Goal: Task Accomplishment & Management: Complete application form

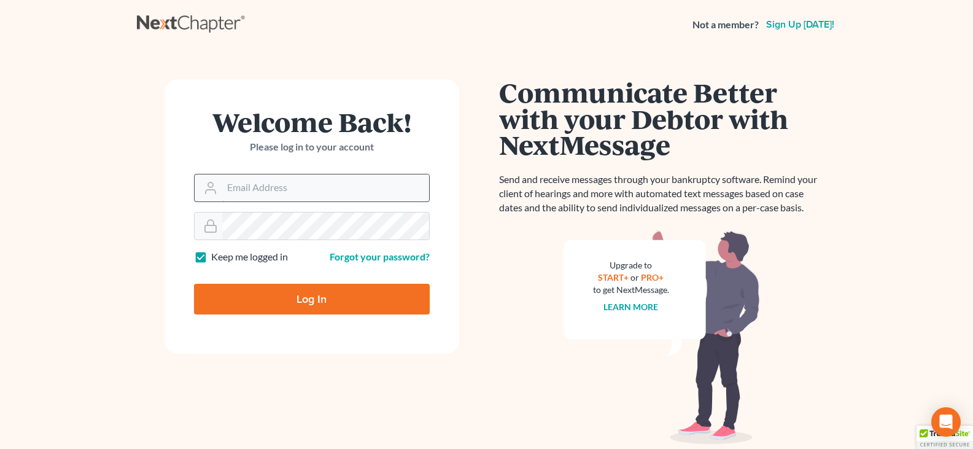
click at [274, 193] on input "Email Address" at bounding box center [325, 187] width 207 height 27
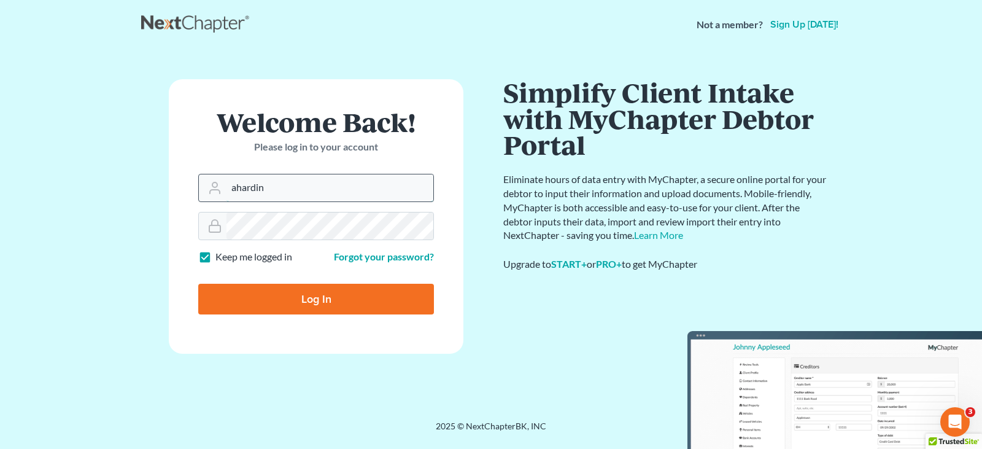
type input "[EMAIL_ADDRESS][DOMAIN_NAME]"
click at [198, 284] on input "Log In" at bounding box center [316, 299] width 236 height 31
type input "Thinking..."
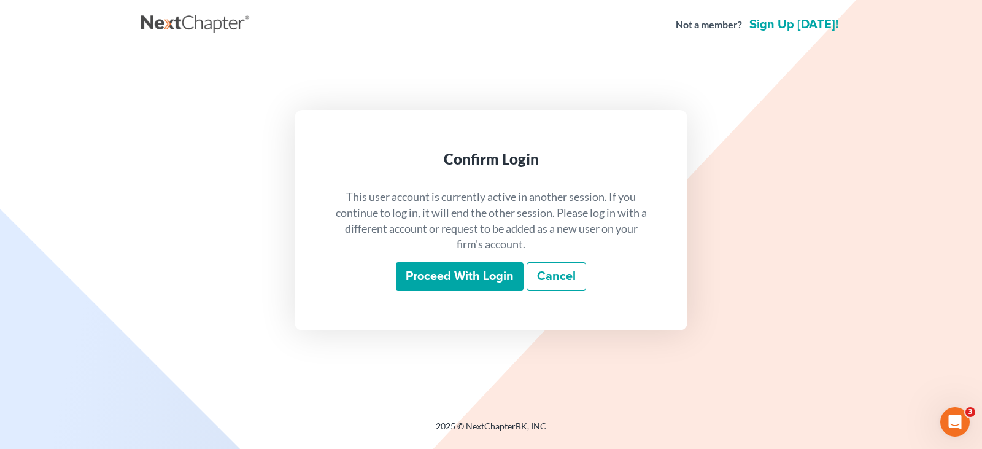
click at [481, 280] on input "Proceed with login" at bounding box center [460, 276] width 128 height 28
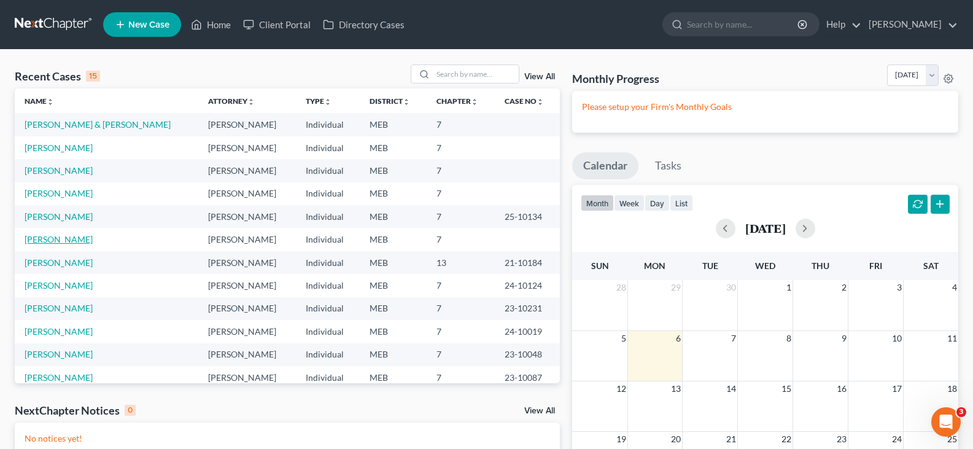
click at [47, 236] on link "Cyr, Mark" at bounding box center [59, 239] width 68 height 10
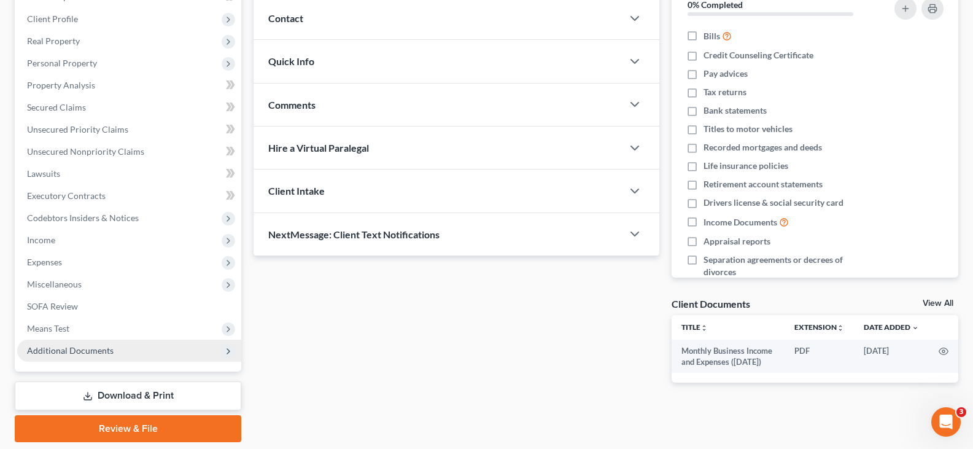
scroll to position [142, 0]
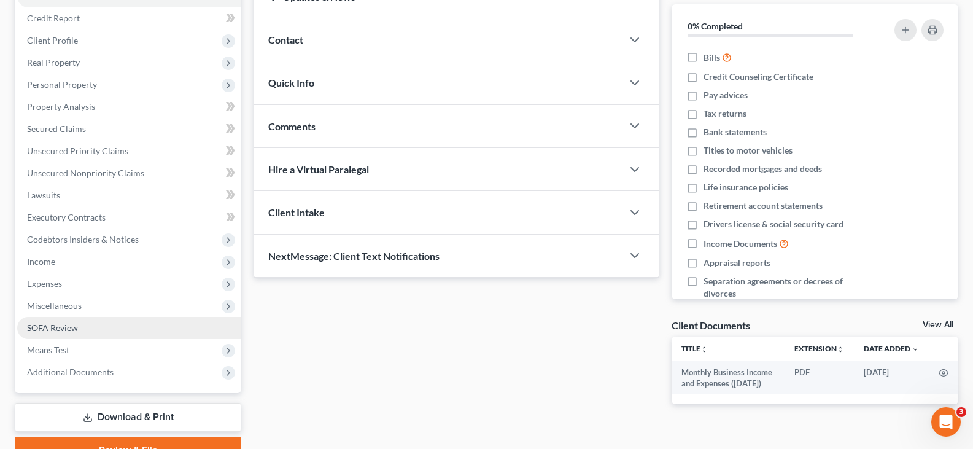
click at [73, 326] on span "SOFA Review" at bounding box center [52, 327] width 51 height 10
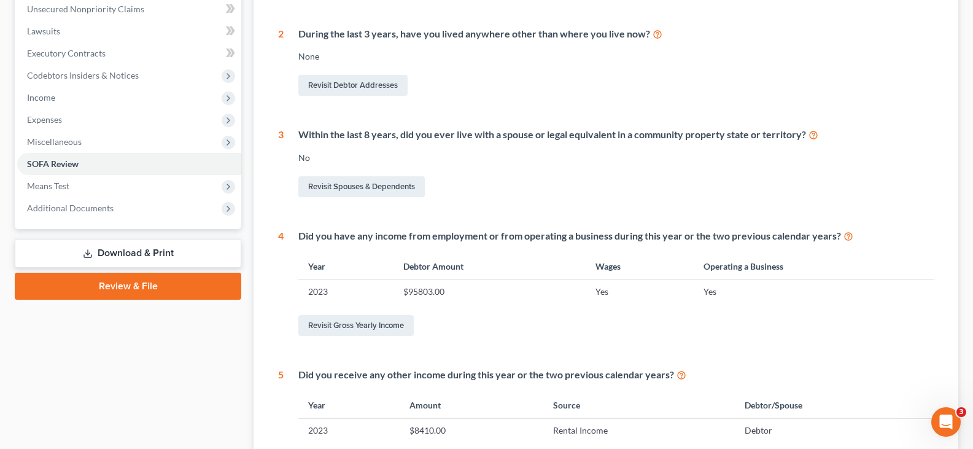
scroll to position [307, 0]
click at [387, 325] on link "Revisit Gross Yearly Income" at bounding box center [355, 324] width 115 height 21
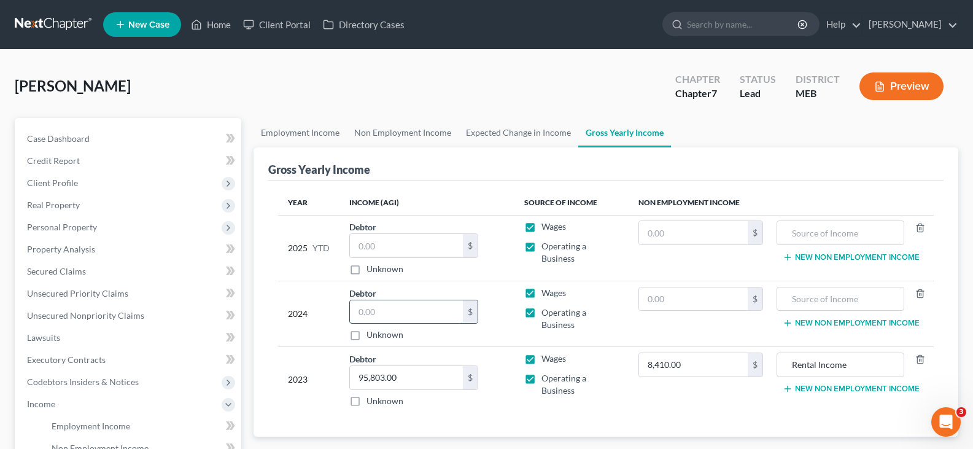
click at [395, 303] on input "text" at bounding box center [406, 311] width 113 height 23
click at [409, 374] on input "95,803.00" at bounding box center [406, 377] width 113 height 23
type input "191,627.00"
click at [394, 244] on input "text" at bounding box center [406, 245] width 113 height 23
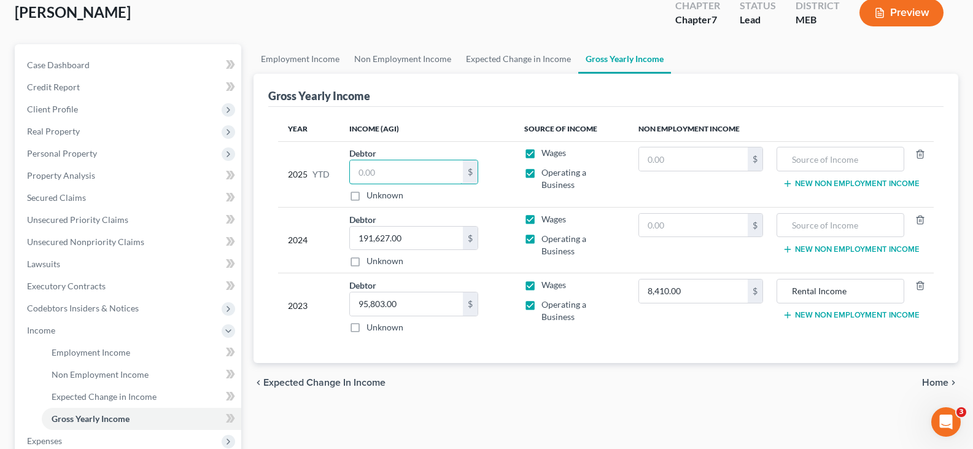
scroll to position [61, 0]
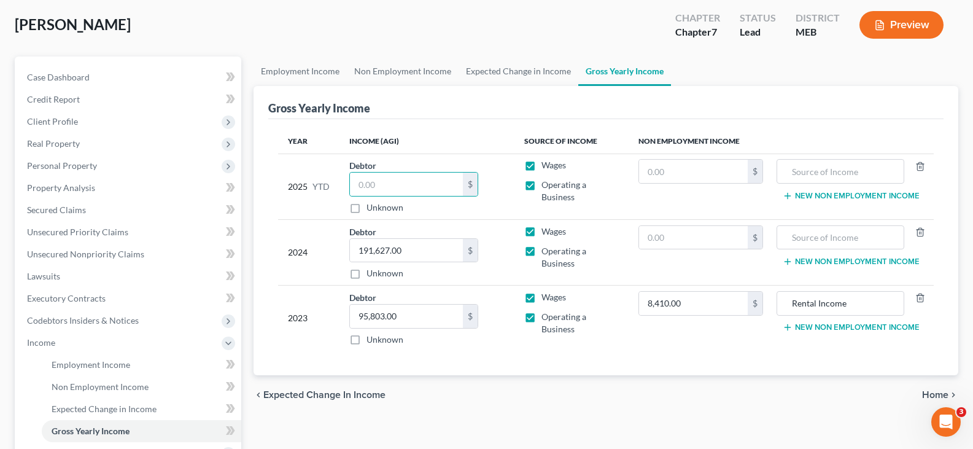
click at [541, 233] on label "Wages" at bounding box center [553, 231] width 25 height 12
click at [546, 233] on input "Wages" at bounding box center [550, 229] width 8 height 8
checkbox input "false"
click at [83, 389] on span "Non Employment Income" at bounding box center [100, 386] width 97 height 10
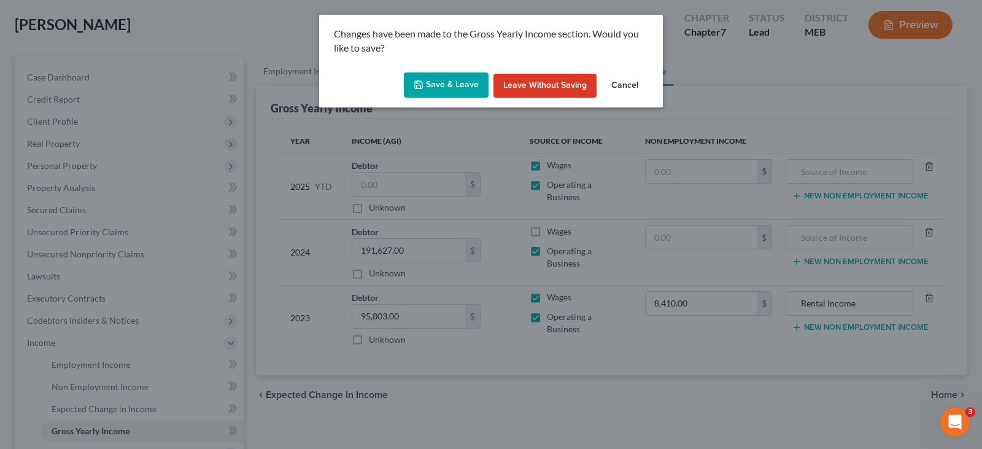
click at [444, 90] on button "Save & Leave" at bounding box center [446, 85] width 85 height 26
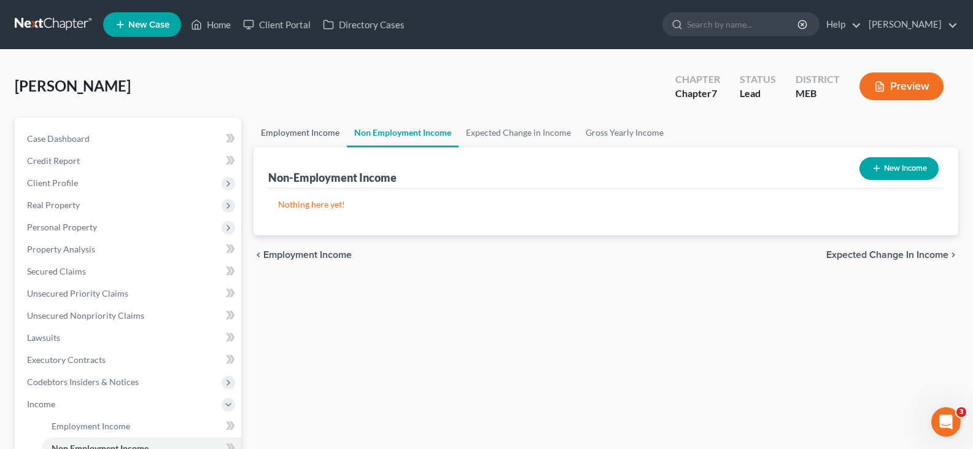
click at [312, 137] on link "Employment Income" at bounding box center [299, 132] width 93 height 29
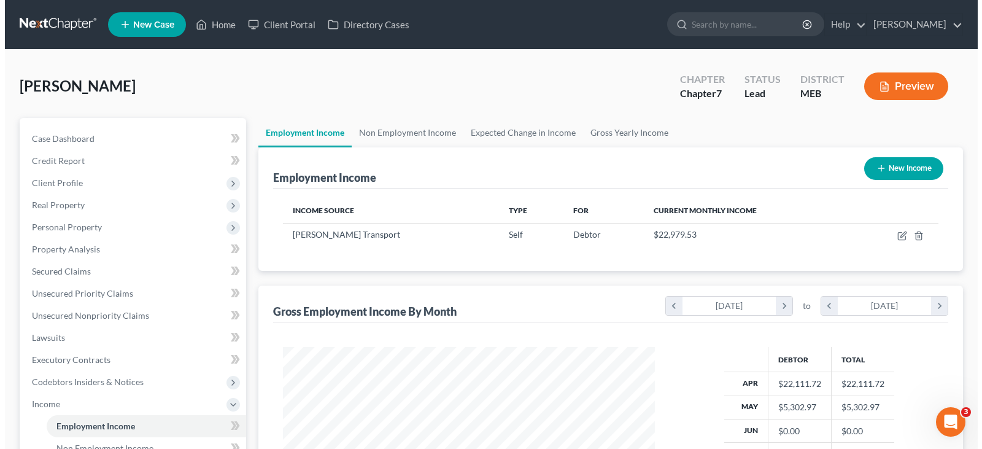
scroll to position [220, 396]
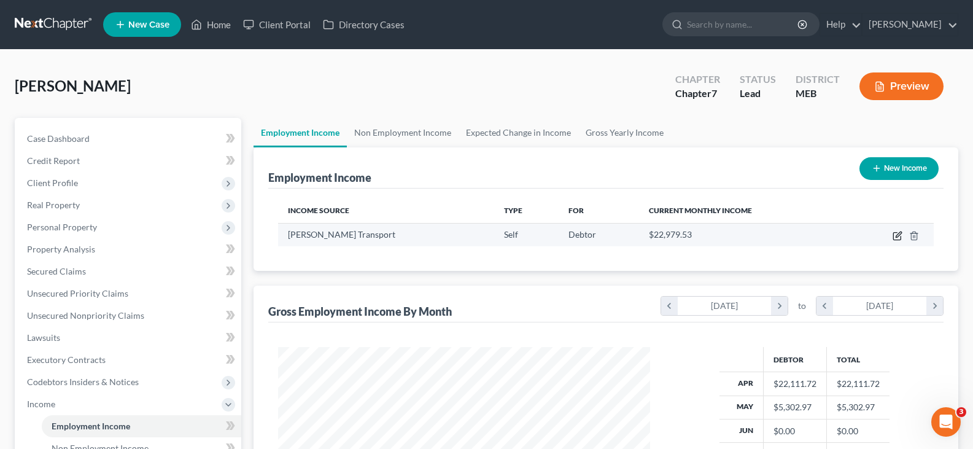
click at [899, 232] on icon "button" at bounding box center [897, 236] width 10 height 10
select select "1"
select select "20"
select select "3"
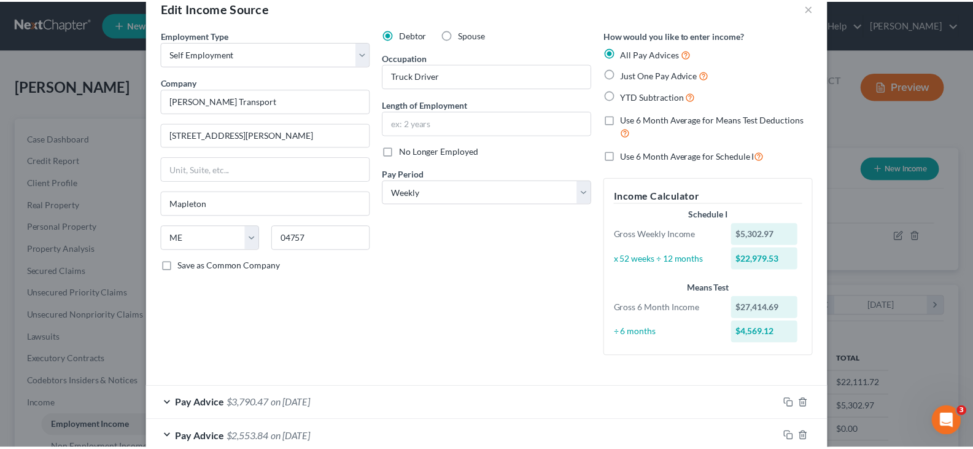
scroll to position [20, 0]
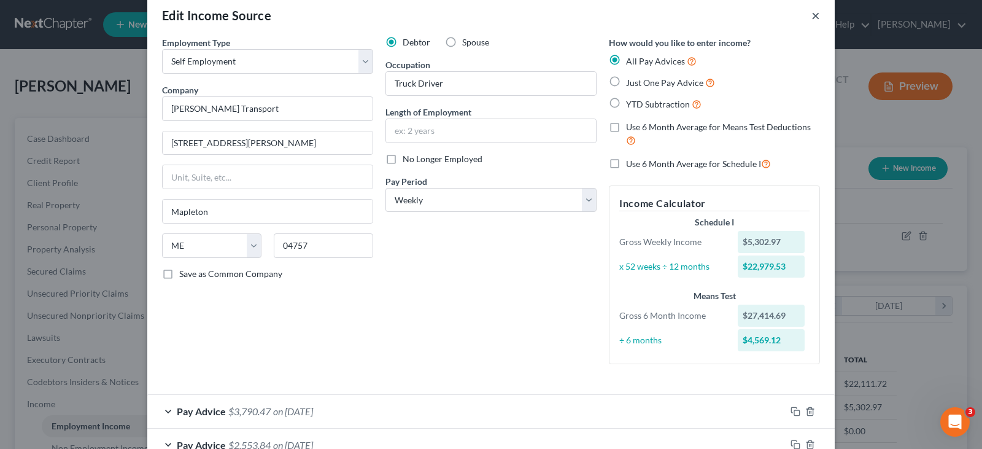
click at [811, 17] on button "×" at bounding box center [815, 15] width 9 height 15
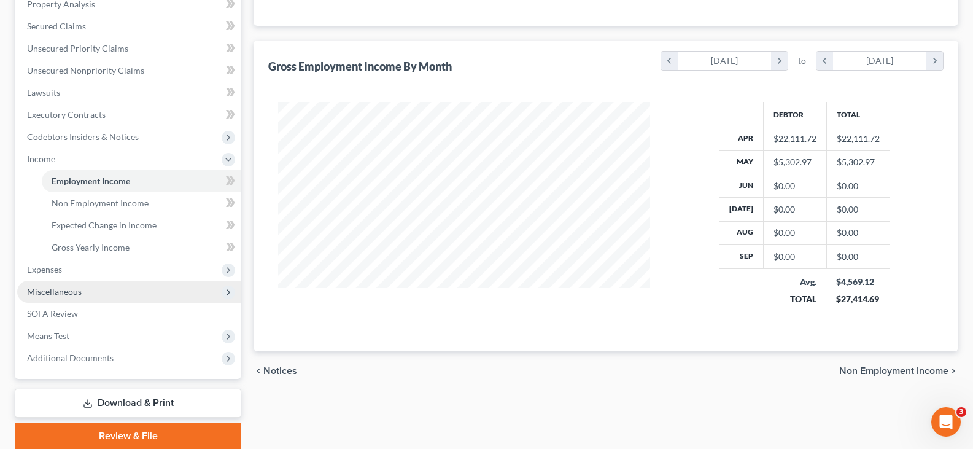
scroll to position [245, 0]
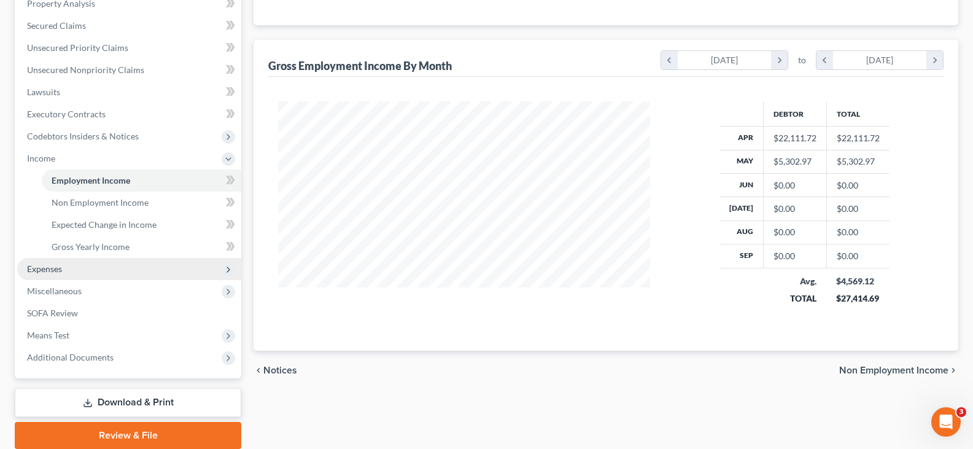
click at [47, 271] on span "Expenses" at bounding box center [44, 268] width 35 height 10
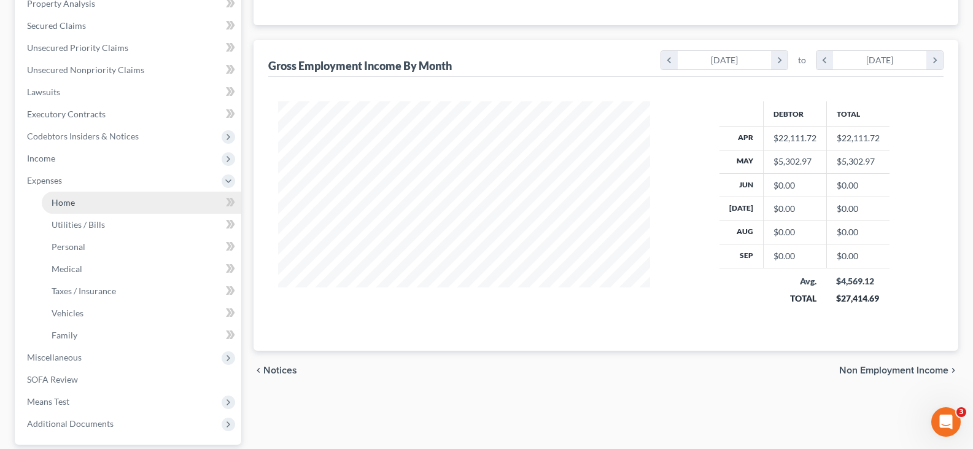
click at [64, 202] on span "Home" at bounding box center [63, 202] width 23 height 10
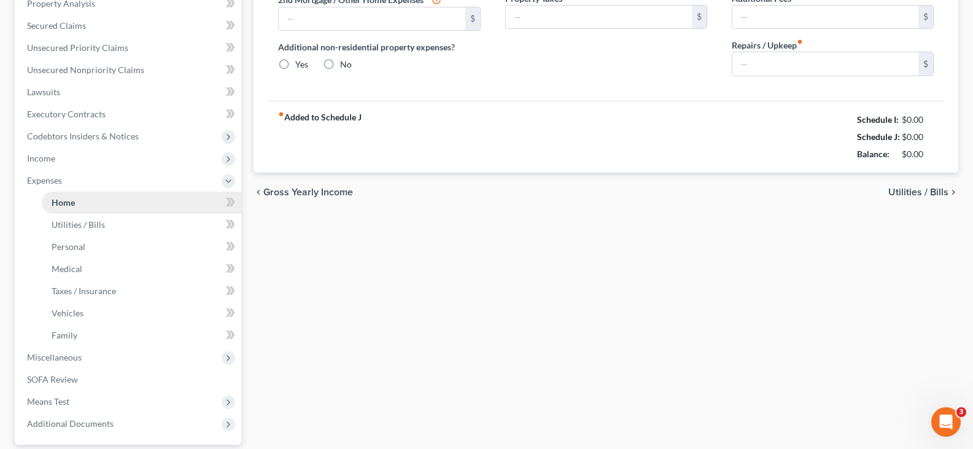
scroll to position [77, 0]
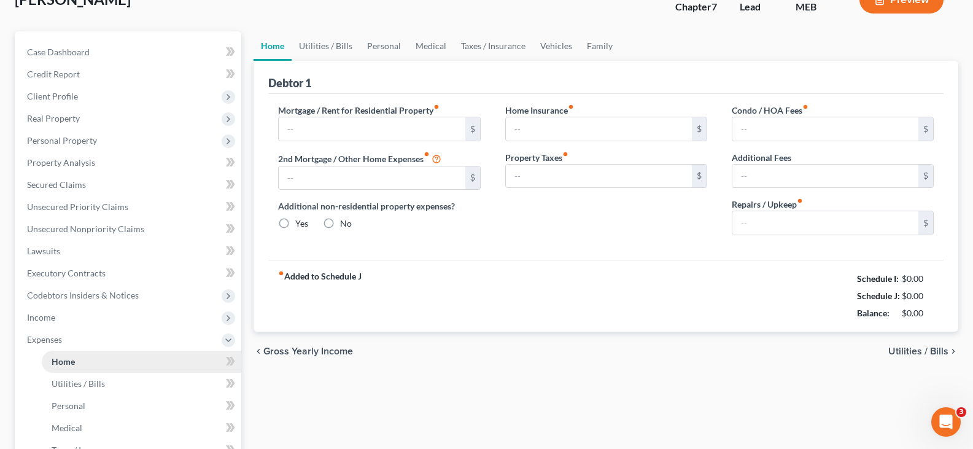
type input "871.50"
type input "344.67"
radio input "true"
type input "128.84"
type input "0.00"
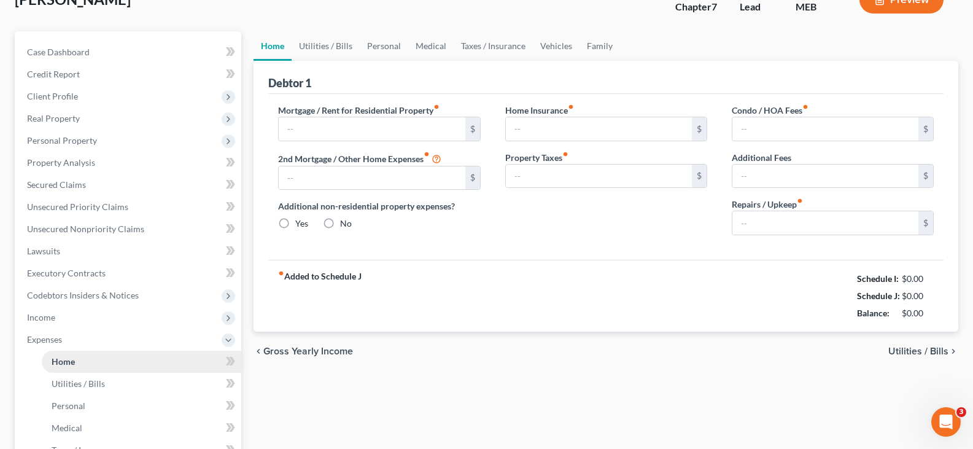
type input "0.00"
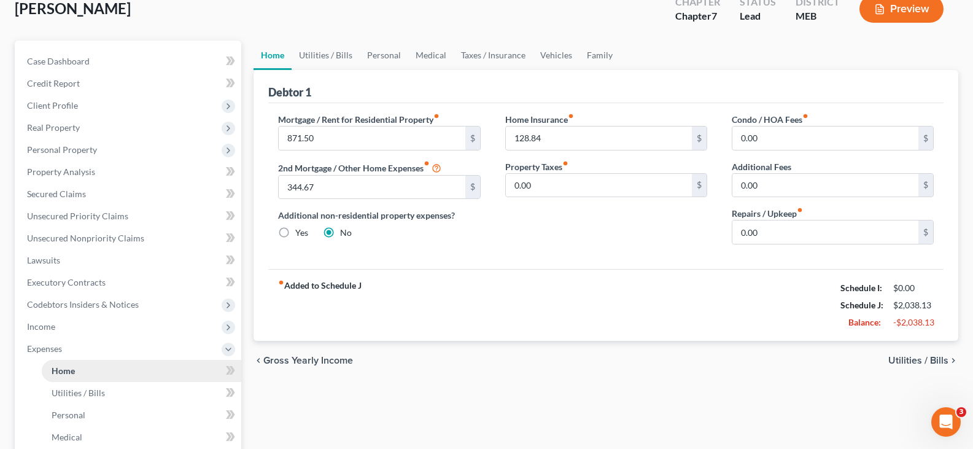
scroll to position [0, 0]
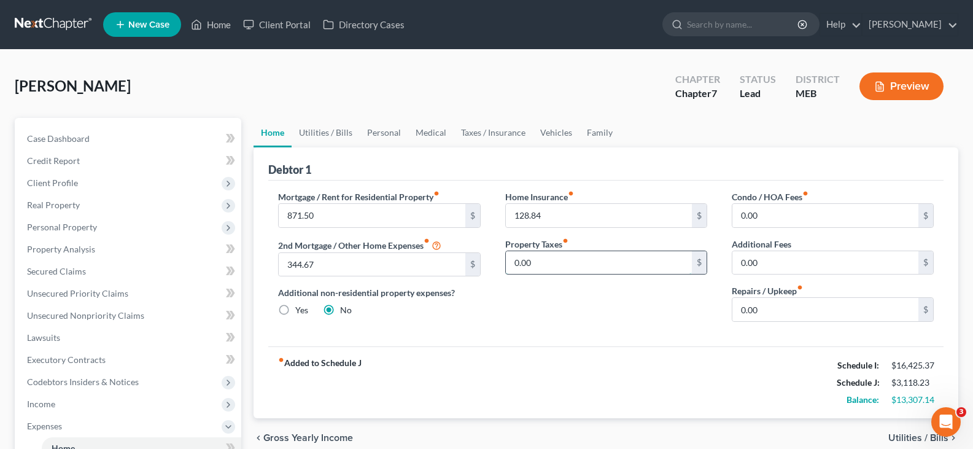
click at [538, 262] on input "0.00" at bounding box center [599, 262] width 186 height 23
type input "179.55"
click at [538, 323] on div "Home Insurance fiber_manual_record 128.84 $ Property Taxes fiber_manual_record …" at bounding box center [606, 260] width 226 height 141
click at [778, 302] on input "0.00" at bounding box center [825, 309] width 186 height 23
type input "100.00"
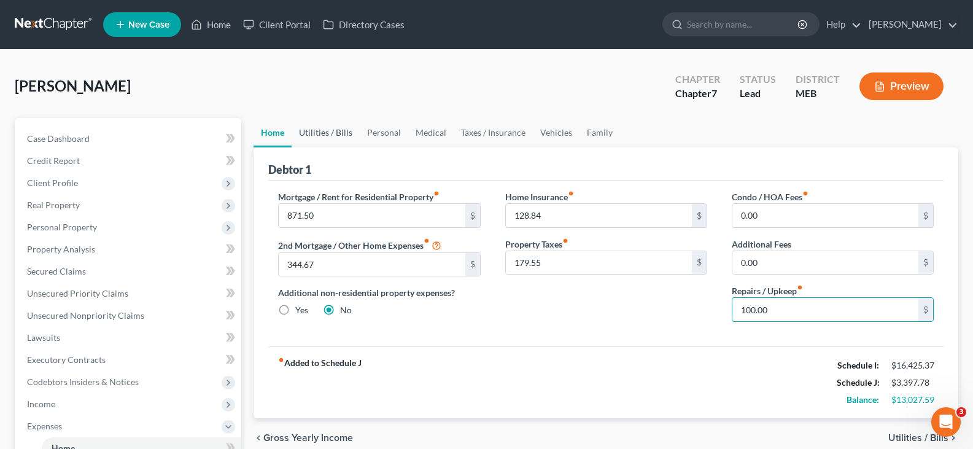
click at [328, 131] on link "Utilities / Bills" at bounding box center [326, 132] width 68 height 29
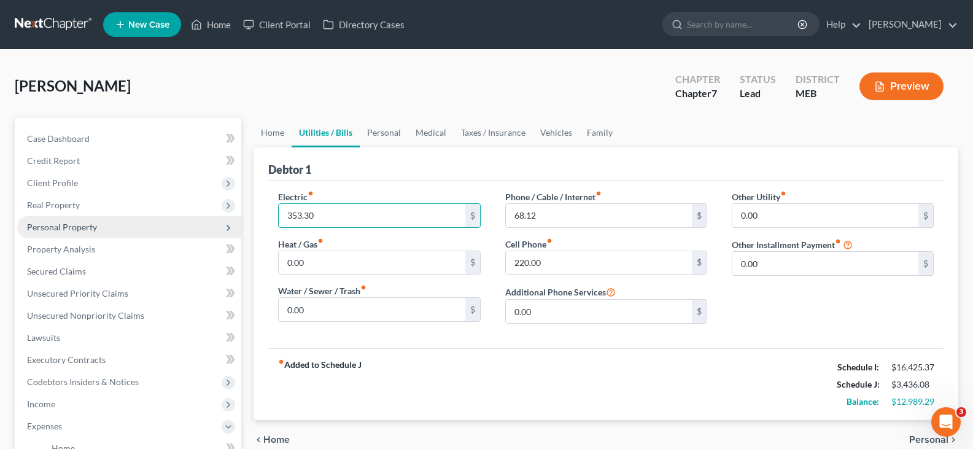
type input "353.30"
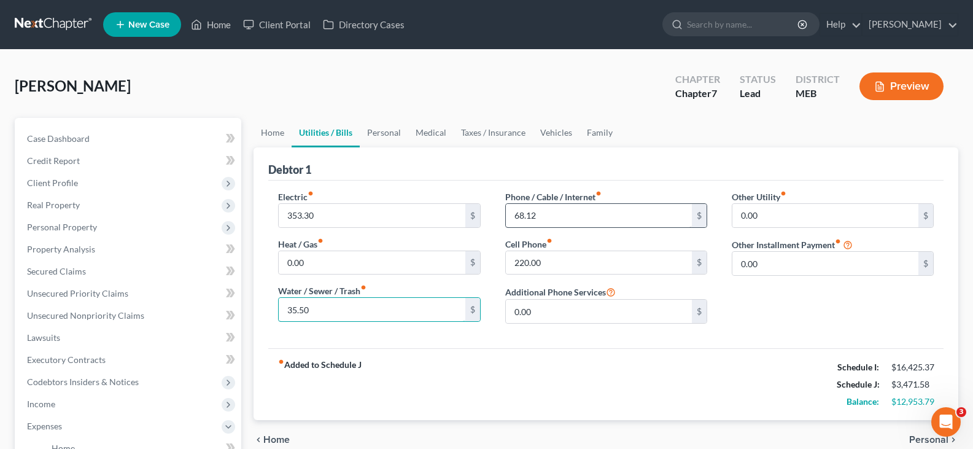
type input "35.50"
type input "68.12"
click at [599, 266] on input "220.00" at bounding box center [599, 262] width 186 height 23
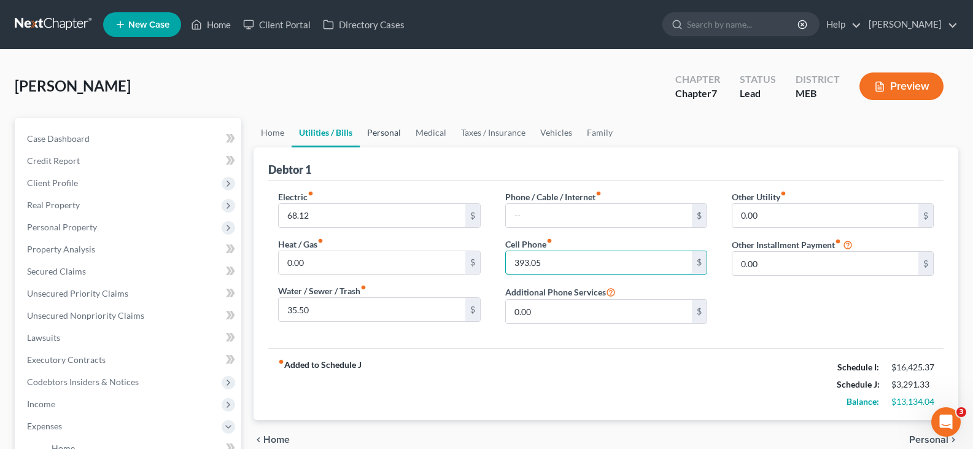
type input "393.05"
click at [392, 131] on link "Personal" at bounding box center [384, 132] width 48 height 29
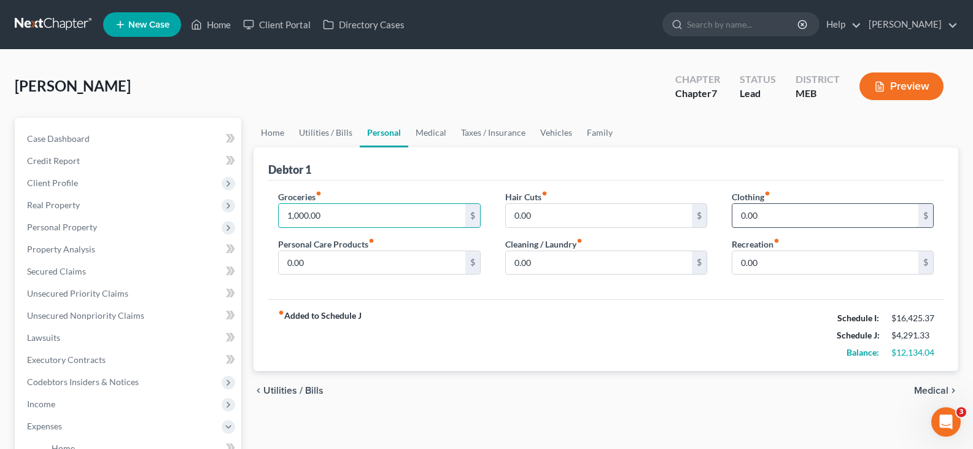
type input "1,000.00"
click at [760, 210] on input "0.00" at bounding box center [825, 215] width 186 height 23
type input "50.00"
click at [369, 261] on input "0.00" at bounding box center [372, 262] width 186 height 23
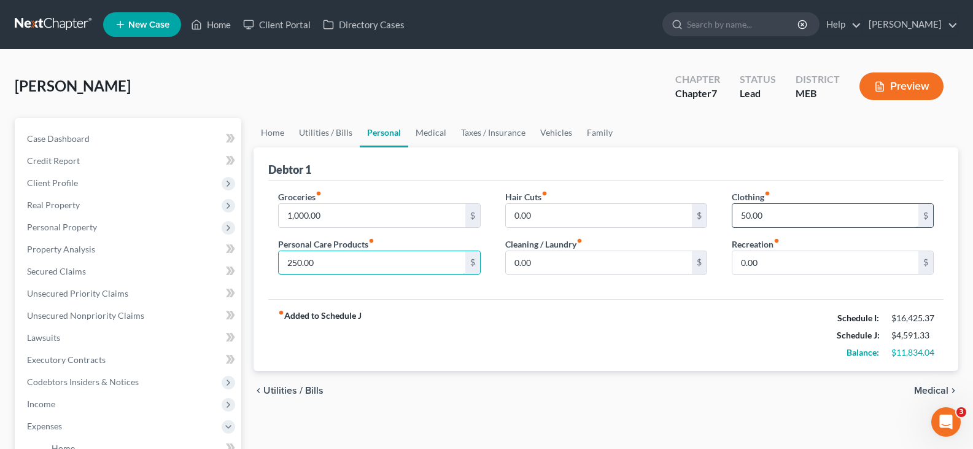
type input "250.00"
click at [355, 261] on input "250.00" at bounding box center [372, 262] width 186 height 23
type input "100.00"
click at [771, 257] on input "0.00" at bounding box center [825, 262] width 186 height 23
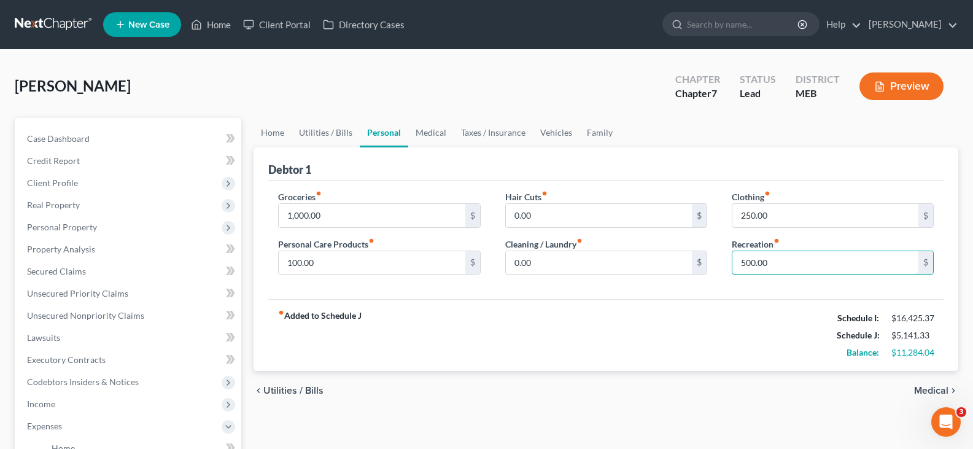
type input "500.00"
click at [692, 312] on div "fiber_manual_record Added to Schedule J Schedule I: $16,425.37 Schedule J: $5,1…" at bounding box center [605, 335] width 675 height 72
type input "5"
click at [789, 266] on input "text" at bounding box center [825, 262] width 186 height 23
type input "556.32"
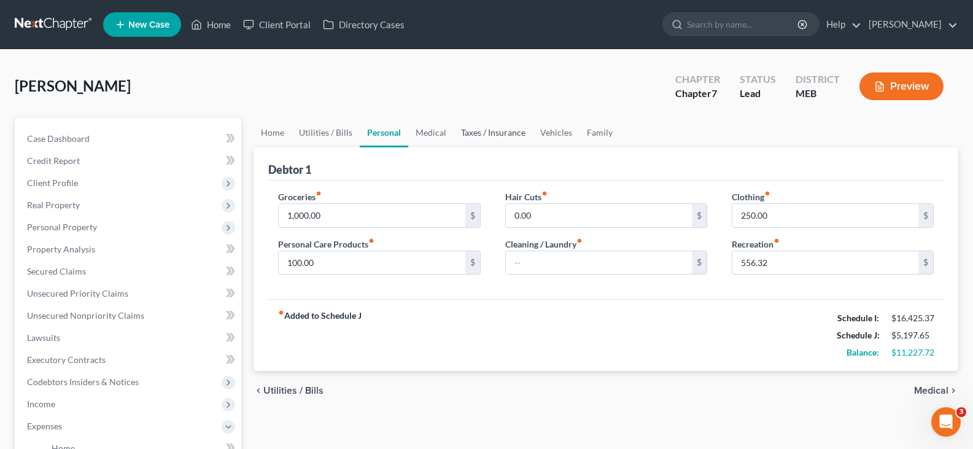
click at [471, 129] on link "Taxes / Insurance" at bounding box center [493, 132] width 79 height 29
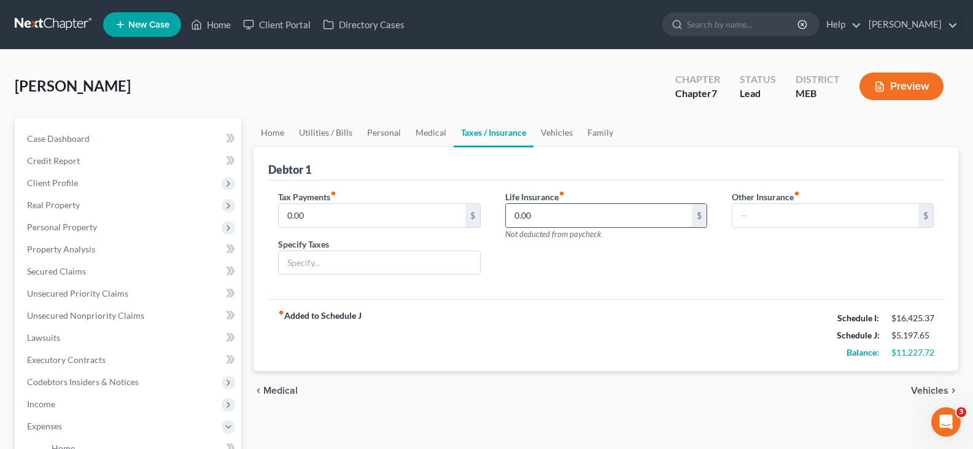
click at [617, 204] on input "0.00" at bounding box center [599, 215] width 186 height 23
type input "89.45"
click at [604, 306] on div "fiber_manual_record Added to Schedule J Schedule I: $16,425.37 Schedule J: $5,2…" at bounding box center [605, 335] width 675 height 72
click at [558, 131] on link "Vehicles" at bounding box center [556, 132] width 47 height 29
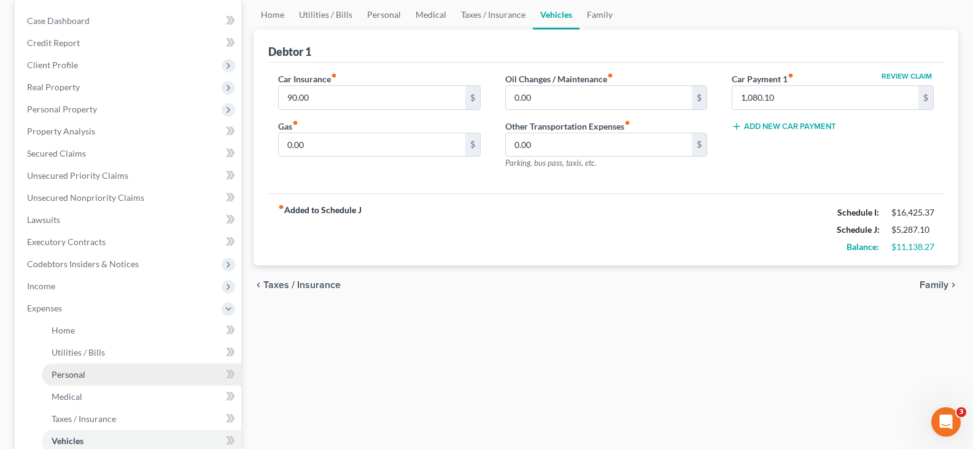
scroll to position [123, 0]
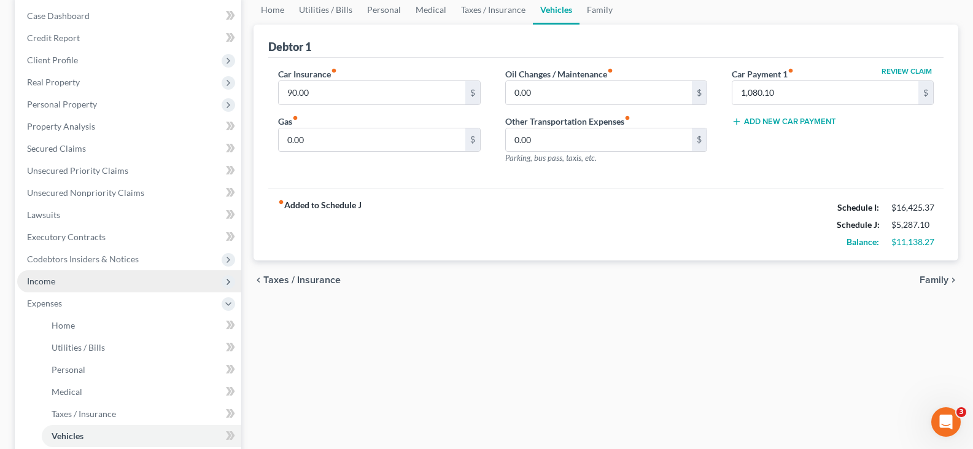
click at [76, 281] on span "Income" at bounding box center [129, 281] width 224 height 22
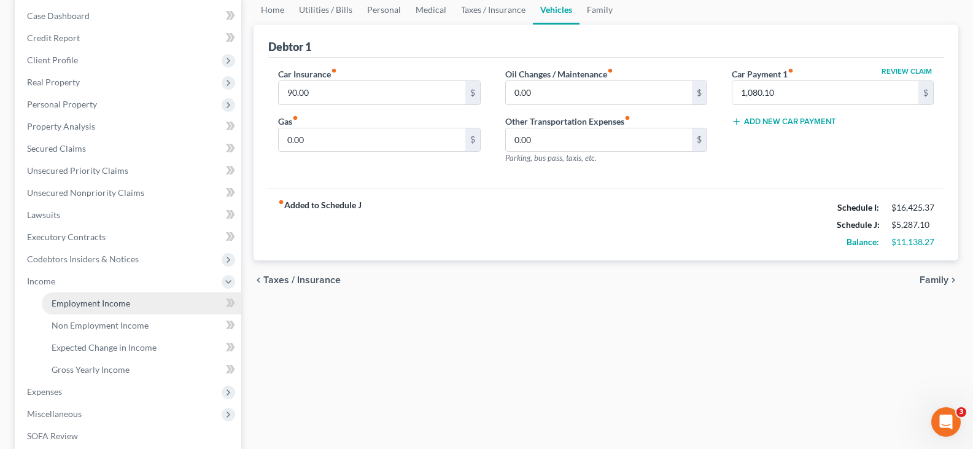
click at [82, 298] on span "Employment Income" at bounding box center [91, 303] width 79 height 10
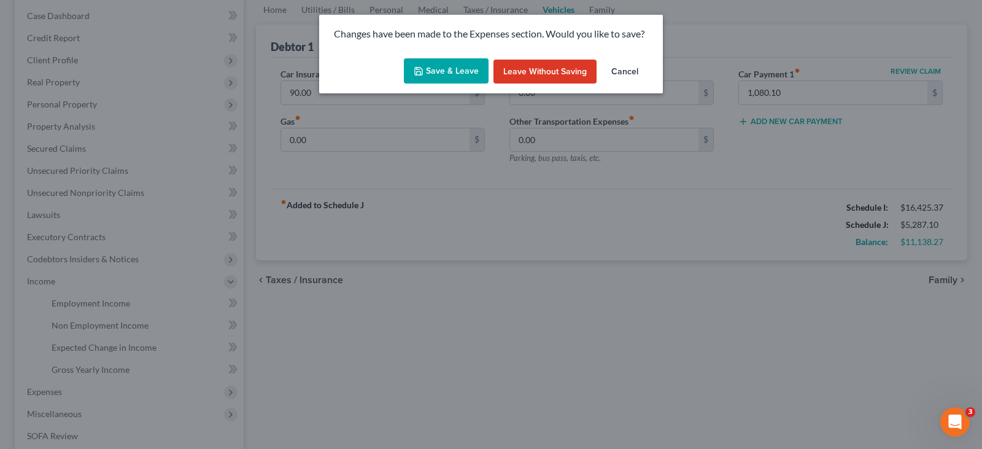
click at [472, 66] on button "Save & Leave" at bounding box center [446, 71] width 85 height 26
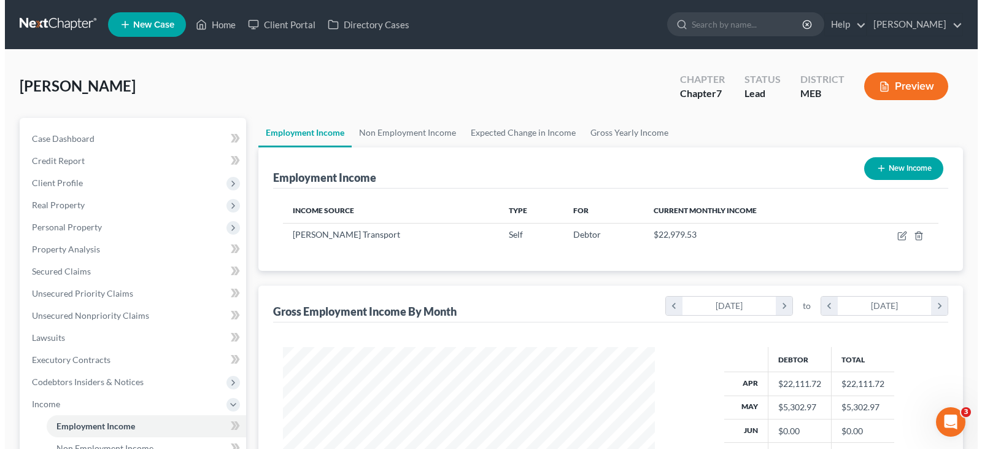
scroll to position [220, 396]
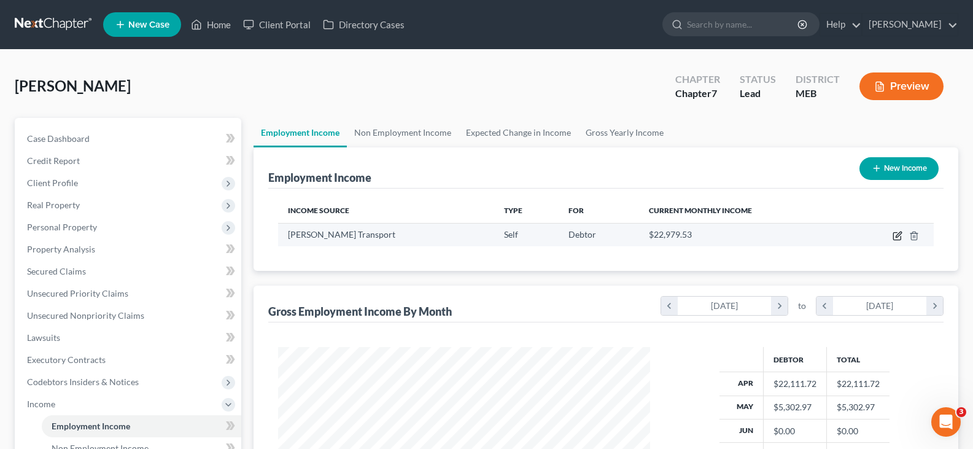
click at [895, 235] on icon "button" at bounding box center [897, 236] width 10 height 10
select select "1"
select select "20"
select select "3"
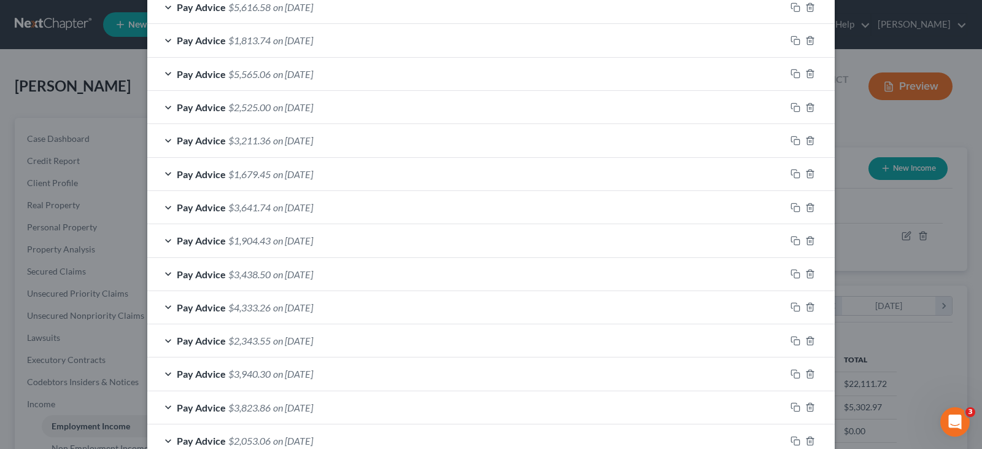
scroll to position [634, 0]
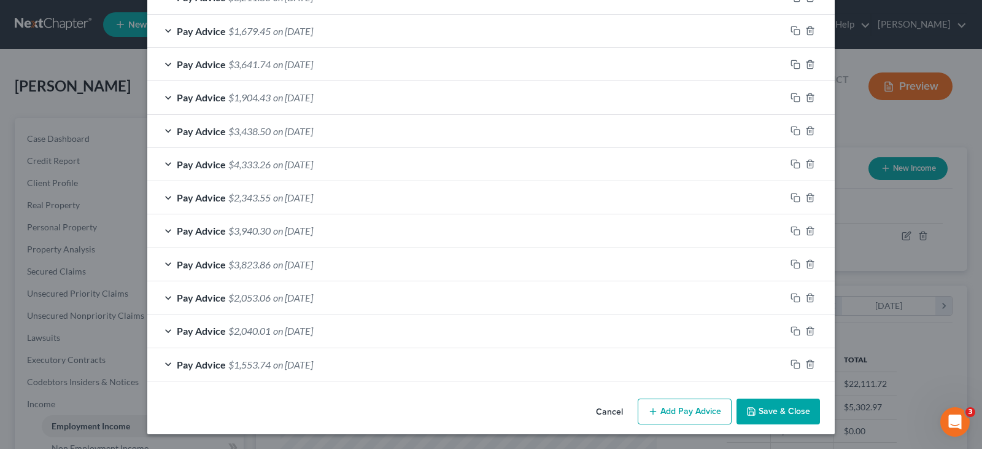
click at [704, 412] on button "Add Pay Advice" at bounding box center [685, 411] width 94 height 26
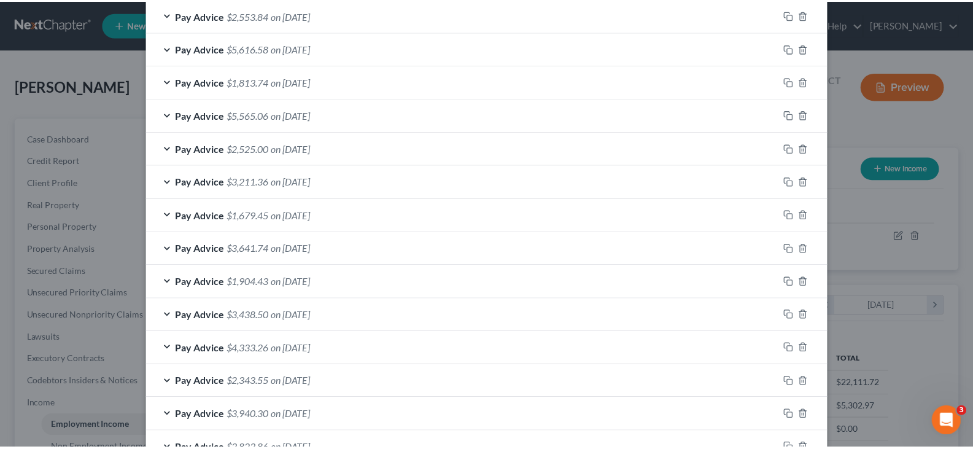
scroll to position [761, 0]
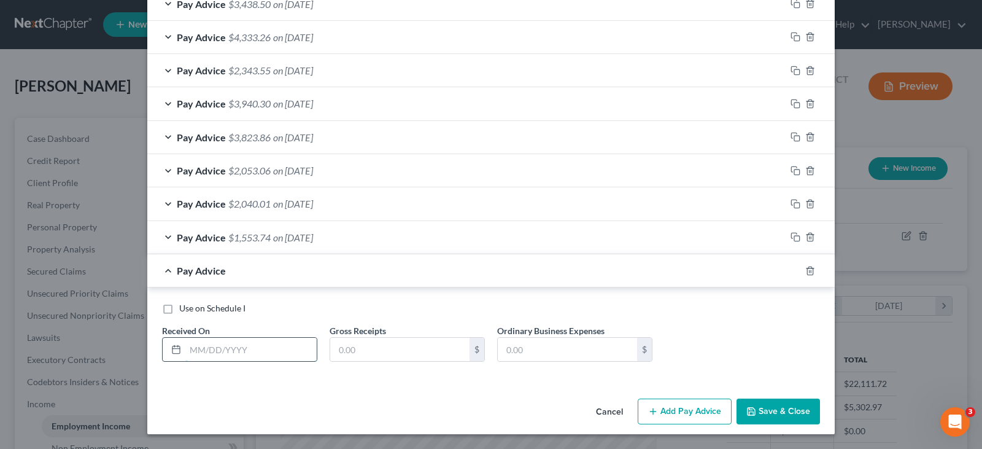
click at [213, 349] on input "text" at bounding box center [250, 349] width 131 height 23
type input "09/29/2025"
click at [367, 359] on input "text" at bounding box center [399, 349] width 139 height 23
type input "5,638.07"
click at [538, 354] on input "text" at bounding box center [567, 349] width 139 height 23
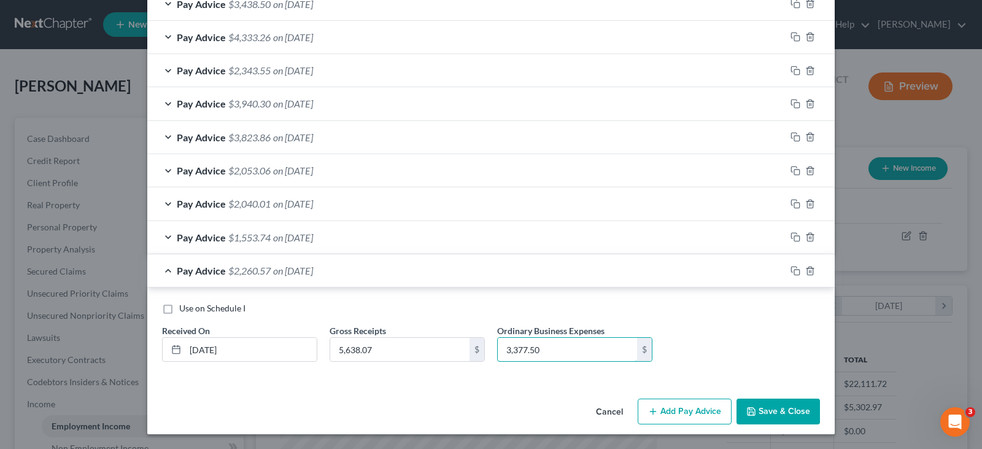
type input "3,377.50"
click at [773, 398] on div "Cancel Add Pay Advice Save & Close" at bounding box center [490, 413] width 687 height 41
click at [762, 412] on button "Save & Close" at bounding box center [777, 411] width 83 height 26
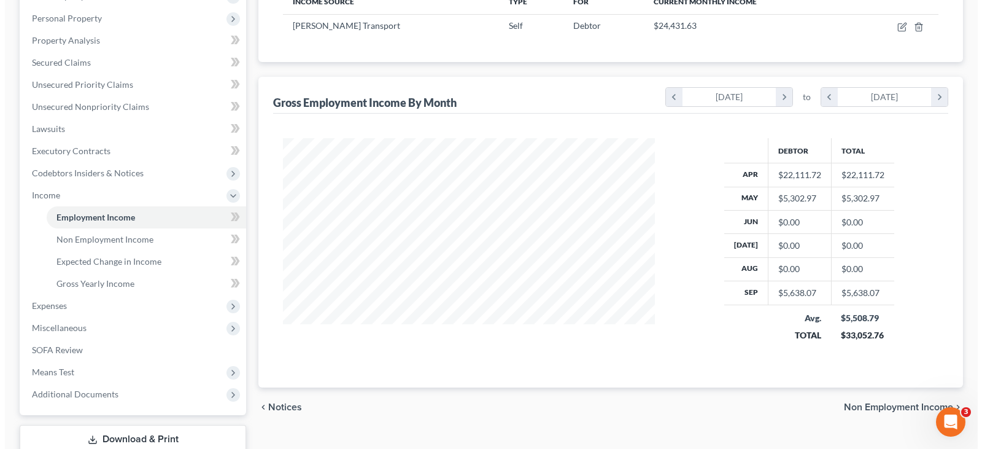
scroll to position [0, 0]
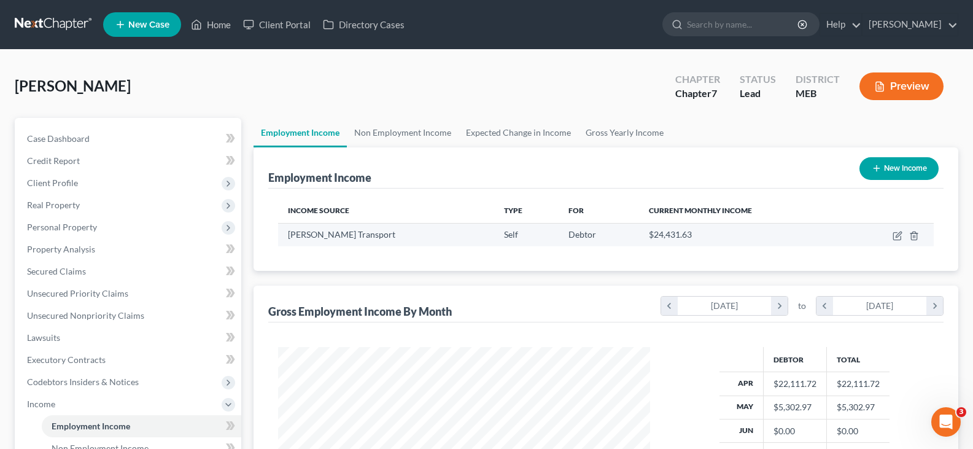
click at [890, 233] on td at bounding box center [890, 234] width 87 height 23
click at [898, 233] on icon "button" at bounding box center [897, 236] width 10 height 10
select select "1"
select select "20"
select select "3"
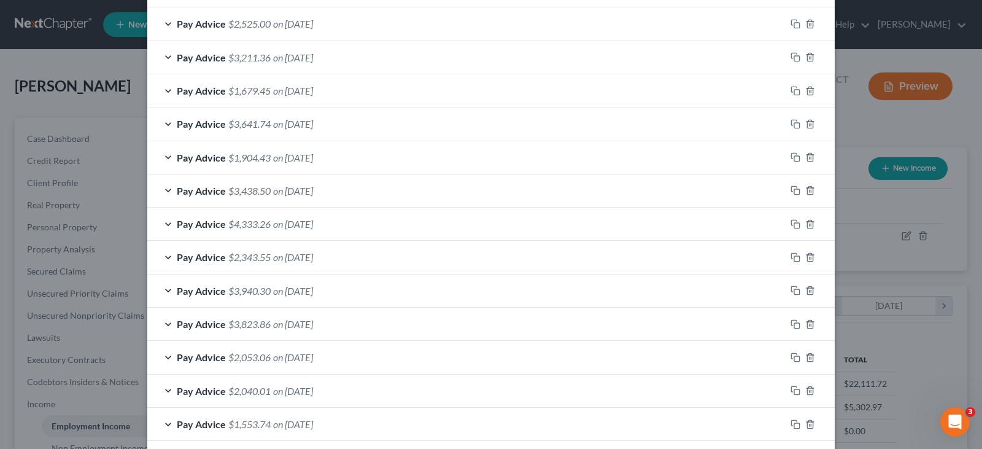
scroll to position [606, 0]
click at [808, 426] on icon "button" at bounding box center [810, 426] width 10 height 10
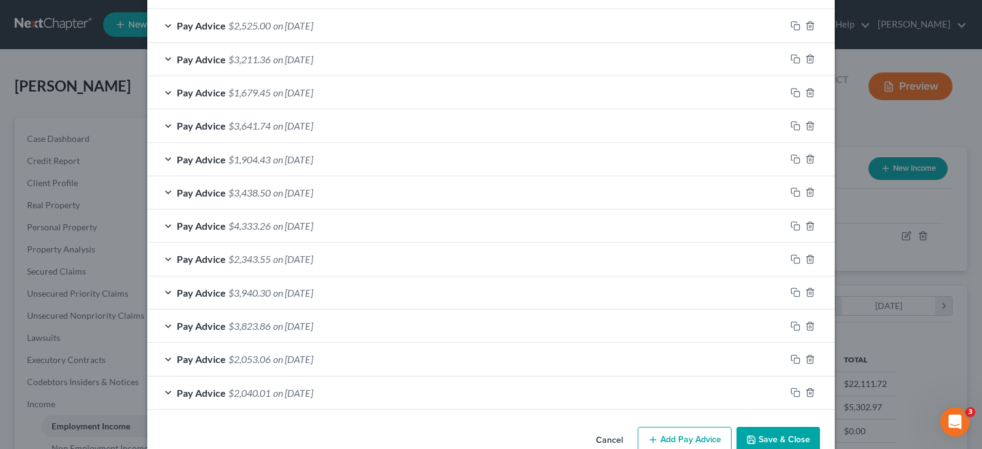
click at [803, 384] on div at bounding box center [810, 392] width 49 height 20
click at [807, 390] on icon "button" at bounding box center [810, 392] width 6 height 8
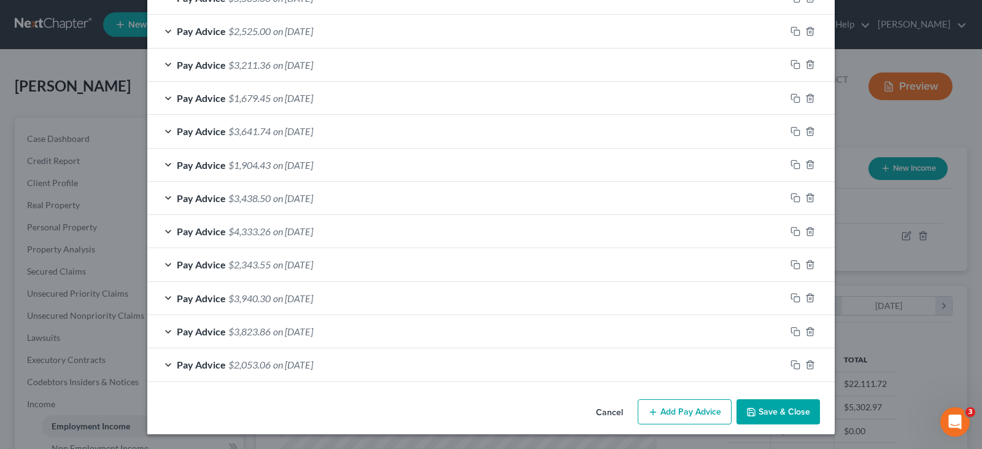
scroll to position [600, 0]
click at [805, 364] on icon "button" at bounding box center [810, 365] width 10 height 10
click at [805, 363] on icon "button" at bounding box center [810, 365] width 10 height 10
click at [805, 330] on icon "button" at bounding box center [810, 331] width 10 height 10
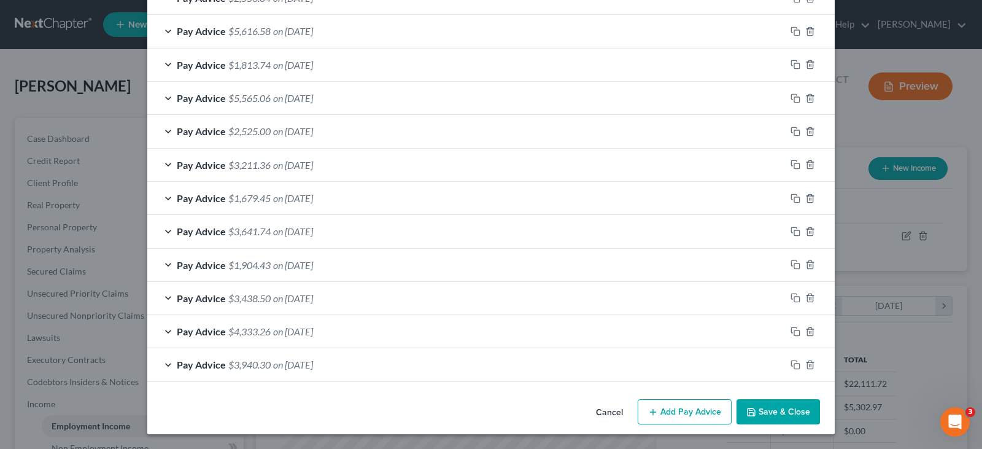
scroll to position [500, 0]
click at [800, 366] on div at bounding box center [810, 365] width 49 height 20
click at [805, 363] on icon "button" at bounding box center [810, 365] width 10 height 10
click at [805, 364] on icon "button" at bounding box center [810, 365] width 10 height 10
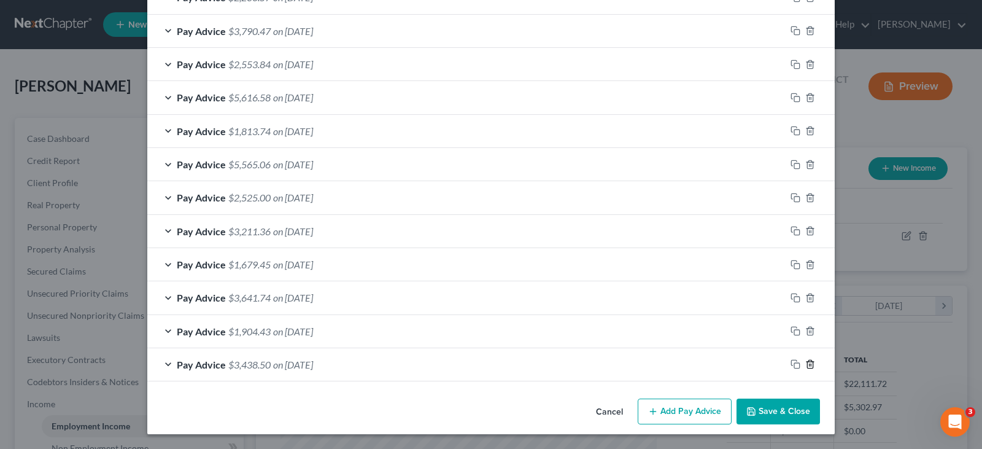
click at [805, 364] on icon "button" at bounding box center [810, 364] width 10 height 10
click at [805, 364] on icon "button" at bounding box center [810, 365] width 10 height 10
click at [805, 365] on icon "button" at bounding box center [810, 365] width 10 height 10
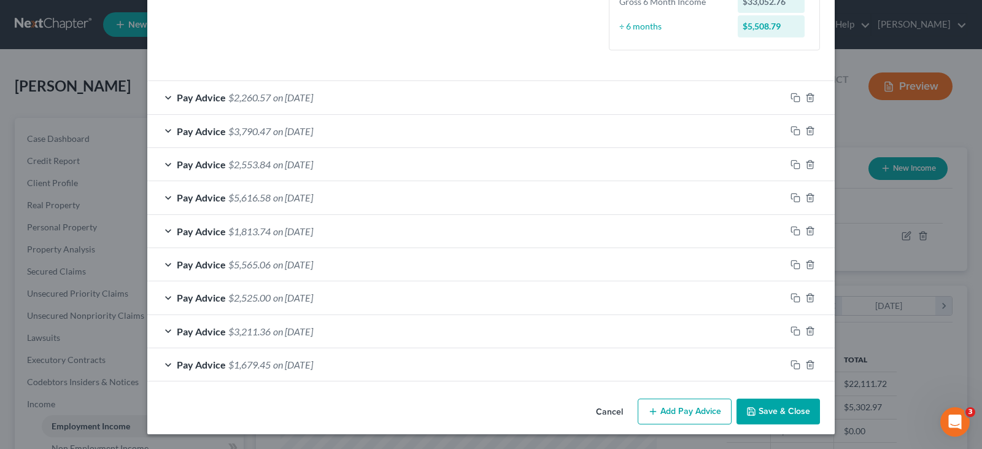
scroll to position [334, 0]
click at [805, 365] on icon "button" at bounding box center [810, 365] width 10 height 10
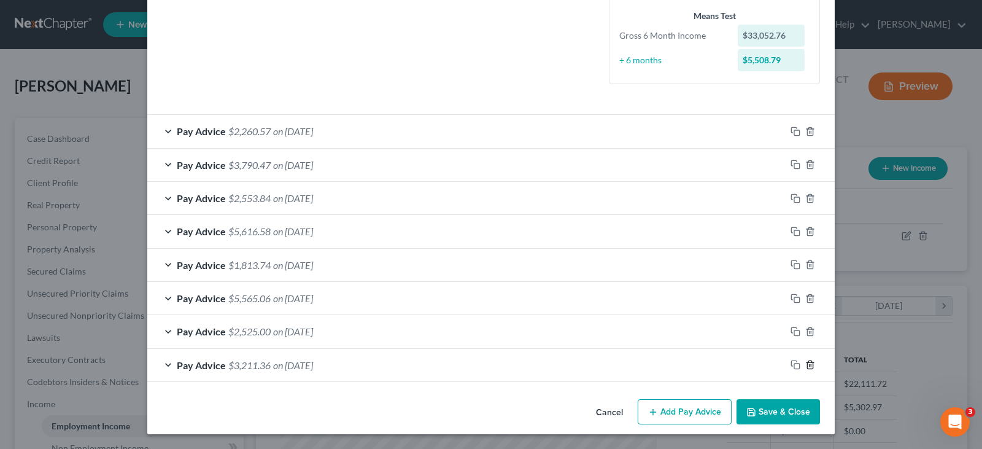
click at [805, 365] on icon "button" at bounding box center [810, 365] width 10 height 10
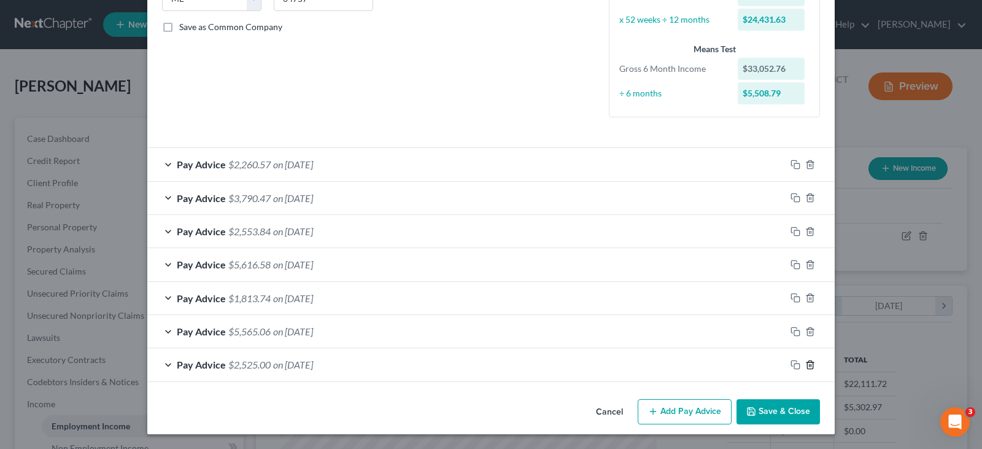
click at [805, 365] on icon "button" at bounding box center [810, 365] width 10 height 10
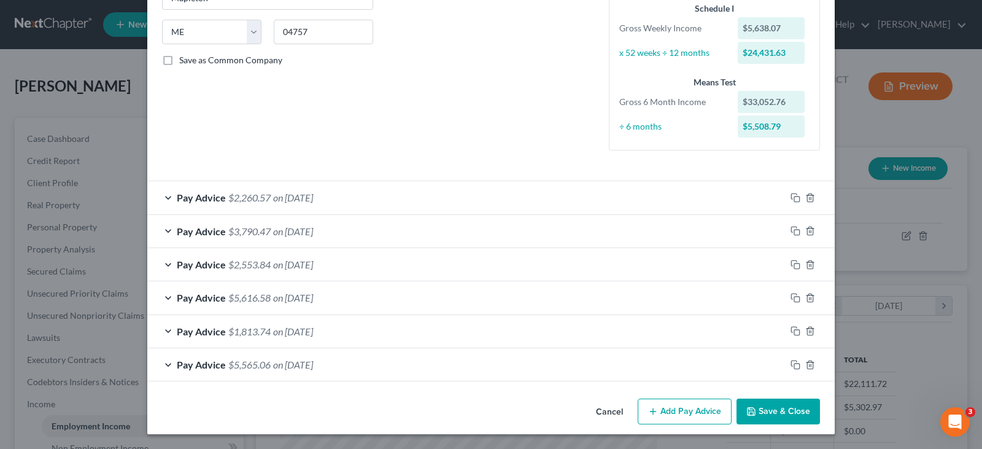
scroll to position [234, 0]
click at [678, 417] on button "Add Pay Advice" at bounding box center [685, 411] width 94 height 26
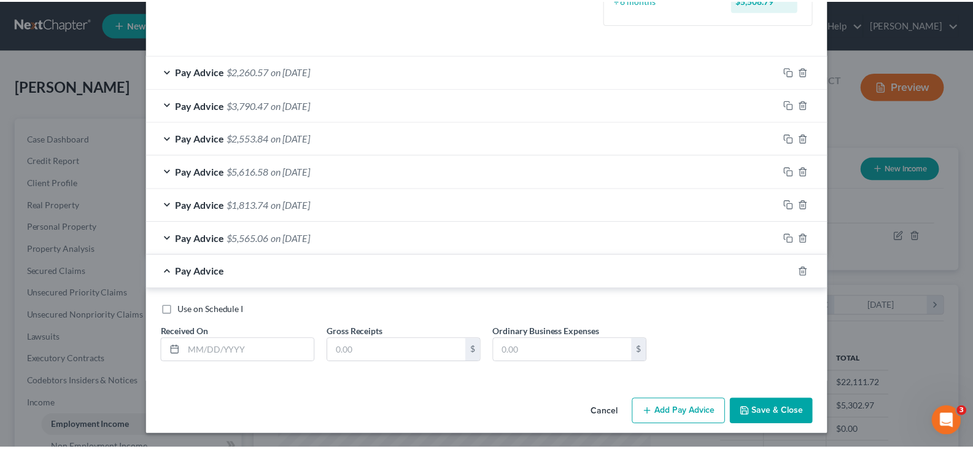
scroll to position [361, 0]
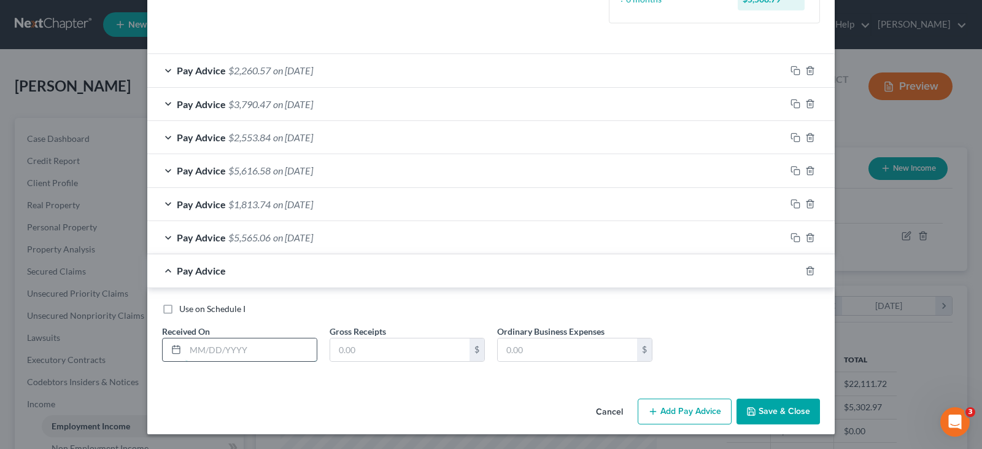
click at [241, 355] on input "text" at bounding box center [250, 349] width 131 height 23
type input "09/22/2025"
click at [376, 354] on input "text" at bounding box center [399, 349] width 139 height 23
type input "5,077.61"
click at [525, 349] on input "text" at bounding box center [567, 349] width 139 height 23
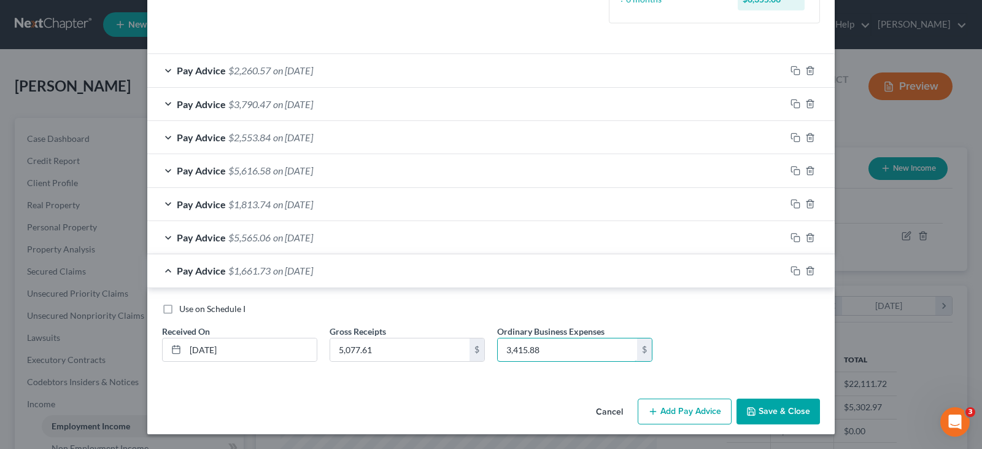
type input "3,415.88"
click at [776, 416] on button "Save & Close" at bounding box center [777, 411] width 83 height 26
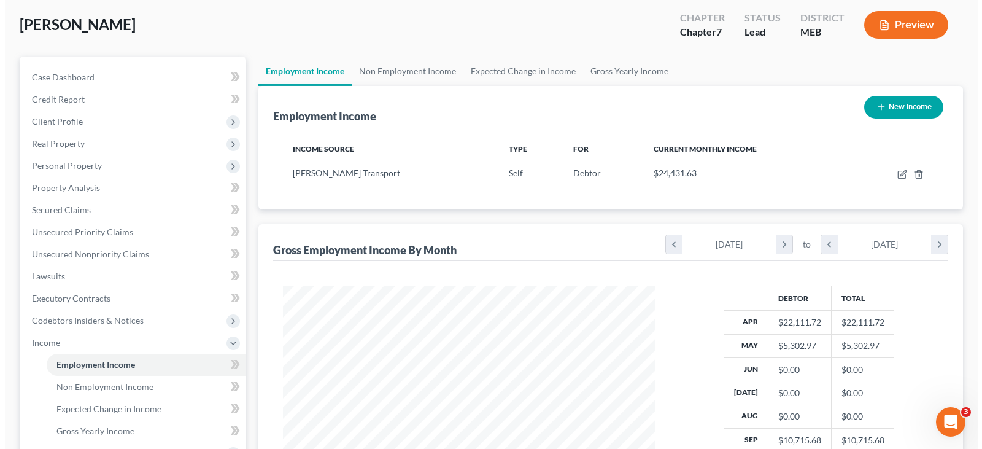
scroll to position [0, 0]
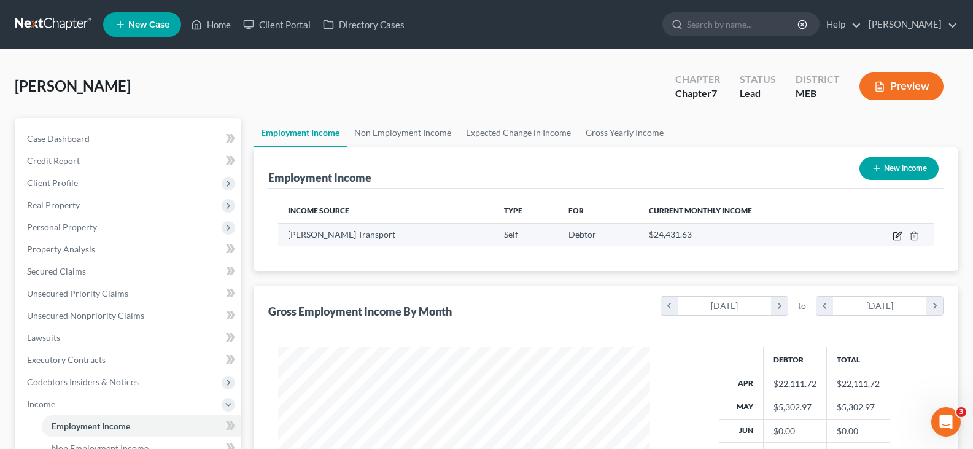
click at [894, 235] on icon "button" at bounding box center [897, 236] width 10 height 10
select select "1"
select select "20"
select select "3"
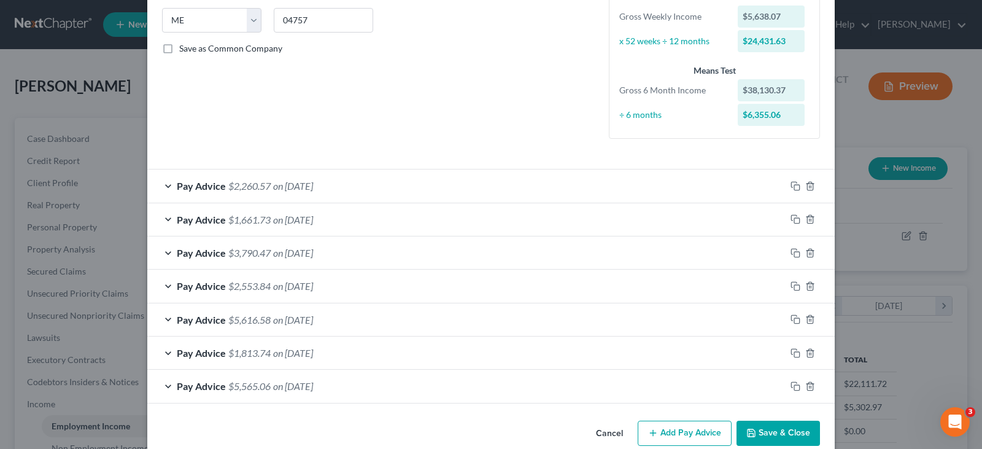
scroll to position [267, 0]
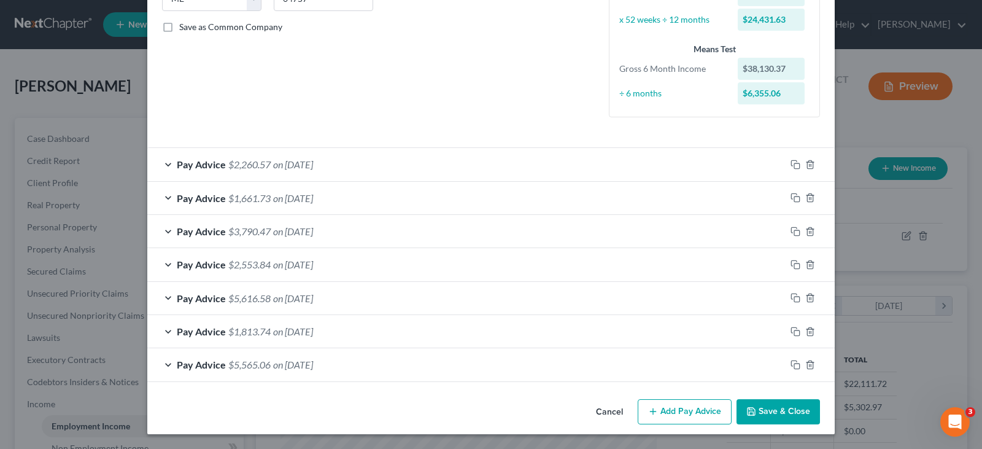
click at [667, 425] on div "Cancel Add Pay Advice Save & Close" at bounding box center [490, 414] width 687 height 41
click at [672, 407] on button "Add Pay Advice" at bounding box center [685, 412] width 94 height 26
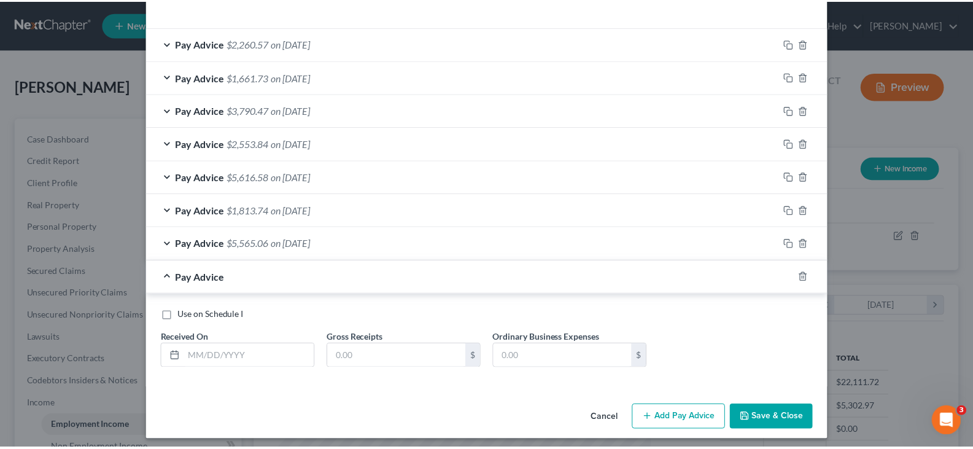
scroll to position [394, 0]
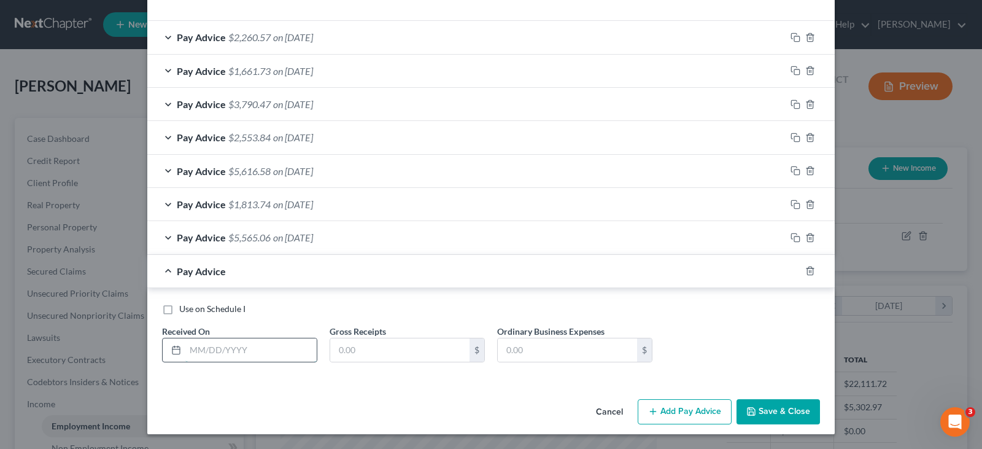
click at [220, 358] on input "text" at bounding box center [250, 349] width 131 height 23
type input "09/15/2025"
click at [350, 352] on input "text" at bounding box center [399, 349] width 139 height 23
type input "5,295.33"
click at [525, 352] on input "text" at bounding box center [567, 349] width 139 height 23
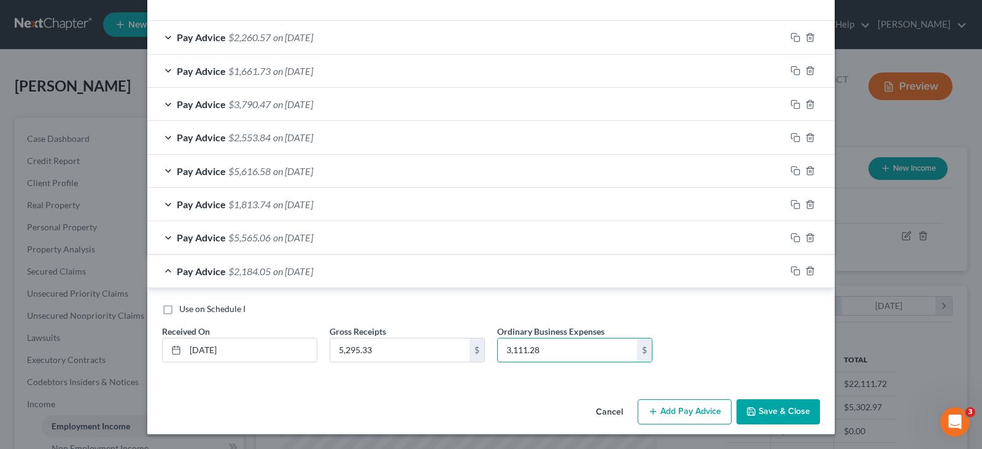
type input "3,111.28"
click at [770, 408] on button "Save & Close" at bounding box center [777, 412] width 83 height 26
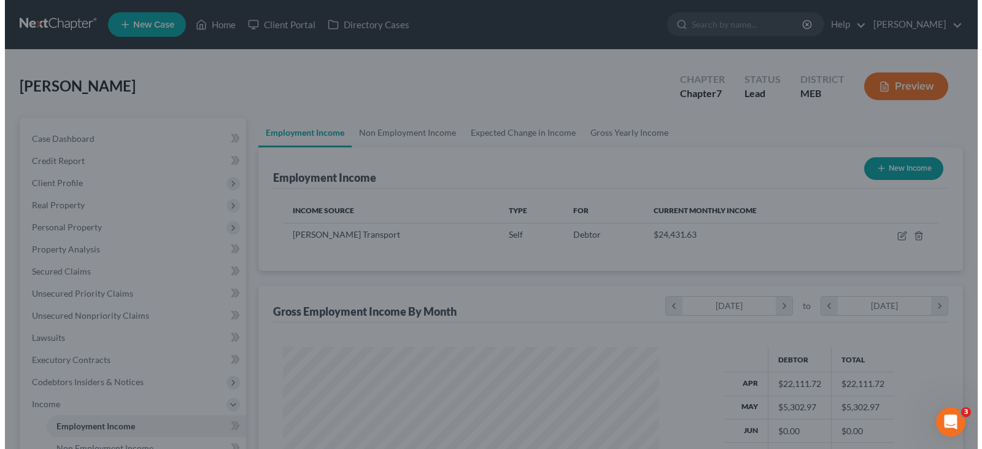
scroll to position [613509, 613333]
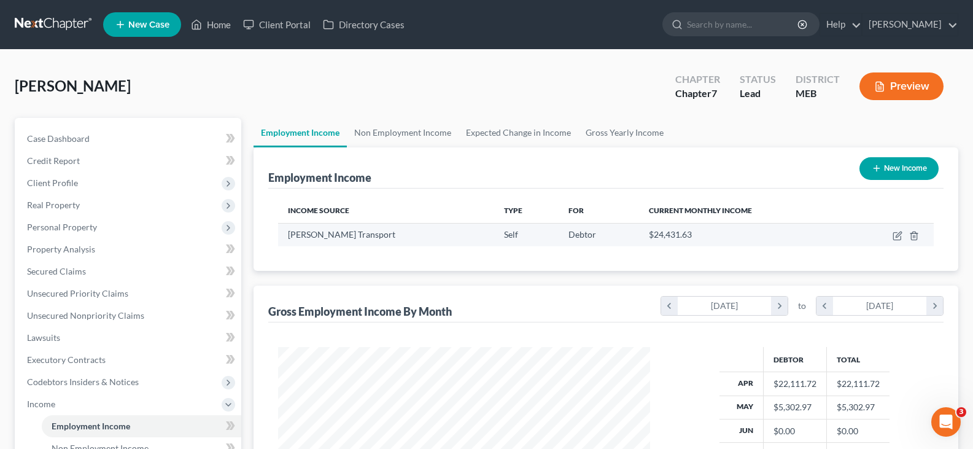
click at [639, 234] on td "$24,431.63" at bounding box center [743, 234] width 209 height 23
click at [895, 236] on icon "button" at bounding box center [897, 236] width 10 height 10
select select "1"
select select "20"
select select "3"
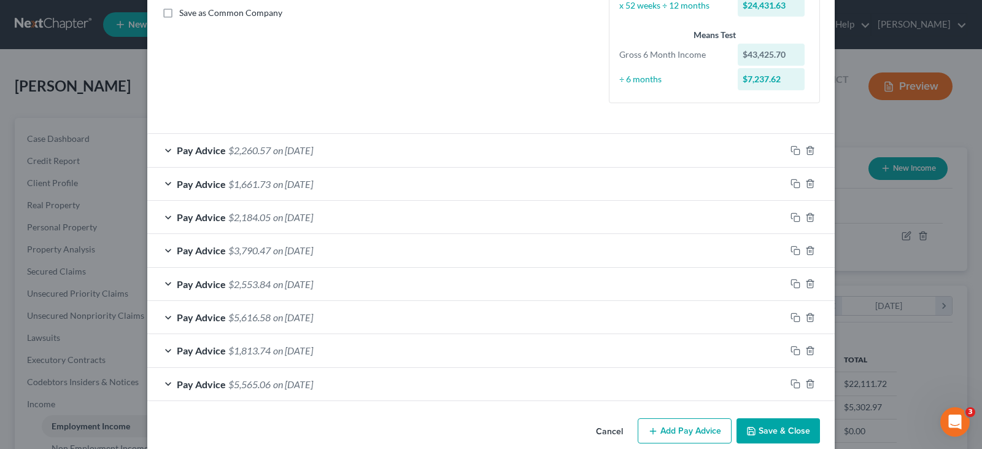
scroll to position [300, 0]
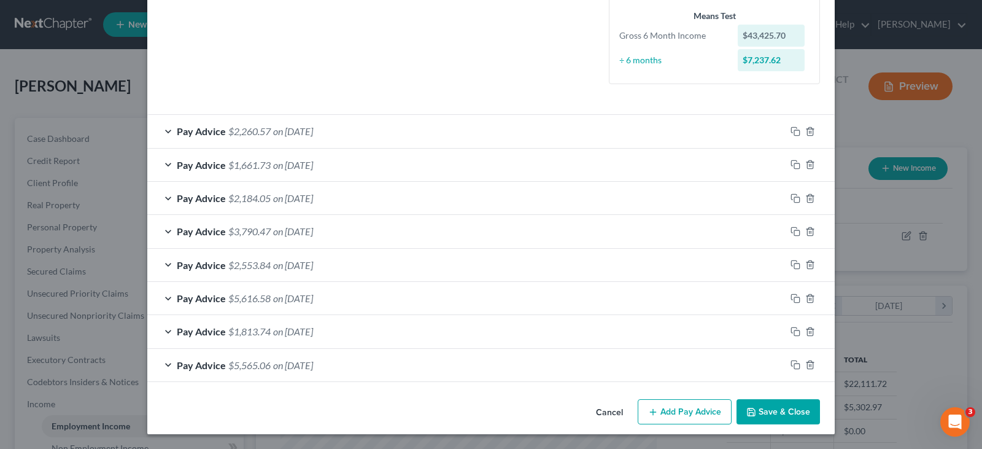
click at [684, 413] on button "Add Pay Advice" at bounding box center [685, 412] width 94 height 26
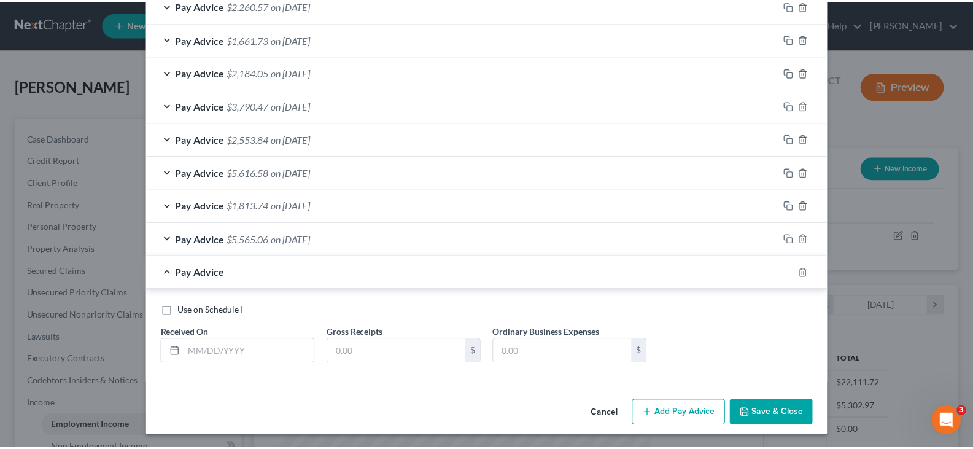
scroll to position [428, 0]
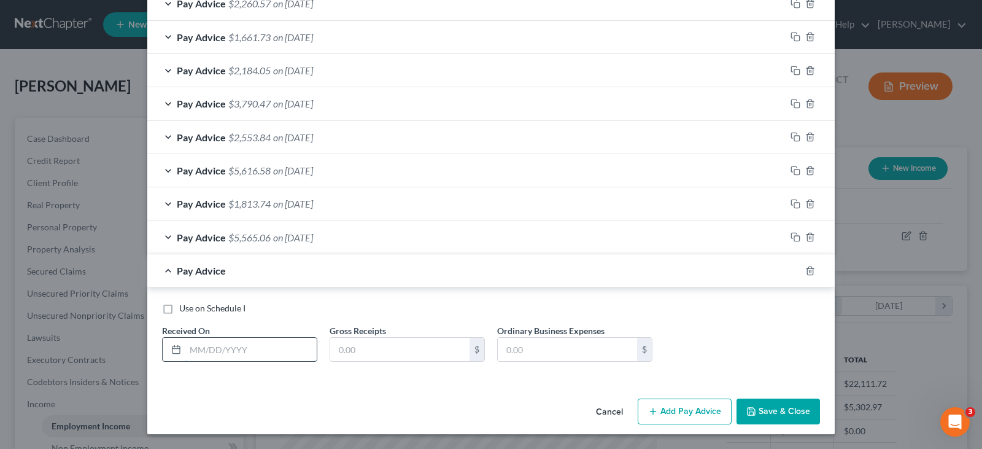
click at [273, 354] on input "text" at bounding box center [250, 349] width 131 height 23
type input "09/08/2025"
click at [381, 352] on input "text" at bounding box center [399, 349] width 139 height 23
type input "3,585.86"
click at [525, 349] on input "text" at bounding box center [567, 349] width 139 height 23
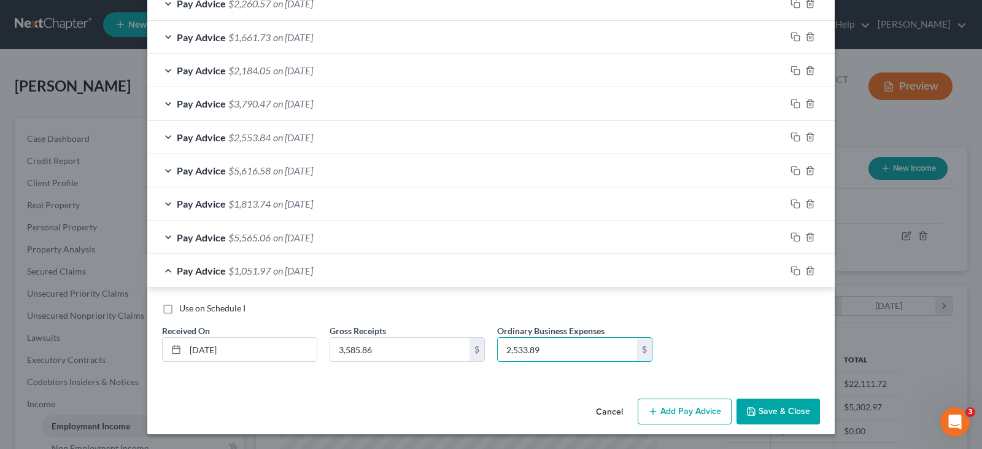
type input "2,533.89"
click at [787, 409] on button "Save & Close" at bounding box center [777, 411] width 83 height 26
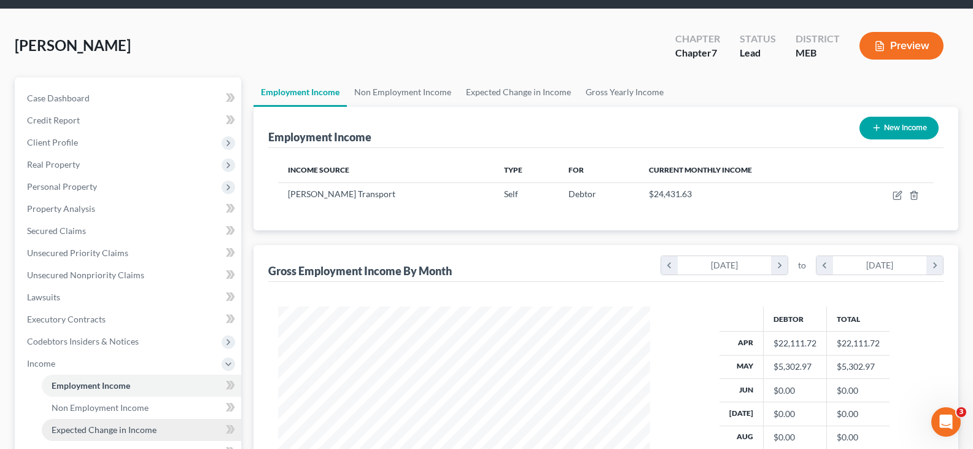
scroll to position [61, 0]
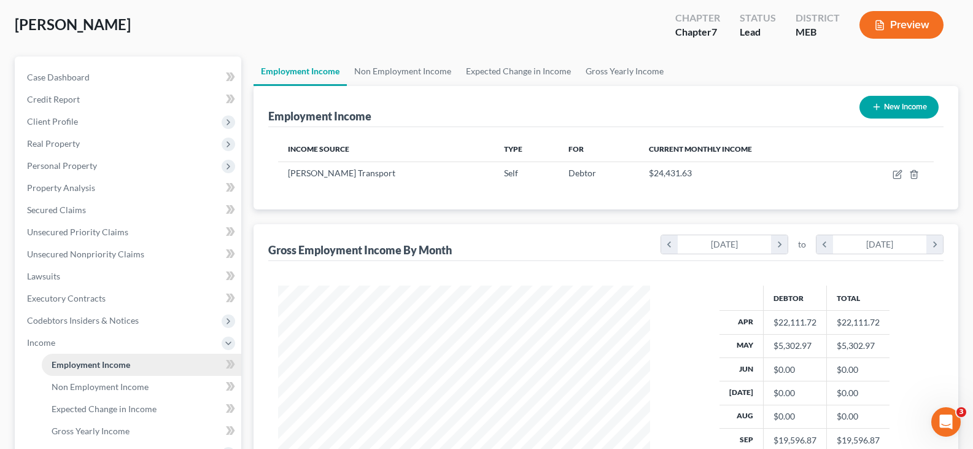
click at [120, 367] on span "Employment Income" at bounding box center [91, 364] width 79 height 10
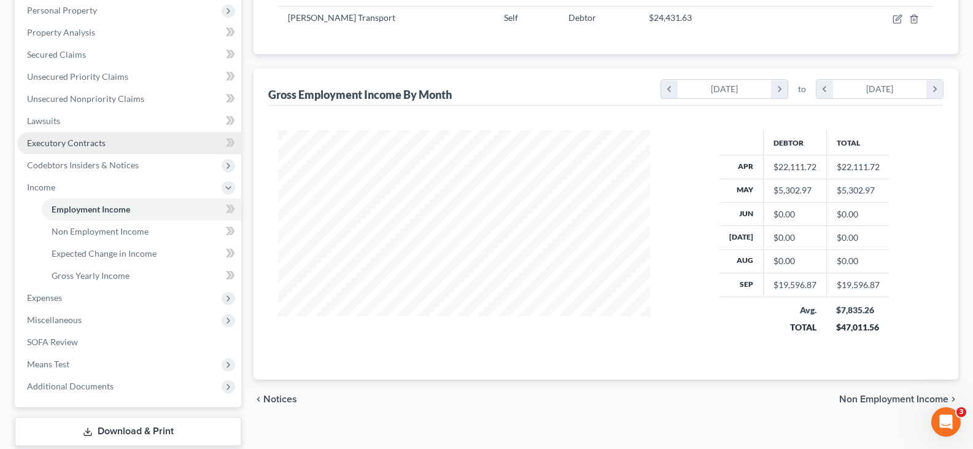
scroll to position [245, 0]
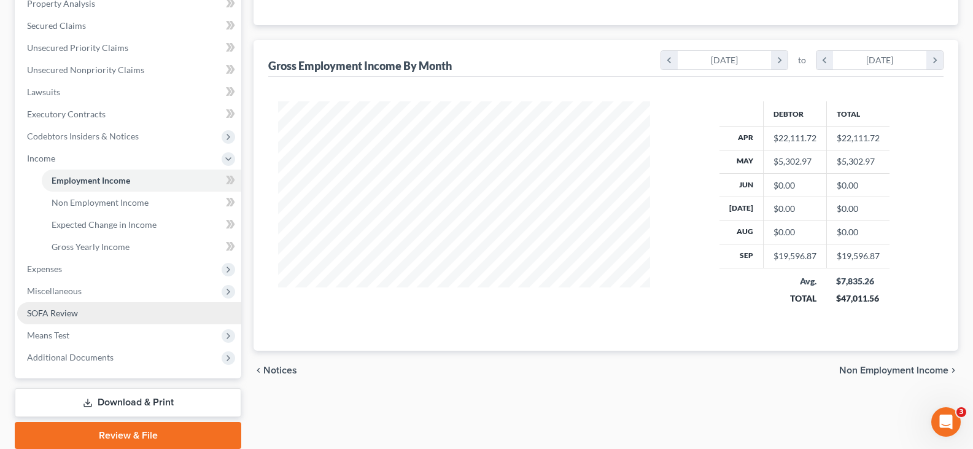
click at [60, 314] on span "SOFA Review" at bounding box center [52, 312] width 51 height 10
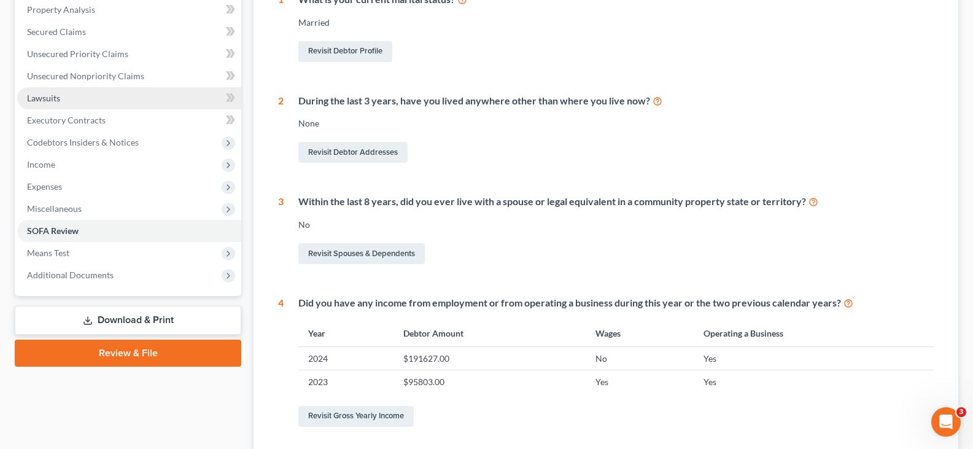
scroll to position [245, 0]
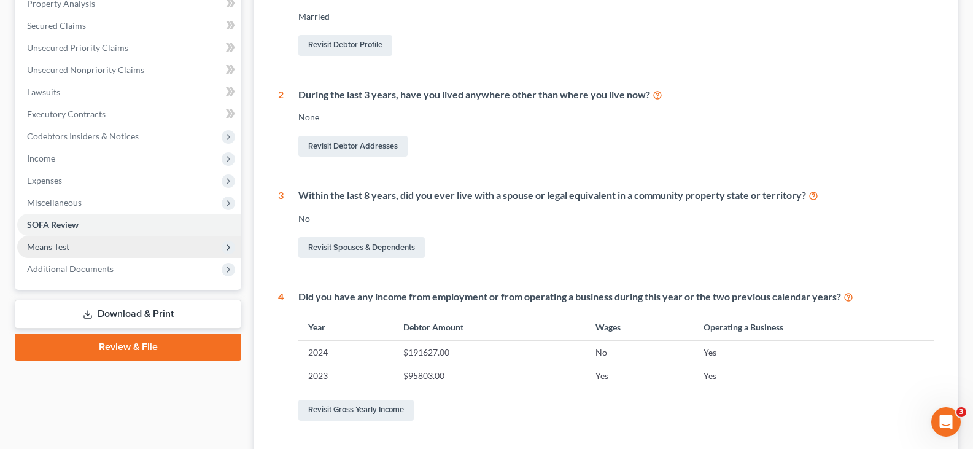
click at [93, 252] on span "Means Test" at bounding box center [129, 247] width 224 height 22
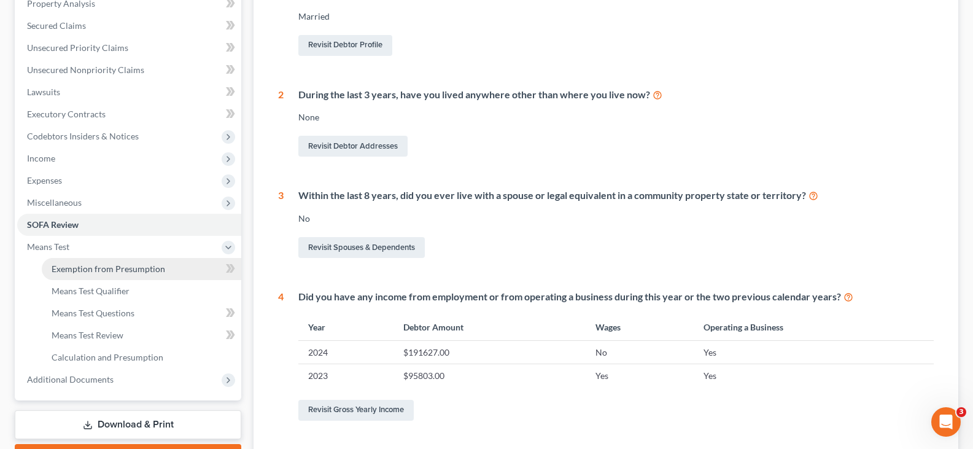
click at [110, 272] on span "Exemption from Presumption" at bounding box center [109, 268] width 114 height 10
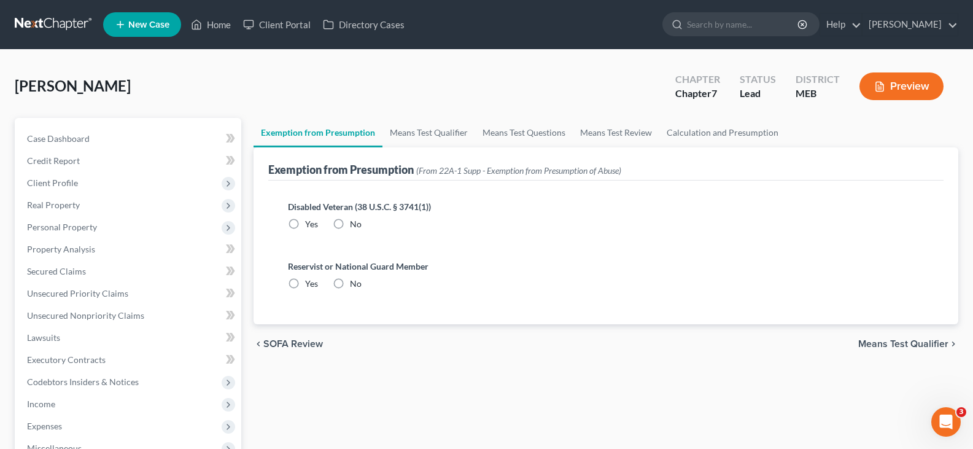
click at [350, 223] on label "No" at bounding box center [356, 224] width 12 height 12
click at [355, 223] on input "No" at bounding box center [359, 222] width 8 height 8
radio input "true"
click at [350, 284] on label "No" at bounding box center [356, 283] width 12 height 12
click at [355, 284] on input "No" at bounding box center [359, 281] width 8 height 8
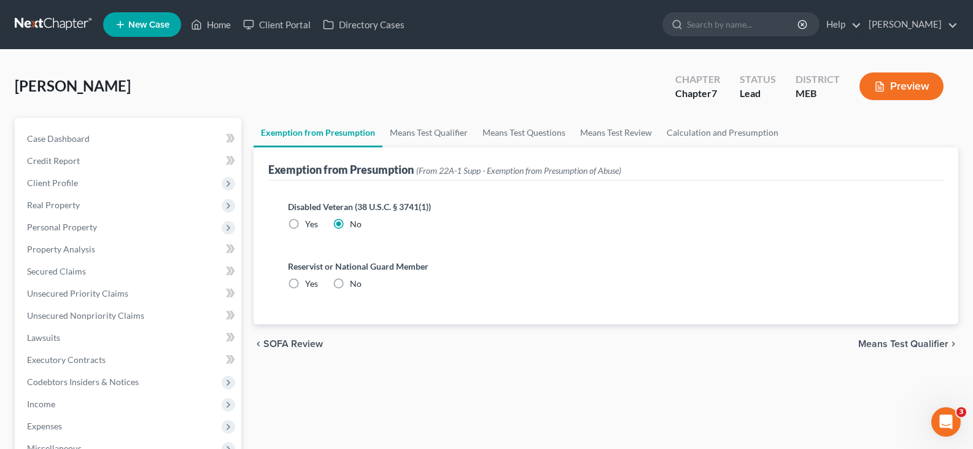
radio input "true"
click at [905, 341] on span "Means Test Qualifier" at bounding box center [903, 344] width 90 height 10
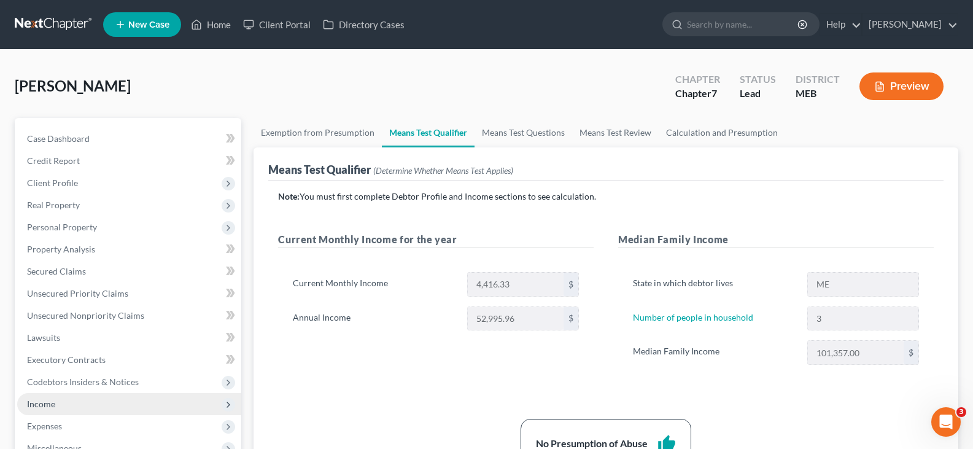
click at [56, 409] on span "Income" at bounding box center [129, 404] width 224 height 22
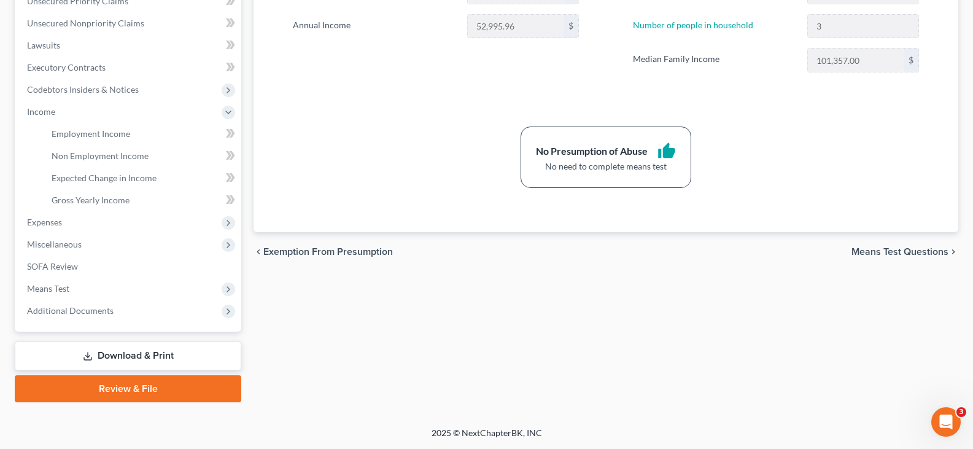
click at [131, 363] on link "Download & Print" at bounding box center [128, 355] width 226 height 29
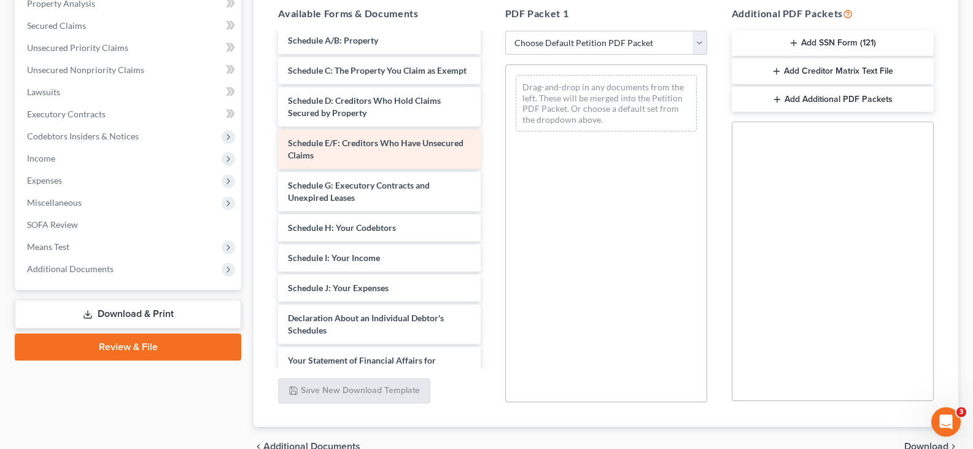
scroll to position [123, 0]
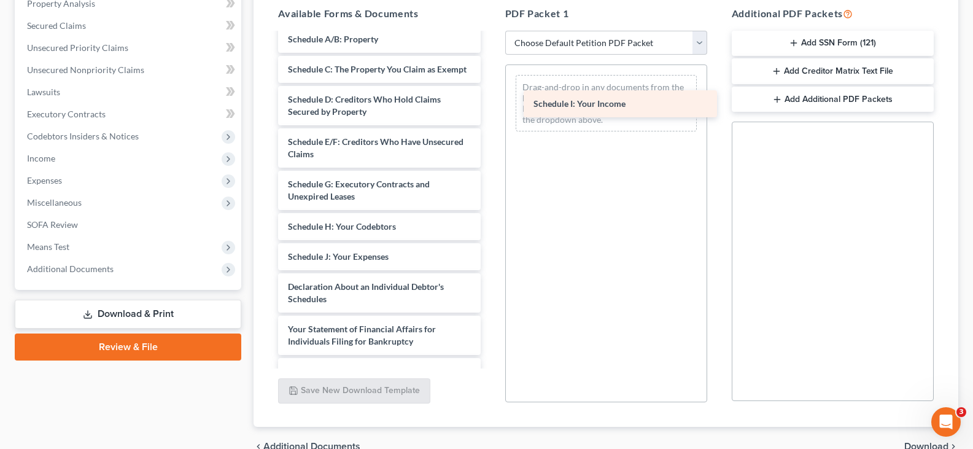
drag, startPoint x: 332, startPoint y: 271, endPoint x: 578, endPoint y: 106, distance: 295.8
click at [490, 106] on div "Schedule I: Your Income Monthly Business Income and Expenses (05/20/2025) Volun…" at bounding box center [379, 241] width 222 height 661
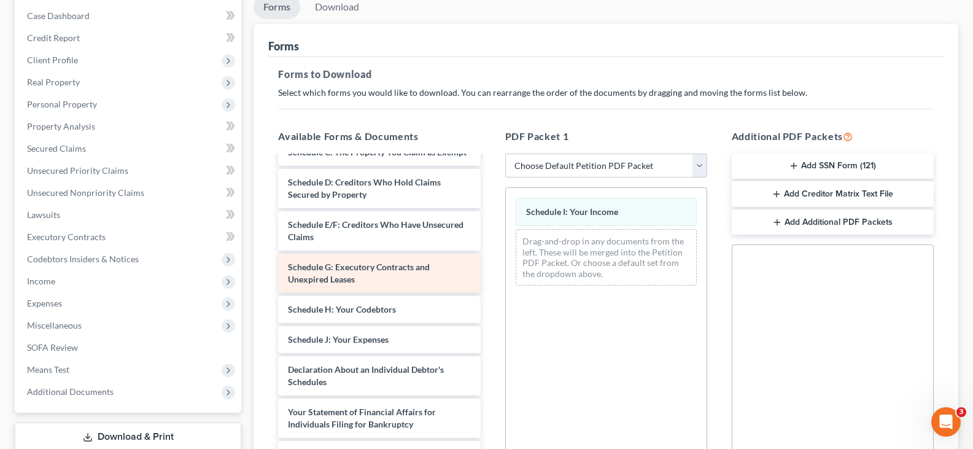
scroll to position [184, 0]
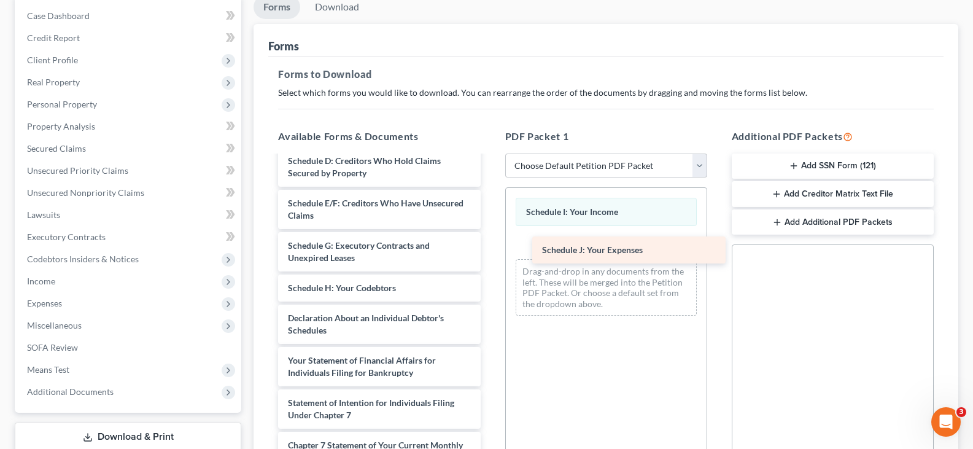
drag, startPoint x: 325, startPoint y: 330, endPoint x: 576, endPoint y: 249, distance: 263.6
click at [490, 249] on div "Schedule J: Your Expenses Monthly Business Income and Expenses (05/20/2025) Vol…" at bounding box center [379, 287] width 222 height 631
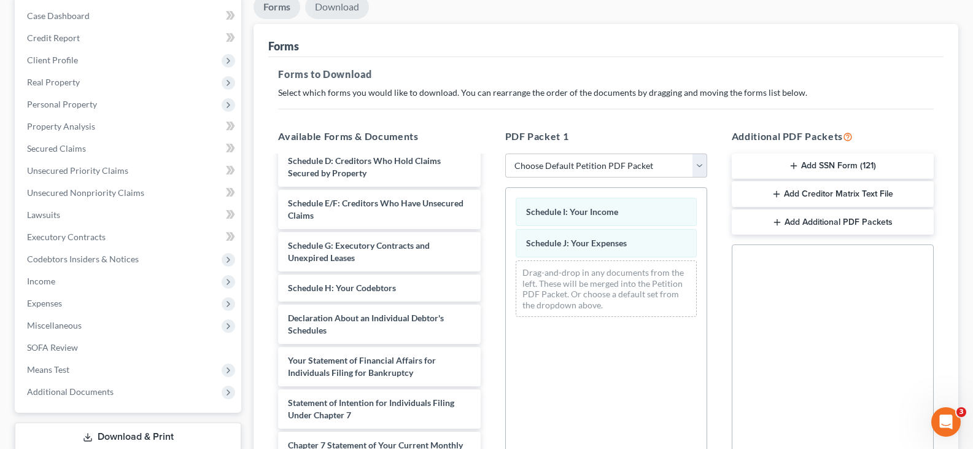
click at [343, 14] on link "Download" at bounding box center [337, 7] width 64 height 24
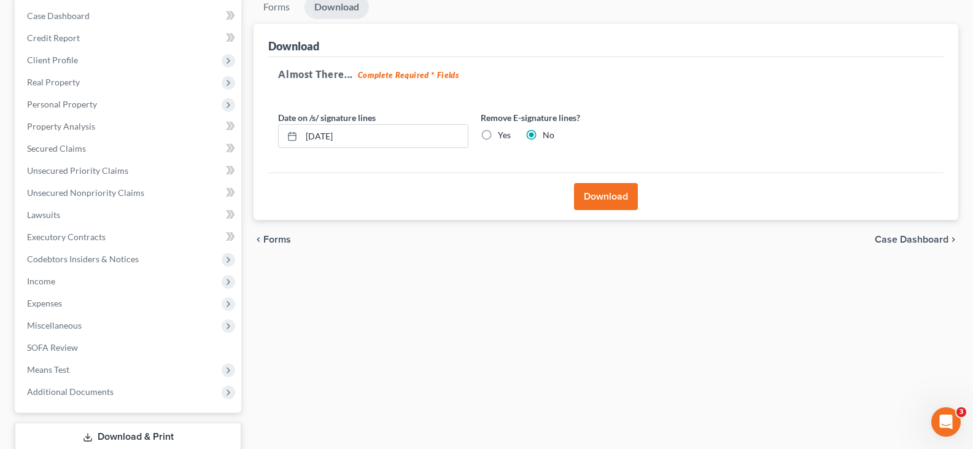
click at [598, 187] on button "Download" at bounding box center [606, 196] width 64 height 27
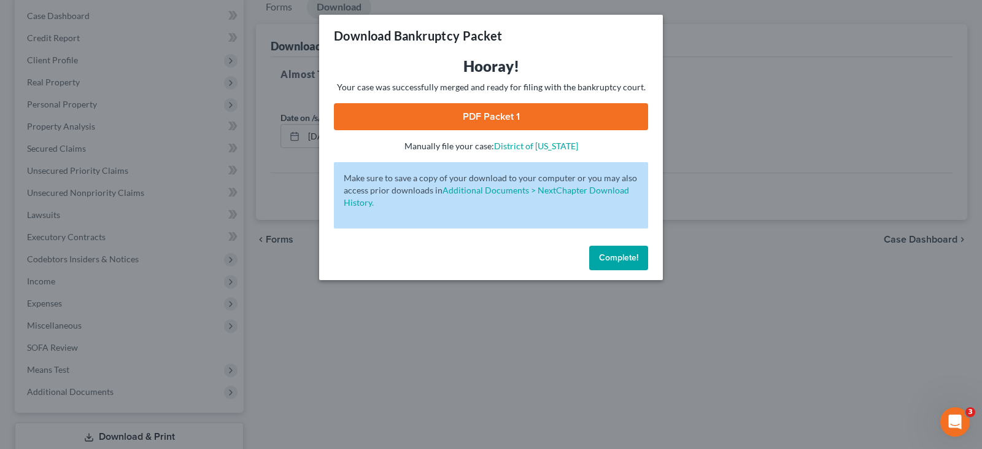
click at [527, 110] on link "PDF Packet 1" at bounding box center [491, 116] width 314 height 27
click at [609, 258] on span "Complete!" at bounding box center [618, 257] width 39 height 10
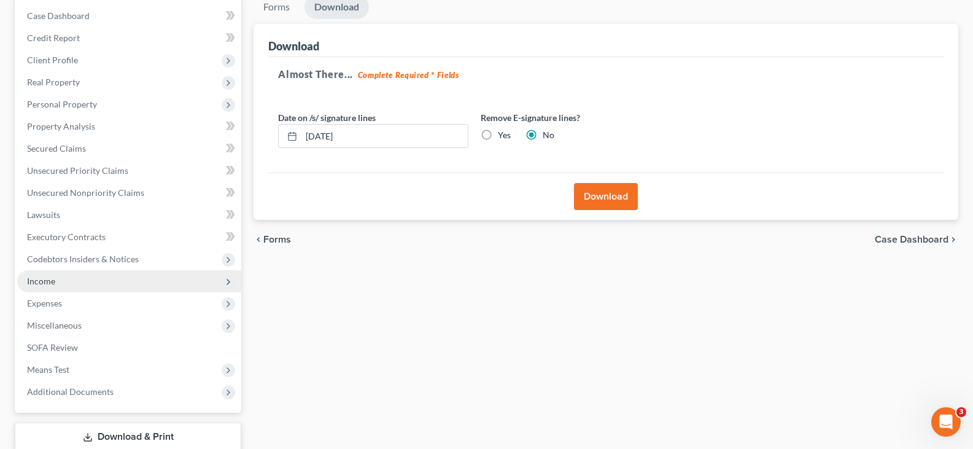
click at [87, 282] on span "Income" at bounding box center [129, 281] width 224 height 22
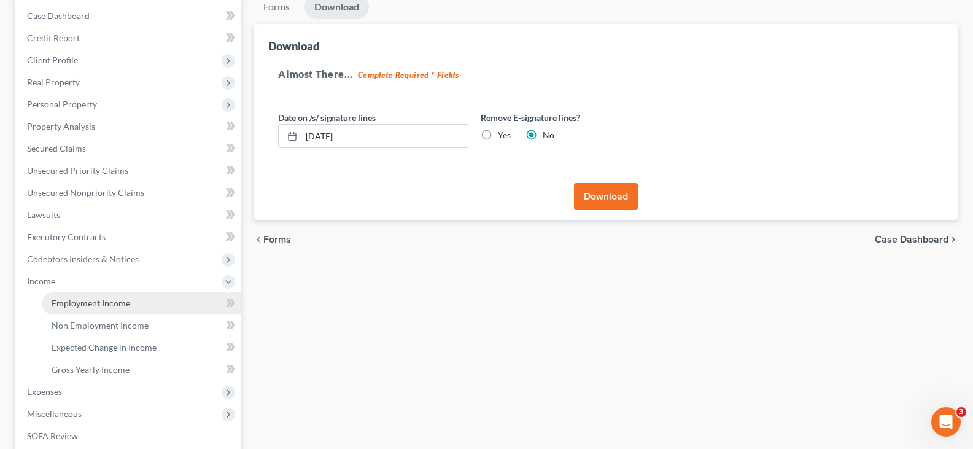
click at [87, 307] on span "Employment Income" at bounding box center [91, 303] width 79 height 10
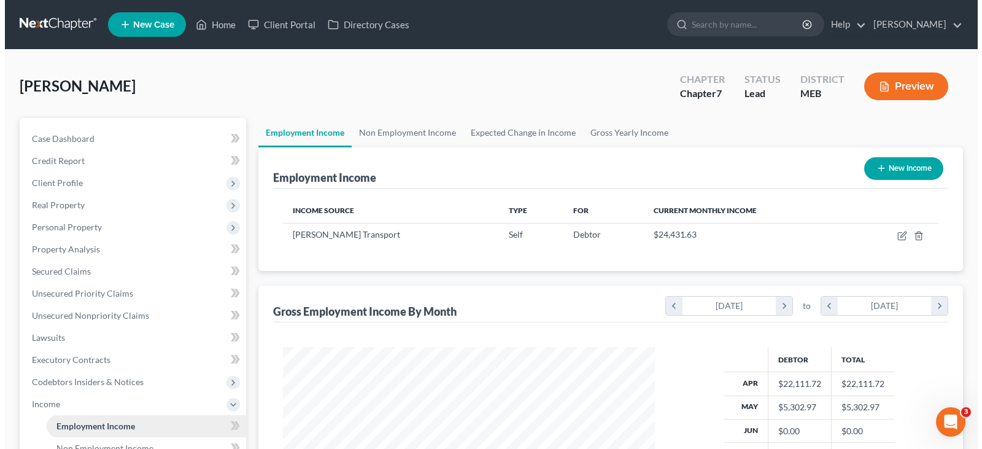
scroll to position [220, 396]
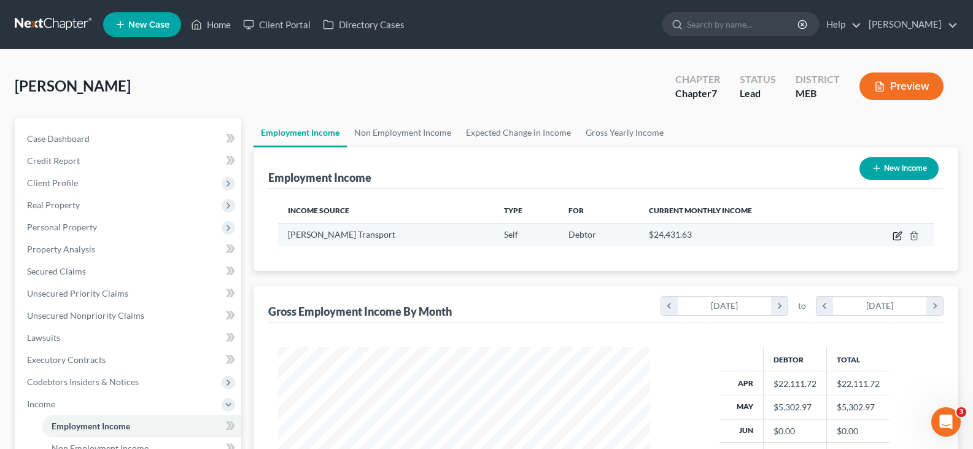
click at [896, 236] on icon "button" at bounding box center [898, 234] width 6 height 6
select select "1"
select select "20"
select select "3"
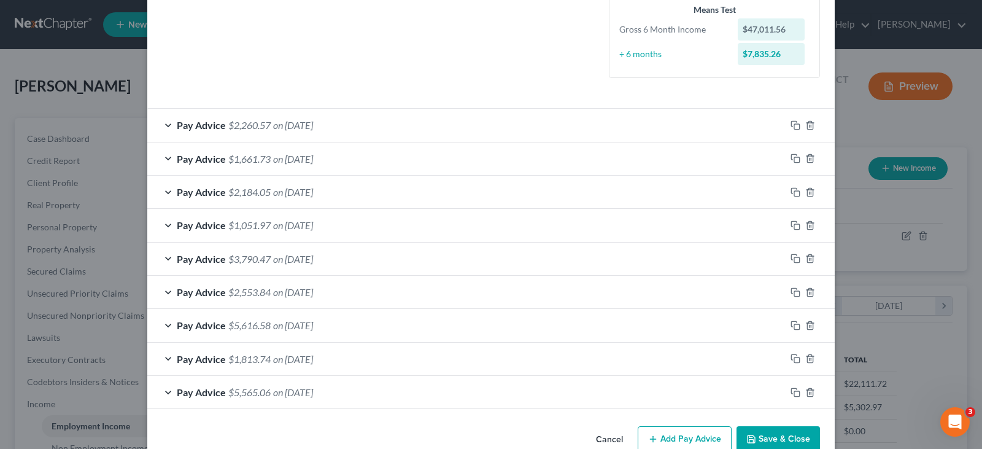
scroll to position [307, 0]
click at [279, 255] on span "on 05/05/2025" at bounding box center [293, 258] width 40 height 12
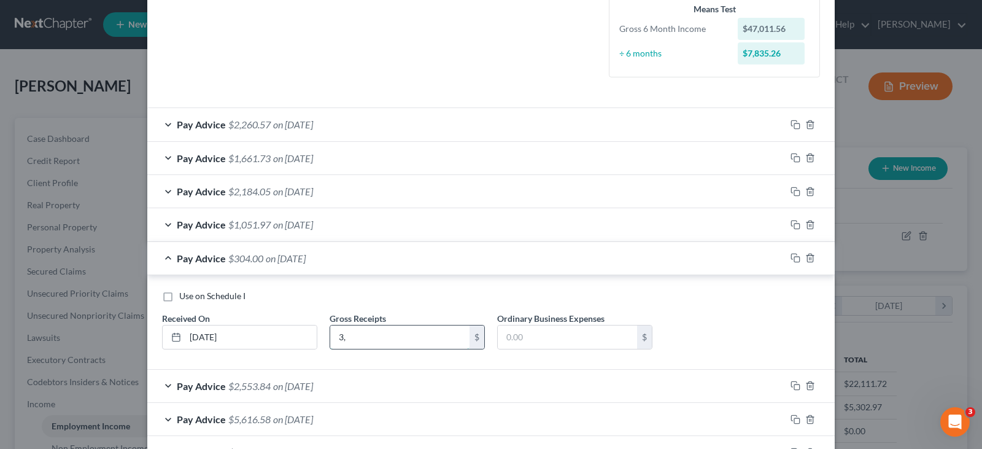
type input "3"
type input "5,302.97"
click at [579, 341] on input "text" at bounding box center [567, 336] width 139 height 23
type input "2"
type input "3,048.71"
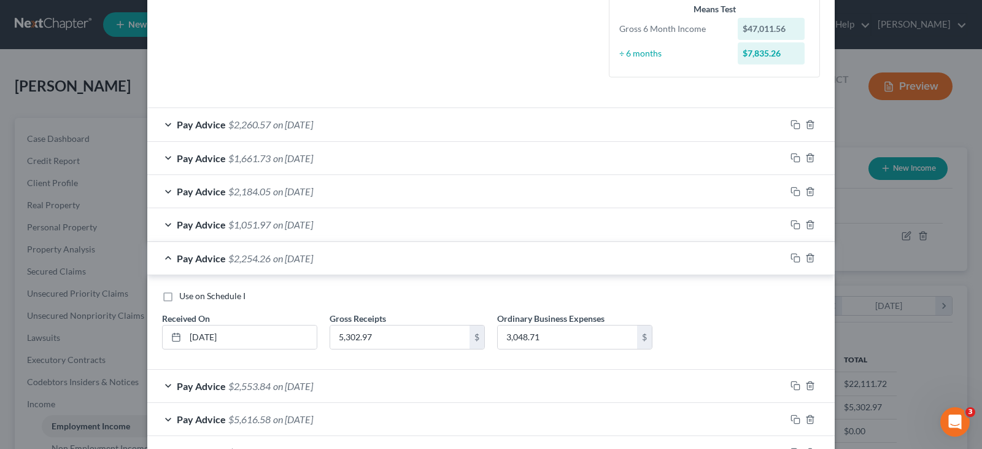
click at [728, 322] on div "Use on Schedule I Received On * 05/05/2025 Gross Receipts 5,302.97 $ Ordinary B…" at bounding box center [491, 324] width 670 height 69
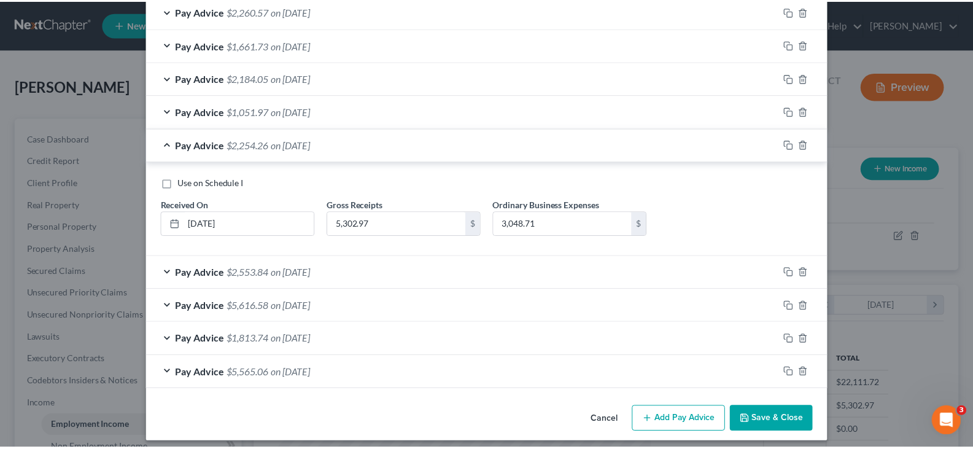
scroll to position [428, 0]
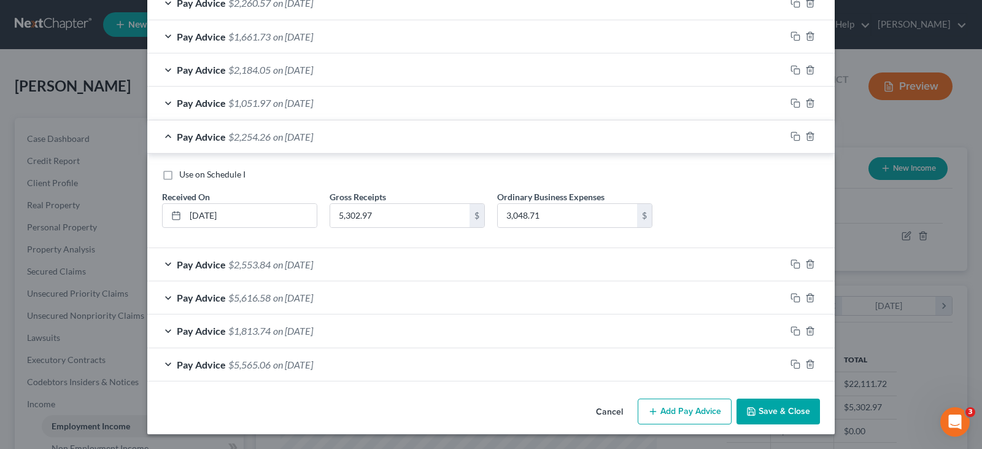
click at [784, 417] on button "Save & Close" at bounding box center [777, 411] width 83 height 26
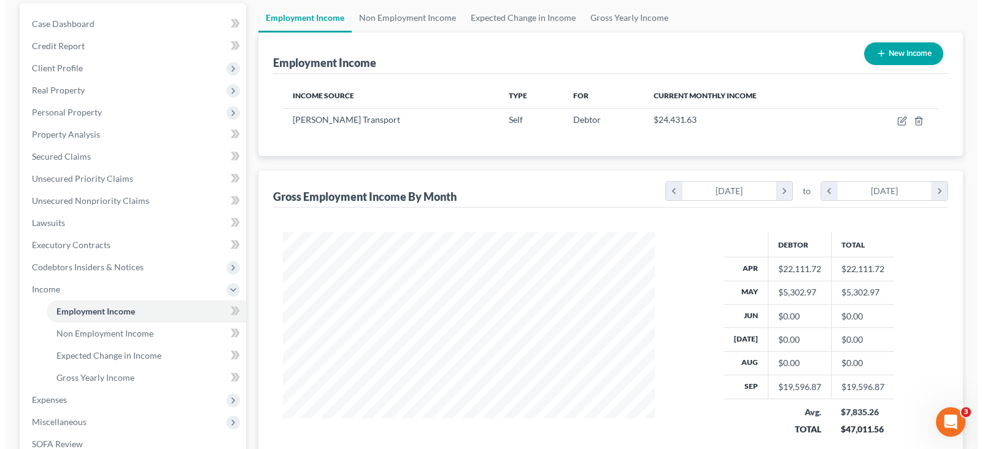
scroll to position [184, 0]
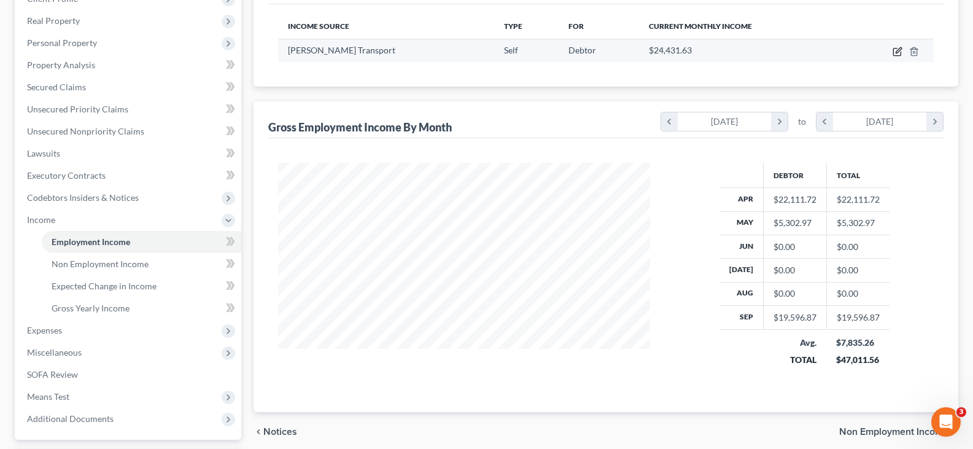
click at [900, 50] on icon "button" at bounding box center [898, 50] width 6 height 6
select select "1"
select select "20"
select select "3"
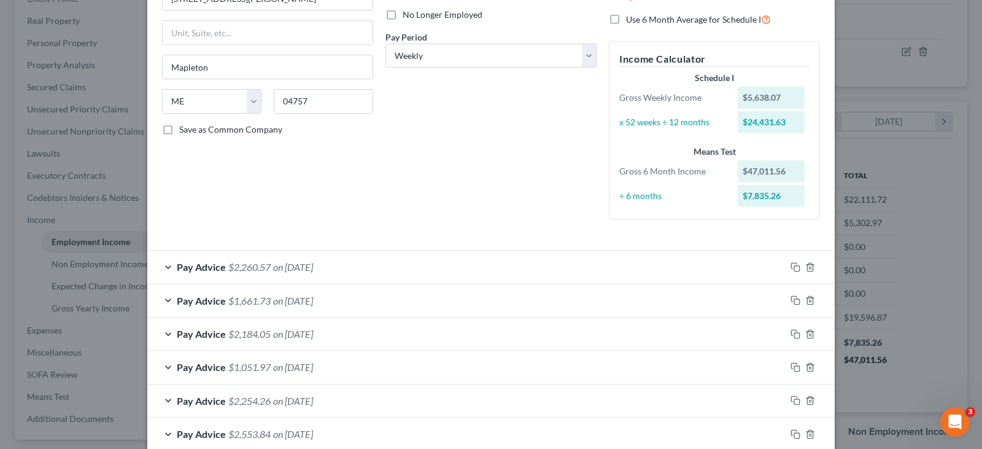
scroll to position [307, 0]
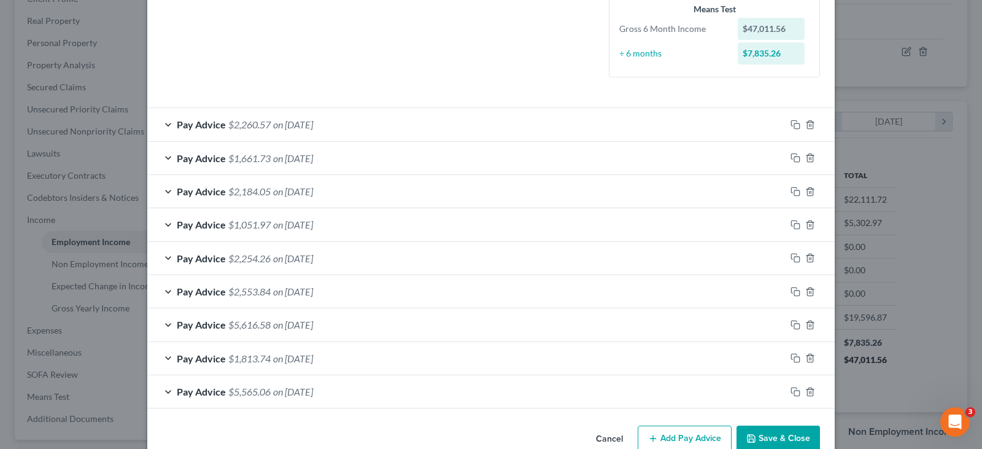
click at [258, 288] on span "$2,553.84" at bounding box center [249, 291] width 42 height 12
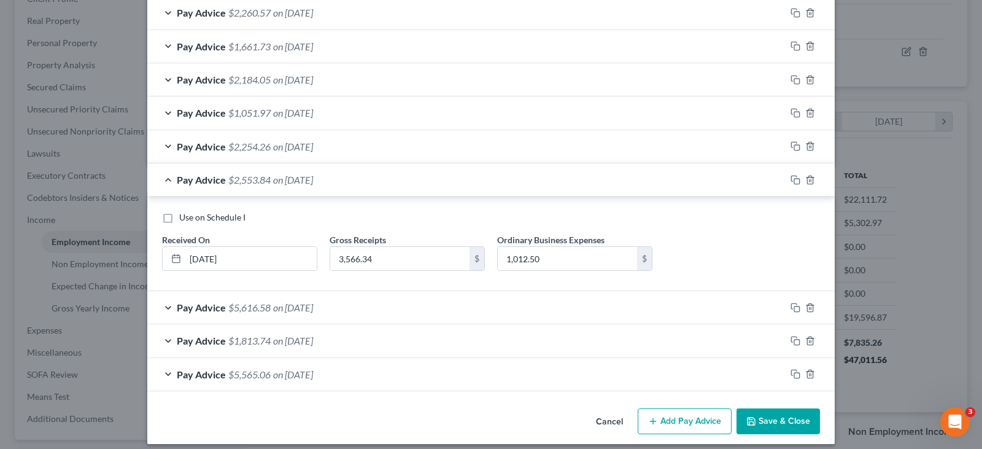
scroll to position [428, 0]
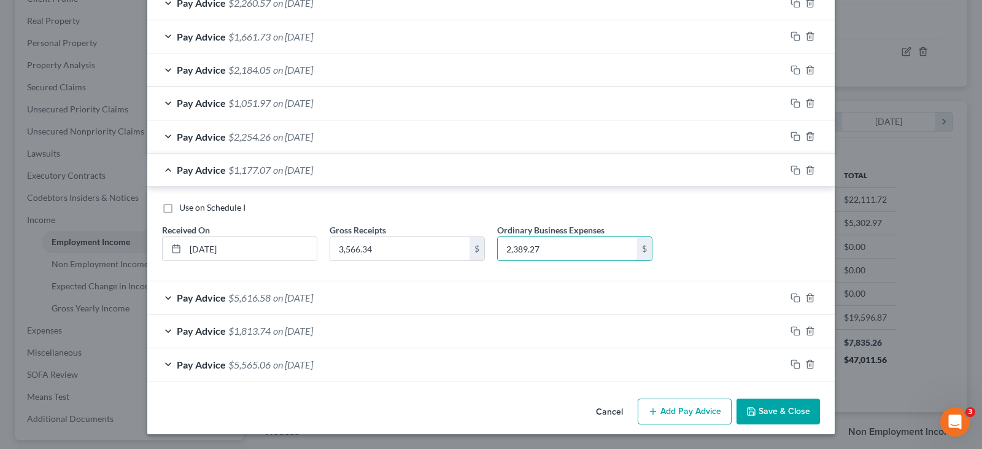
type input "2,389.27"
click at [309, 298] on span "on 04/21/2025" at bounding box center [293, 298] width 40 height 12
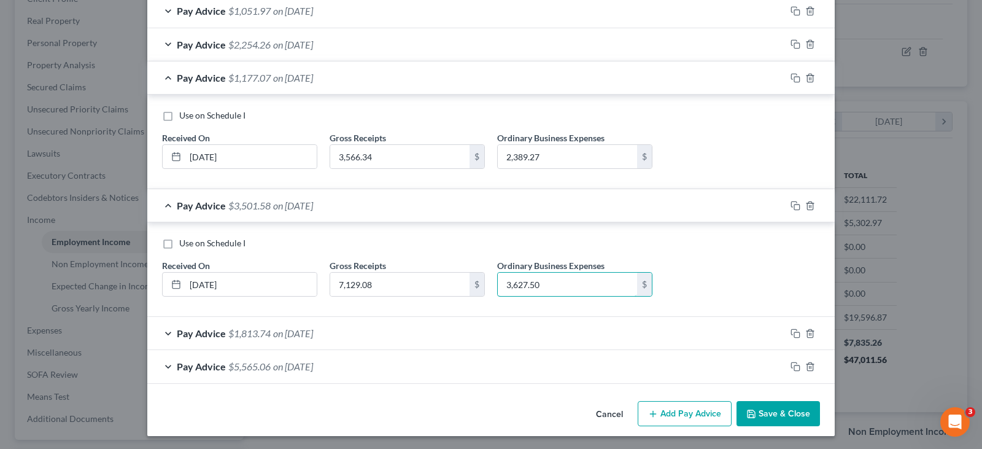
scroll to position [522, 0]
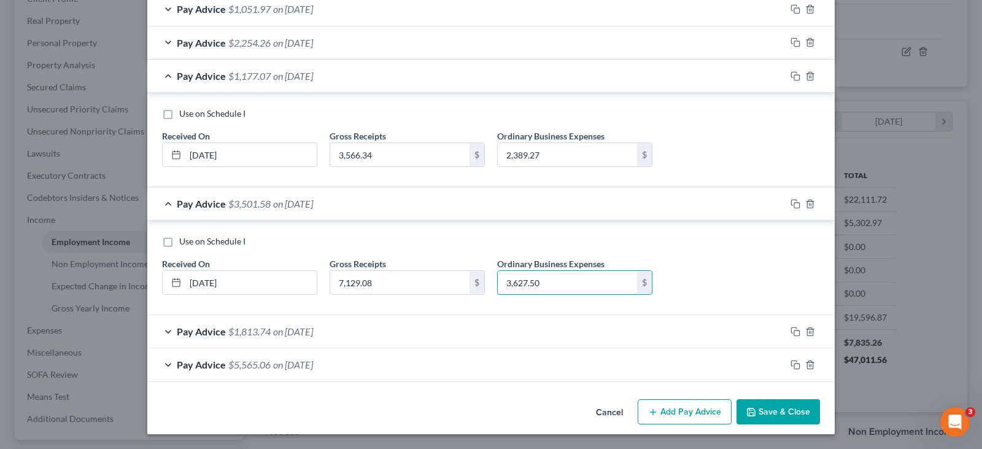
type input "3,627.50"
click at [313, 333] on span "on 04/14/2025" at bounding box center [293, 331] width 40 height 12
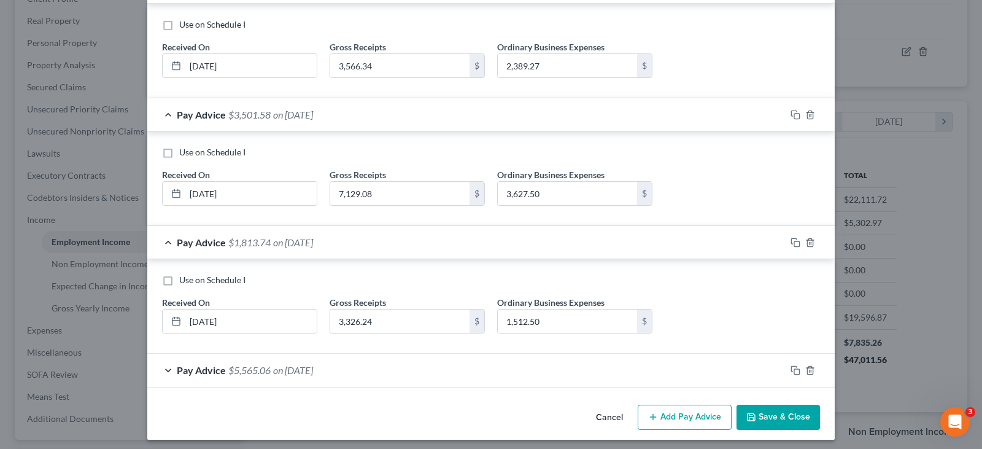
scroll to position [617, 0]
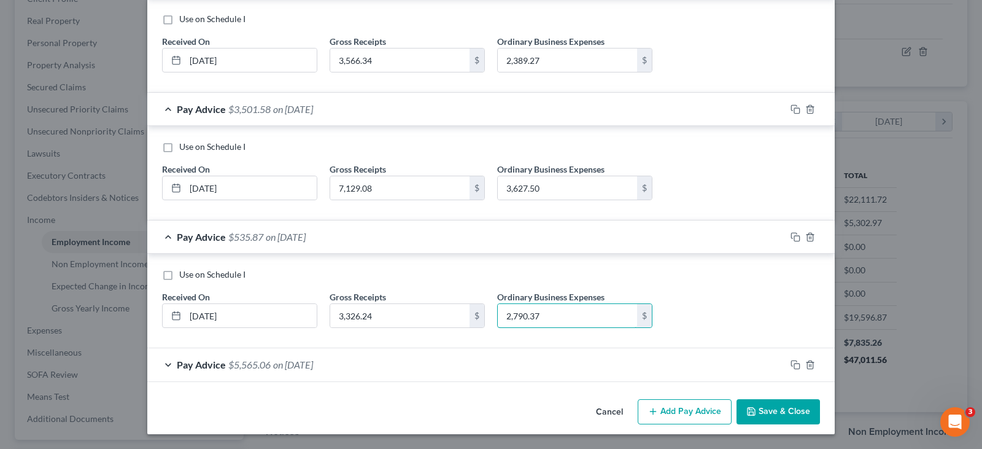
type input "2,790.37"
click at [313, 362] on span "on 04/07/2025" at bounding box center [293, 364] width 40 height 12
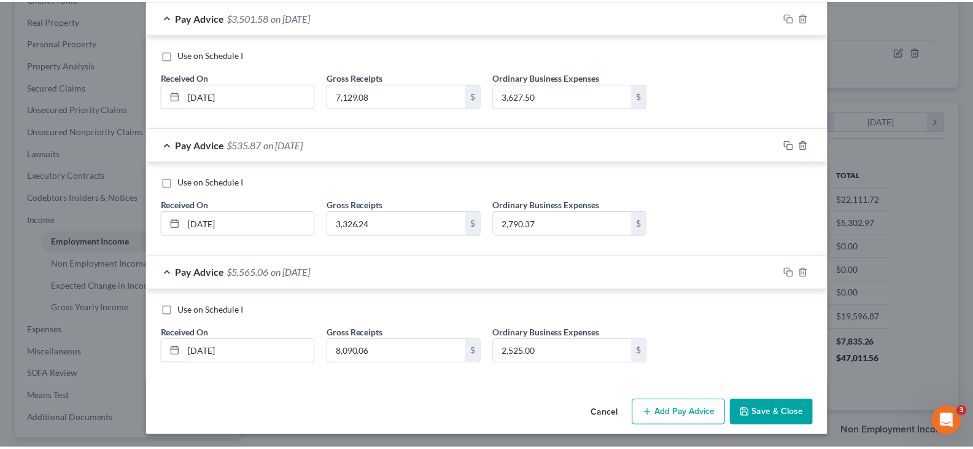
scroll to position [711, 0]
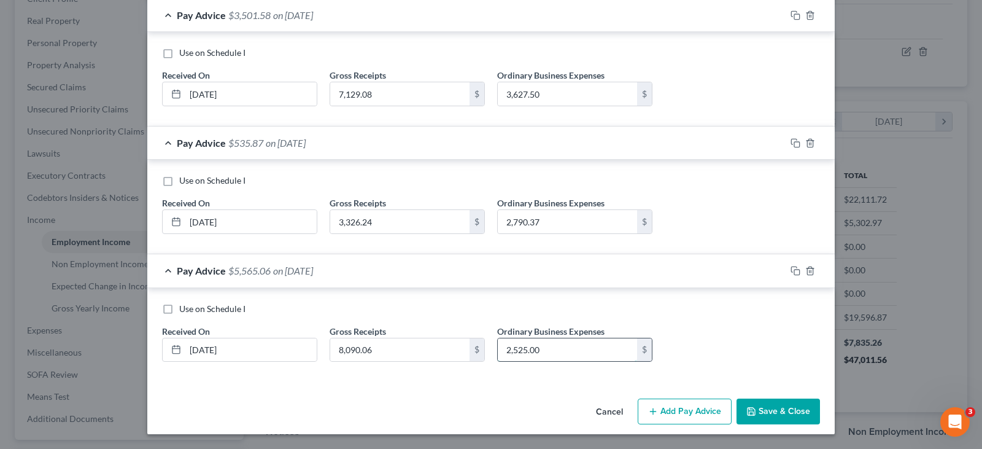
click at [562, 352] on input "2,525.00" at bounding box center [567, 349] width 139 height 23
type input "5,306.72"
click at [776, 406] on button "Save & Close" at bounding box center [777, 411] width 83 height 26
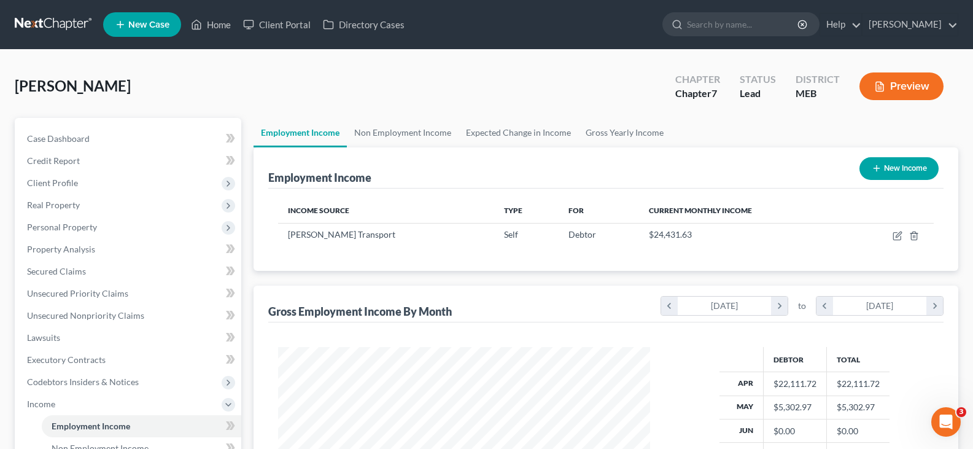
scroll to position [61, 0]
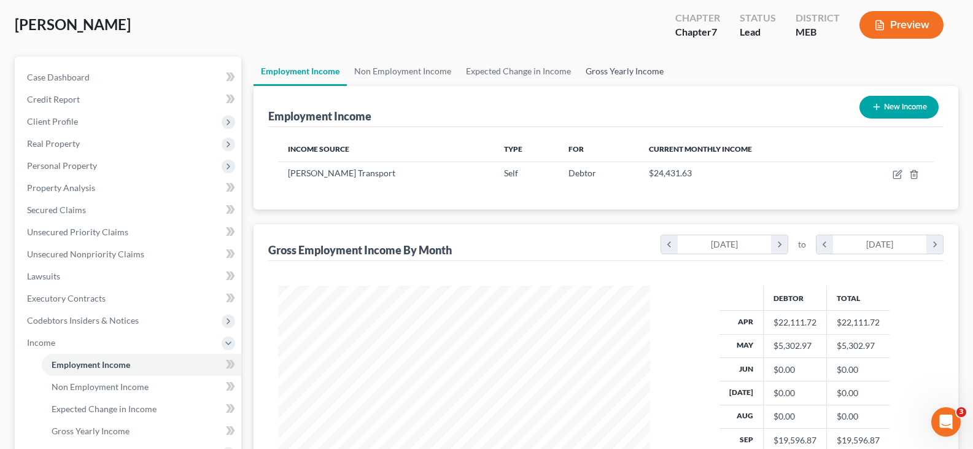
click at [617, 70] on link "Gross Yearly Income" at bounding box center [624, 70] width 93 height 29
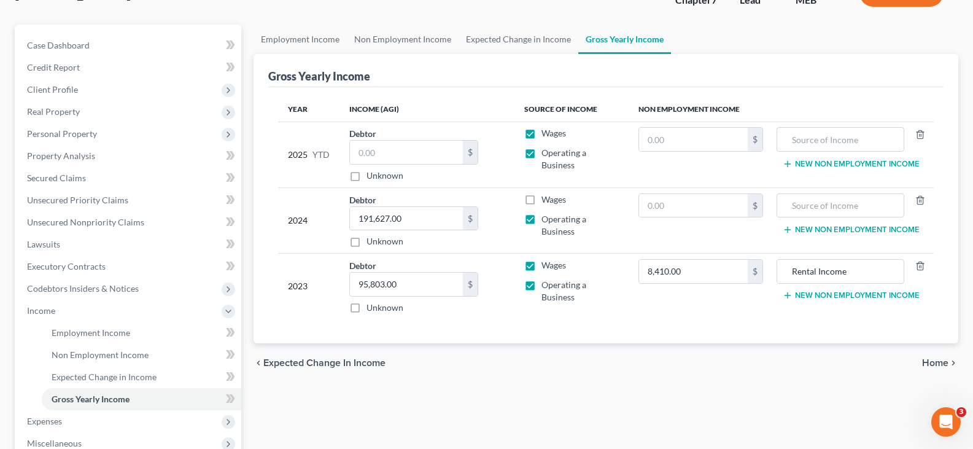
scroll to position [123, 0]
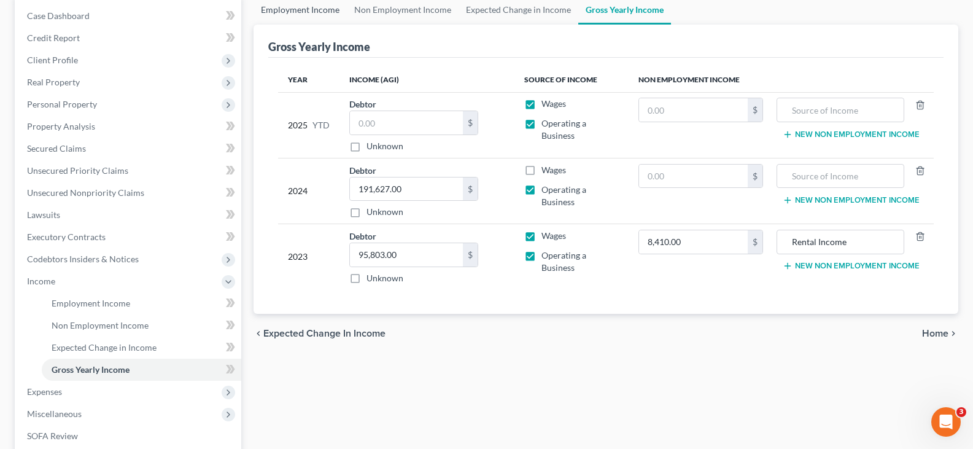
click at [317, 1] on link "Employment Income" at bounding box center [299, 9] width 93 height 29
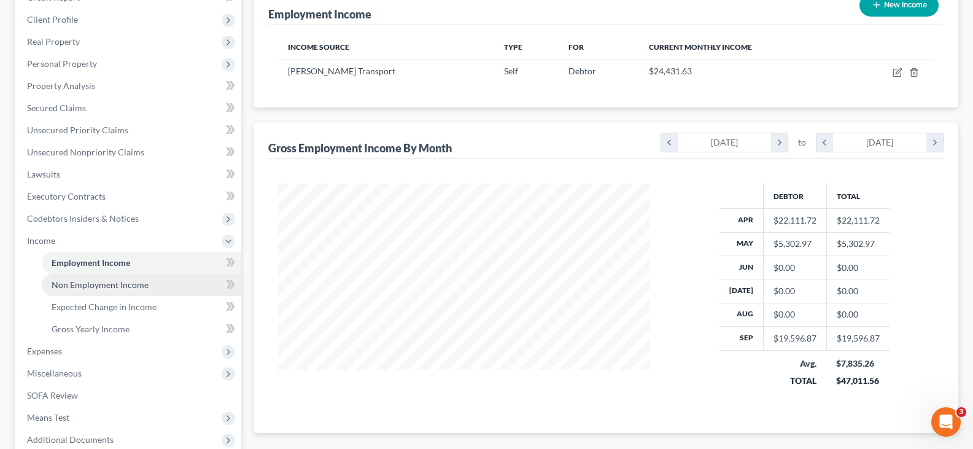
scroll to position [245, 0]
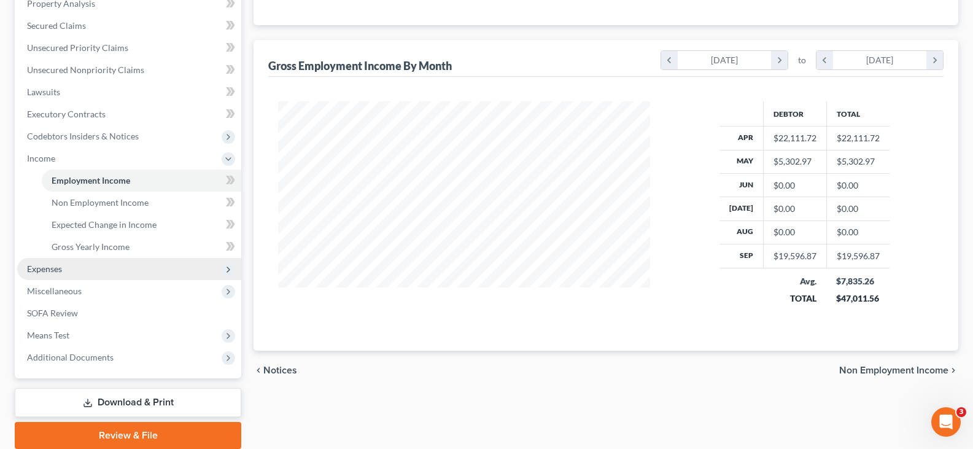
click at [43, 268] on span "Expenses" at bounding box center [44, 268] width 35 height 10
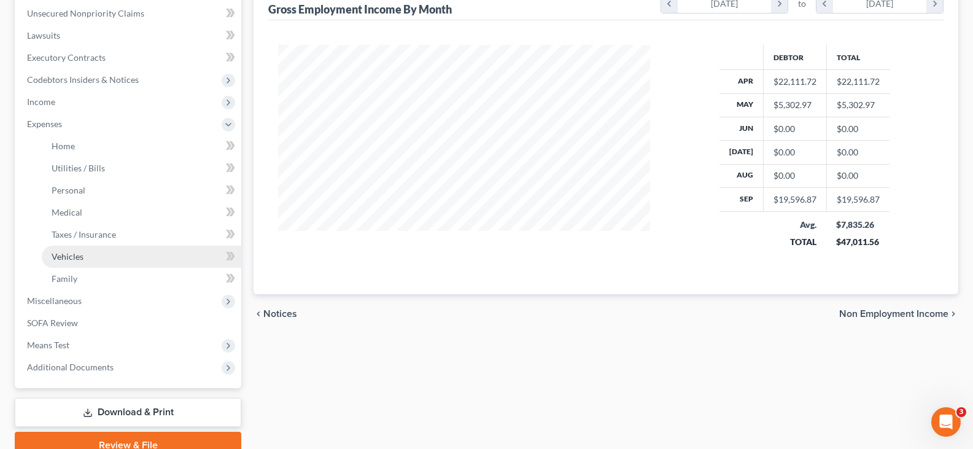
scroll to position [358, 0]
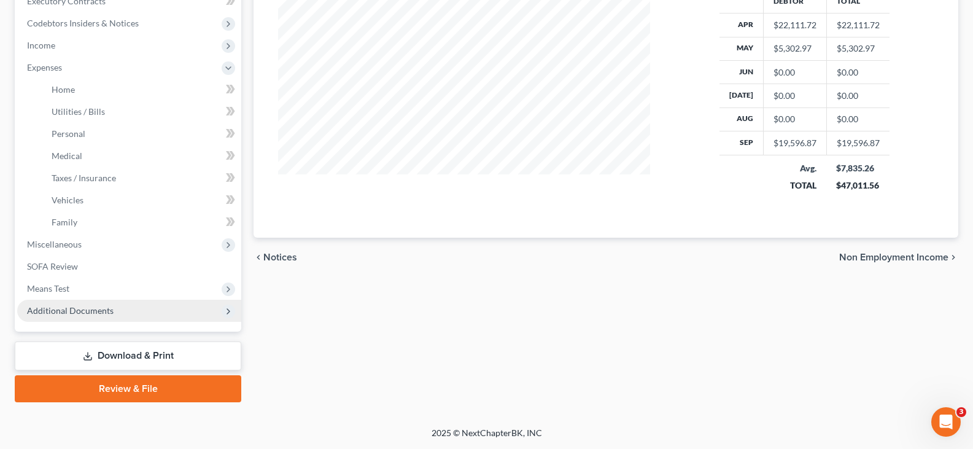
click at [88, 310] on span "Additional Documents" at bounding box center [70, 310] width 87 height 10
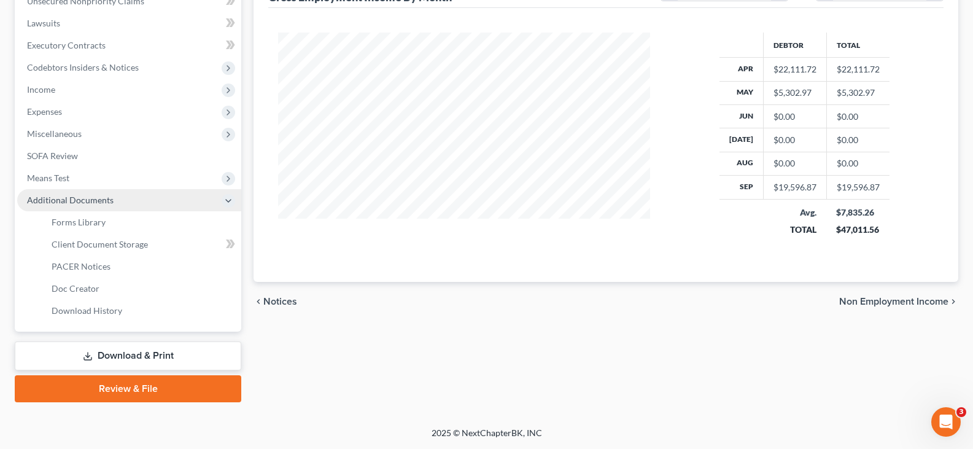
scroll to position [314, 0]
click at [79, 220] on span "Forms Library" at bounding box center [79, 222] width 54 height 10
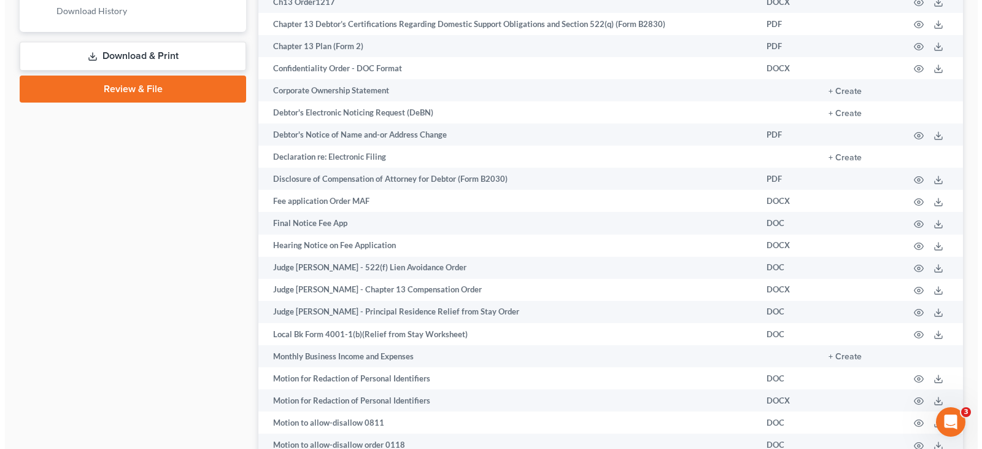
scroll to position [675, 0]
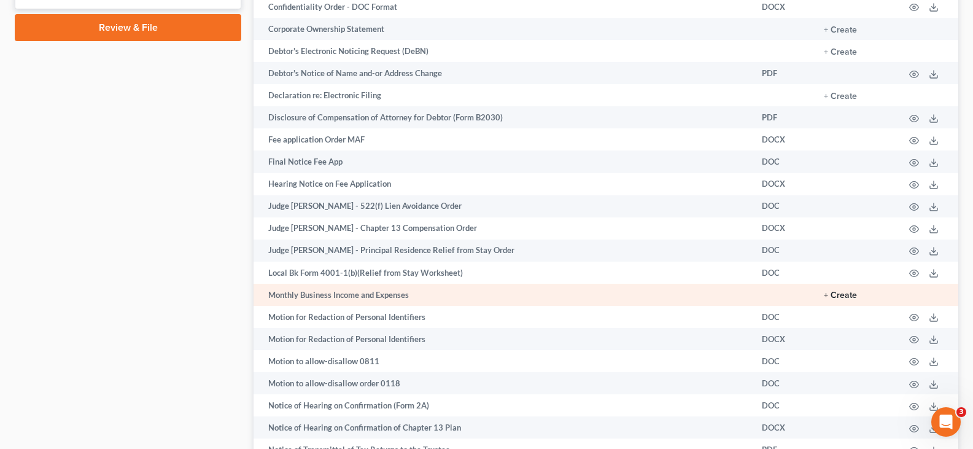
click at [844, 293] on button "+ Create" at bounding box center [840, 295] width 33 height 9
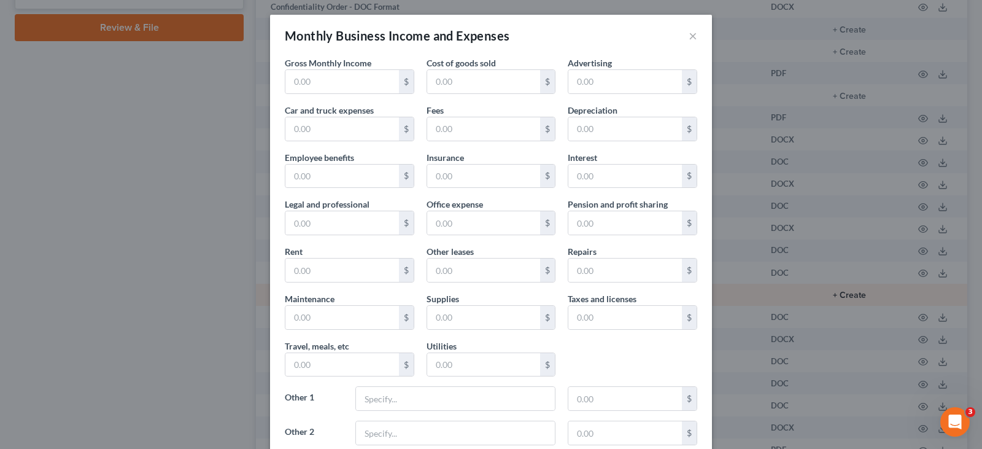
type input "19,052.00"
type input "6,858.00"
type input "378.50"
type input "1,900.00"
type input "4,232.00"
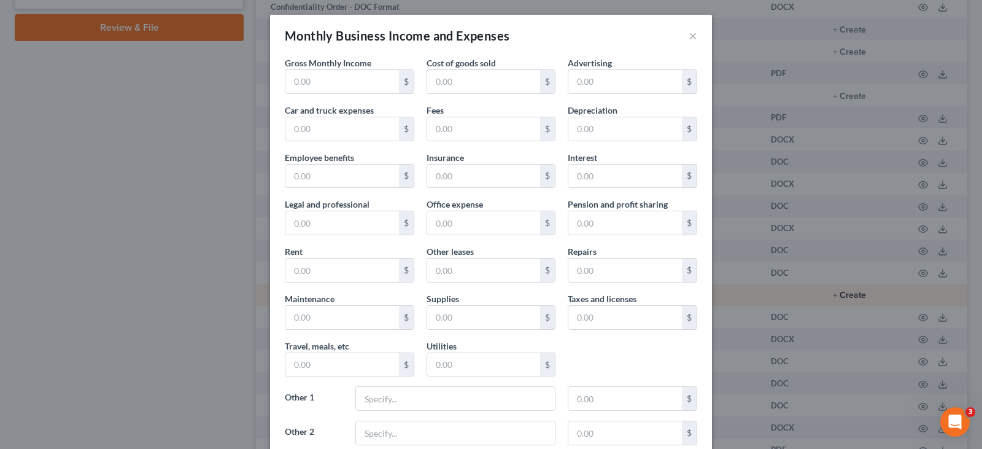
type input "Tolls"
type input "424.00"
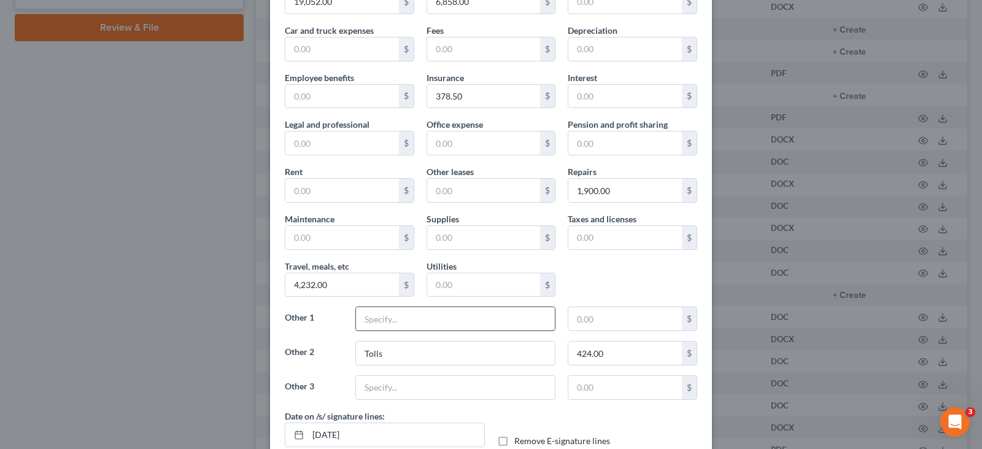
scroll to position [61, 0]
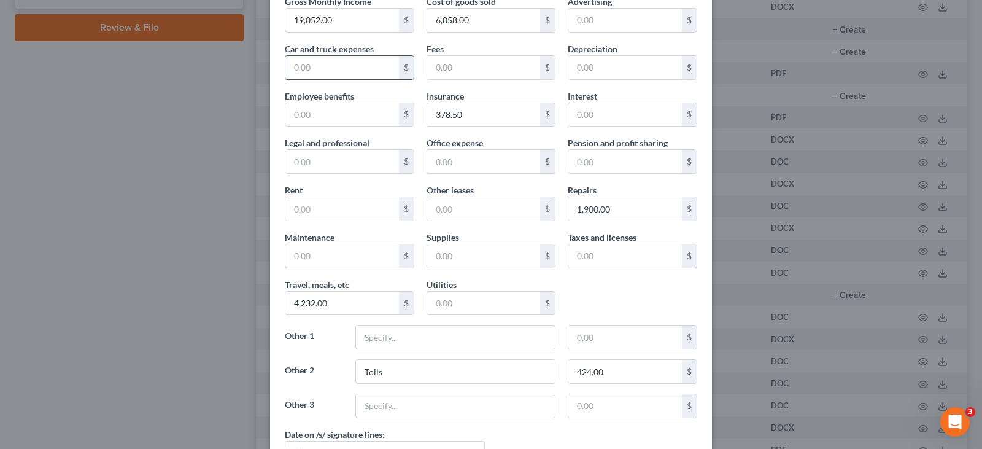
click at [400, 69] on div "$" at bounding box center [406, 67] width 15 height 23
click at [397, 331] on input "text" at bounding box center [455, 336] width 199 height 23
type input "Truck Payment"
type input "2,708.34"
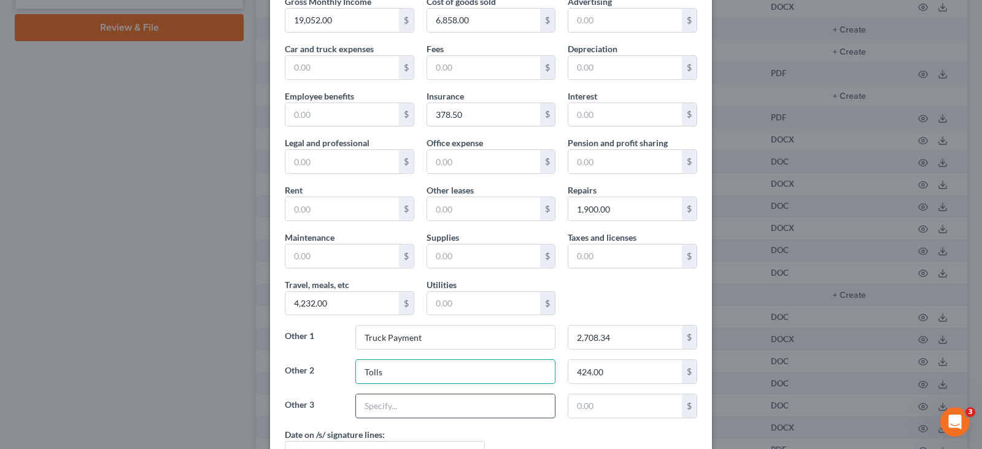
click at [380, 411] on input "text" at bounding box center [455, 405] width 199 height 23
type input "z"
type input "Administration Fee"
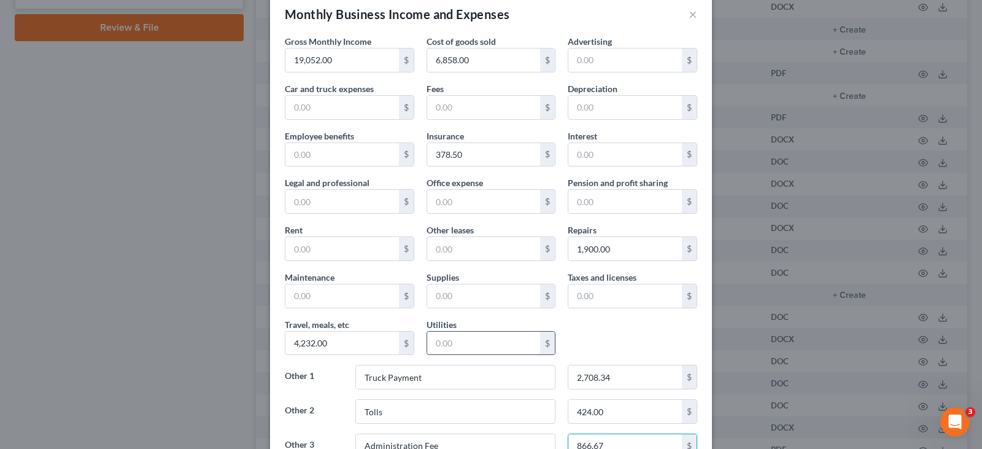
type input "866.67"
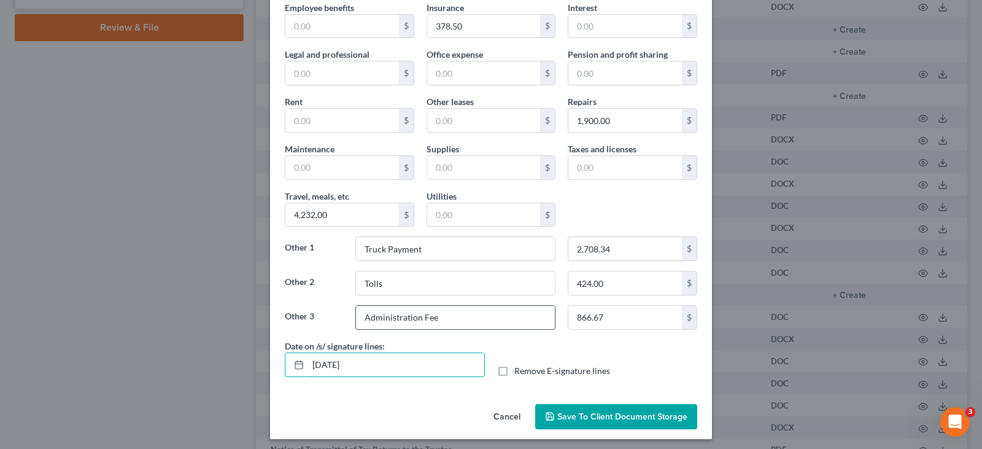
scroll to position [155, 0]
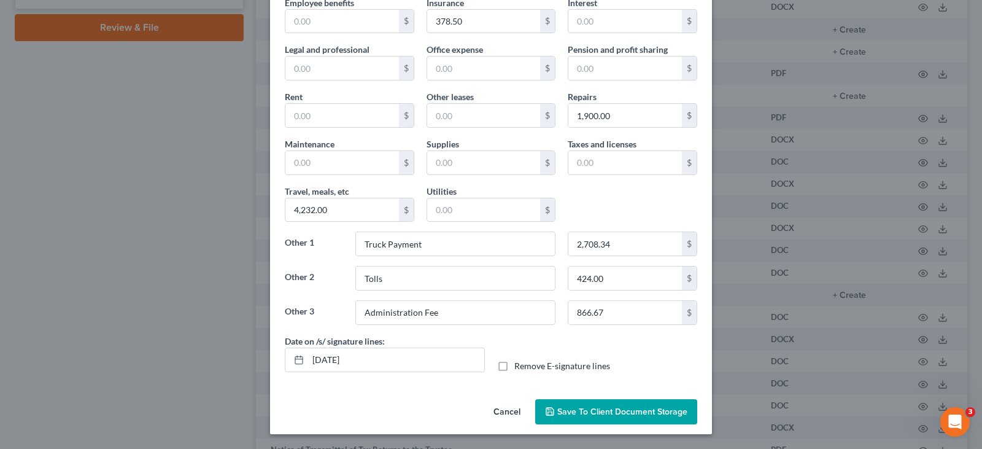
click at [585, 374] on div "Date on /s/ signature lines: 10/06/2025 Remove E-signature lines" at bounding box center [491, 357] width 425 height 47
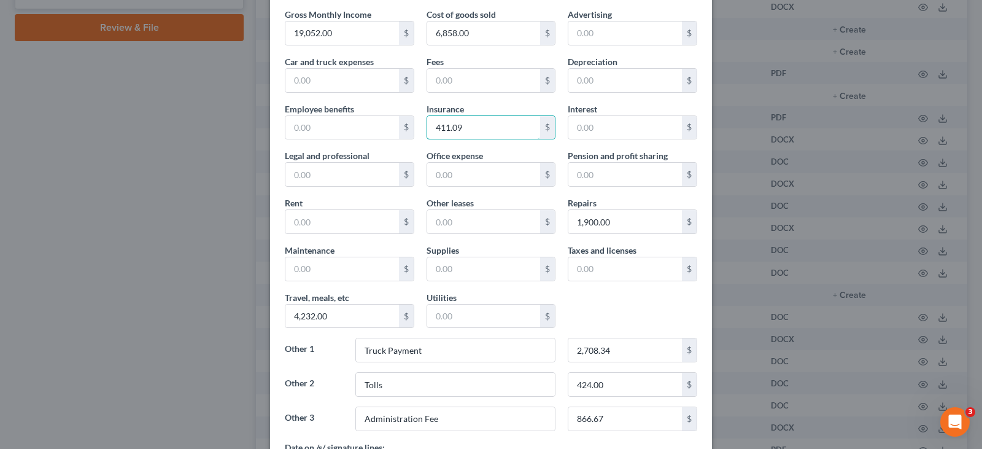
scroll to position [32, 0]
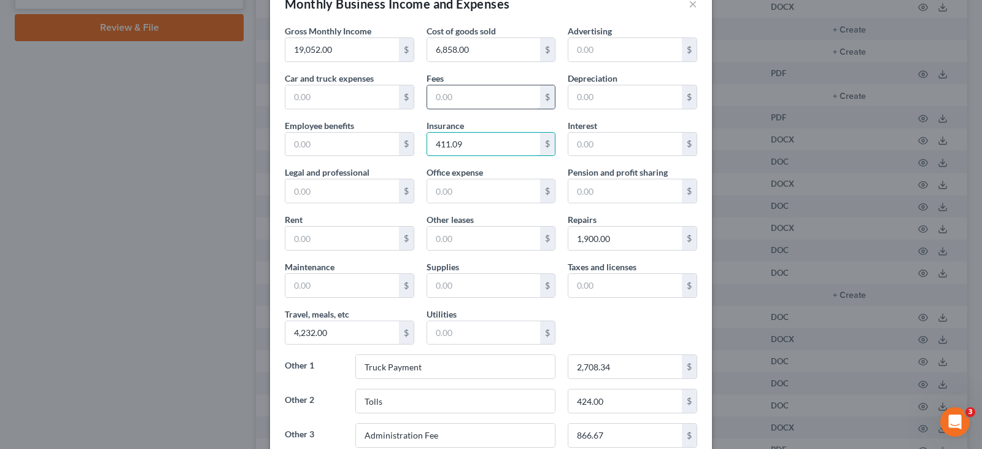
type input "411.09"
click at [476, 88] on input "text" at bounding box center [484, 96] width 114 height 23
click at [328, 179] on input "text" at bounding box center [342, 190] width 114 height 23
type input "10.00"
click at [338, 285] on input "text" at bounding box center [342, 285] width 114 height 23
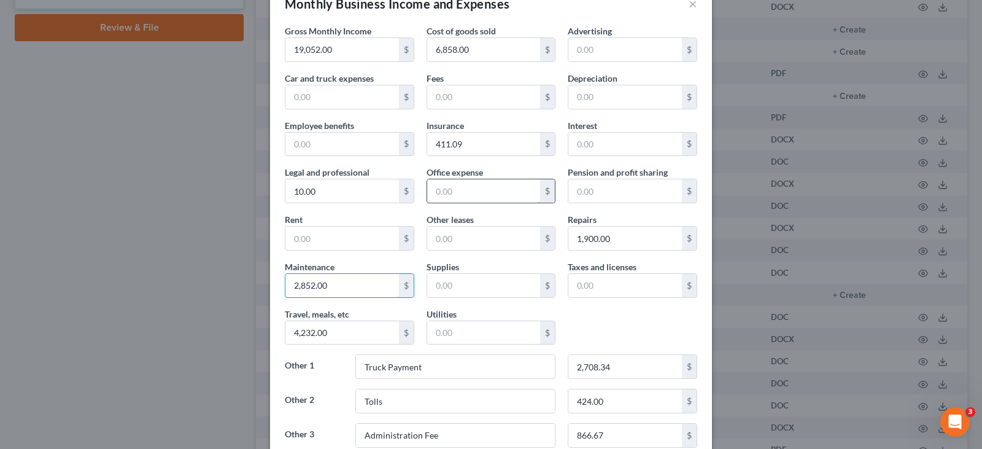
type input "2,852.00"
click at [476, 195] on input "text" at bounding box center [484, 190] width 114 height 23
type input "100.00"
click at [598, 290] on input "text" at bounding box center [625, 285] width 114 height 23
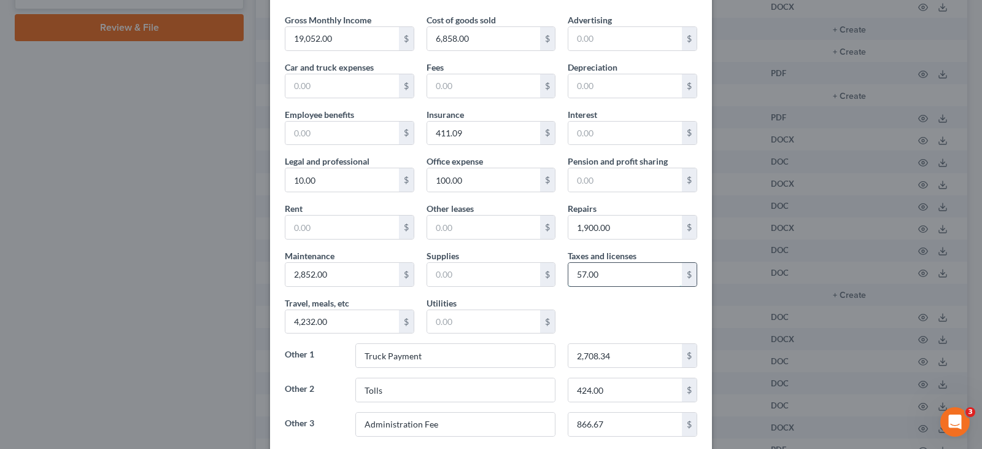
scroll to position [61, 0]
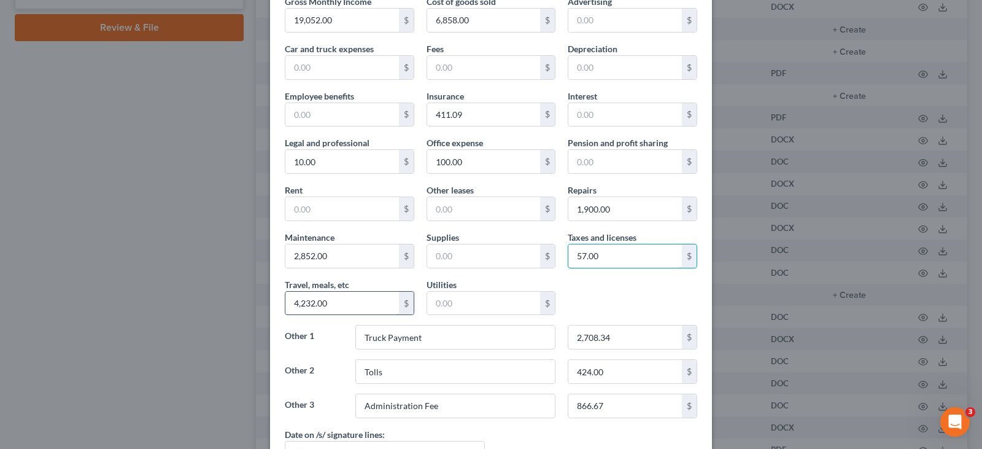
type input "57.00"
type input "1"
type input "6,718.00"
type input "200.00"
type input "231.00"
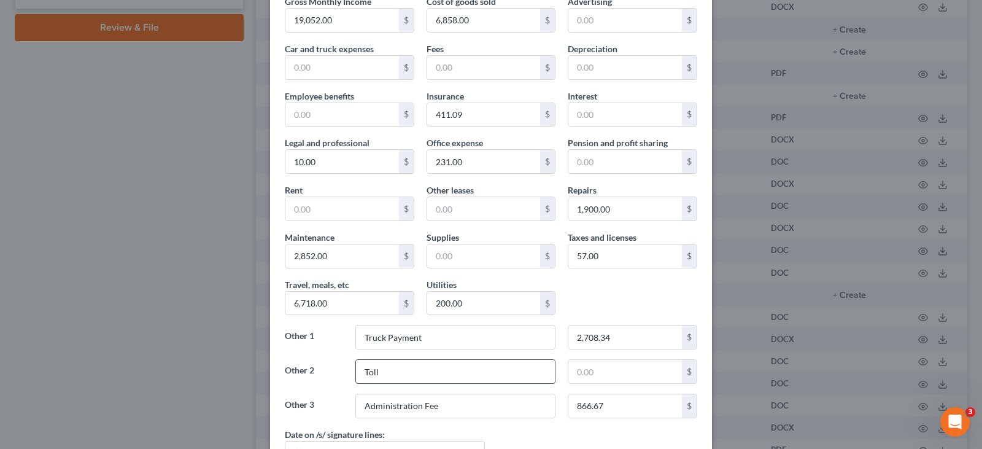
type input "Tolls"
type input "730"
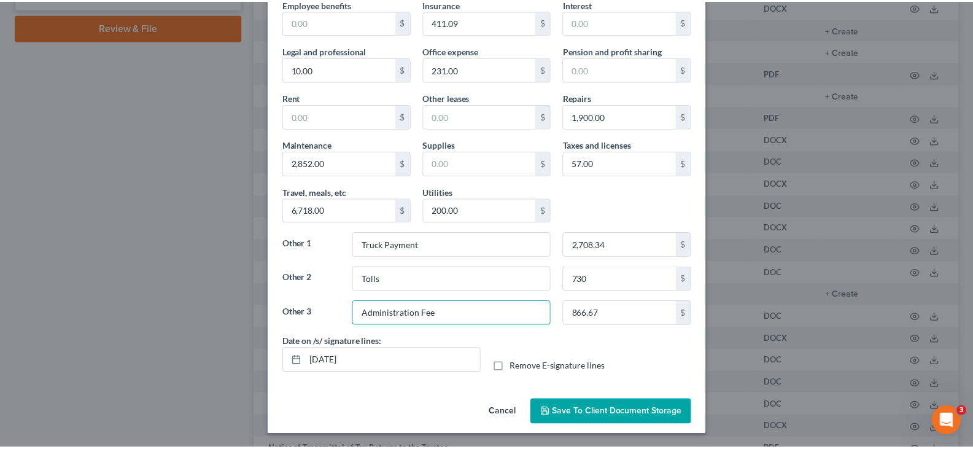
scroll to position [155, 0]
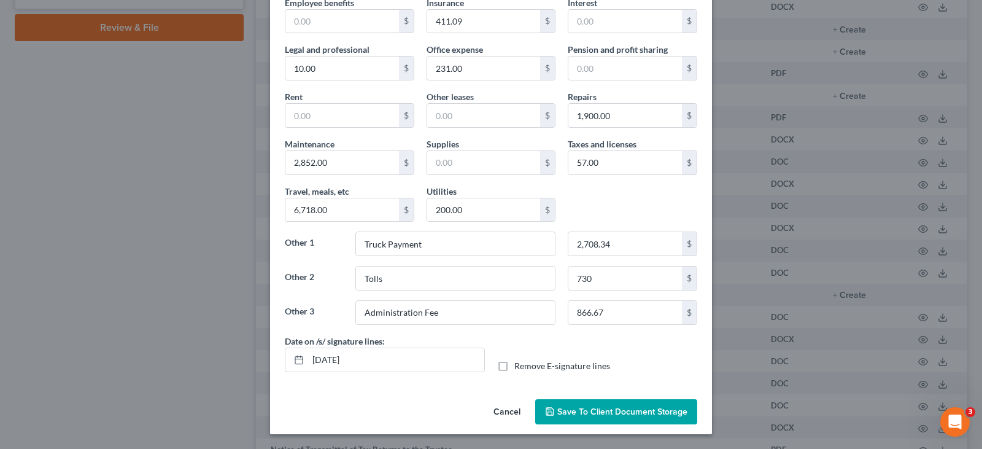
click at [614, 412] on span "Save to Client Document Storage" at bounding box center [622, 411] width 130 height 10
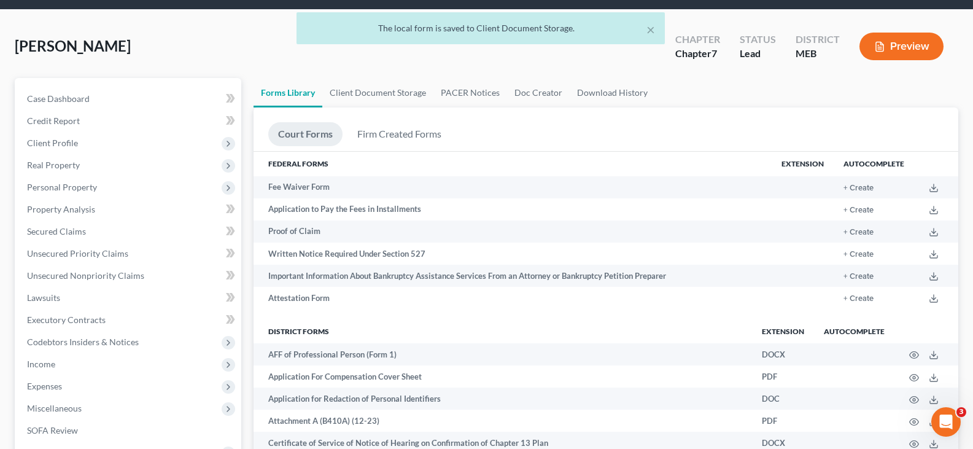
scroll to position [0, 0]
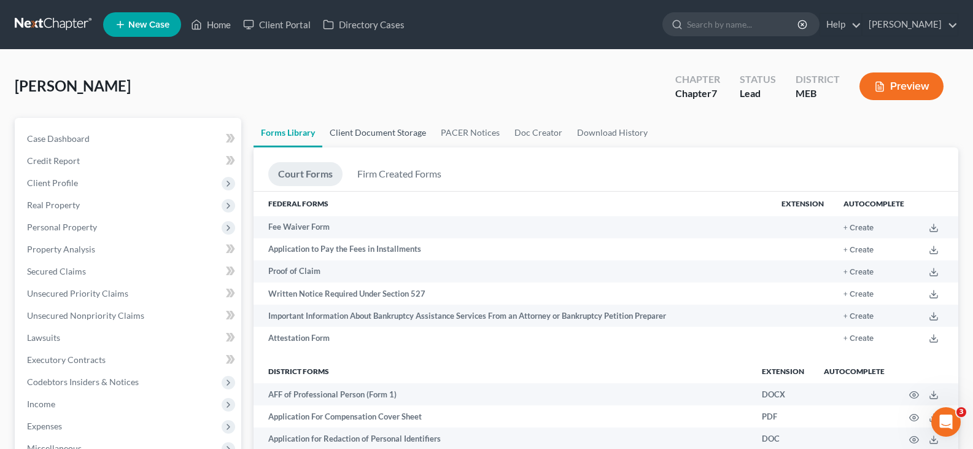
click at [377, 134] on link "Client Document Storage" at bounding box center [377, 132] width 111 height 29
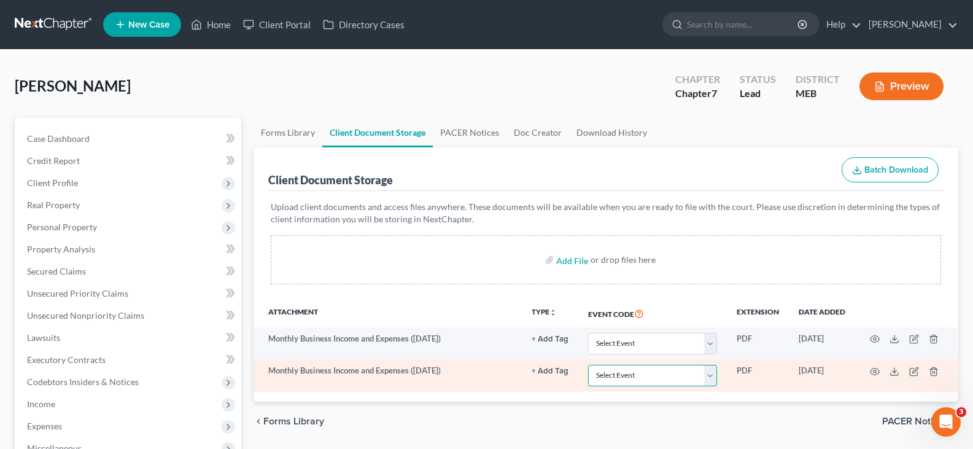
click at [690, 374] on select "Select Event Certificate of Credit Counseling" at bounding box center [652, 375] width 129 height 21
click at [548, 372] on button "+ Add Tag" at bounding box center [549, 371] width 37 height 8
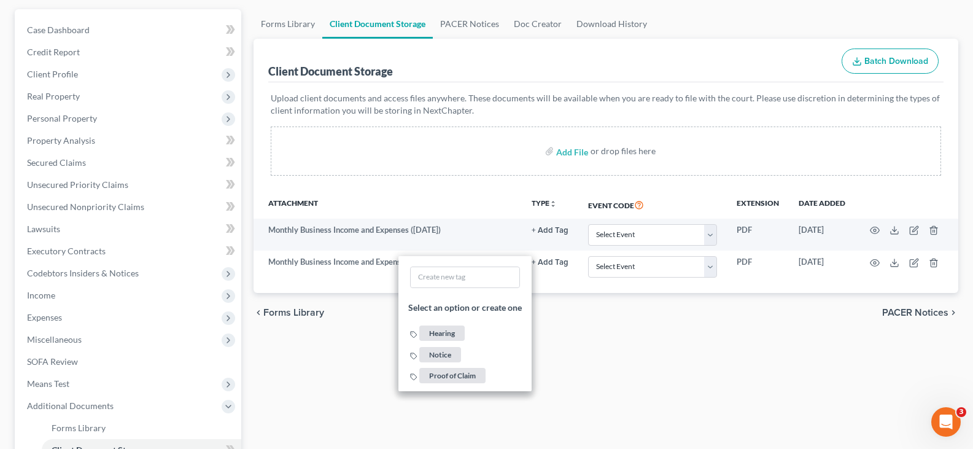
scroll to position [123, 0]
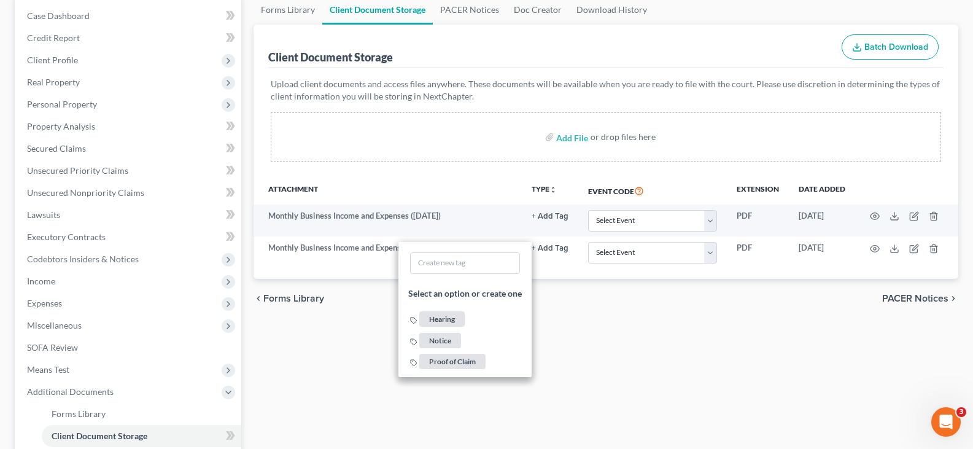
click at [641, 270] on div "Attachment TYPE unfold_more NONE Hearing Notice Proof of Claim Event Code Exten…" at bounding box center [605, 227] width 705 height 102
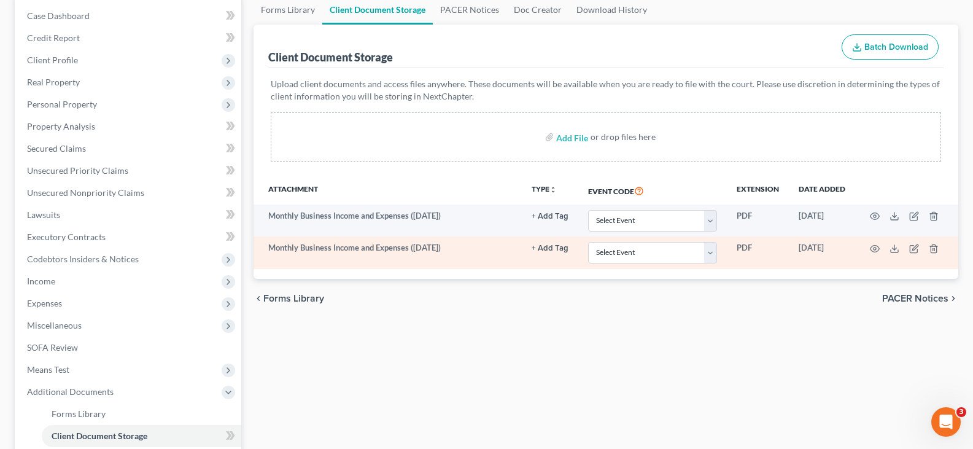
click at [908, 248] on td at bounding box center [906, 252] width 103 height 32
click at [893, 244] on icon at bounding box center [894, 249] width 10 height 10
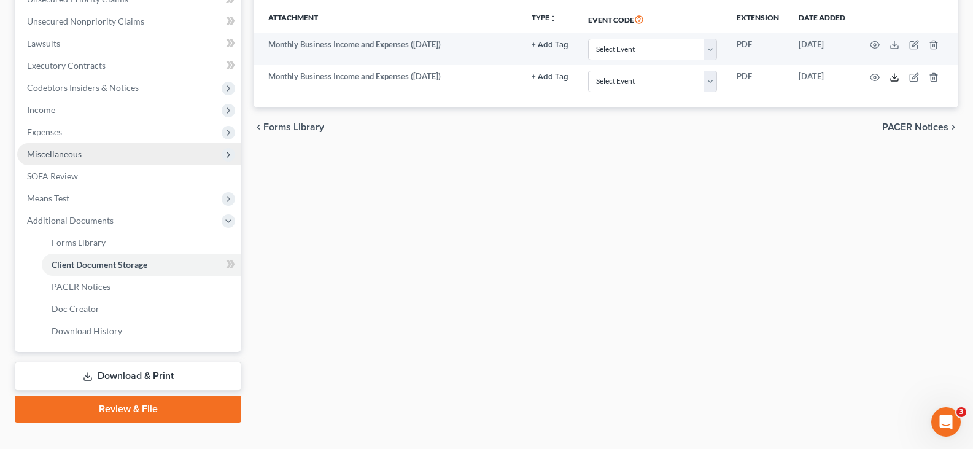
scroll to position [307, 0]
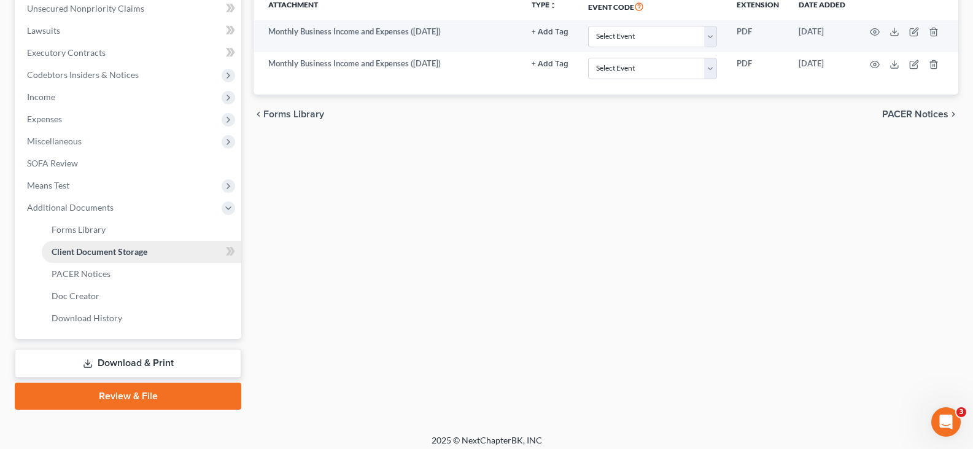
click at [124, 251] on span "Client Document Storage" at bounding box center [100, 251] width 96 height 10
click at [76, 227] on span "Forms Library" at bounding box center [79, 229] width 54 height 10
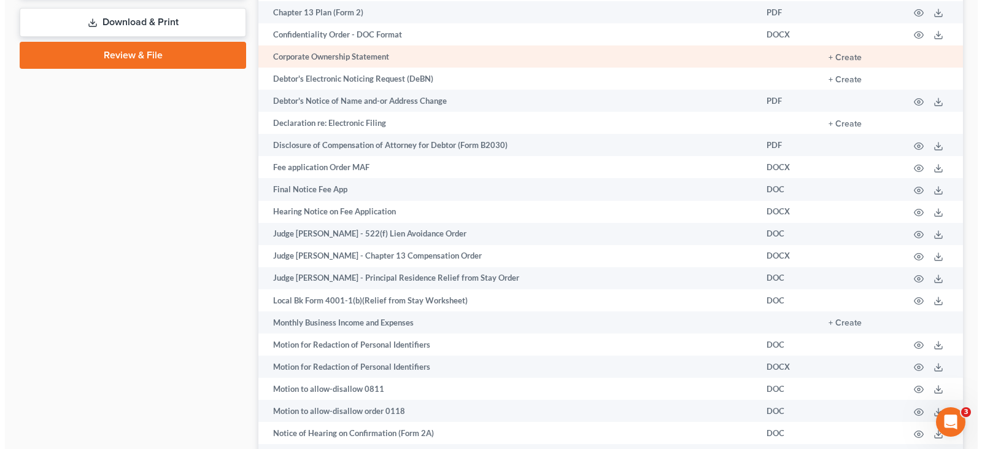
scroll to position [675, 0]
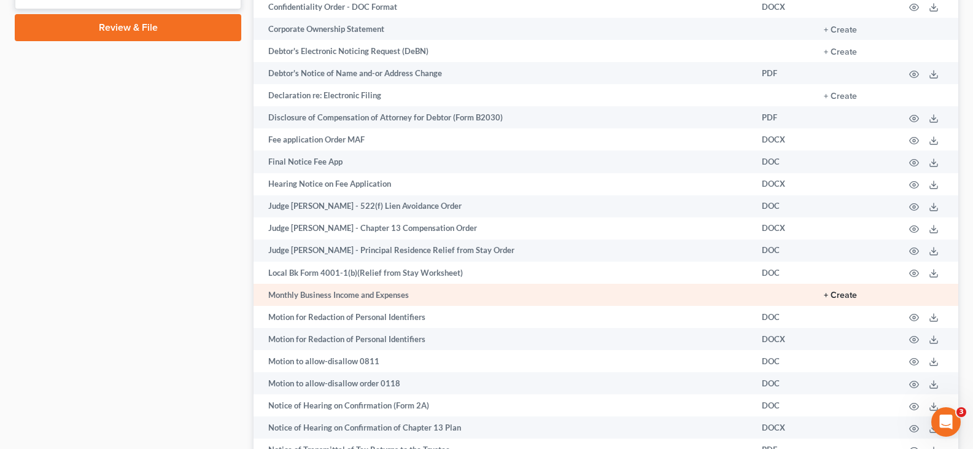
click at [845, 295] on button "+ Create" at bounding box center [840, 295] width 33 height 9
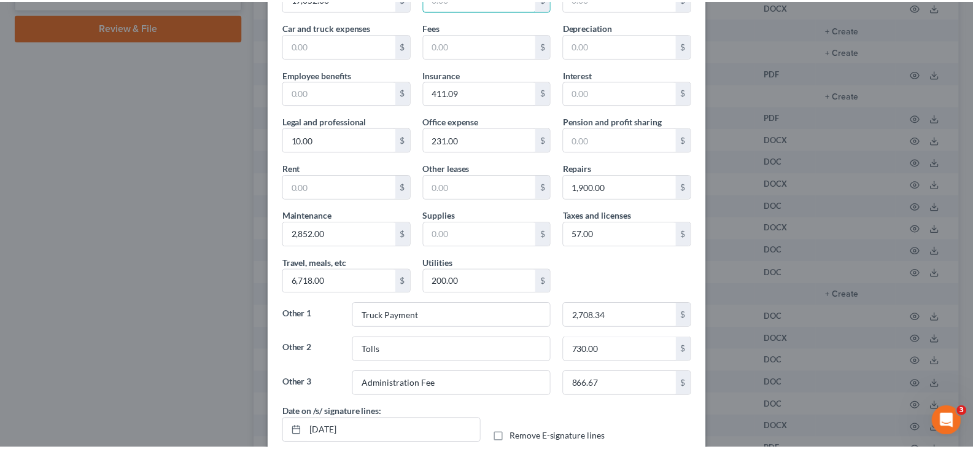
scroll to position [155, 0]
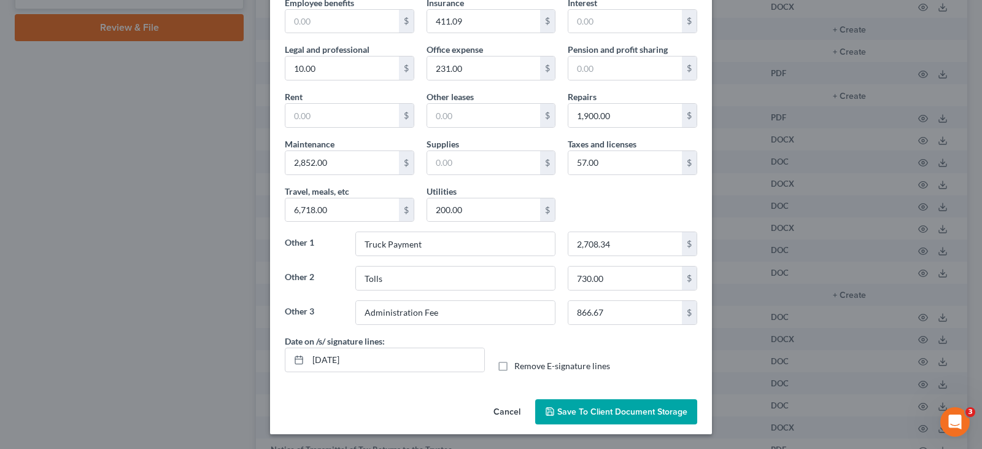
click at [630, 420] on button "Save to Client Document Storage" at bounding box center [616, 412] width 162 height 26
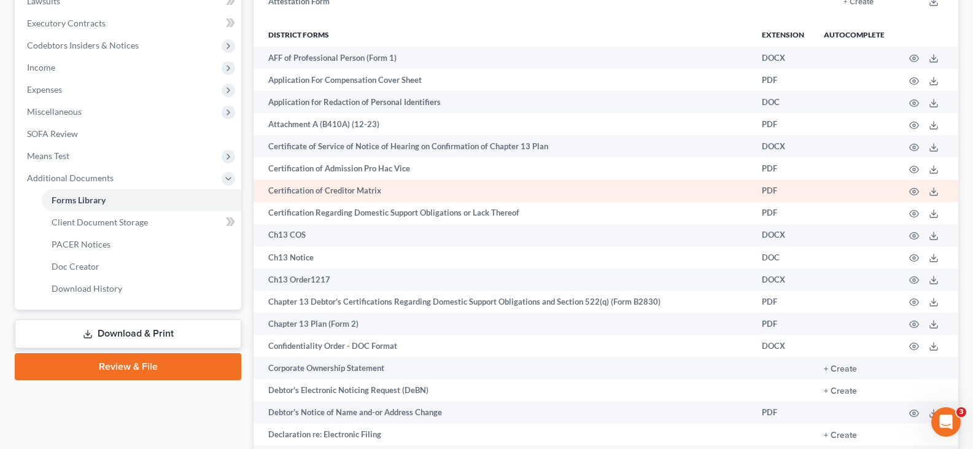
scroll to position [0, 0]
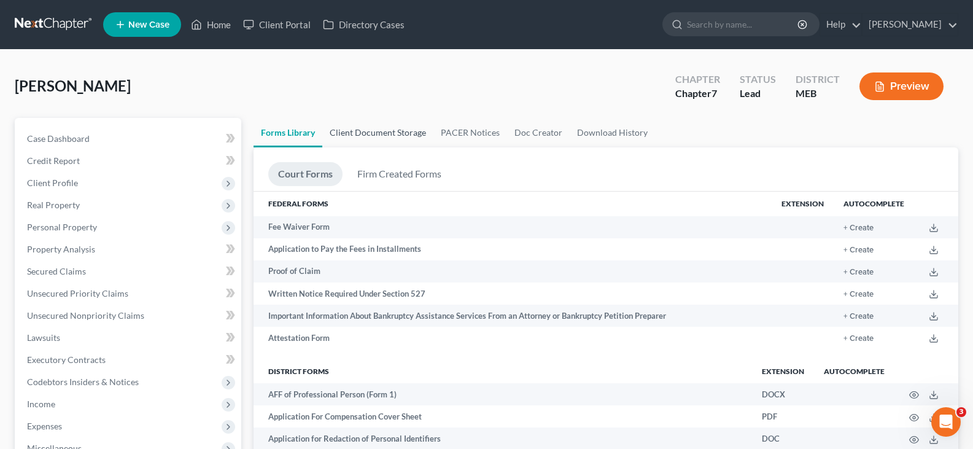
click at [369, 137] on link "Client Document Storage" at bounding box center [377, 132] width 111 height 29
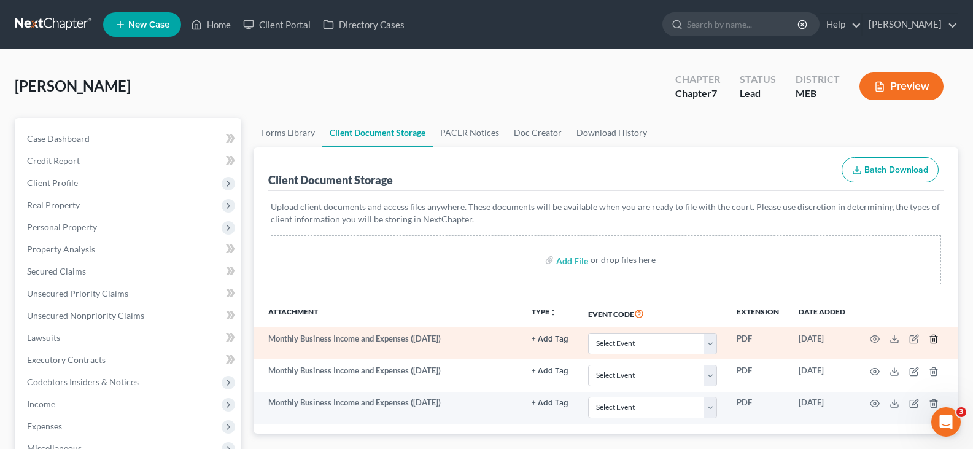
click at [934, 338] on icon "button" at bounding box center [934, 339] width 10 height 10
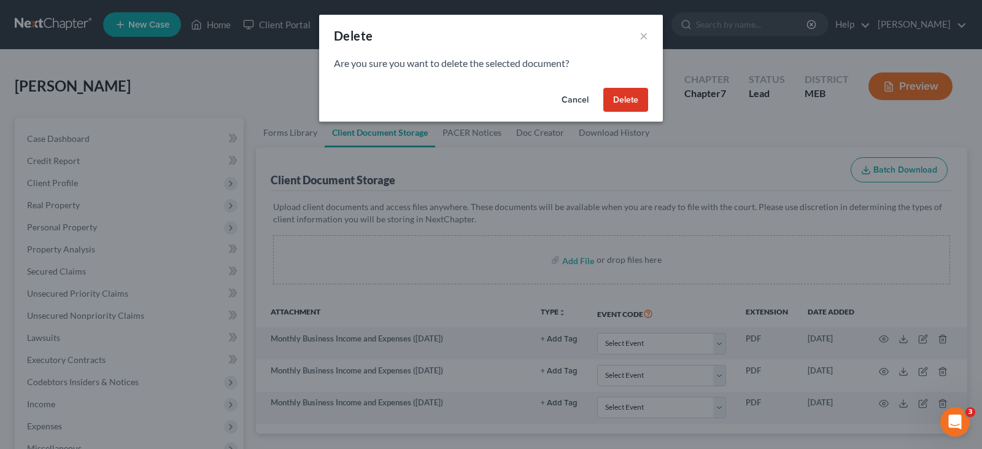
click at [616, 106] on button "Delete" at bounding box center [625, 100] width 45 height 25
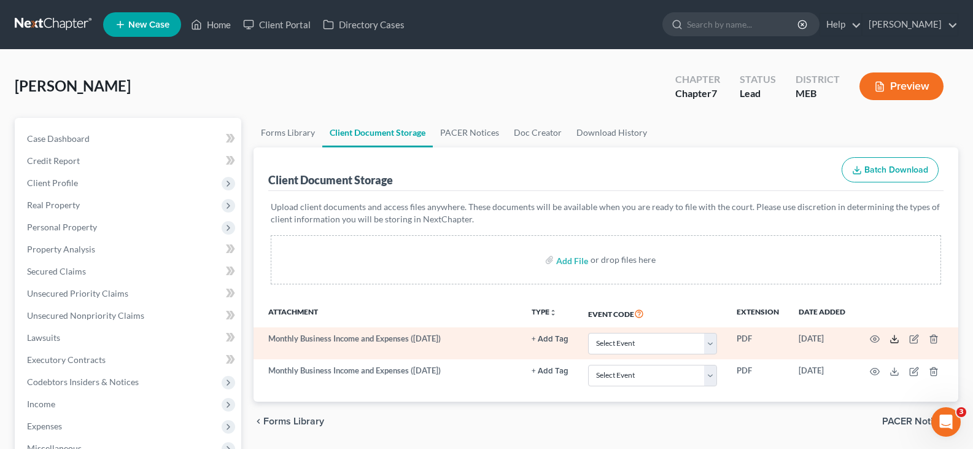
click at [892, 339] on icon at bounding box center [894, 339] width 10 height 10
click at [934, 342] on icon "button" at bounding box center [934, 339] width 10 height 10
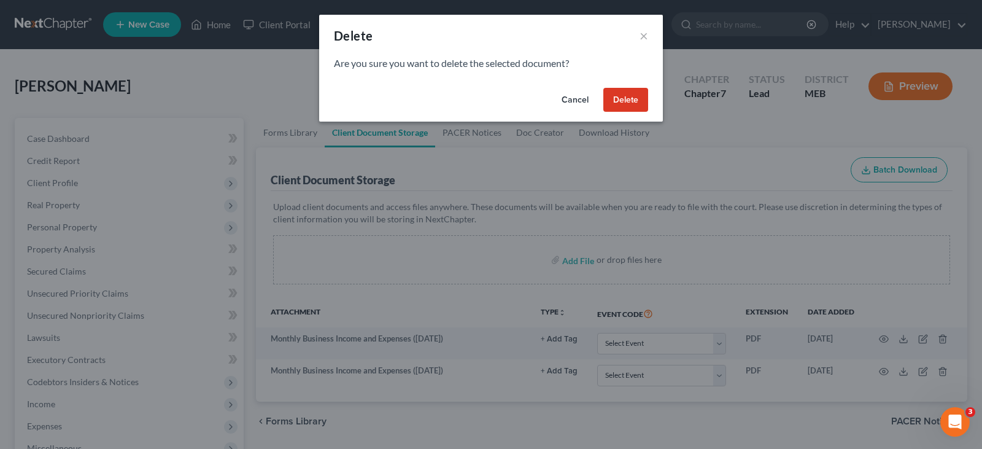
click at [630, 89] on button "Delete" at bounding box center [625, 100] width 45 height 25
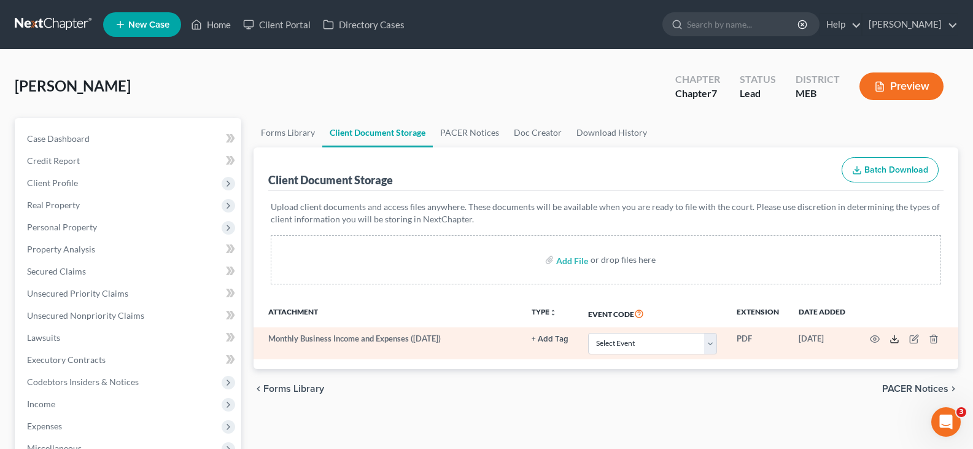
click at [897, 340] on icon at bounding box center [894, 339] width 10 height 10
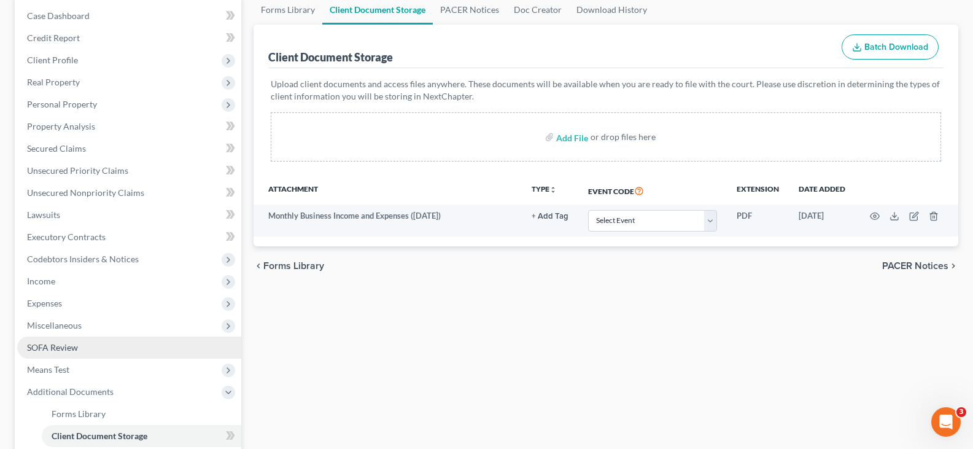
click at [80, 347] on link "SOFA Review" at bounding box center [129, 347] width 224 height 22
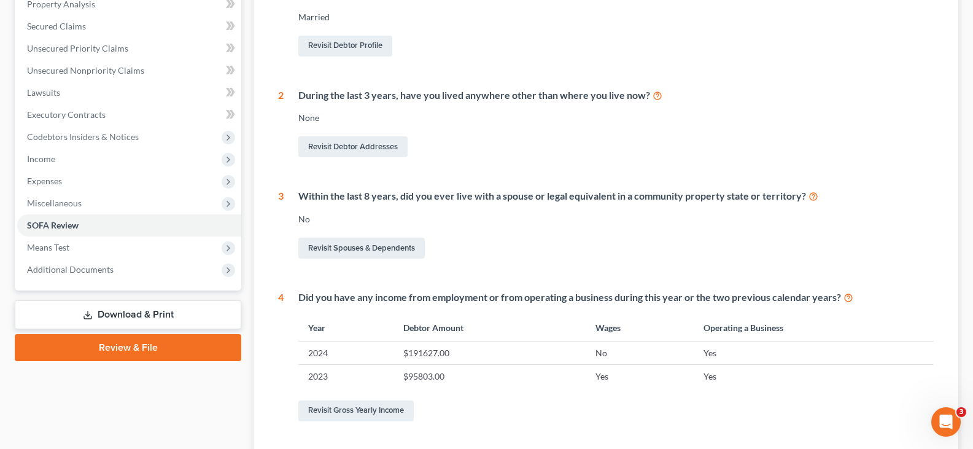
scroll to position [245, 0]
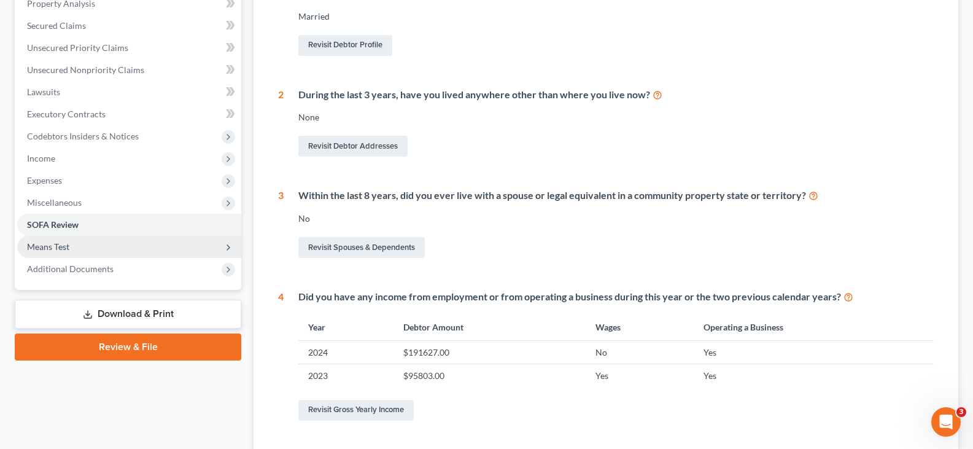
click at [68, 245] on span "Means Test" at bounding box center [48, 246] width 42 height 10
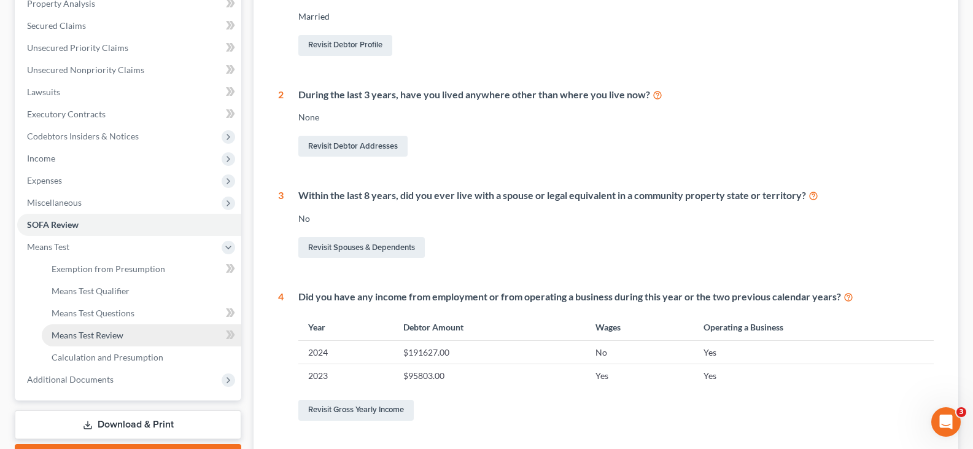
click at [102, 333] on span "Means Test Review" at bounding box center [88, 335] width 72 height 10
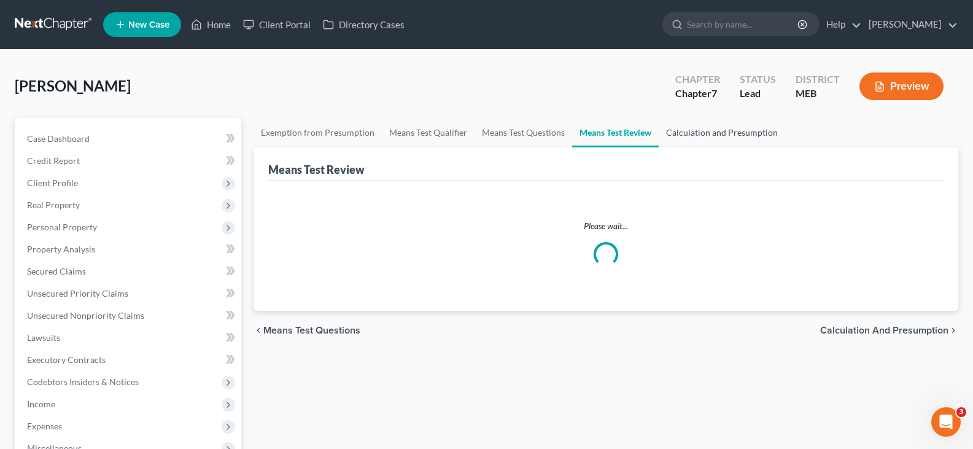
click at [705, 137] on link "Calculation and Presumption" at bounding box center [722, 132] width 126 height 29
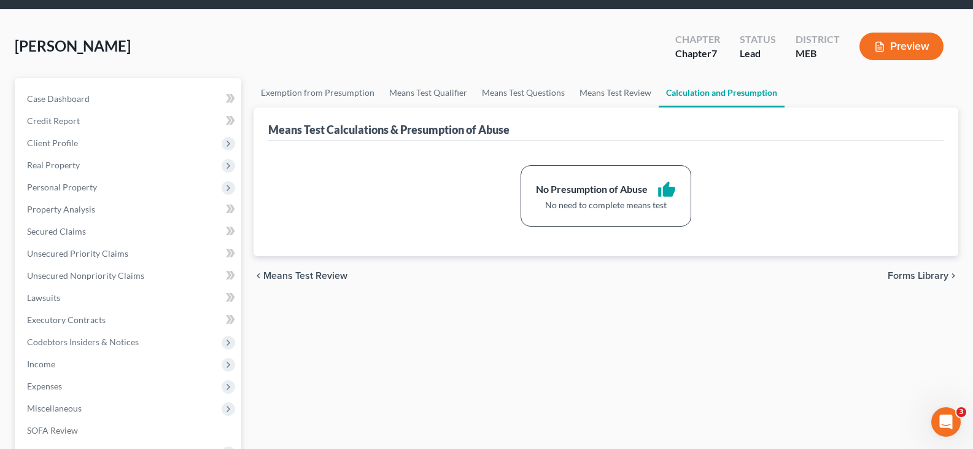
scroll to position [61, 0]
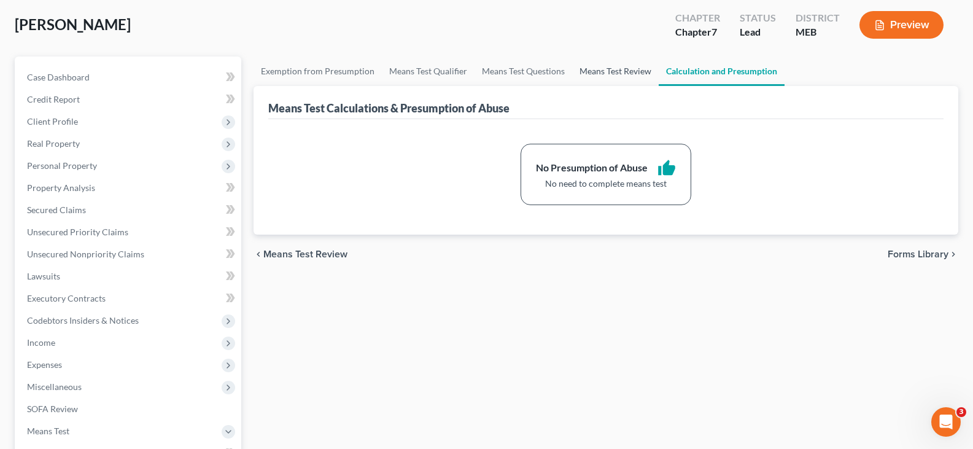
click at [625, 73] on link "Means Test Review" at bounding box center [615, 70] width 87 height 29
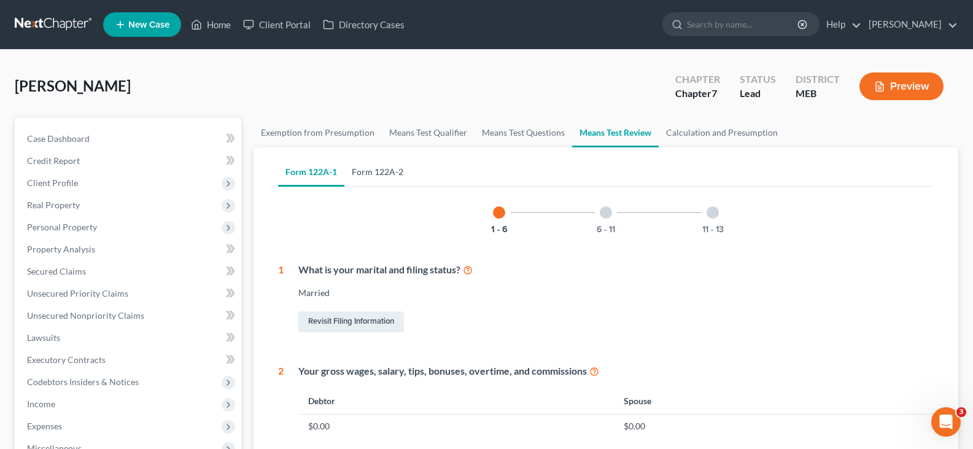
click at [376, 176] on link "Form 122A-2" at bounding box center [377, 171] width 66 height 29
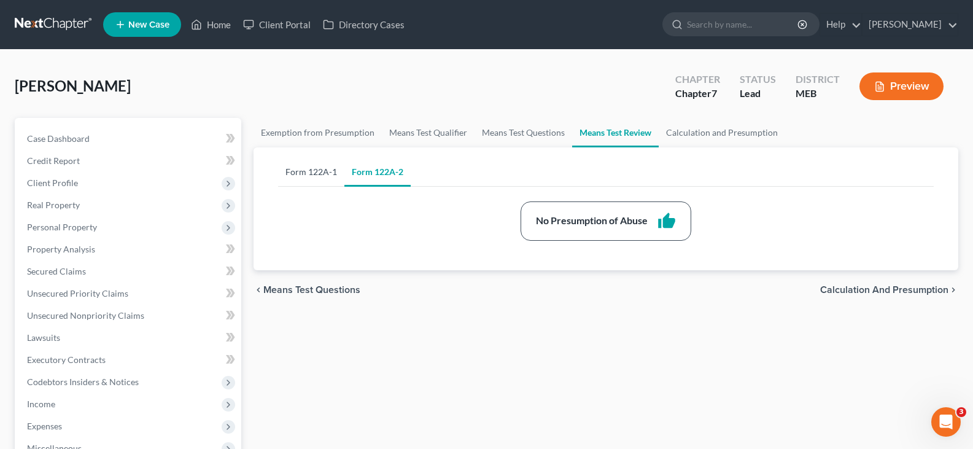
click at [292, 174] on link "Form 122A-1" at bounding box center [311, 171] width 66 height 29
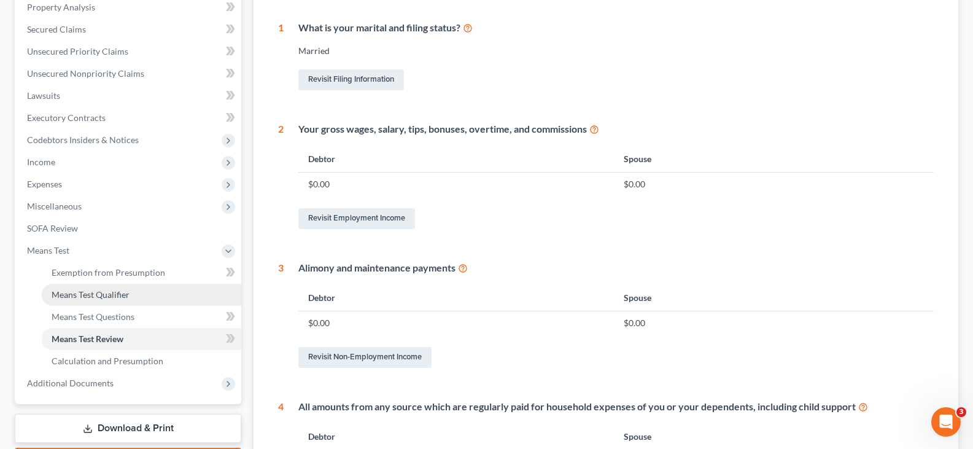
scroll to position [245, 0]
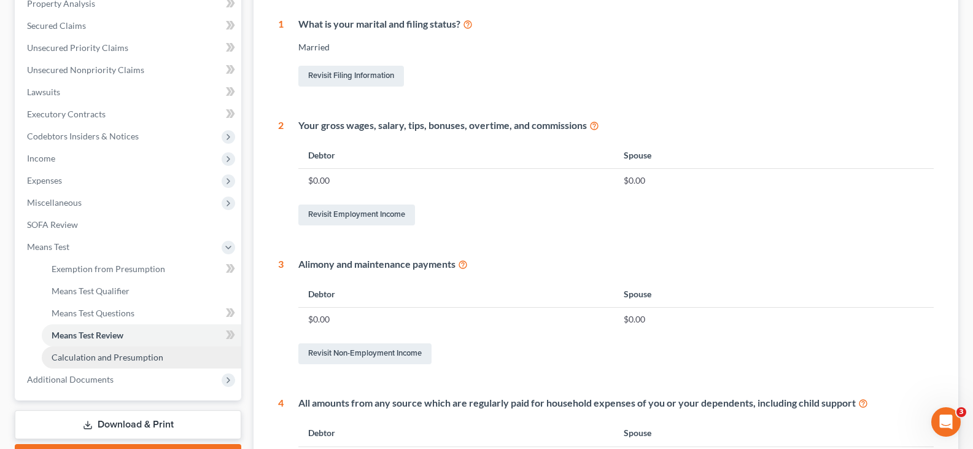
click at [114, 355] on span "Calculation and Presumption" at bounding box center [108, 357] width 112 height 10
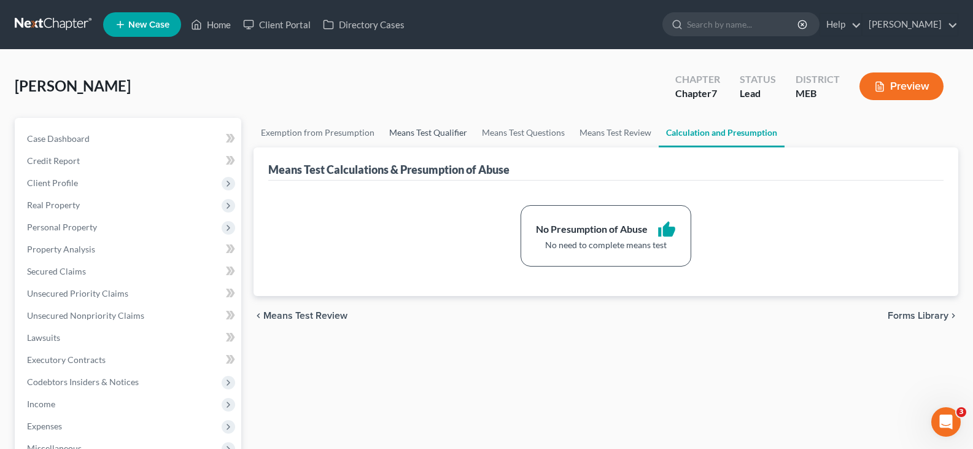
click at [441, 135] on link "Means Test Qualifier" at bounding box center [428, 132] width 93 height 29
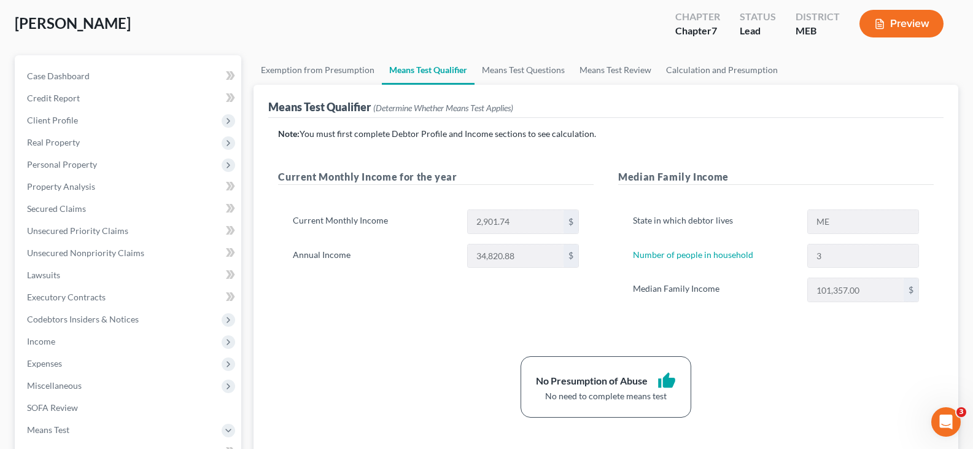
scroll to position [61, 0]
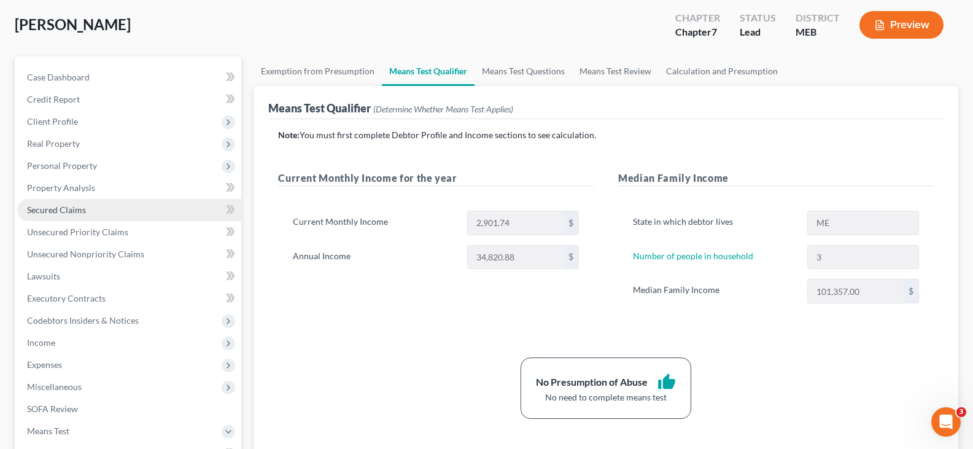
click at [56, 211] on span "Secured Claims" at bounding box center [56, 209] width 59 height 10
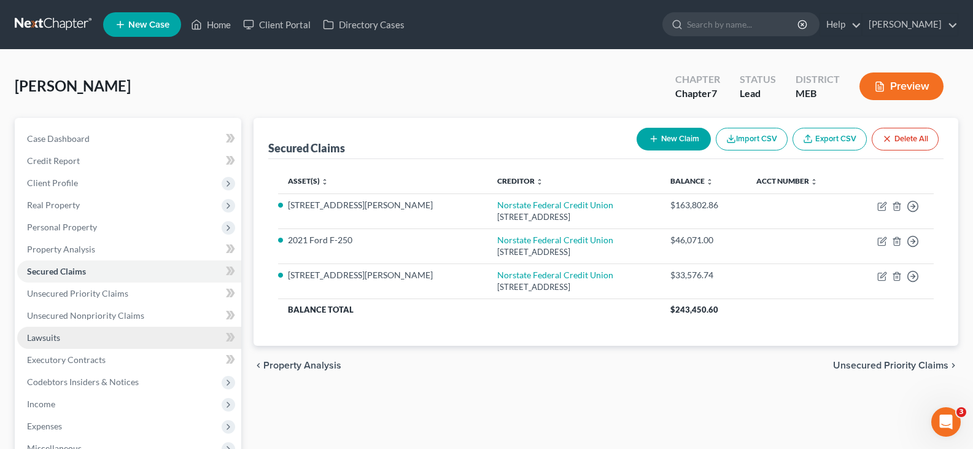
click at [52, 341] on span "Lawsuits" at bounding box center [43, 337] width 33 height 10
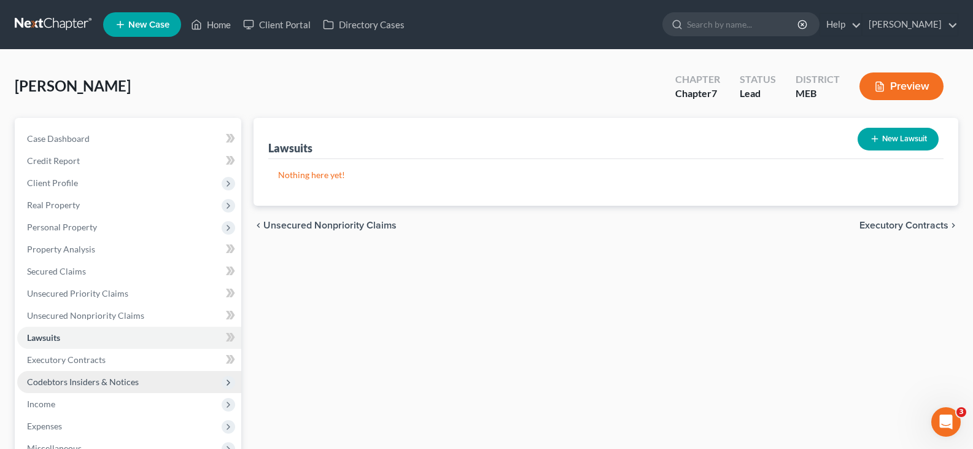
scroll to position [61, 0]
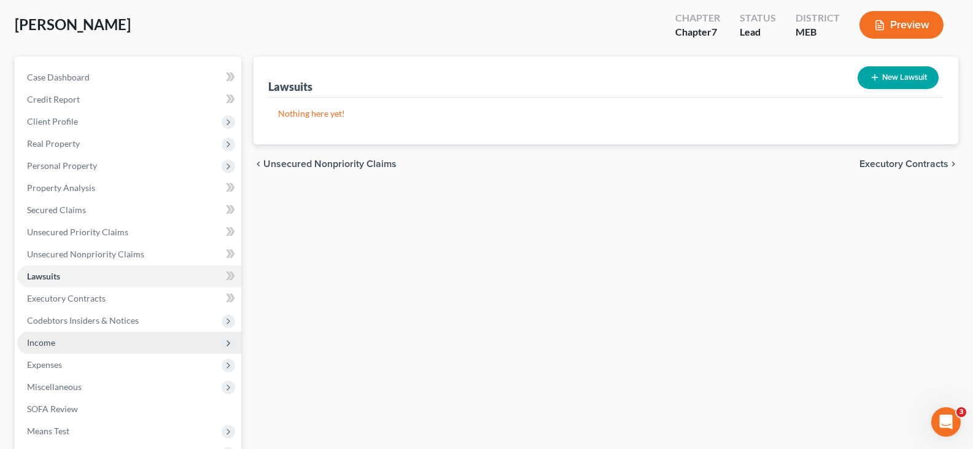
click at [45, 347] on span "Income" at bounding box center [41, 342] width 28 height 10
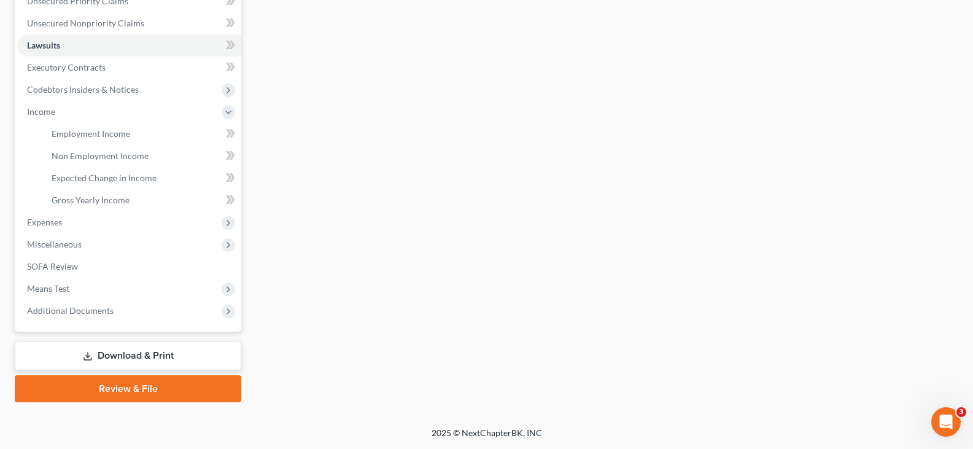
click at [154, 358] on link "Download & Print" at bounding box center [128, 355] width 226 height 29
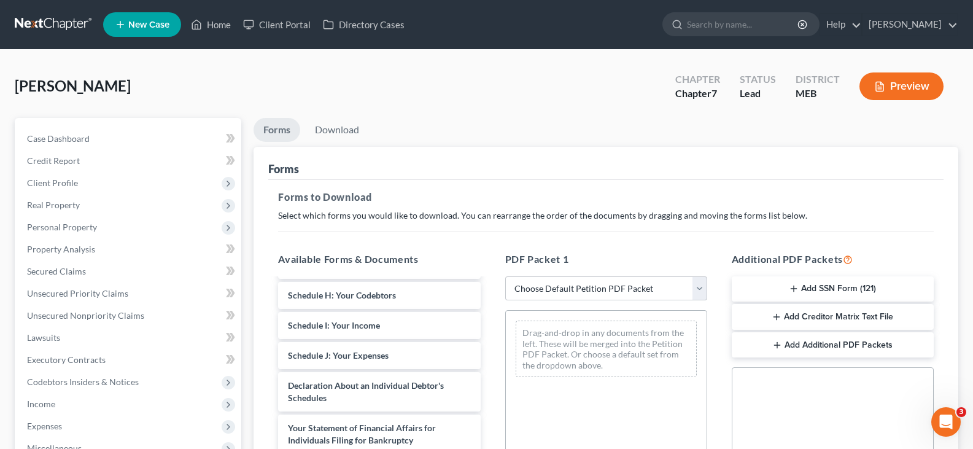
scroll to position [307, 0]
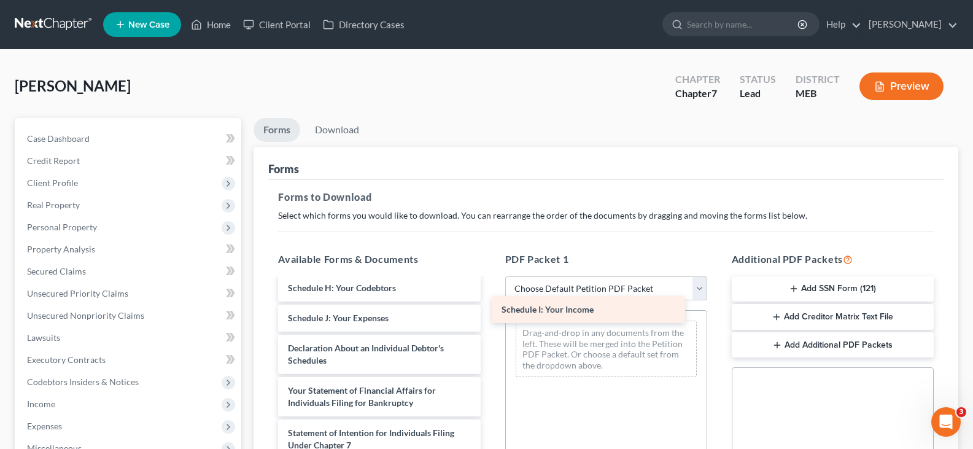
drag, startPoint x: 344, startPoint y: 336, endPoint x: 557, endPoint y: 314, distance: 214.7
click at [490, 314] on div "Schedule I: Your Income Monthly Business Income and Expenses (10/06/2025) Volun…" at bounding box center [379, 302] width 222 height 661
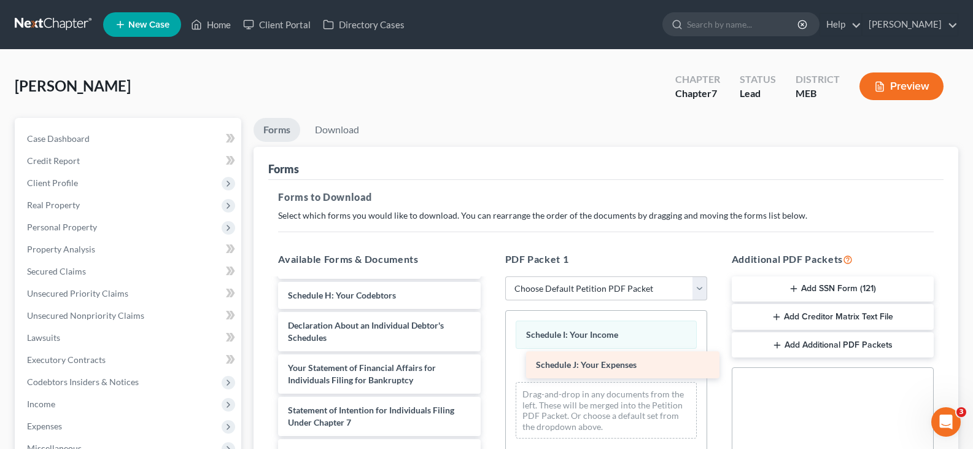
drag, startPoint x: 341, startPoint y: 334, endPoint x: 589, endPoint y: 369, distance: 250.3
click at [490, 369] on div "Schedule J: Your Expenses Monthly Business Income and Expenses (10/06/2025) Vol…" at bounding box center [379, 295] width 222 height 631
click at [905, 85] on button "Preview" at bounding box center [901, 86] width 84 height 28
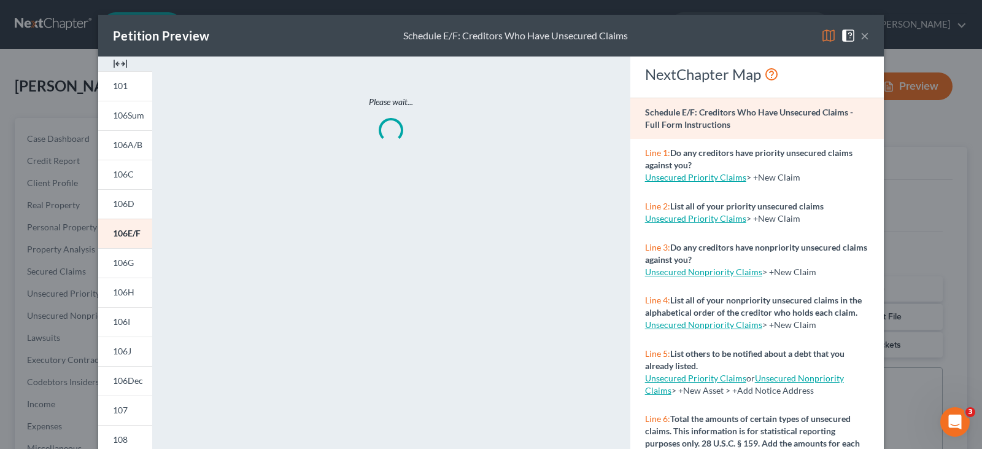
click at [860, 34] on button "×" at bounding box center [864, 35] width 9 height 15
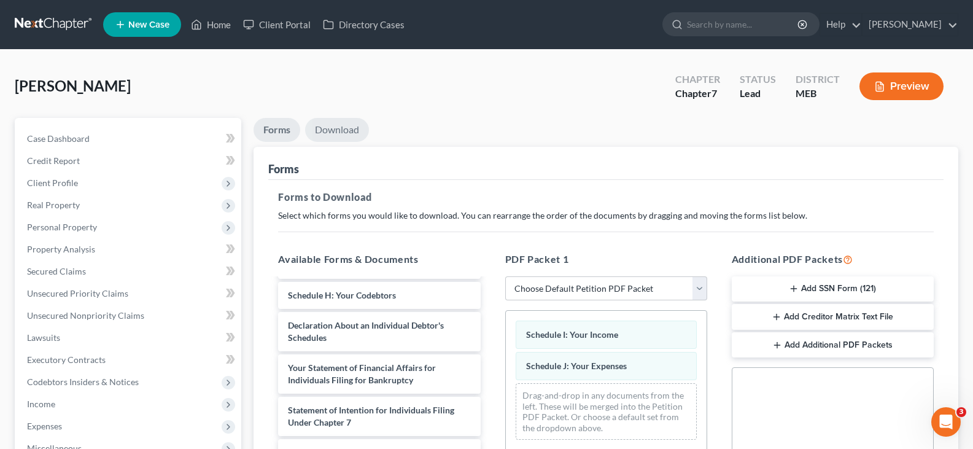
click at [348, 132] on link "Download" at bounding box center [337, 130] width 64 height 24
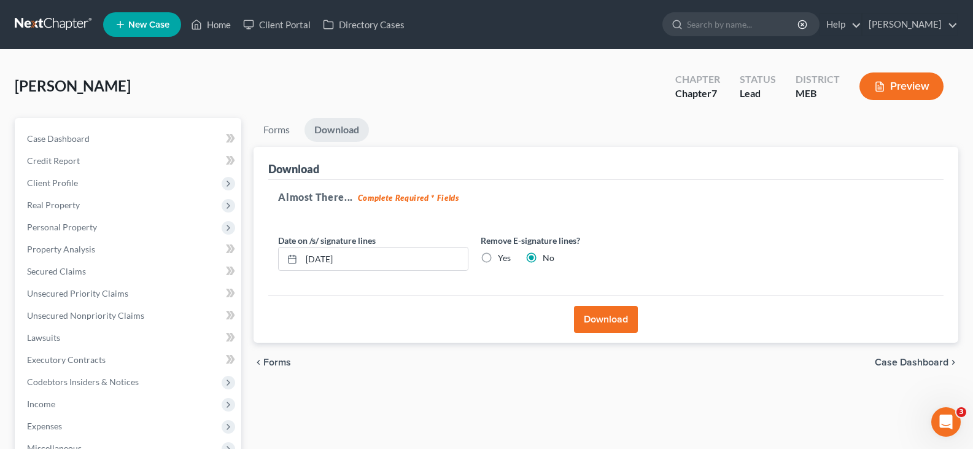
click at [603, 313] on button "Download" at bounding box center [606, 319] width 64 height 27
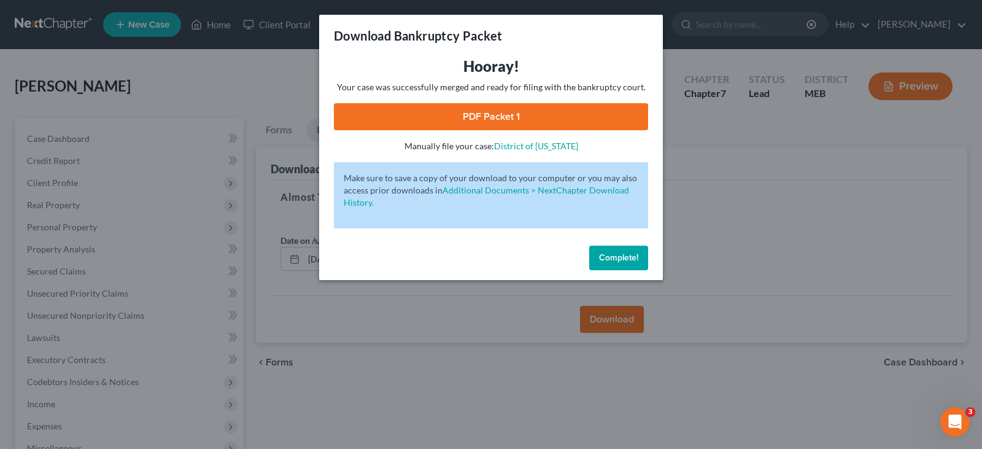
click at [489, 118] on link "PDF Packet 1" at bounding box center [491, 116] width 314 height 27
click at [605, 267] on button "Complete!" at bounding box center [618, 257] width 59 height 25
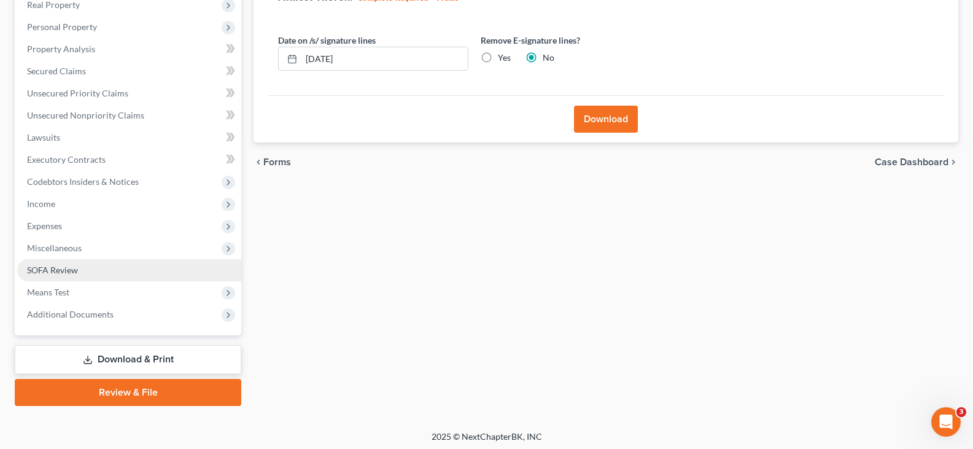
scroll to position [204, 0]
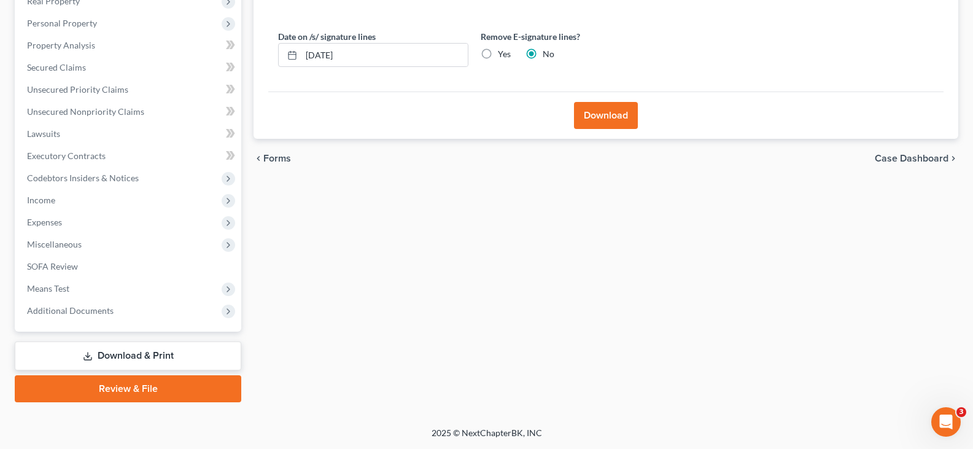
click at [168, 353] on link "Download & Print" at bounding box center [128, 355] width 226 height 29
click at [132, 360] on link "Download & Print" at bounding box center [128, 355] width 226 height 29
click at [120, 279] on span "Means Test" at bounding box center [129, 288] width 224 height 22
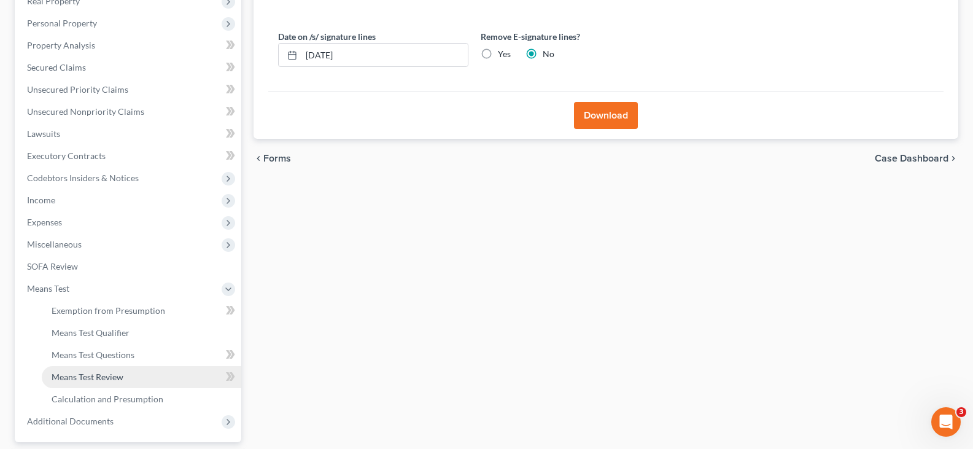
scroll to position [314, 0]
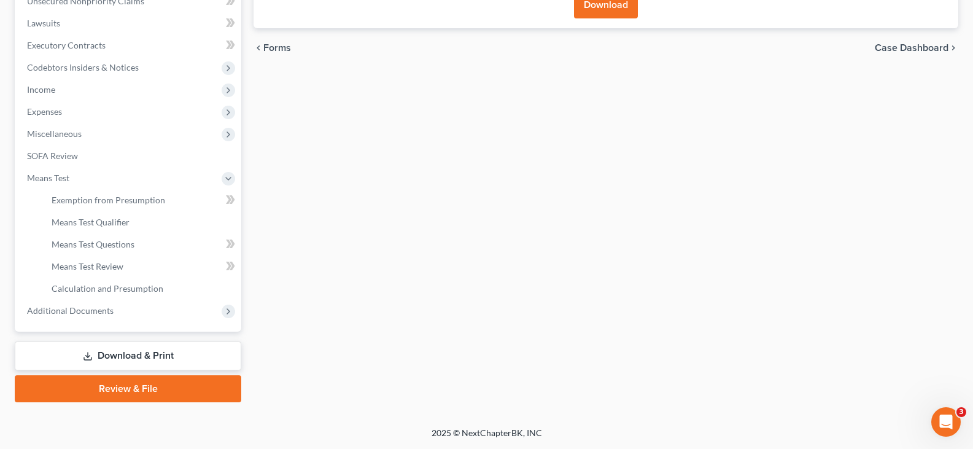
click at [120, 353] on link "Download & Print" at bounding box center [128, 355] width 226 height 29
click at [163, 351] on link "Download & Print" at bounding box center [128, 355] width 226 height 29
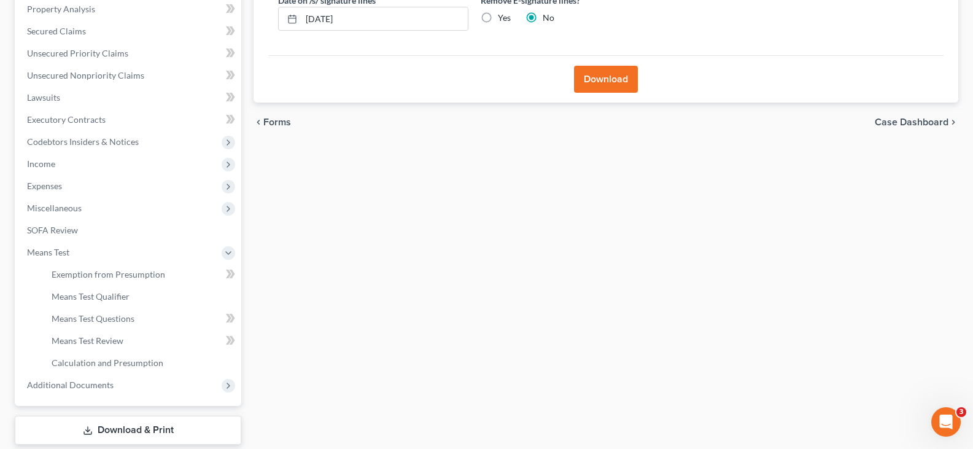
scroll to position [7, 0]
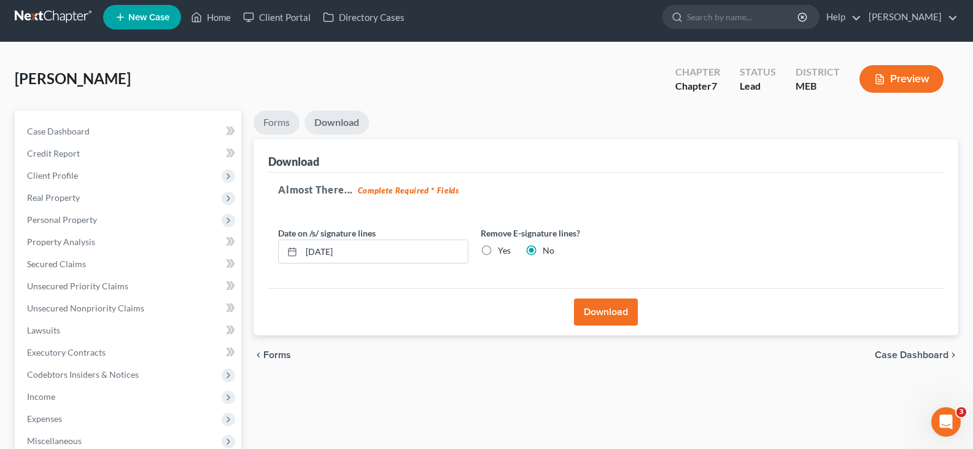
click at [288, 118] on link "Forms" at bounding box center [276, 122] width 46 height 24
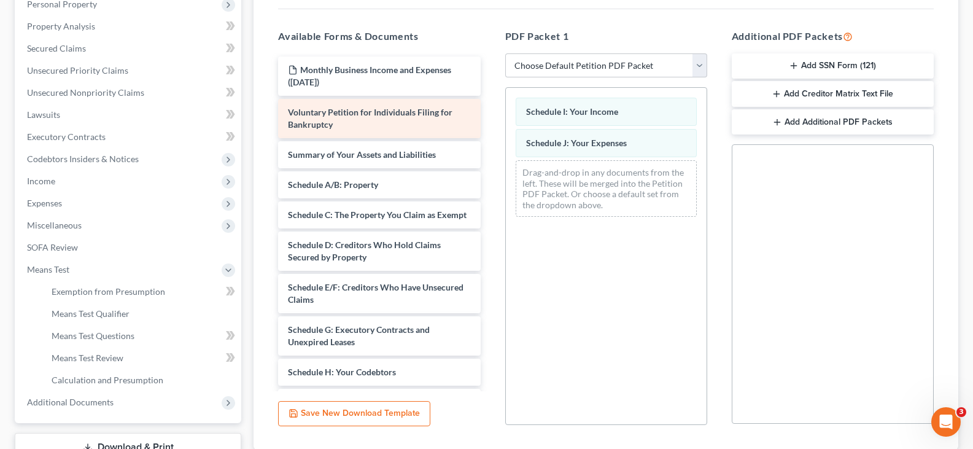
scroll to position [0, 0]
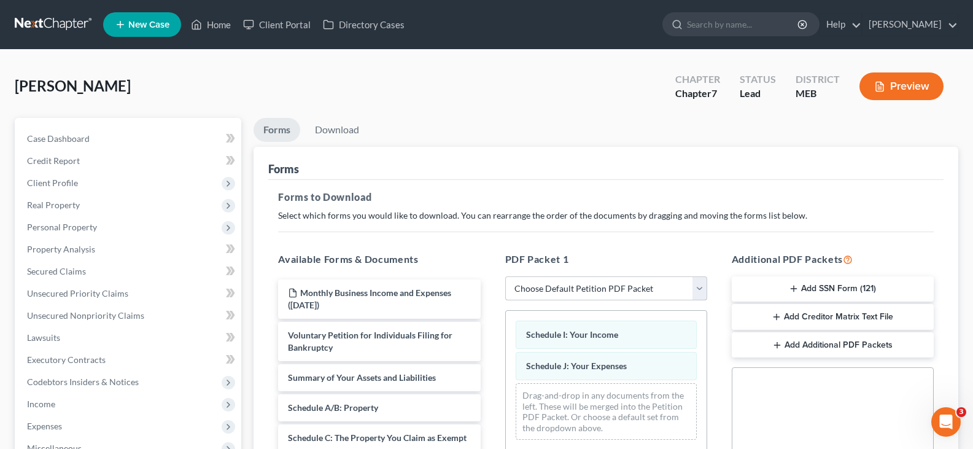
click at [659, 288] on select "Choose Default Petition PDF Packet Complete Bankruptcy Petition (all forms and …" at bounding box center [606, 288] width 202 height 25
select select "0"
click at [505, 276] on select "Choose Default Petition PDF Packet Complete Bankruptcy Petition (all forms and …" at bounding box center [606, 288] width 202 height 25
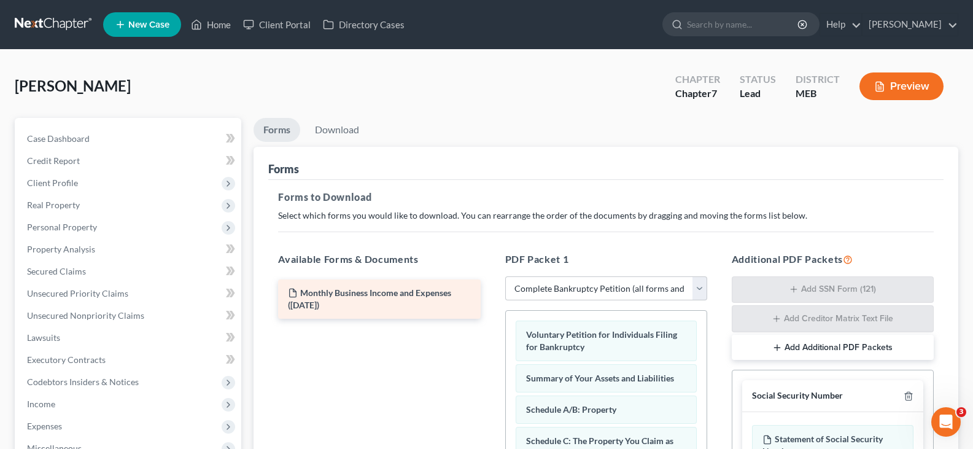
click at [411, 304] on div "Monthly Business Income and Expenses (10/06/2025)" at bounding box center [379, 298] width 202 height 39
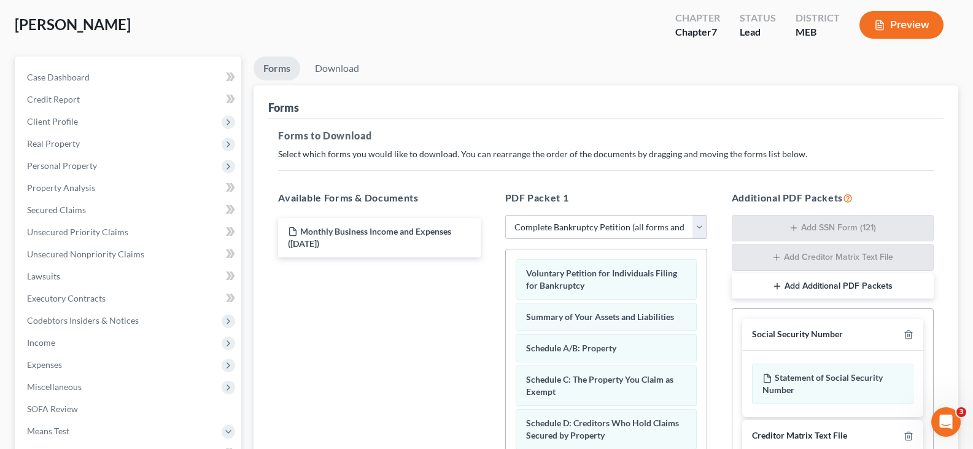
click at [825, 286] on button "Add Additional PDF Packets" at bounding box center [833, 286] width 202 height 26
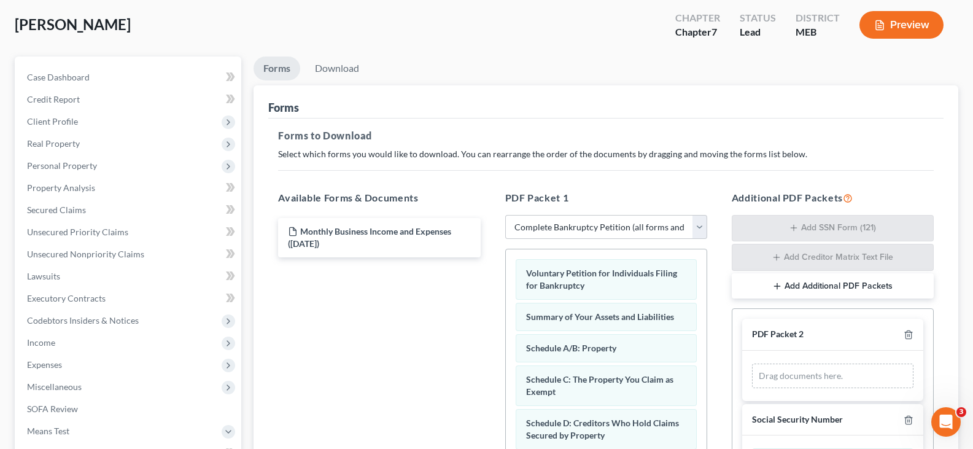
scroll to position [13, 0]
click at [773, 363] on div "Drag documents here." at bounding box center [832, 362] width 161 height 25
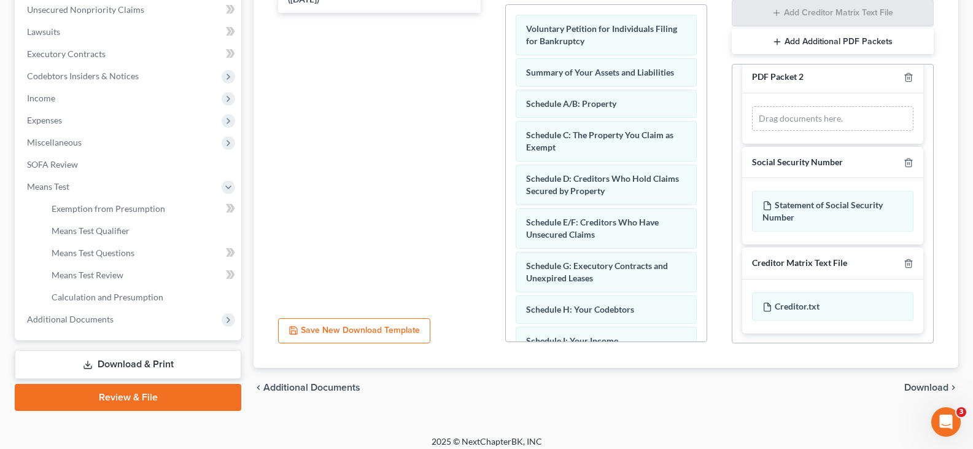
scroll to position [307, 0]
click at [321, 387] on span "Additional Documents" at bounding box center [311, 386] width 97 height 10
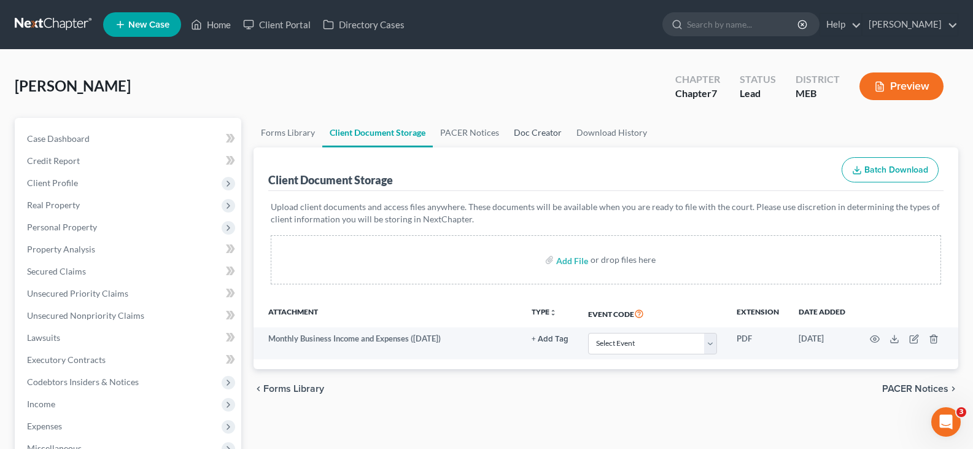
click at [533, 134] on link "Doc Creator" at bounding box center [537, 132] width 63 height 29
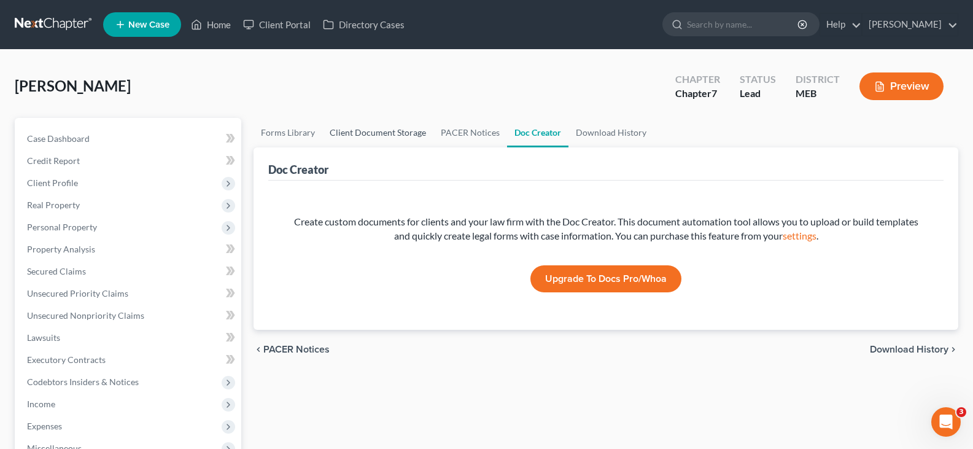
click at [379, 128] on link "Client Document Storage" at bounding box center [377, 132] width 111 height 29
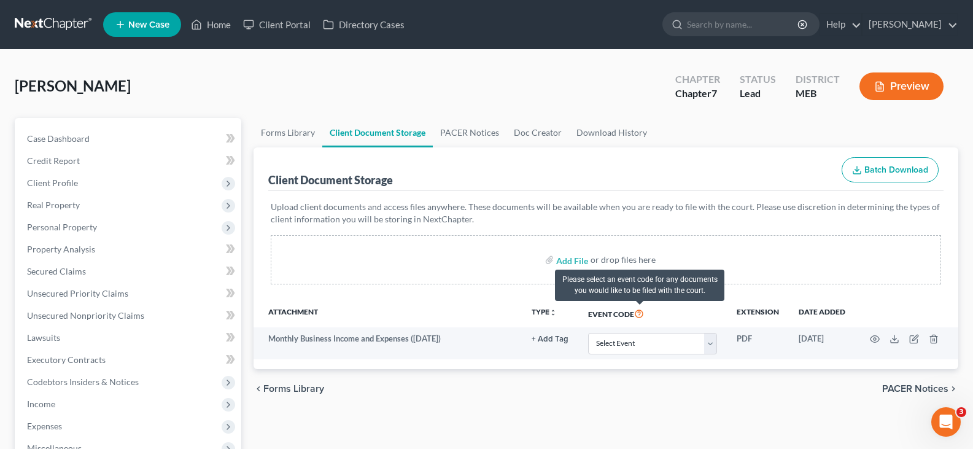
click at [638, 315] on icon at bounding box center [639, 313] width 10 height 12
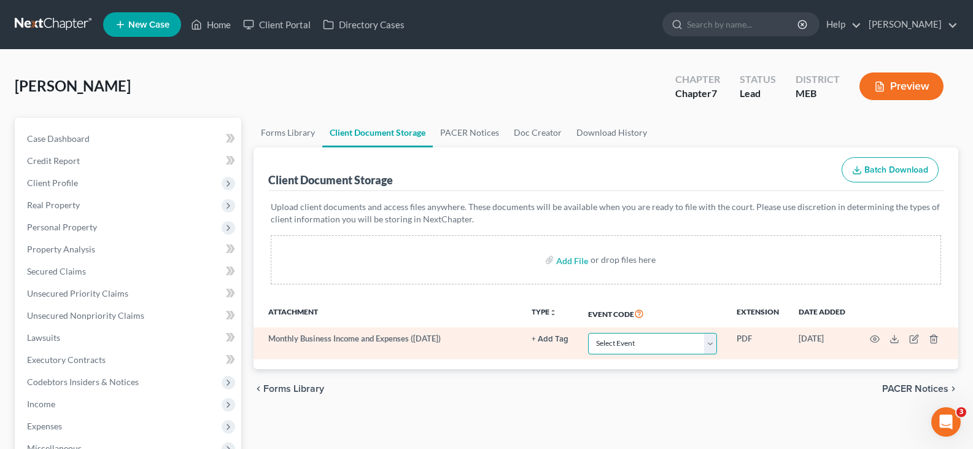
click at [661, 352] on select "Select Event Certificate of Credit Counseling" at bounding box center [652, 343] width 129 height 21
select select "0"
click at [588, 333] on select "Select Event Certificate of Credit Counseling" at bounding box center [652, 343] width 129 height 21
click at [648, 349] on select "Select Event Certificate of Credit Counseling" at bounding box center [652, 343] width 129 height 21
select select
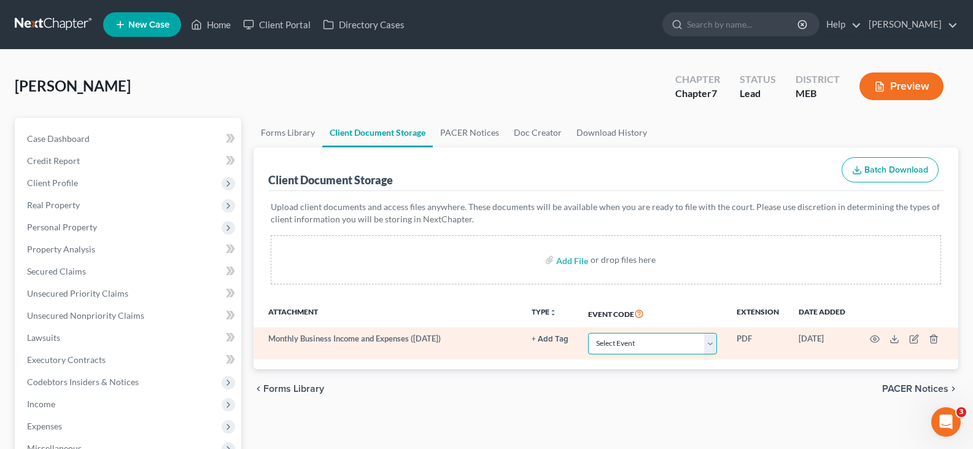
click at [588, 333] on select "Select Event Certificate of Credit Counseling" at bounding box center [652, 343] width 129 height 21
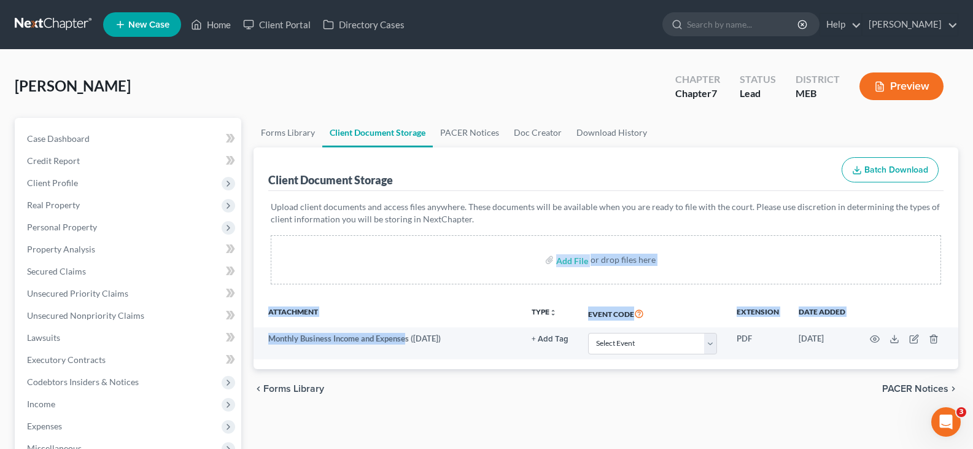
drag, startPoint x: 407, startPoint y: 339, endPoint x: 426, endPoint y: 291, distance: 52.1
click at [444, 288] on div "Client Document Storage Batch Download Upload client documents and access files…" at bounding box center [605, 258] width 705 height 222
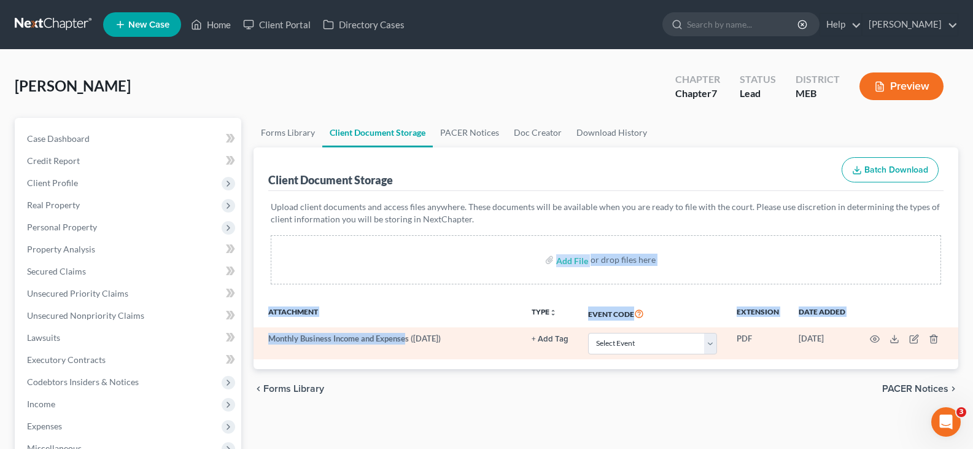
click at [358, 328] on td "Monthly Business Income and Expenses (10/06/2025)" at bounding box center [387, 343] width 268 height 32
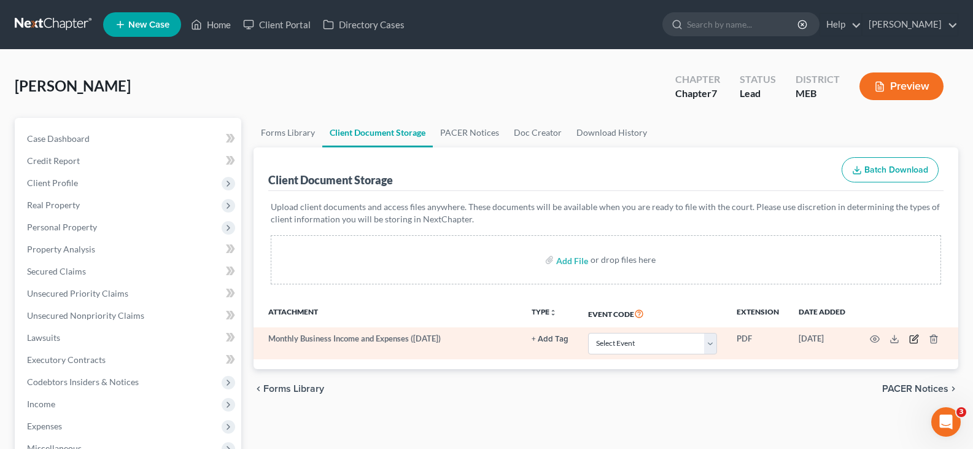
click at [915, 341] on icon "button" at bounding box center [914, 339] width 10 height 10
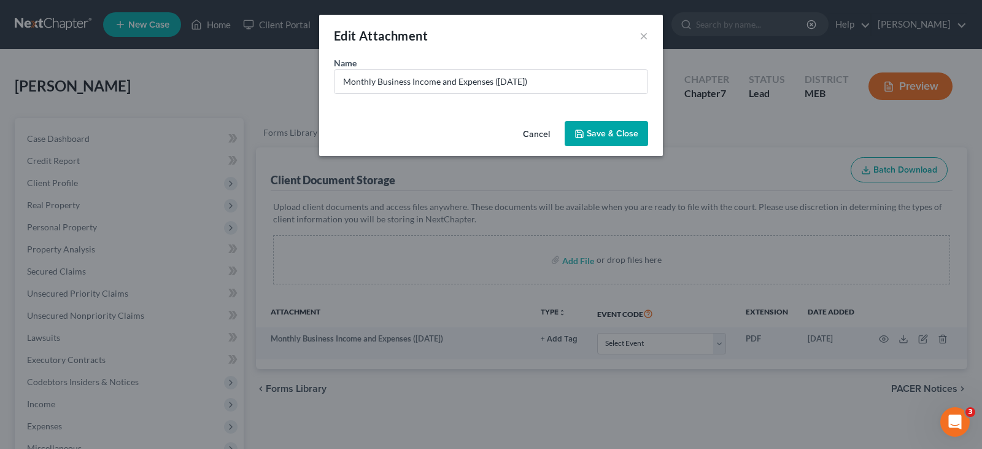
click at [617, 134] on span "Save & Close" at bounding box center [613, 133] width 52 height 10
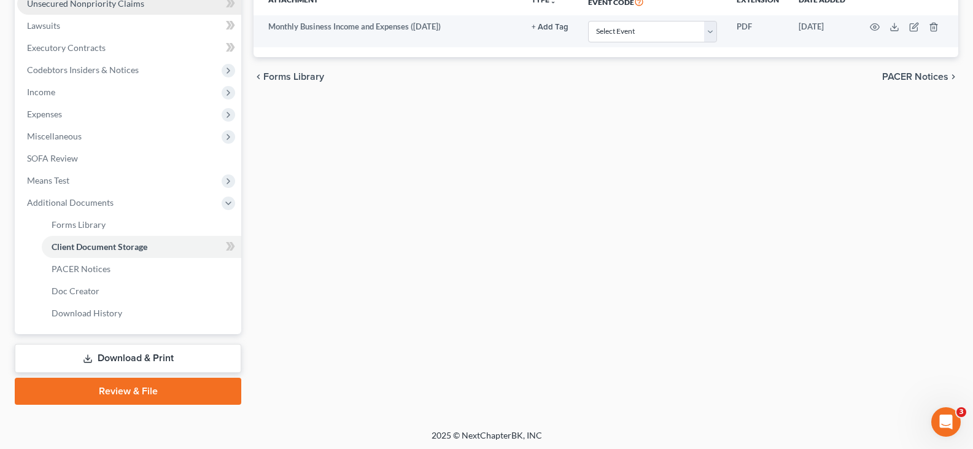
scroll to position [314, 0]
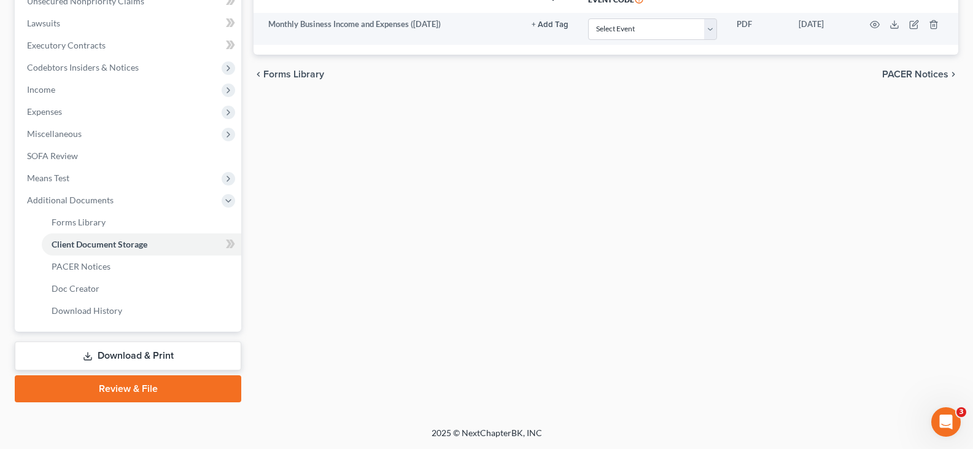
click at [130, 347] on link "Download & Print" at bounding box center [128, 355] width 226 height 29
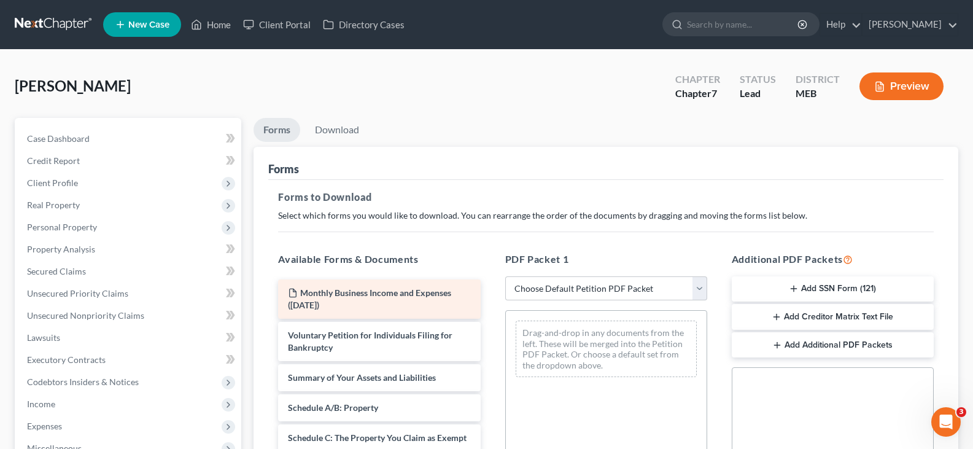
click at [352, 298] on div "Monthly Business Income and Expenses (10/06/2025)" at bounding box center [379, 298] width 202 height 39
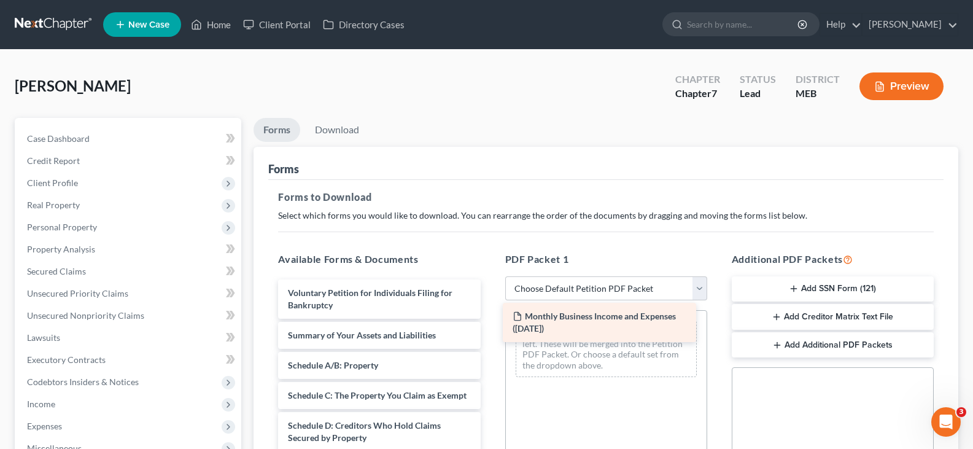
drag, startPoint x: 352, startPoint y: 298, endPoint x: 577, endPoint y: 322, distance: 225.8
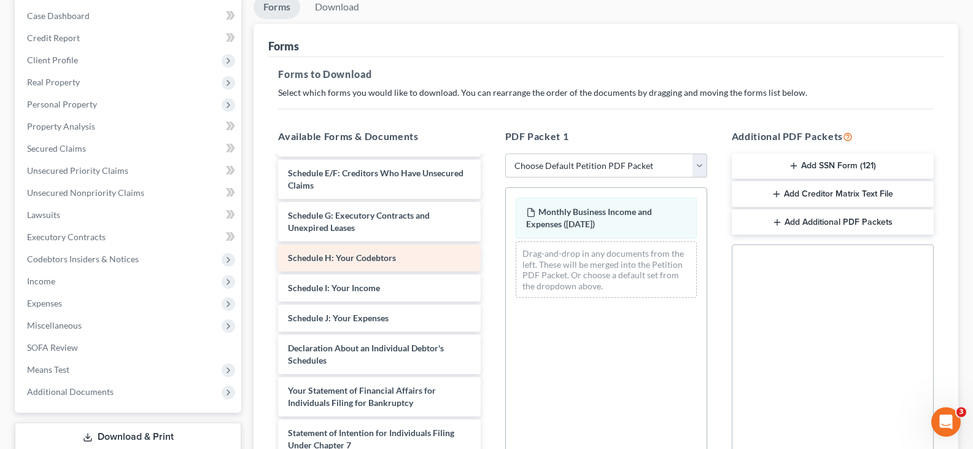
scroll to position [184, 0]
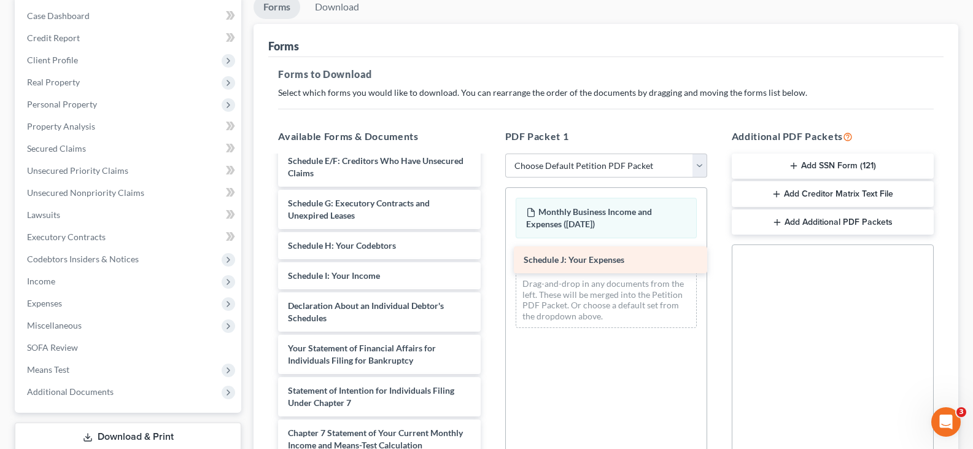
drag, startPoint x: 333, startPoint y: 323, endPoint x: 569, endPoint y: 265, distance: 242.8
click at [490, 265] on div "Schedule J: Your Expenses Voluntary Petition for Individuals Filing for Bankrup…" at bounding box center [379, 281] width 222 height 619
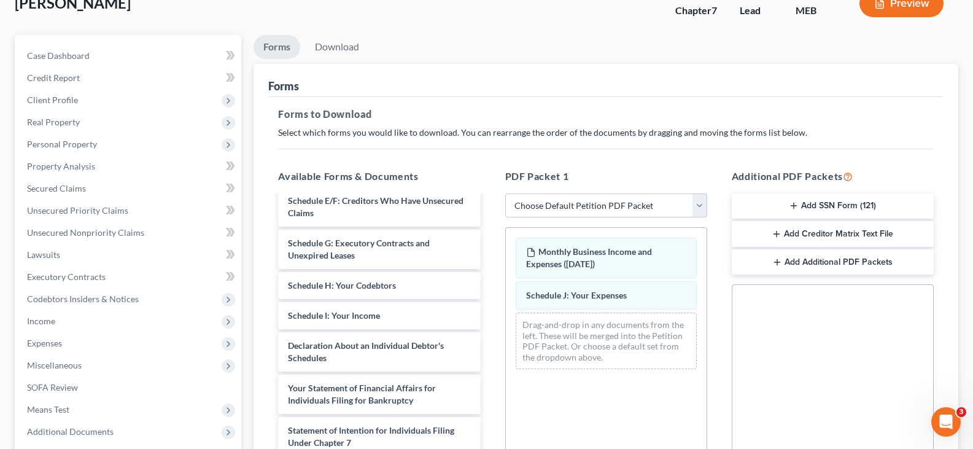
scroll to position [61, 0]
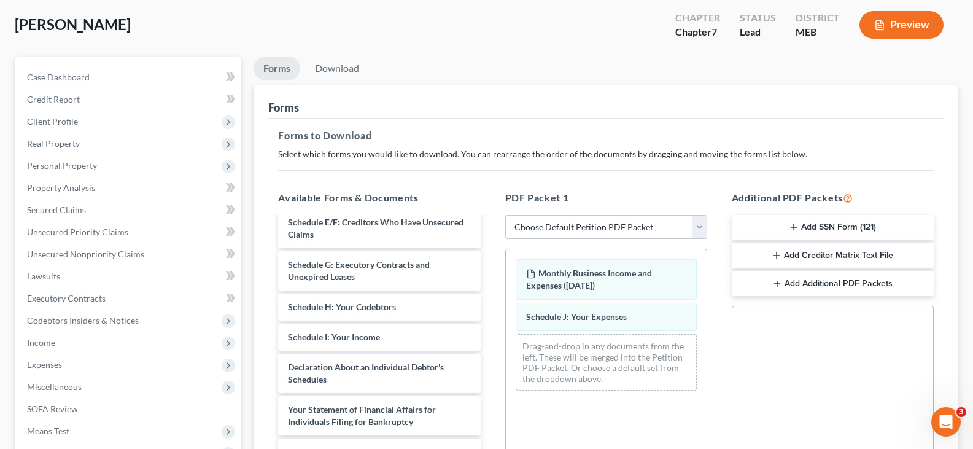
click at [894, 23] on button "Preview" at bounding box center [901, 25] width 84 height 28
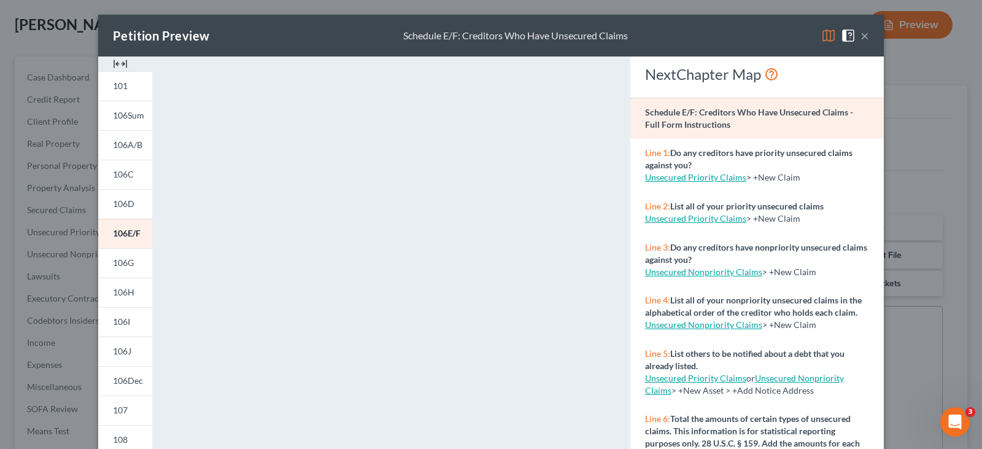
click at [860, 31] on button "×" at bounding box center [864, 35] width 9 height 15
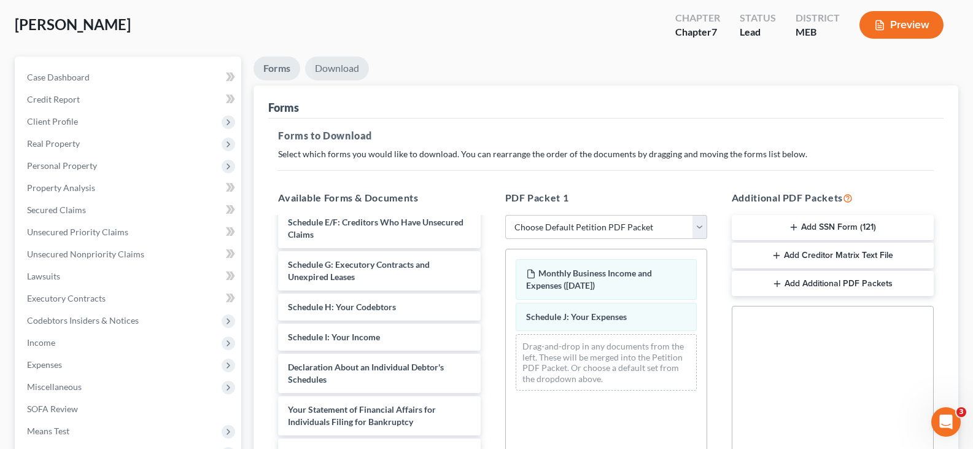
click at [331, 71] on link "Download" at bounding box center [337, 68] width 64 height 24
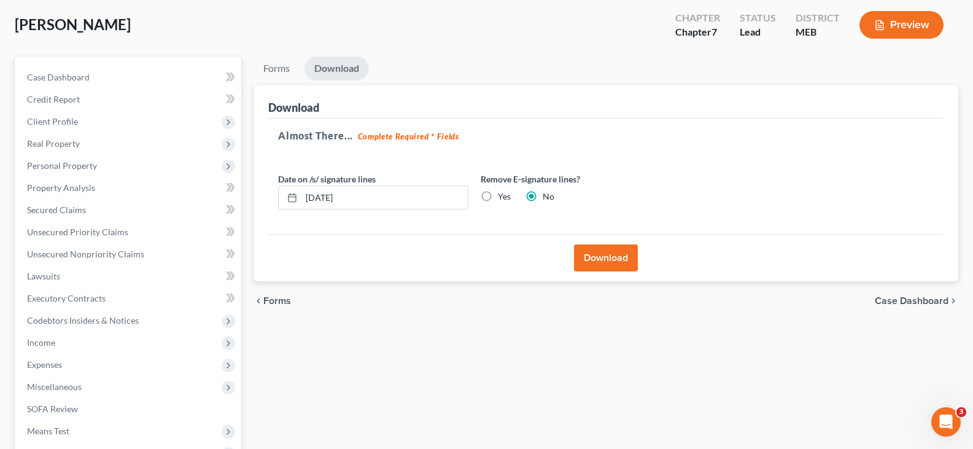
click at [597, 259] on button "Download" at bounding box center [606, 257] width 64 height 27
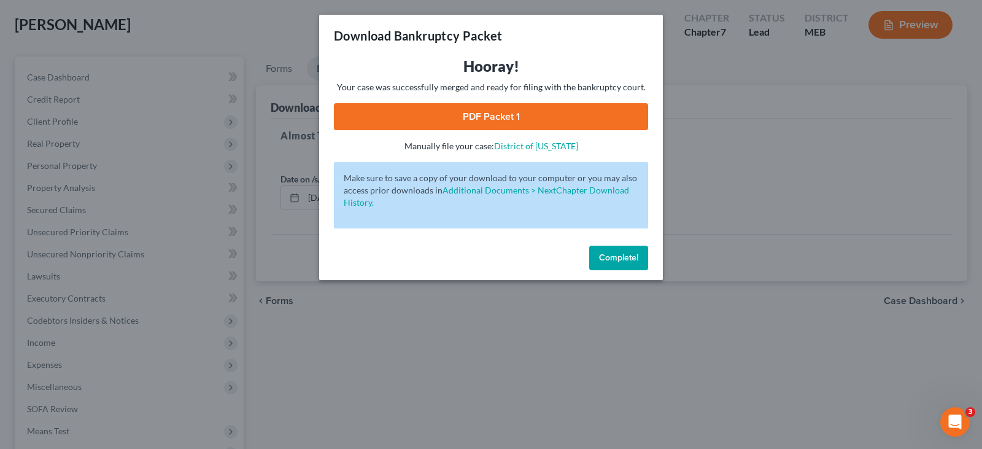
click at [512, 120] on link "PDF Packet 1" at bounding box center [491, 116] width 314 height 27
click at [620, 261] on span "Complete!" at bounding box center [618, 257] width 39 height 10
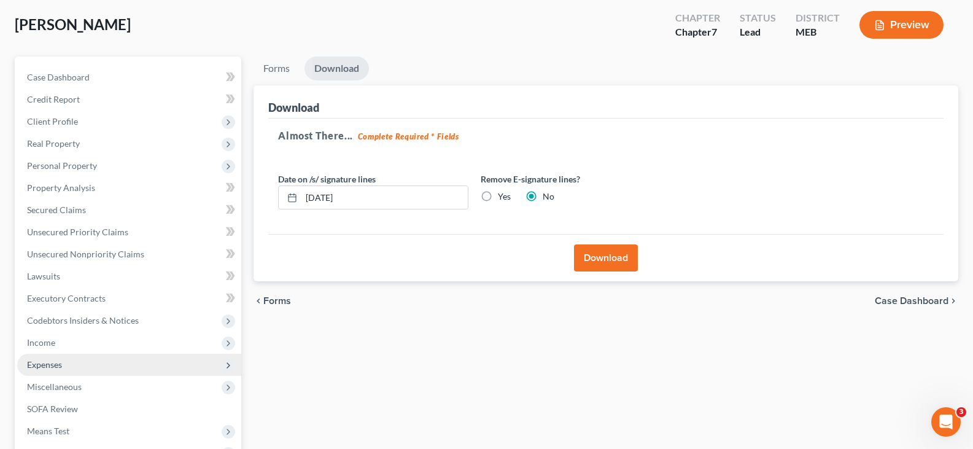
click at [63, 366] on span "Expenses" at bounding box center [129, 365] width 224 height 22
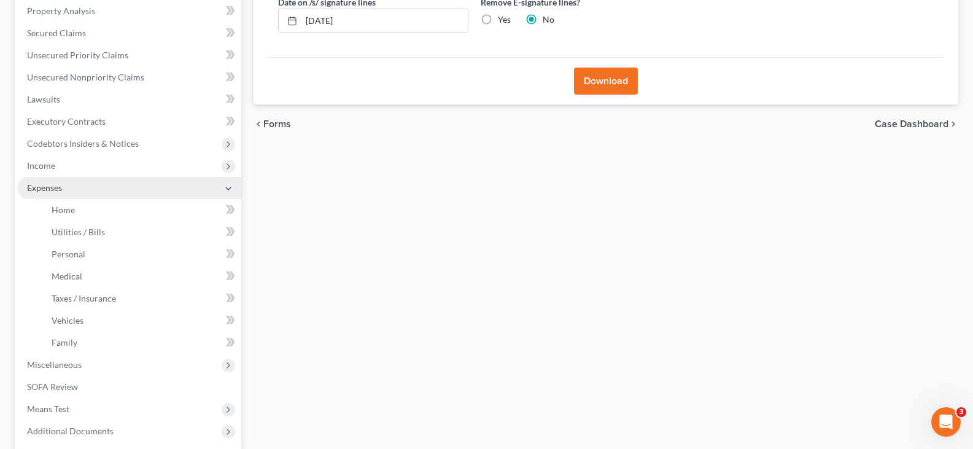
scroll to position [307, 0]
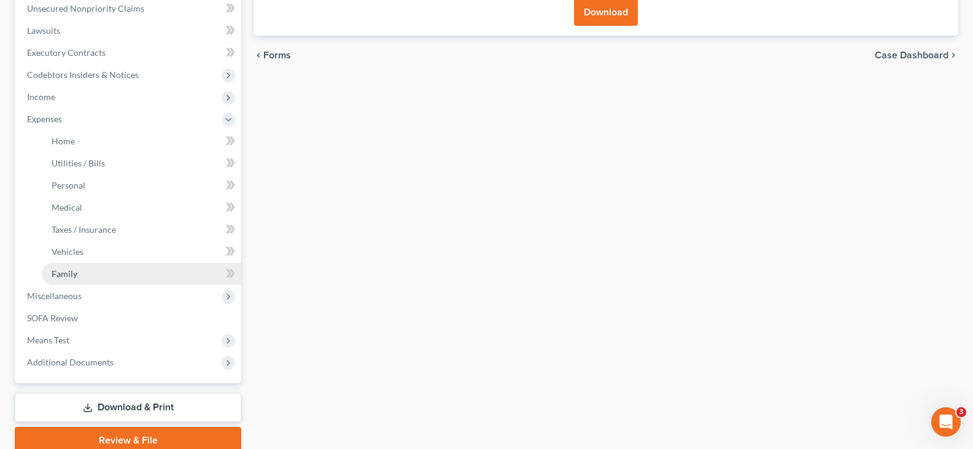
click at [95, 266] on link "Family" at bounding box center [141, 274] width 199 height 22
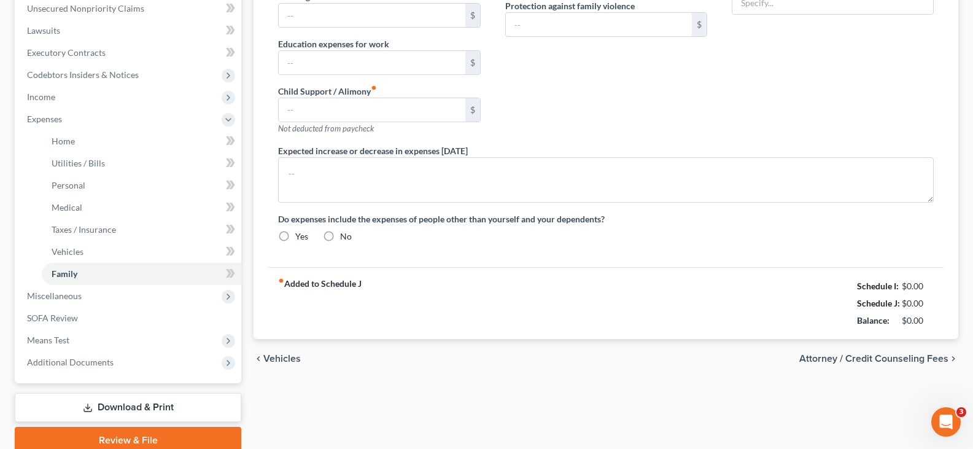
type input "0.00"
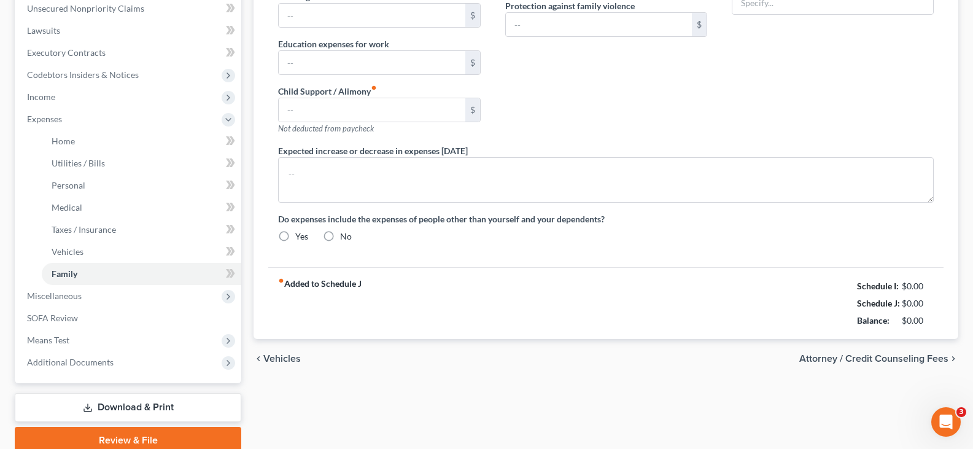
type input "0.00"
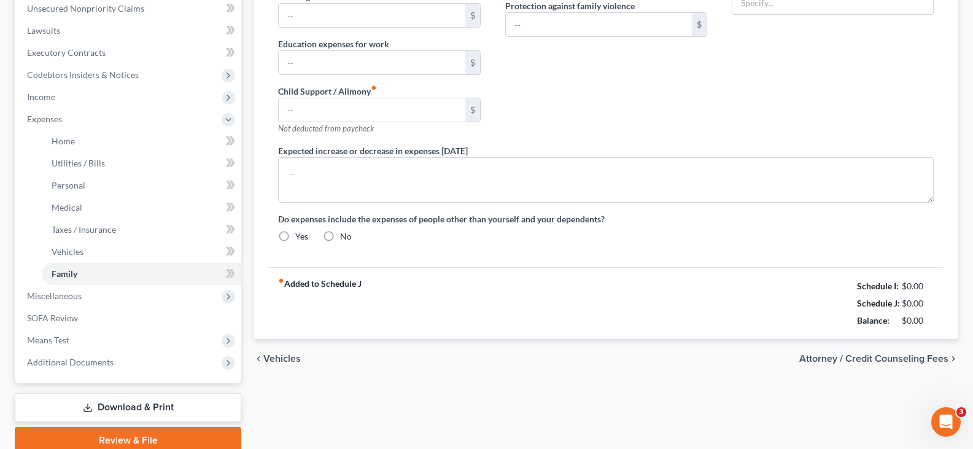
radio input "true"
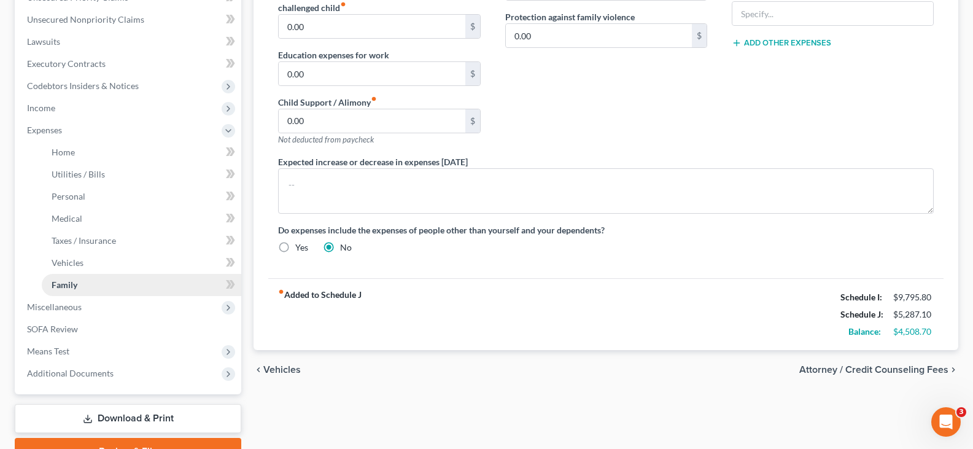
scroll to position [297, 0]
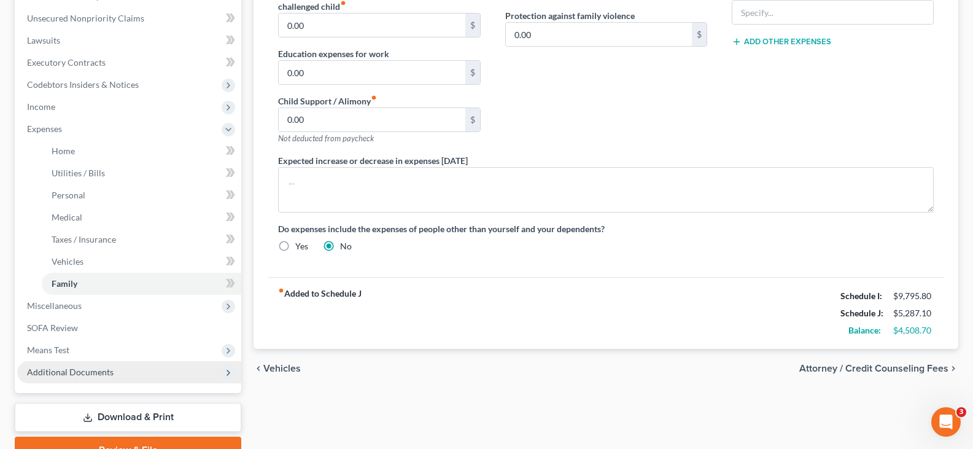
click at [98, 374] on span "Additional Documents" at bounding box center [70, 371] width 87 height 10
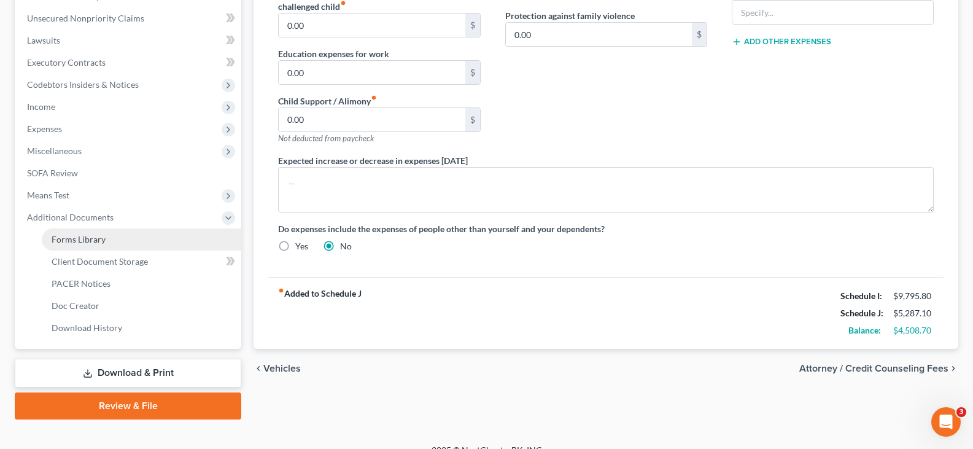
click at [88, 242] on span "Forms Library" at bounding box center [79, 239] width 54 height 10
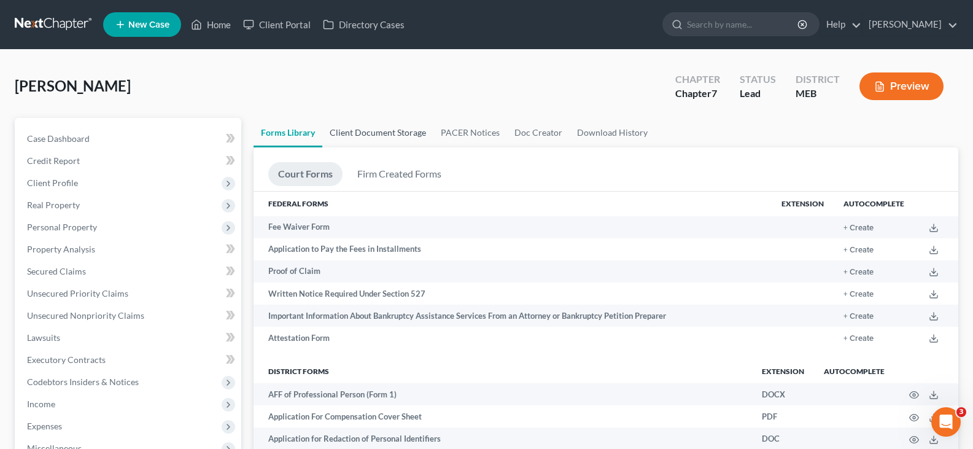
click at [382, 136] on link "Client Document Storage" at bounding box center [377, 132] width 111 height 29
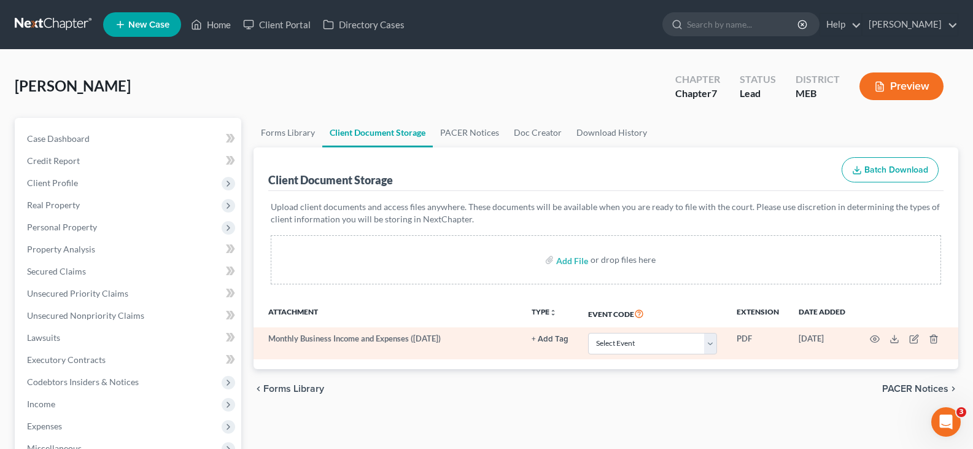
click at [370, 341] on td "Monthly Business Income and Expenses (10/06/2025)" at bounding box center [387, 343] width 268 height 32
click at [889, 336] on td at bounding box center [906, 343] width 103 height 32
click at [369, 333] on td "Monthly Business Income and Expenses (10/06/2025)" at bounding box center [387, 343] width 268 height 32
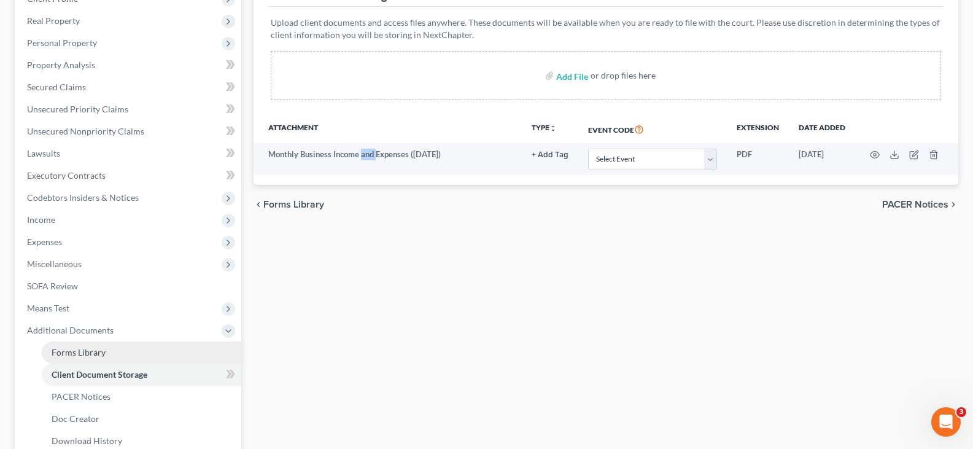
click at [75, 343] on link "Forms Library" at bounding box center [141, 352] width 199 height 22
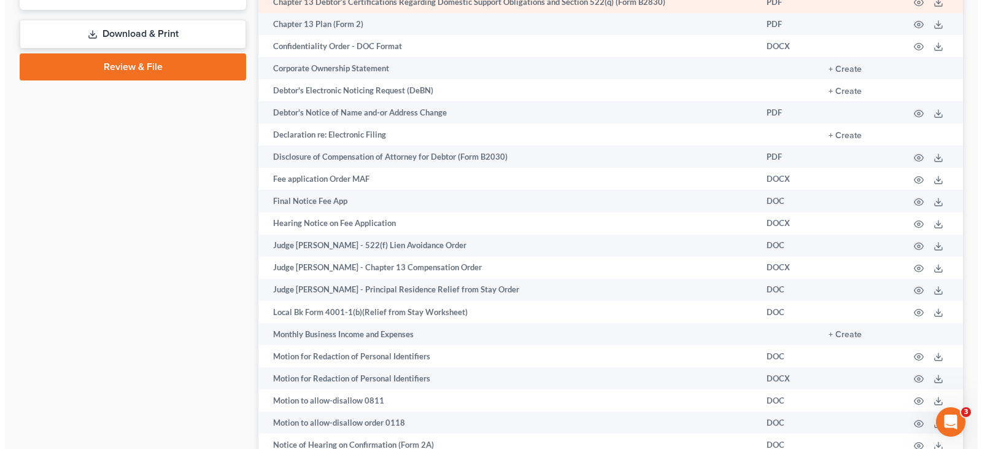
scroll to position [675, 0]
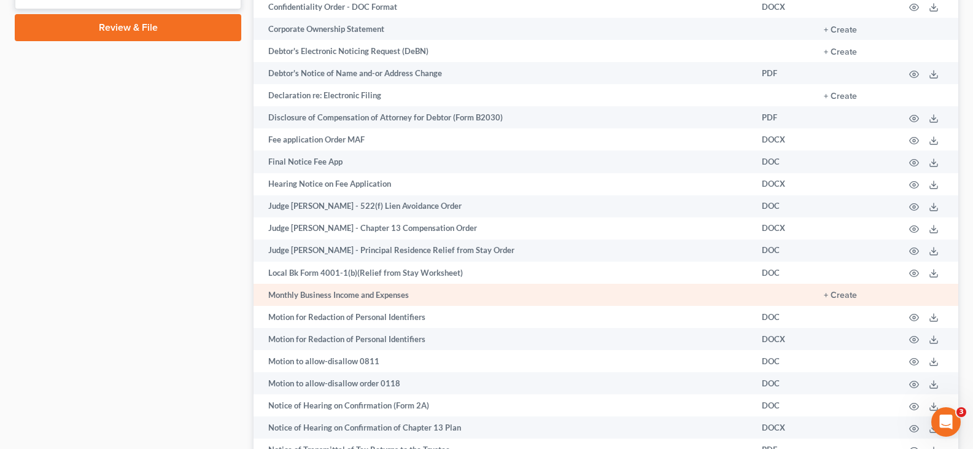
click at [361, 299] on td "Monthly Business Income and Expenses" at bounding box center [502, 295] width 498 height 22
click at [840, 295] on button "+ Create" at bounding box center [840, 295] width 33 height 9
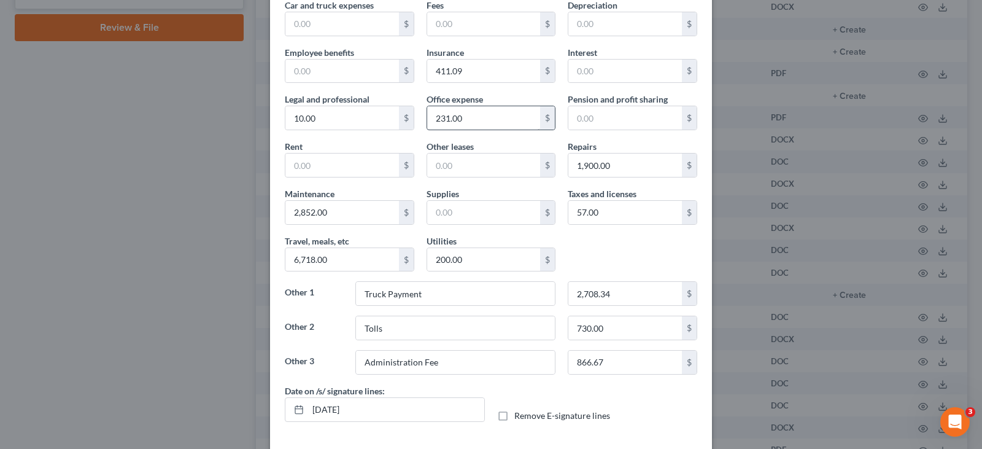
scroll to position [123, 0]
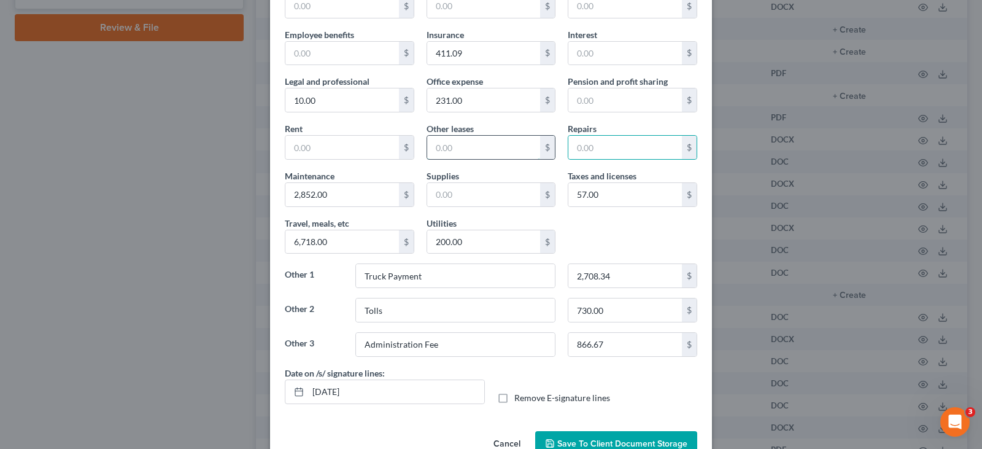
type input "1,900.00"
click at [595, 240] on div "Gross Monthly Income 19,052.00 $ Cost of goods sold $ Advertising $ Car and tru…" at bounding box center [491, 150] width 425 height 433
click at [590, 142] on input "text" at bounding box center [625, 147] width 114 height 23
type input "1,000.00"
click at [288, 195] on input "2,852.00" at bounding box center [342, 194] width 114 height 23
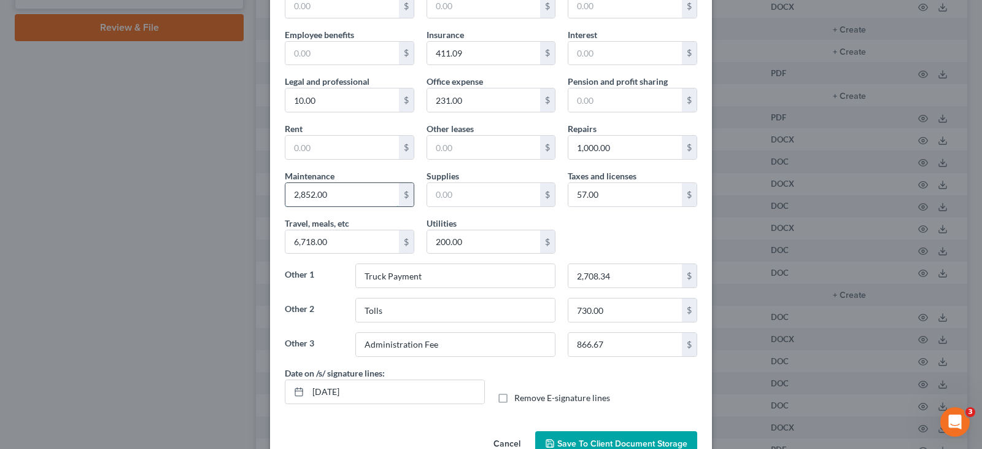
click at [291, 196] on input "2,852.00" at bounding box center [342, 194] width 114 height 23
click at [295, 195] on input "2,852.00" at bounding box center [342, 194] width 114 height 23
click at [286, 187] on input "2,852.00" at bounding box center [342, 194] width 114 height 23
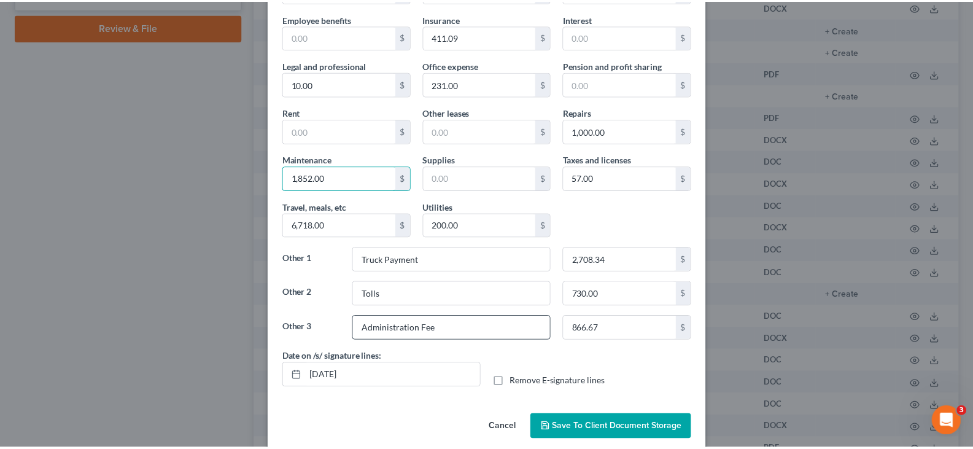
scroll to position [155, 0]
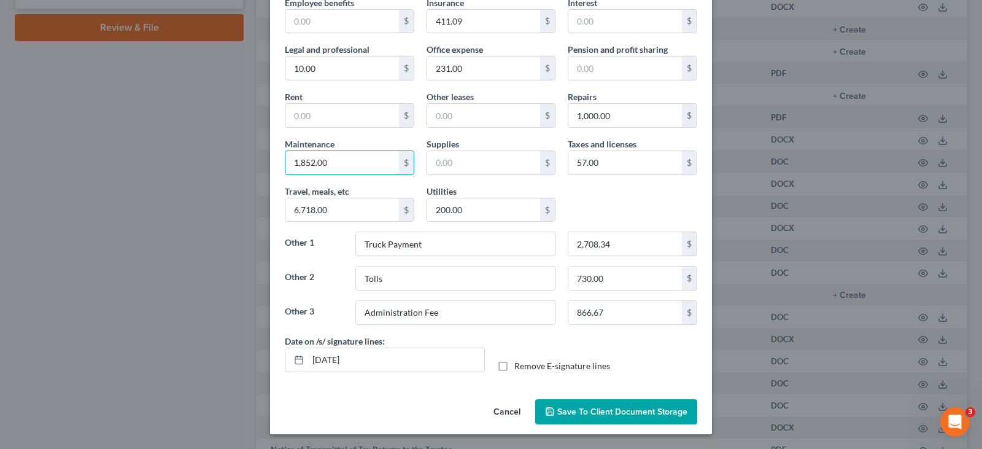
type input "1,852.00"
click at [606, 405] on button "Save to Client Document Storage" at bounding box center [616, 412] width 162 height 26
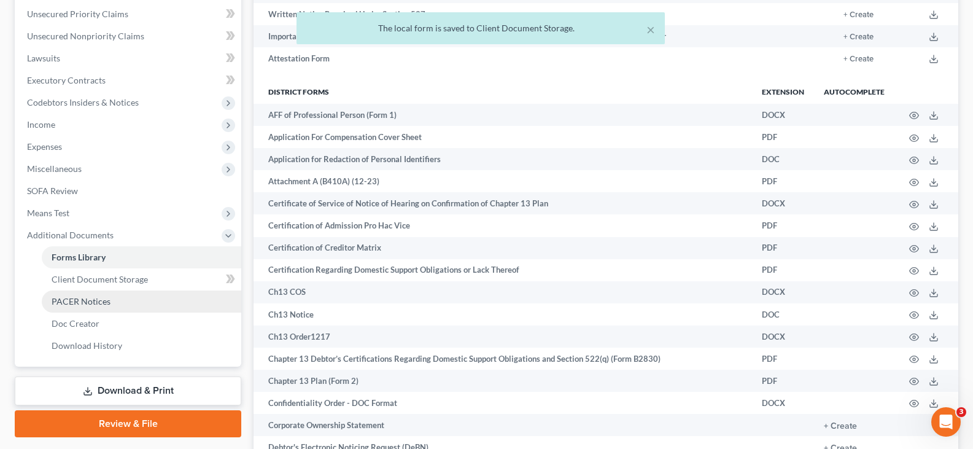
scroll to position [123, 0]
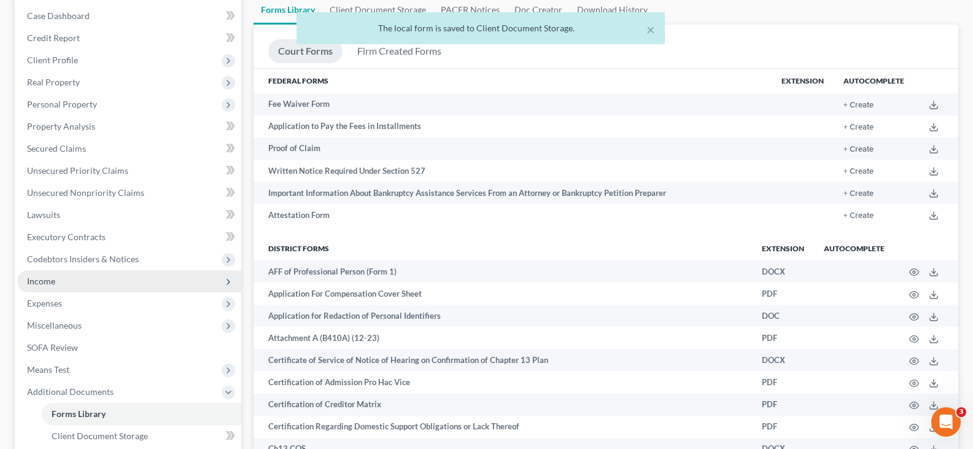
click at [61, 279] on span "Income" at bounding box center [129, 281] width 224 height 22
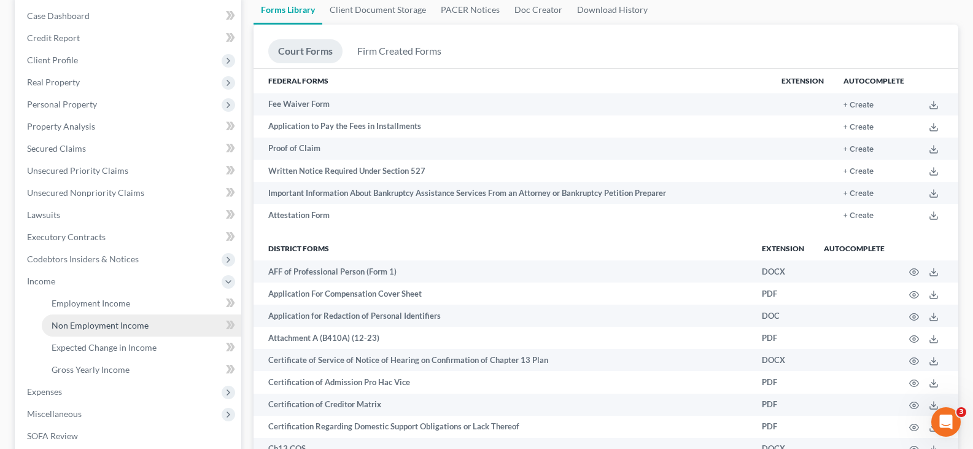
click at [106, 322] on span "Non Employment Income" at bounding box center [100, 325] width 97 height 10
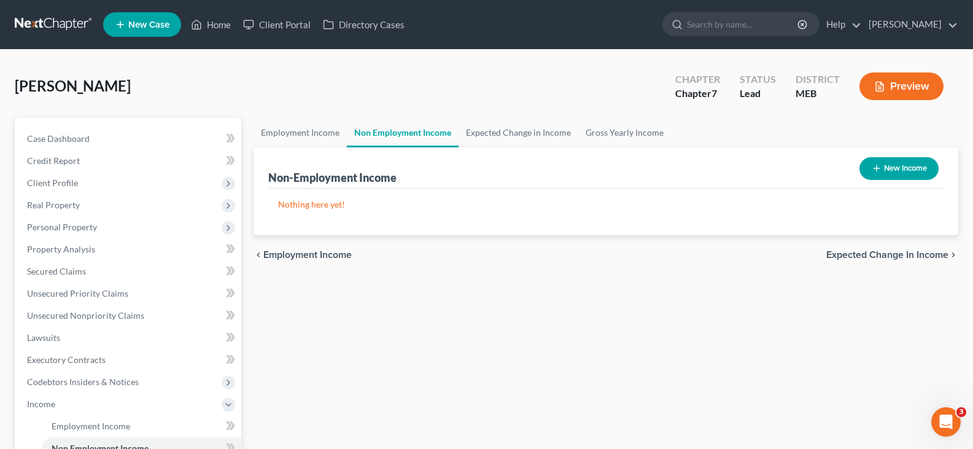
click at [878, 173] on icon "button" at bounding box center [876, 168] width 10 height 10
select select "0"
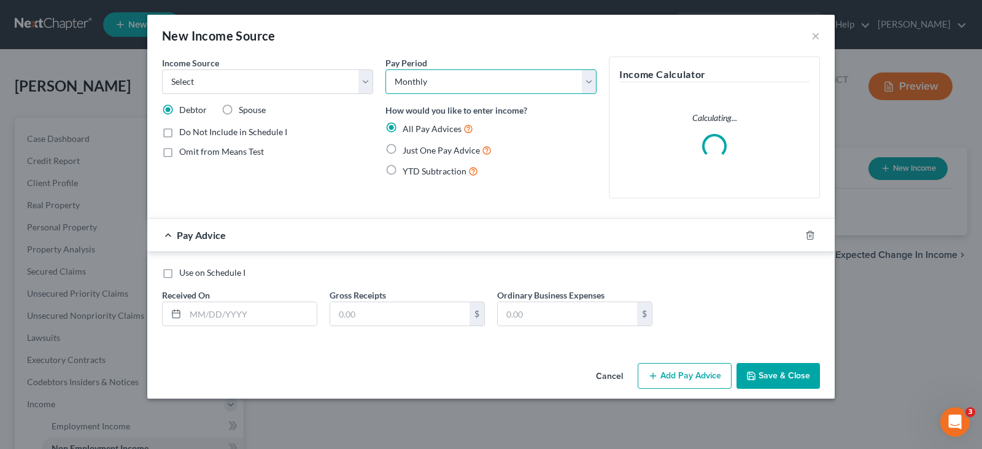
click at [522, 86] on select "Select Monthly Twice Monthly Every Other Week Weekly" at bounding box center [490, 81] width 211 height 25
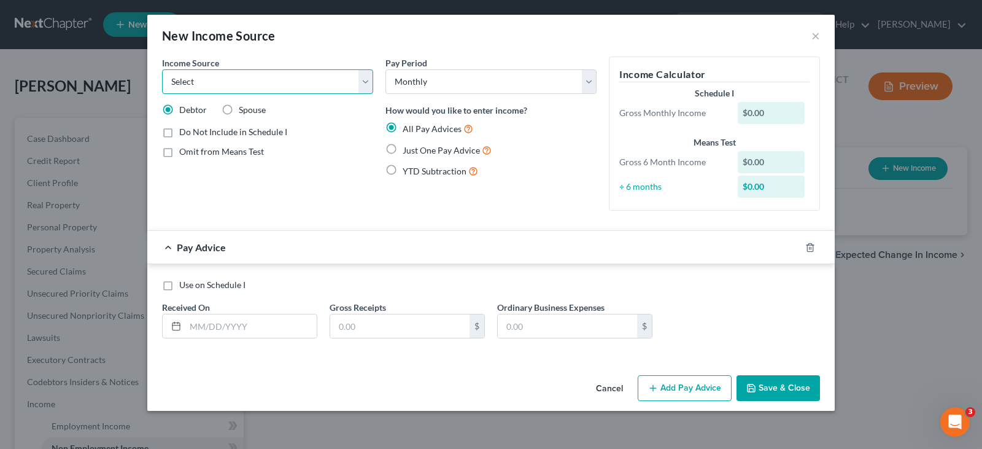
click at [304, 72] on select "Select Unemployment Disability (from employer) Pension Retirement Social Securi…" at bounding box center [267, 81] width 211 height 25
select select "5"
click at [162, 69] on select "Select Unemployment Disability (from employer) Pension Retirement Social Securi…" at bounding box center [267, 81] width 211 height 25
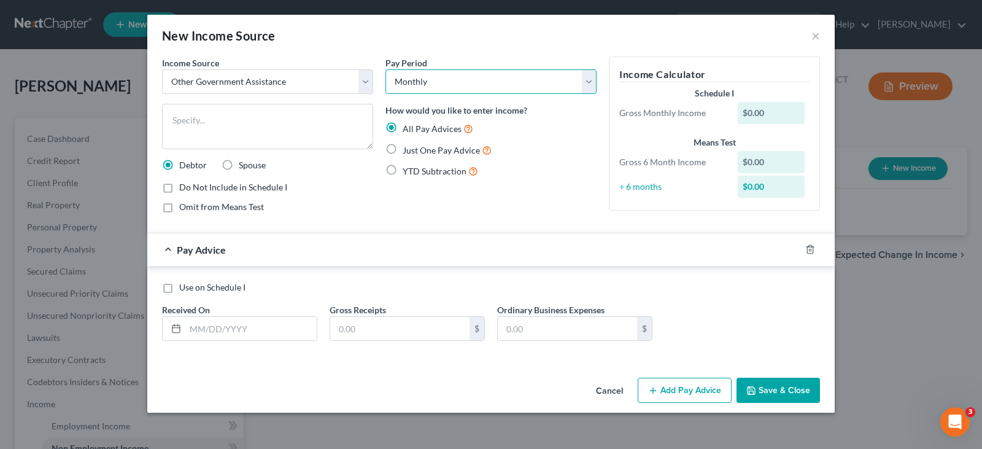
click at [519, 83] on select "Select Monthly Twice Monthly Every Other Week Weekly" at bounding box center [490, 81] width 211 height 25
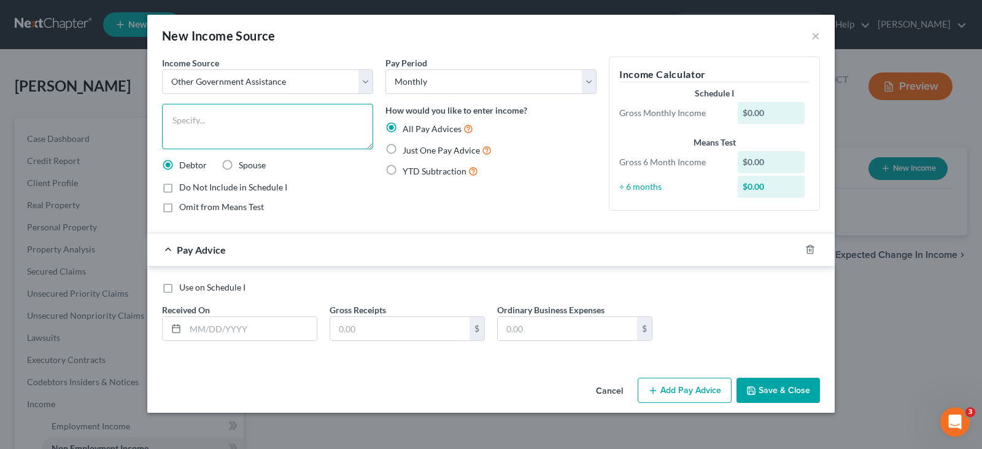
click at [266, 139] on textarea at bounding box center [267, 126] width 211 height 45
type textarea "F"
type textarea "Supplemental Nutrition Assistance Program"
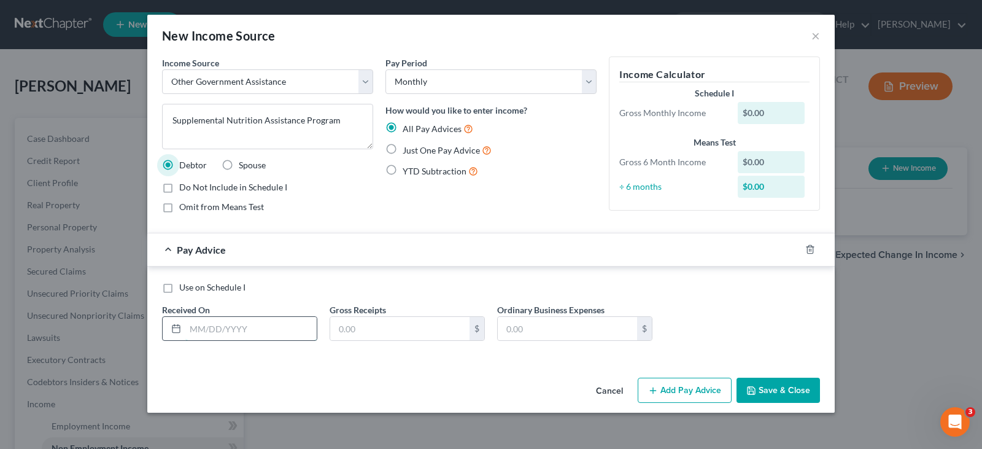
click at [233, 327] on input "text" at bounding box center [250, 328] width 131 height 23
type input "10/01/2025"
click at [405, 332] on input "text" at bounding box center [399, 328] width 139 height 23
type input "769.00"
click at [419, 155] on label "Just One Pay Advice" at bounding box center [447, 150] width 89 height 14
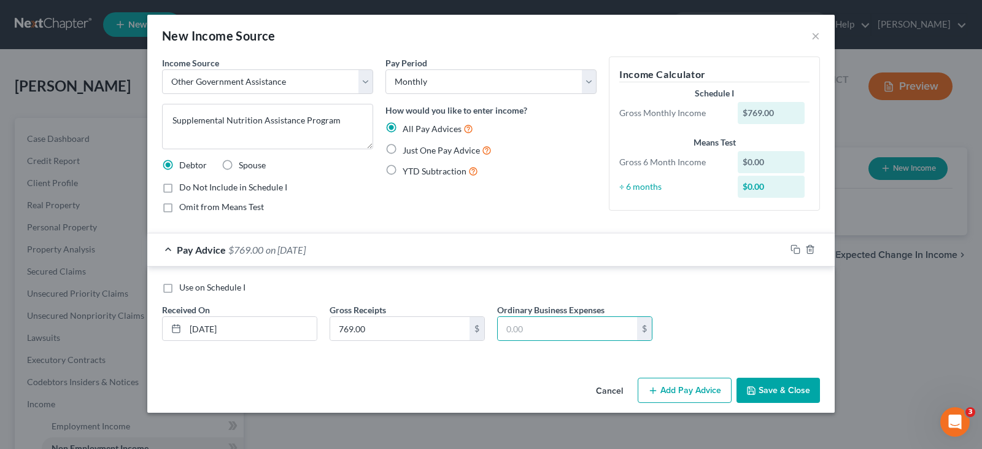
click at [415, 151] on input "Just One Pay Advice" at bounding box center [412, 147] width 8 height 8
radio input "true"
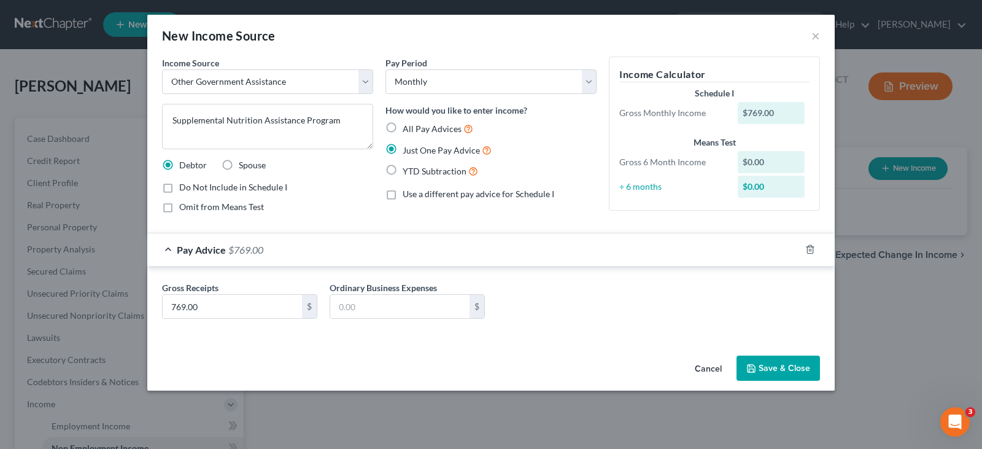
click at [810, 369] on button "Save & Close" at bounding box center [777, 368] width 83 height 26
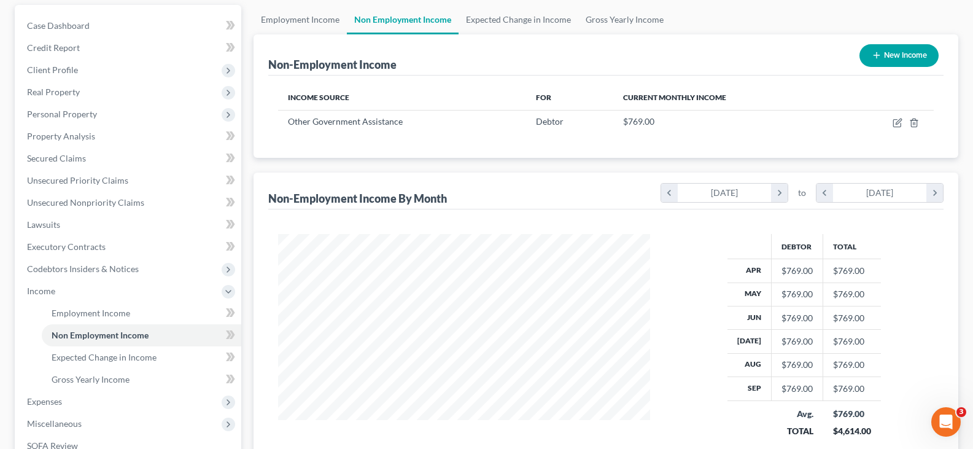
scroll to position [108, 0]
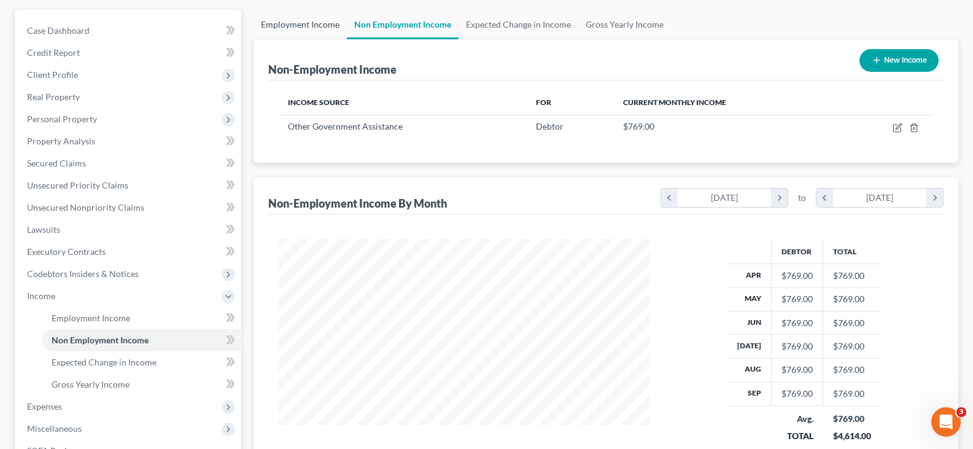
click at [306, 28] on link "Employment Income" at bounding box center [299, 24] width 93 height 29
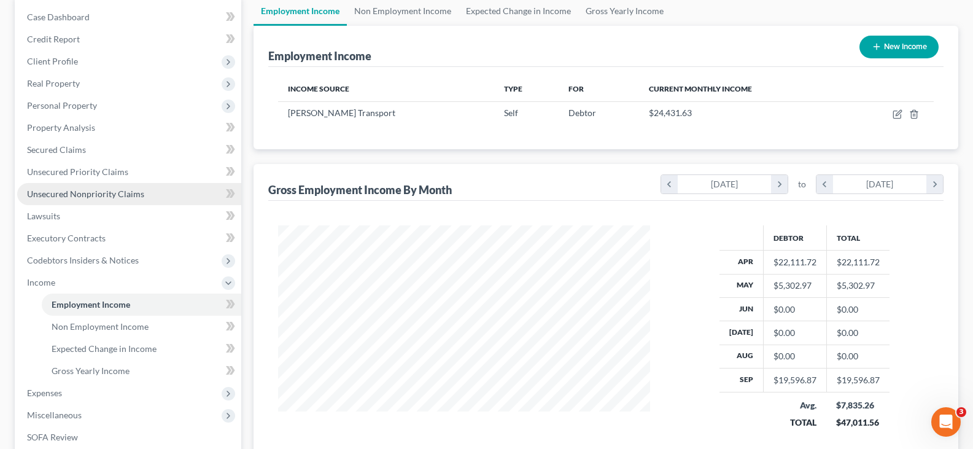
scroll to position [123, 0]
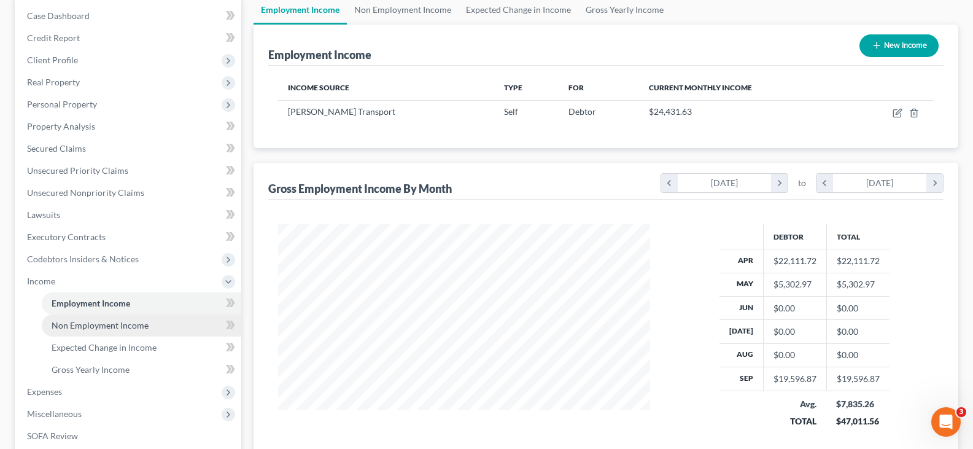
click at [120, 330] on link "Non Employment Income" at bounding box center [141, 325] width 199 height 22
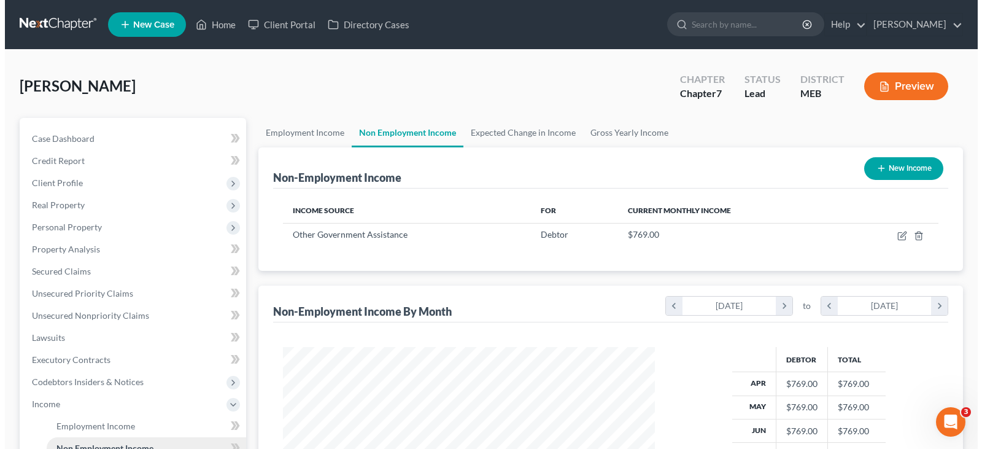
scroll to position [220, 396]
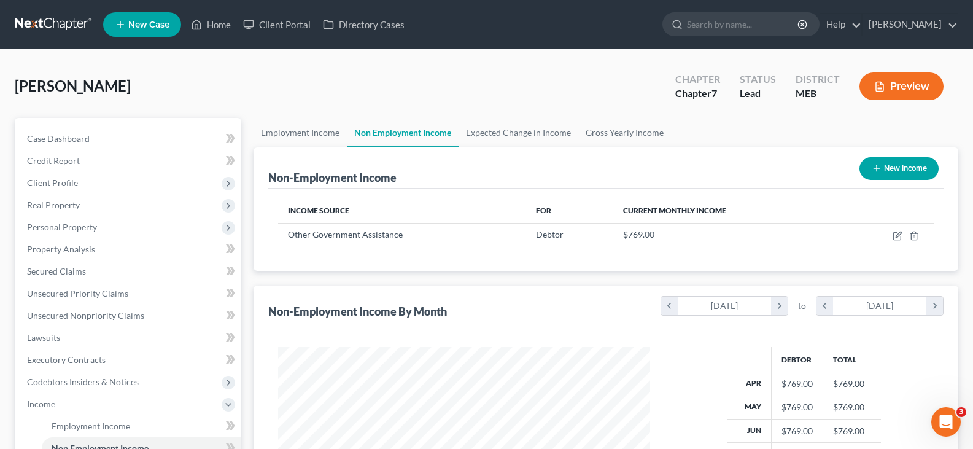
click at [871, 169] on icon "button" at bounding box center [876, 168] width 10 height 10
select select "0"
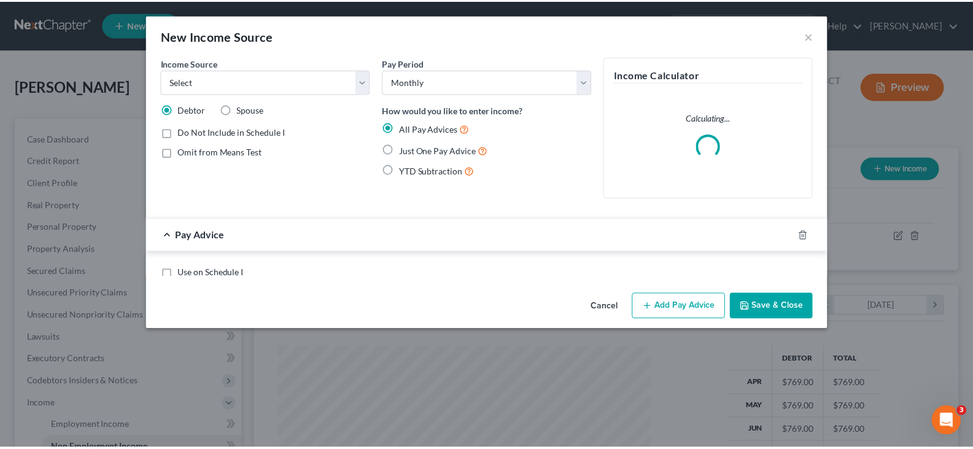
scroll to position [220, 401]
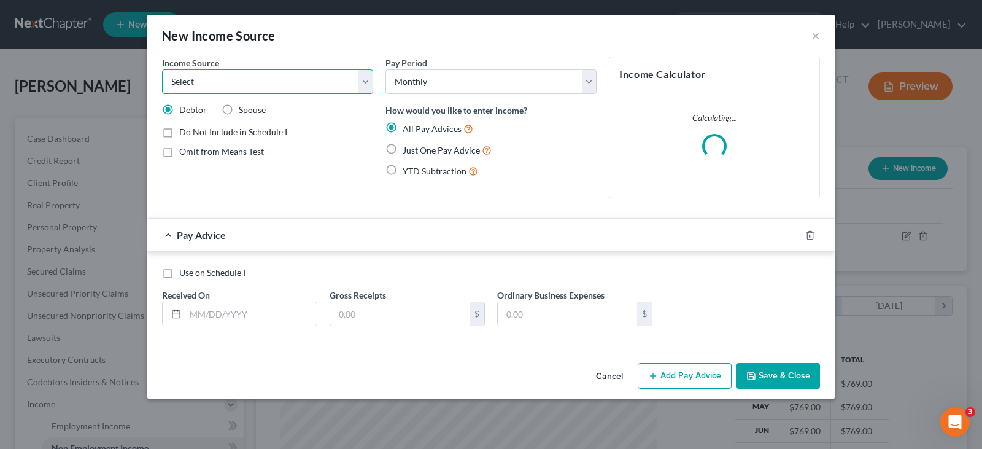
click at [327, 83] on select "Select Unemployment Disability (from employer) Pension Retirement Social Securi…" at bounding box center [267, 81] width 211 height 25
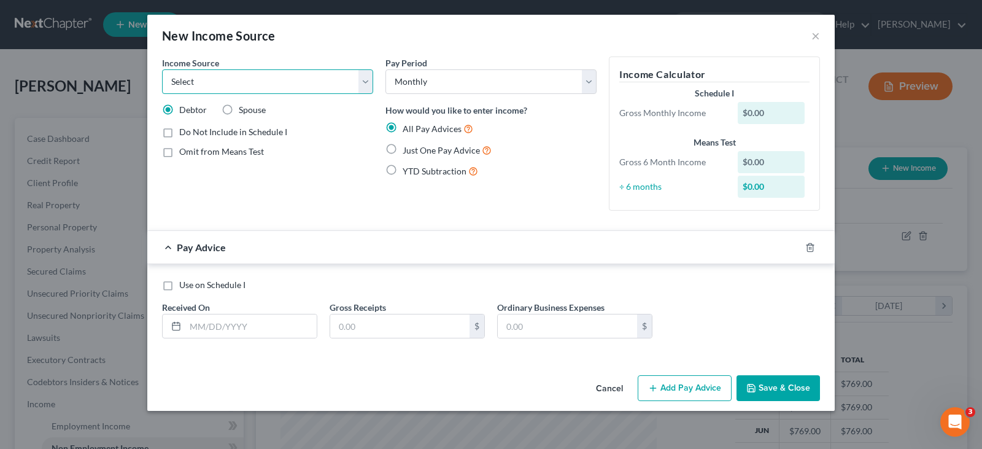
select select "10"
click at [162, 69] on select "Select Unemployment Disability (from employer) Pension Retirement Social Securi…" at bounding box center [267, 81] width 211 height 25
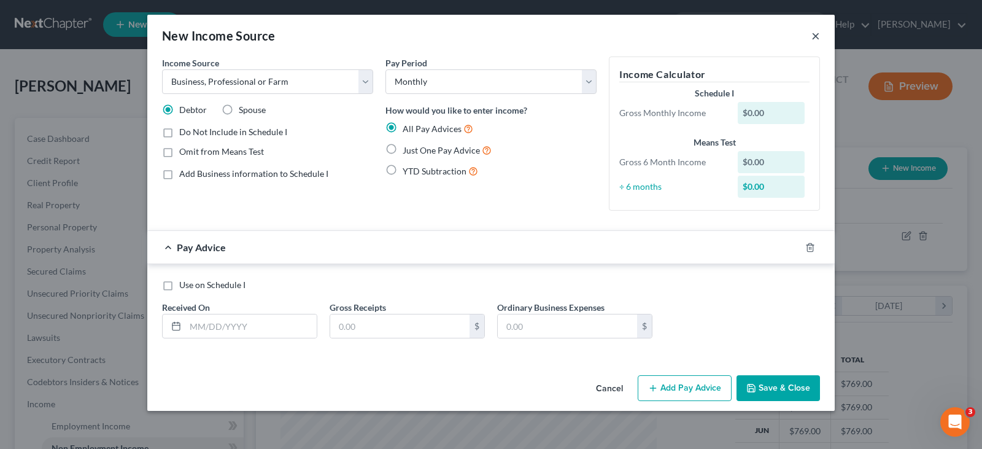
click at [816, 34] on button "×" at bounding box center [815, 35] width 9 height 15
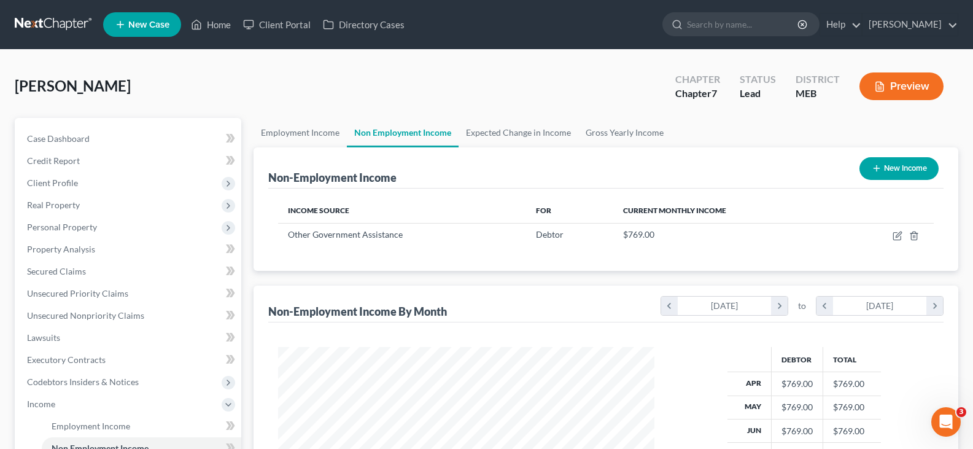
scroll to position [613509, 613333]
click at [302, 136] on link "Employment Income" at bounding box center [299, 132] width 93 height 29
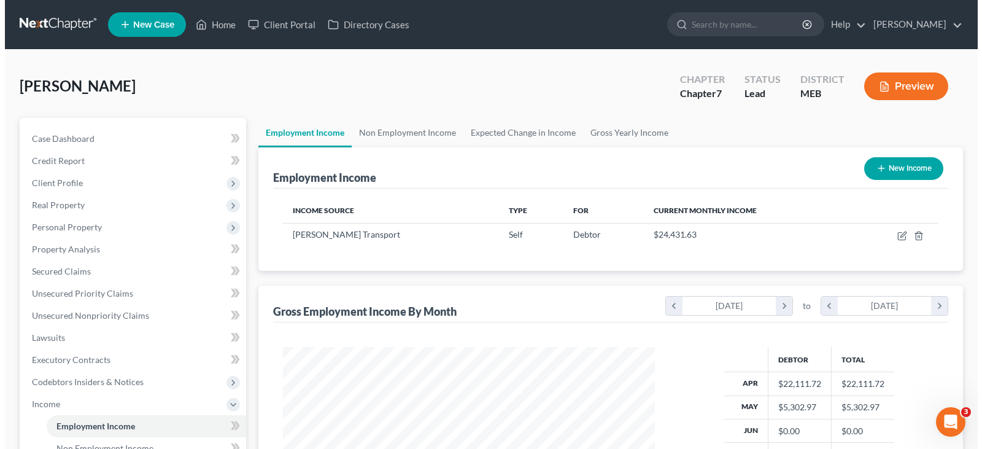
scroll to position [220, 396]
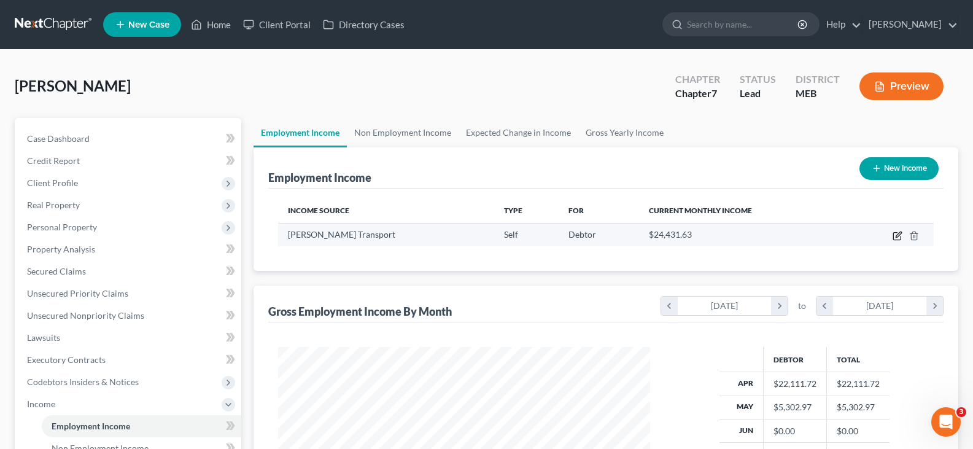
click at [895, 235] on icon "button" at bounding box center [897, 236] width 10 height 10
select select "1"
select select "20"
select select "3"
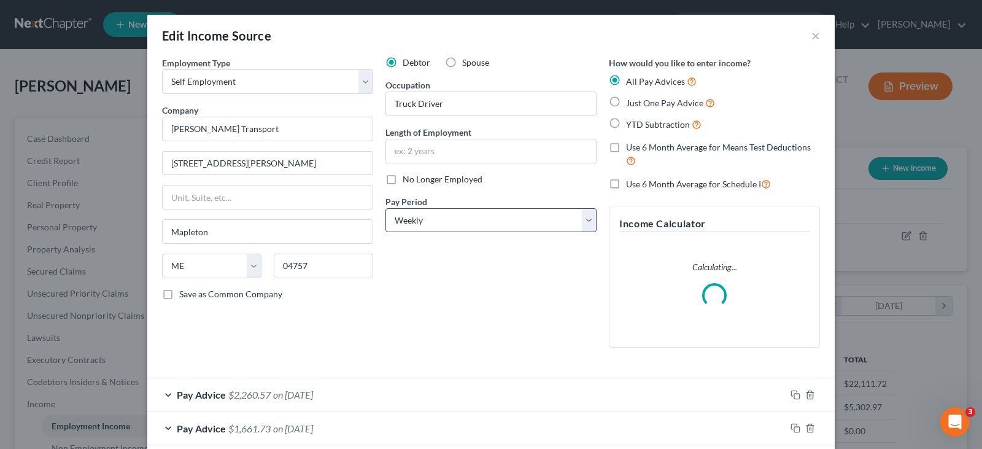
scroll to position [220, 401]
click at [262, 80] on select "Select Full or Part Time Employment Self Employment" at bounding box center [267, 81] width 211 height 25
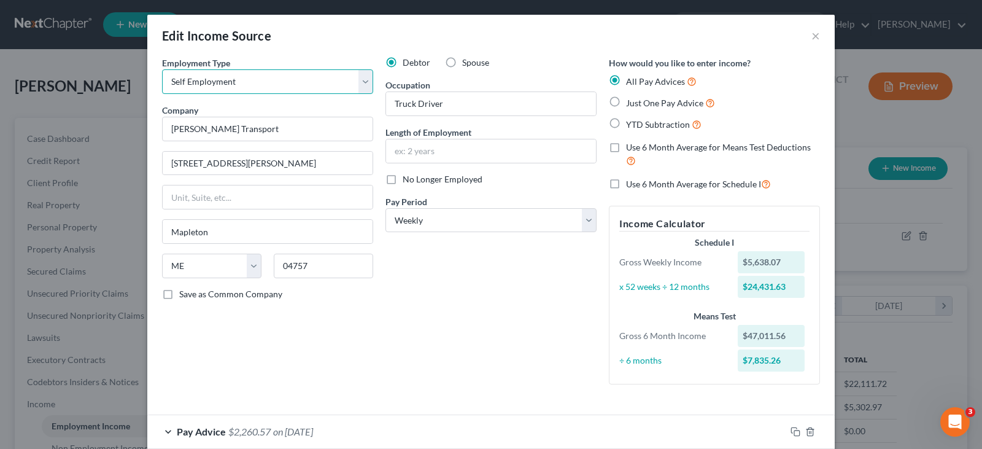
click at [262, 80] on select "Select Full or Part Time Employment Self Employment" at bounding box center [267, 81] width 211 height 25
click at [626, 150] on label "Use 6 Month Average for Means Test Deductions" at bounding box center [723, 154] width 194 height 26
click at [631, 149] on input "Use 6 Month Average for Means Test Deductions" at bounding box center [635, 145] width 8 height 8
click at [626, 150] on label "Use 6 Month Average for Means Test Deductions" at bounding box center [723, 154] width 194 height 26
click at [631, 149] on input "Use 6 Month Average for Means Test Deductions" at bounding box center [635, 145] width 8 height 8
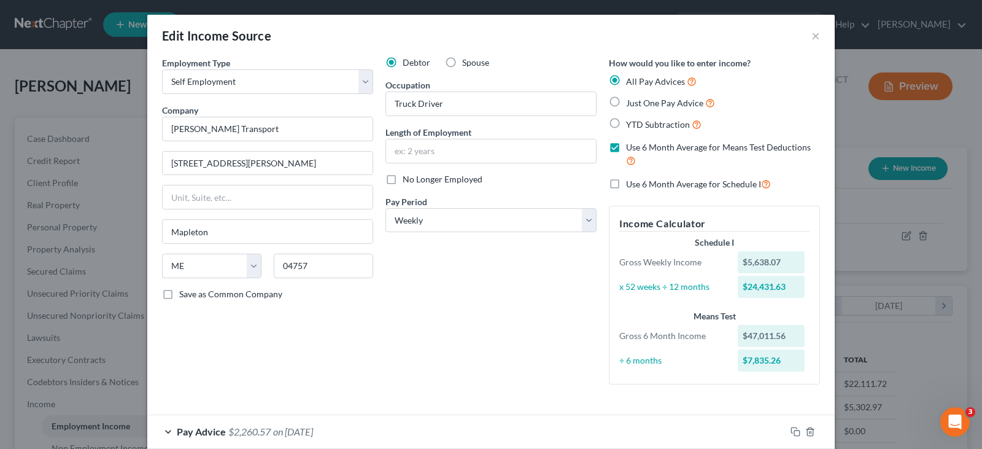
checkbox input "false"
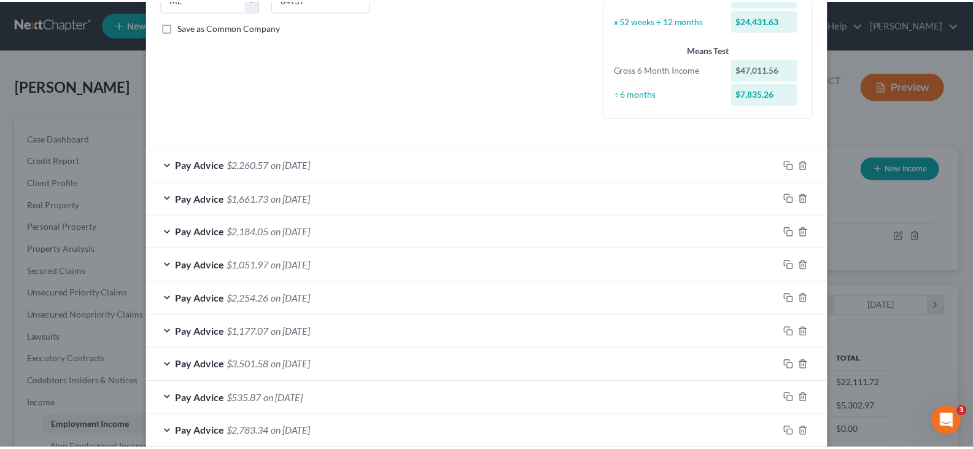
scroll to position [334, 0]
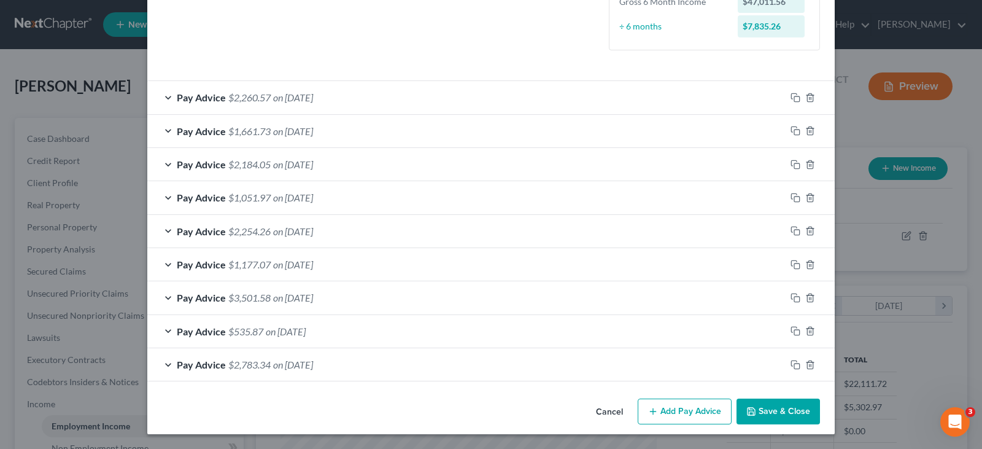
click at [769, 414] on button "Save & Close" at bounding box center [777, 411] width 83 height 26
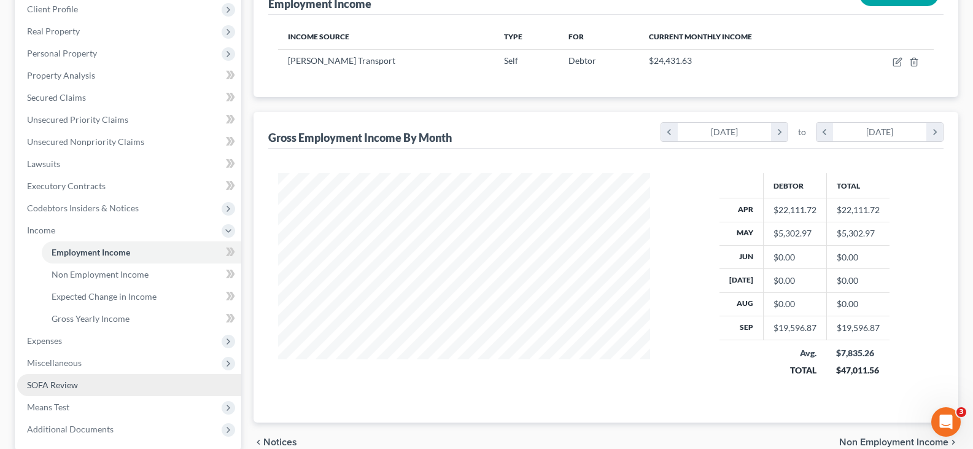
scroll to position [245, 0]
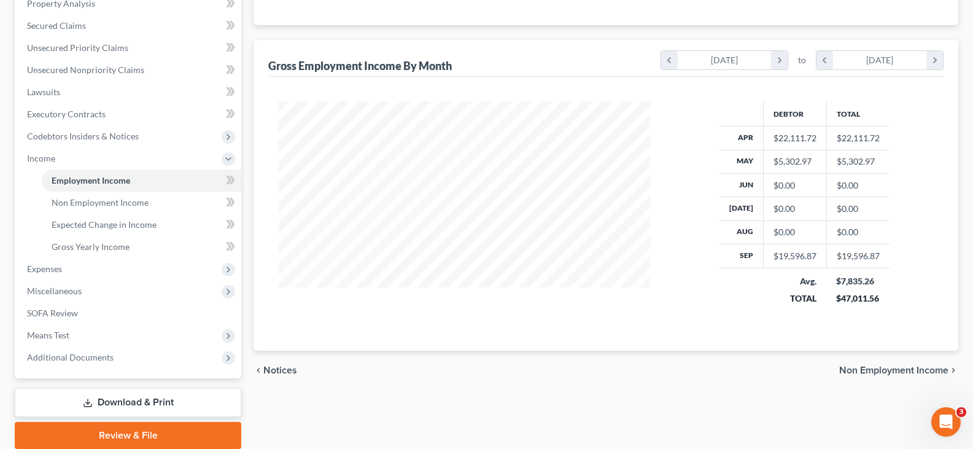
click at [98, 395] on link "Download & Print" at bounding box center [128, 402] width 226 height 29
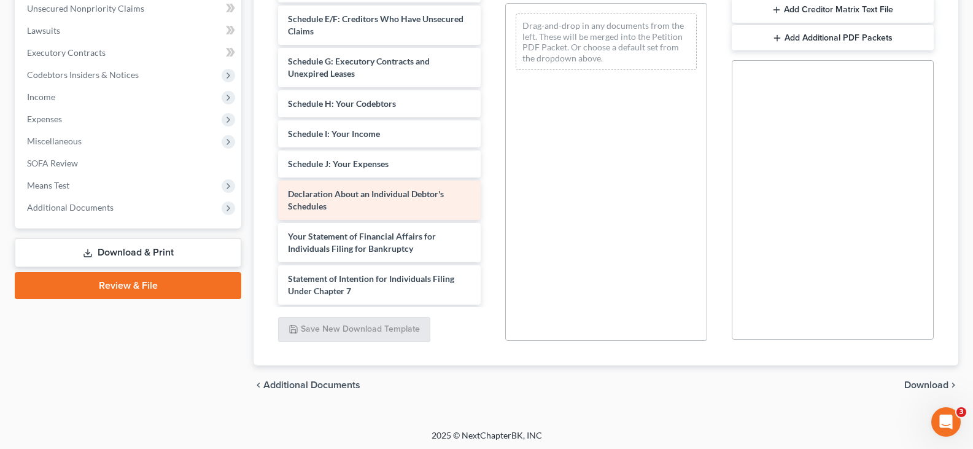
scroll to position [245, 0]
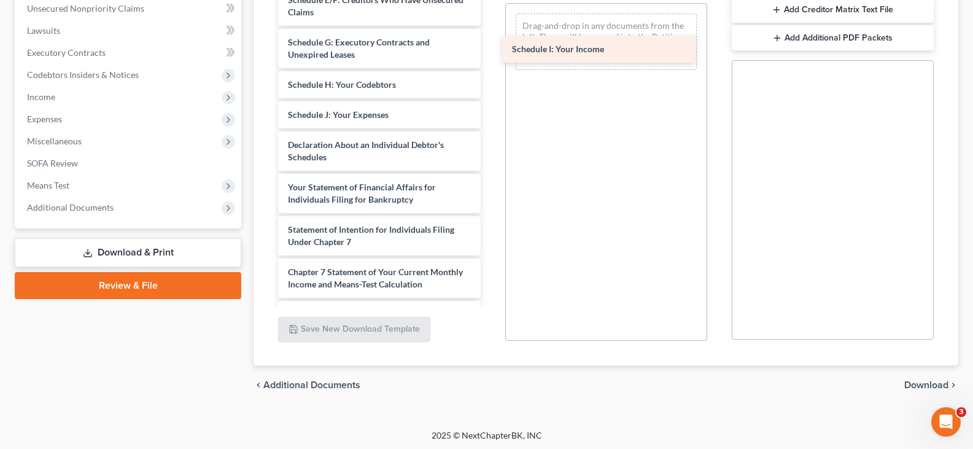
drag, startPoint x: 376, startPoint y: 127, endPoint x: 600, endPoint y: 49, distance: 237.2
click at [490, 49] on div "Schedule I: Your Income Monthly Business Income and Expenses (10/06/2025) Month…" at bounding box center [379, 78] width 222 height 703
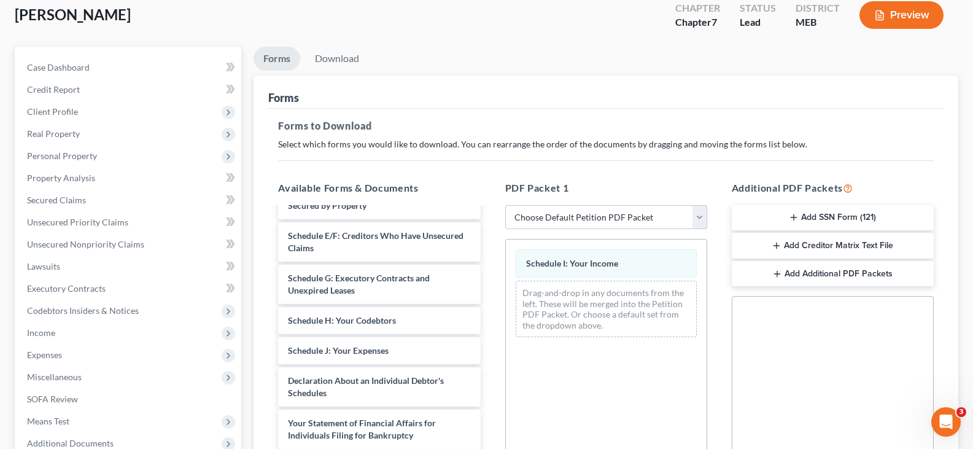
scroll to position [61, 0]
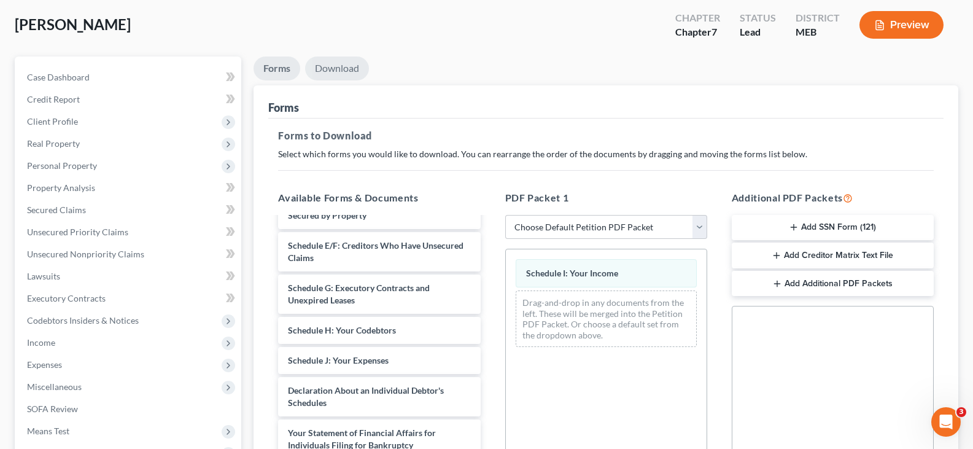
click at [352, 75] on link "Download" at bounding box center [337, 68] width 64 height 24
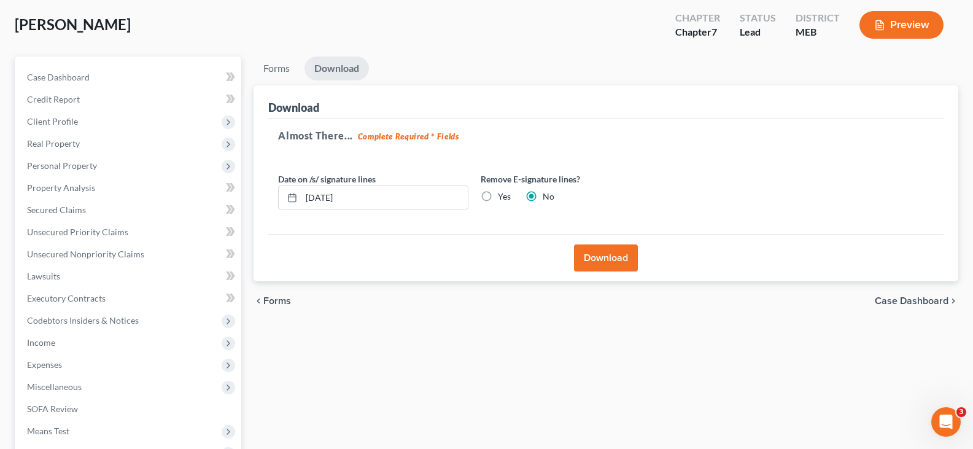
click at [622, 260] on button "Download" at bounding box center [606, 257] width 64 height 27
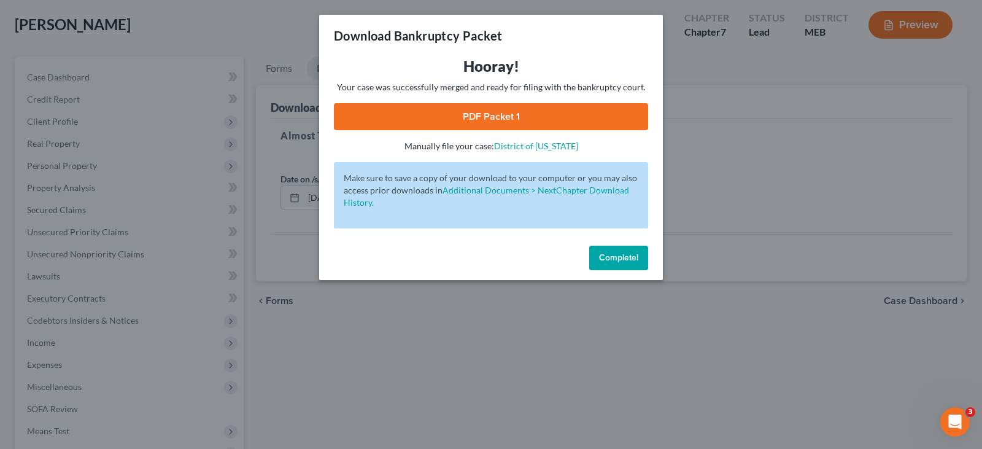
click at [554, 121] on link "PDF Packet 1" at bounding box center [491, 116] width 314 height 27
click at [357, 342] on div "Download Bankruptcy Packet Hooray! Your case was successfully merged and ready …" at bounding box center [491, 224] width 982 height 449
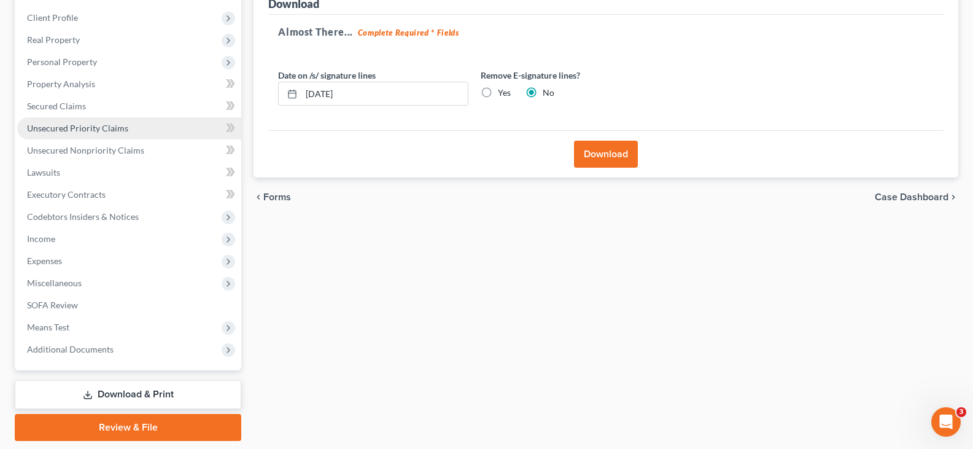
scroll to position [184, 0]
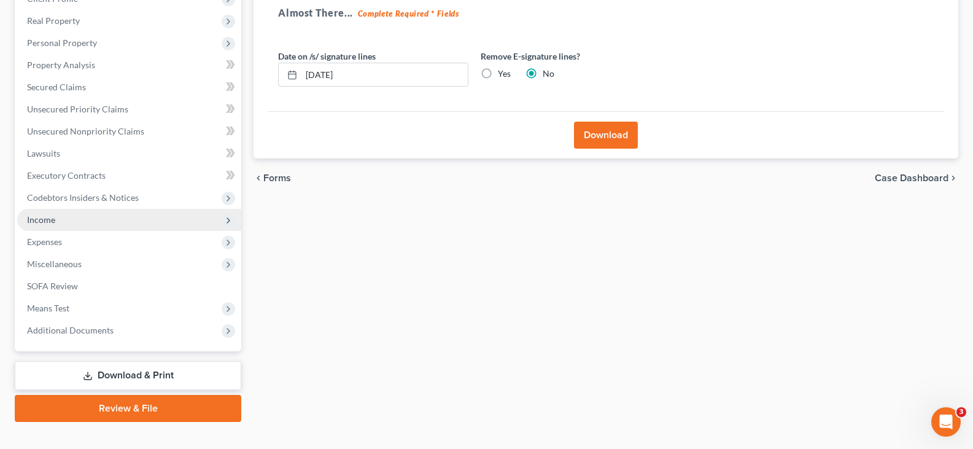
click at [45, 219] on span "Income" at bounding box center [41, 219] width 28 height 10
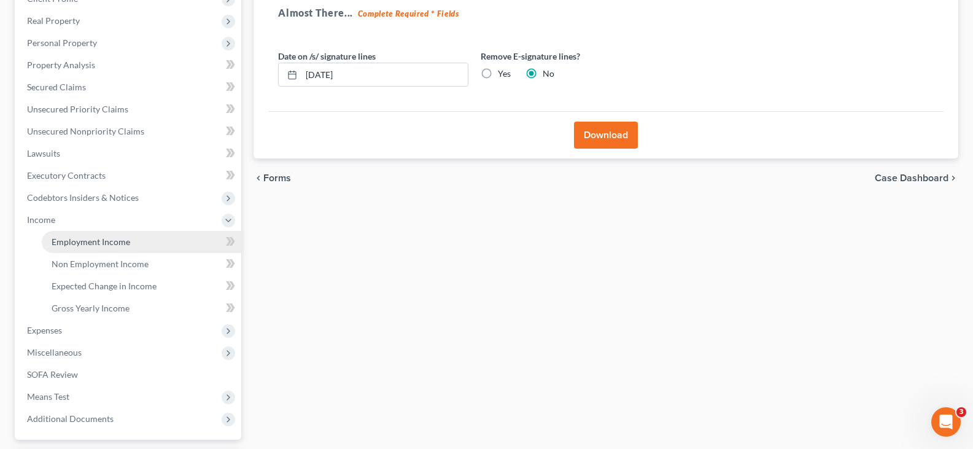
click at [99, 239] on span "Employment Income" at bounding box center [91, 241] width 79 height 10
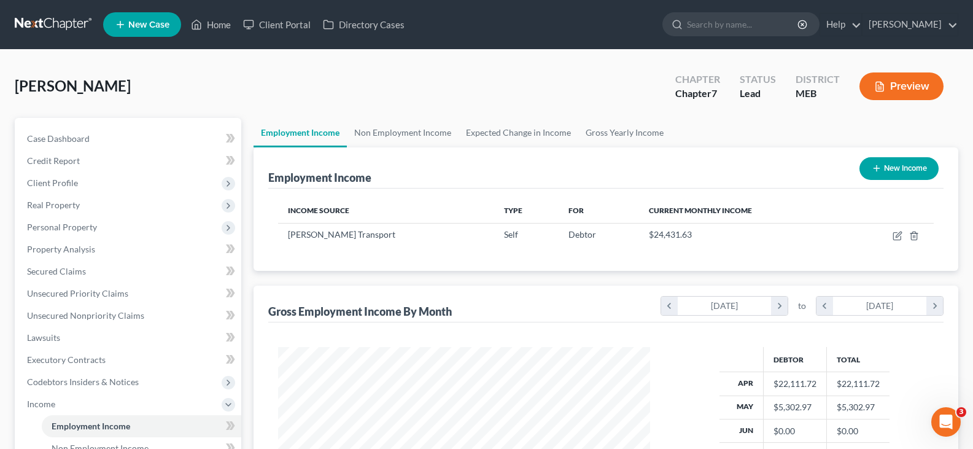
scroll to position [220, 396]
click at [408, 128] on link "Non Employment Income" at bounding box center [403, 132] width 112 height 29
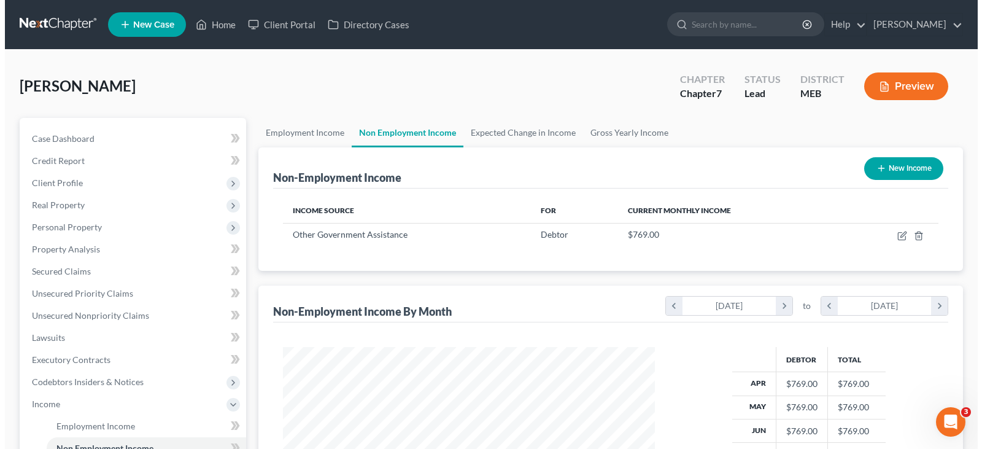
scroll to position [220, 396]
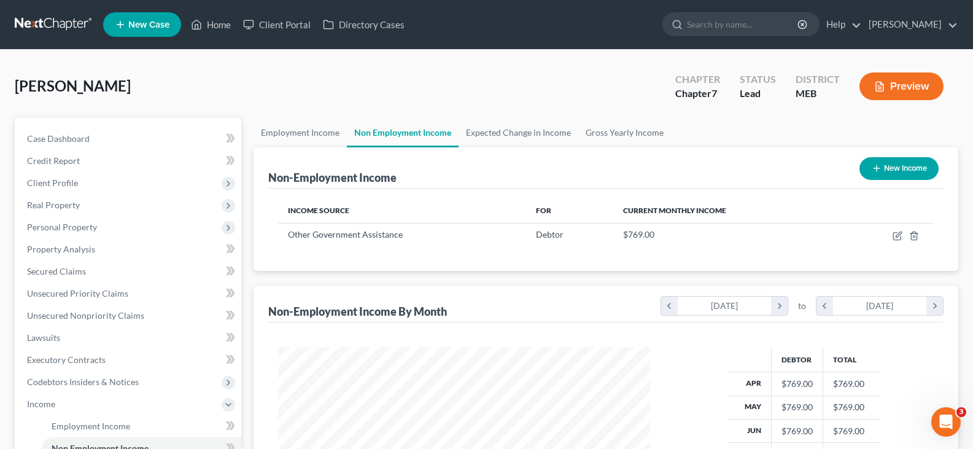
click at [883, 158] on button "New Income" at bounding box center [898, 168] width 79 height 23
select select "0"
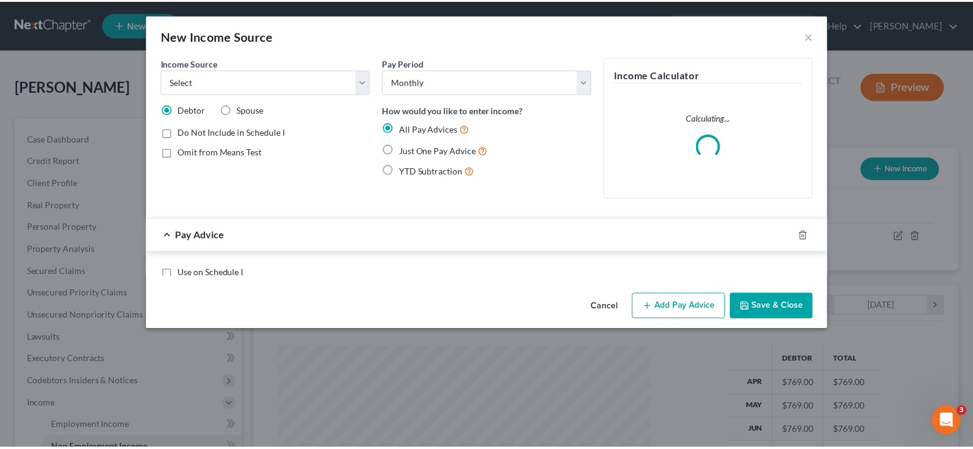
scroll to position [220, 401]
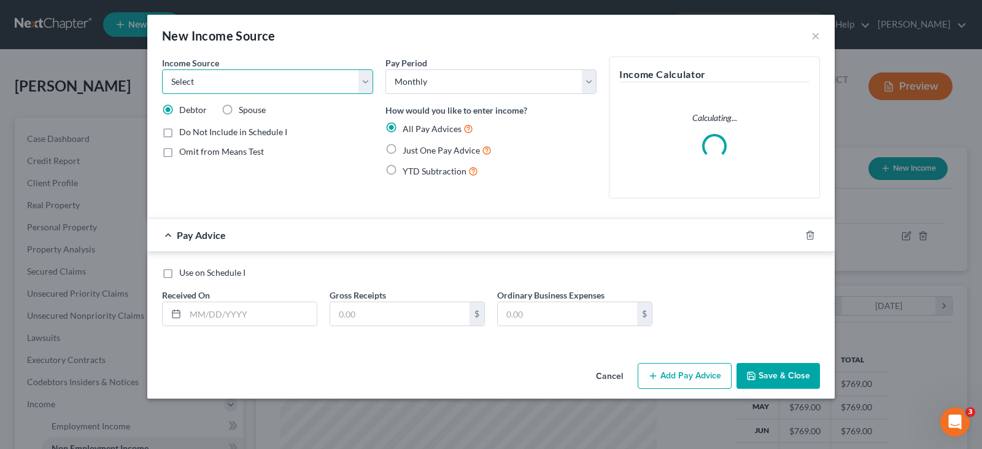
click at [325, 79] on select "Select Unemployment Disability (from employer) Pension Retirement Social Securi…" at bounding box center [267, 81] width 211 height 25
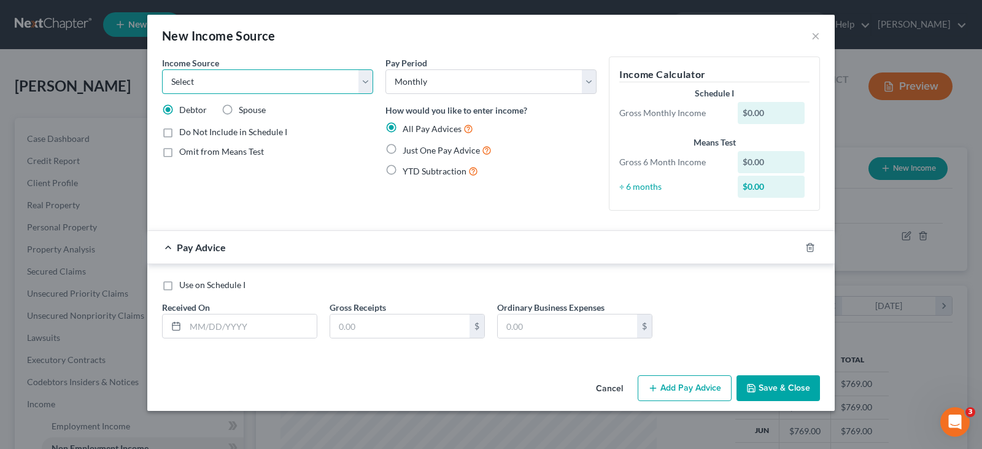
select select "10"
click at [162, 69] on select "Select Unemployment Disability (from employer) Pension Retirement Social Securi…" at bounding box center [267, 81] width 211 height 25
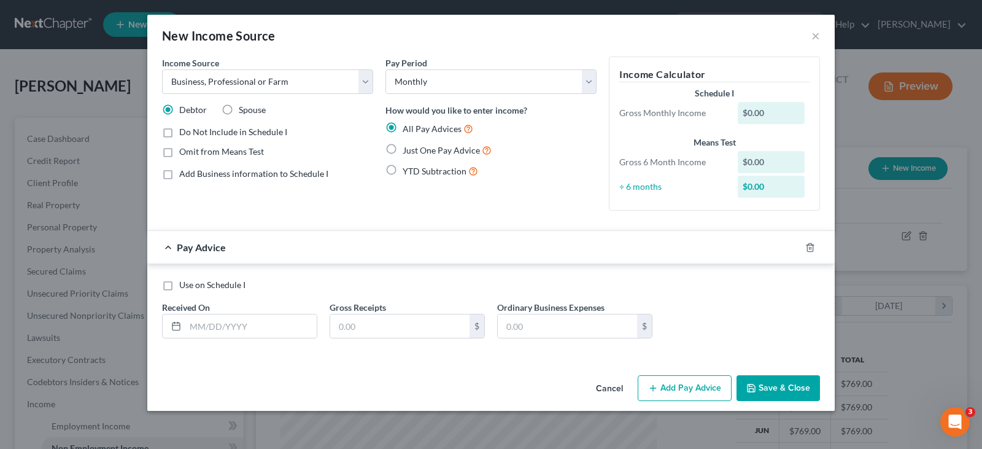
click at [296, 301] on div "Received On *" at bounding box center [240, 319] width 168 height 37
click at [792, 388] on button "Save & Close" at bounding box center [777, 388] width 83 height 26
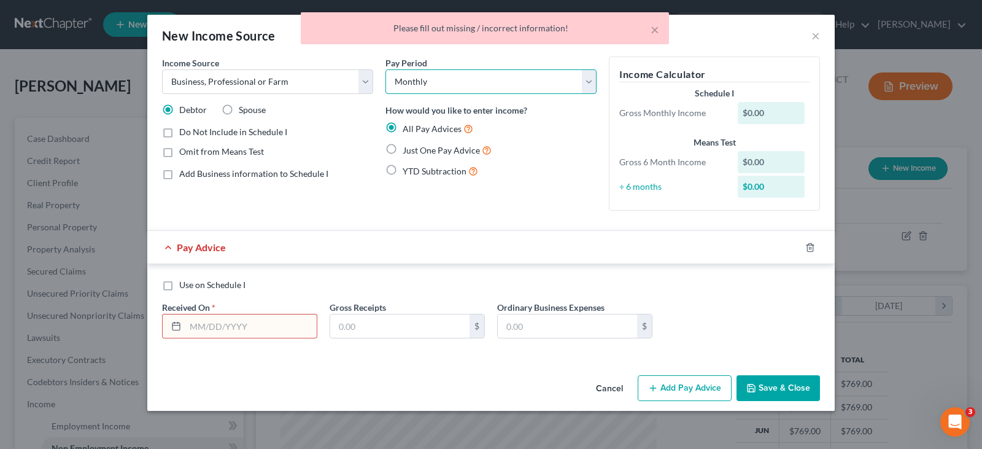
click at [519, 91] on select "Select Monthly Twice Monthly Every Other Week Weekly" at bounding box center [490, 81] width 211 height 25
select select "3"
click at [385, 69] on select "Select Monthly Twice Monthly Every Other Week Weekly" at bounding box center [490, 81] width 211 height 25
click at [546, 177] on div "YTD Subtraction" at bounding box center [490, 171] width 211 height 14
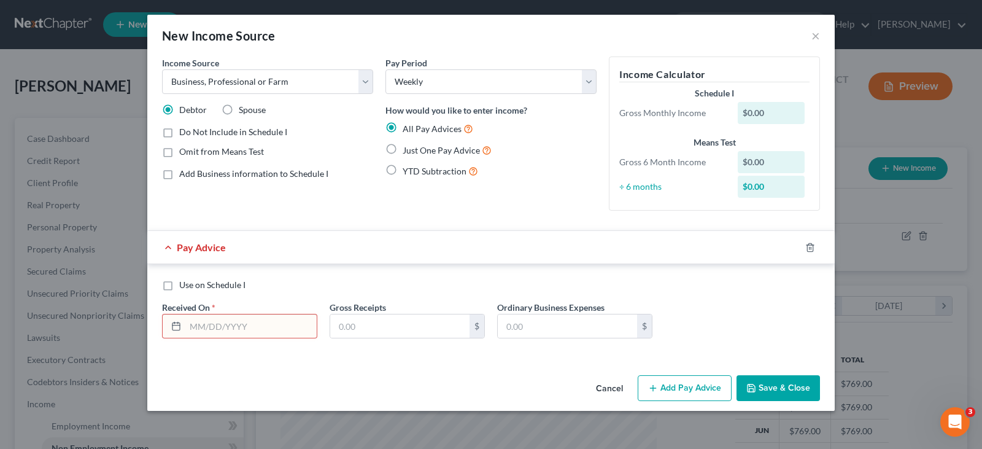
click at [230, 331] on input "text" at bounding box center [250, 325] width 131 height 23
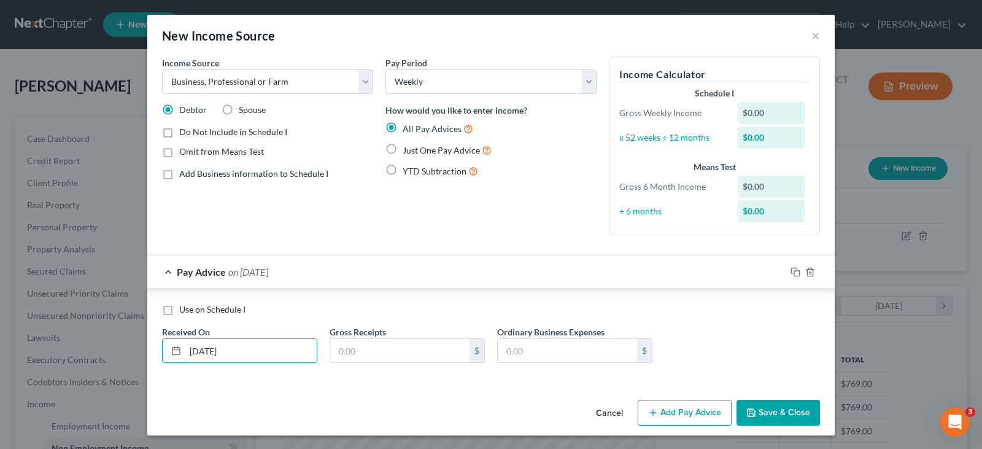
type input "05/05/2025"
type input "5,302.97"
click at [495, 338] on div "Ordinary Business Expenses $" at bounding box center [575, 343] width 168 height 37
click at [512, 348] on input "text" at bounding box center [567, 350] width 139 height 23
type input "3,048.71"
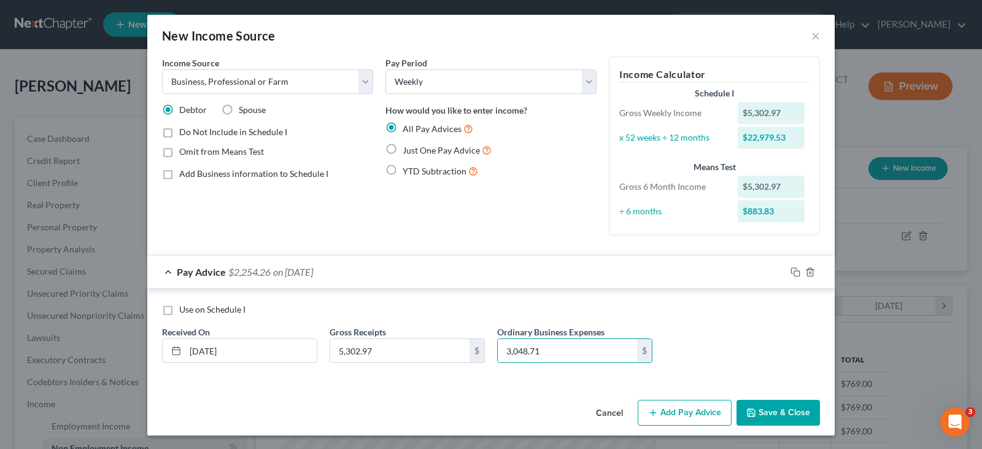
click at [765, 417] on button "Save & Close" at bounding box center [777, 413] width 83 height 26
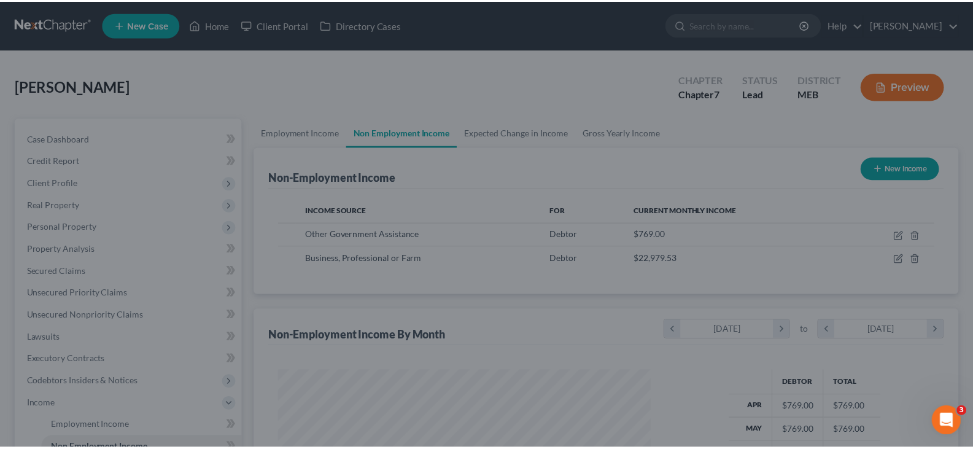
scroll to position [613509, 613333]
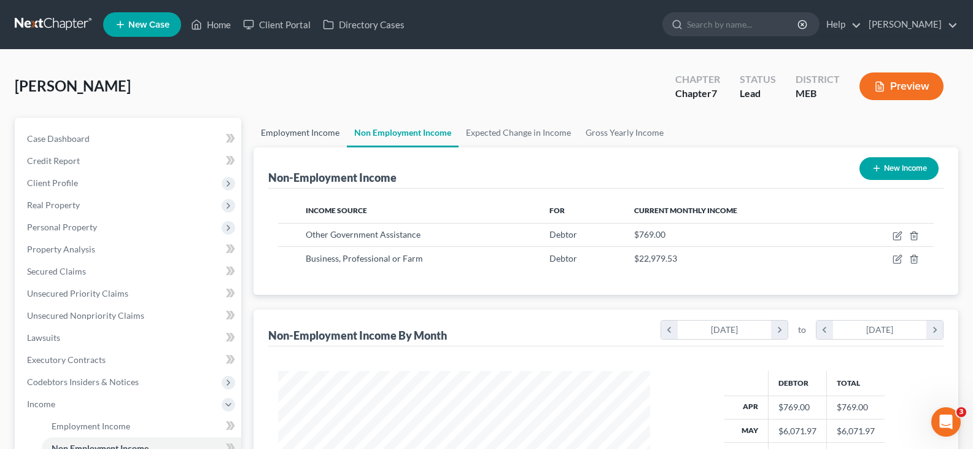
click at [284, 130] on link "Employment Income" at bounding box center [299, 132] width 93 height 29
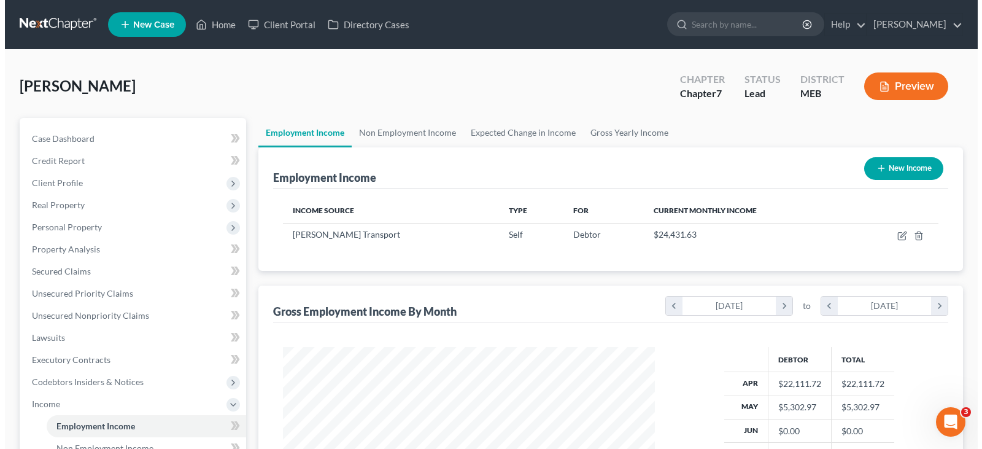
scroll to position [220, 396]
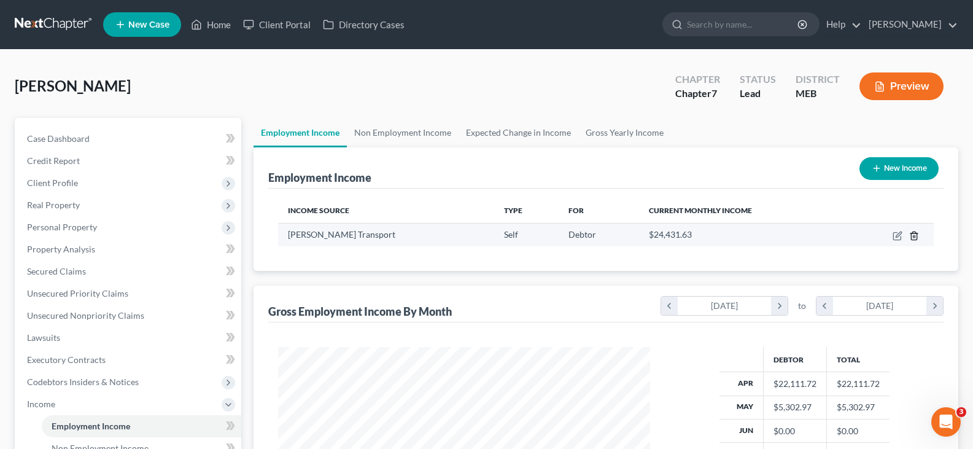
click at [914, 236] on line "button" at bounding box center [914, 236] width 0 height 2
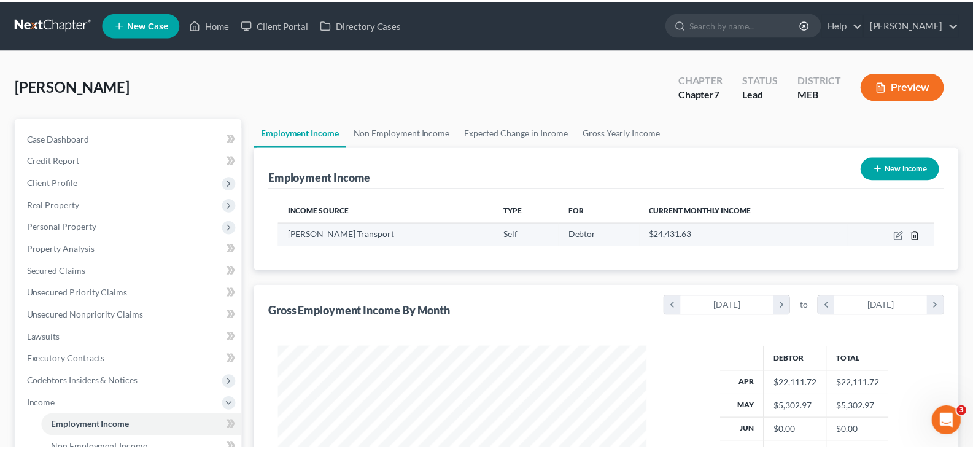
scroll to position [220, 401]
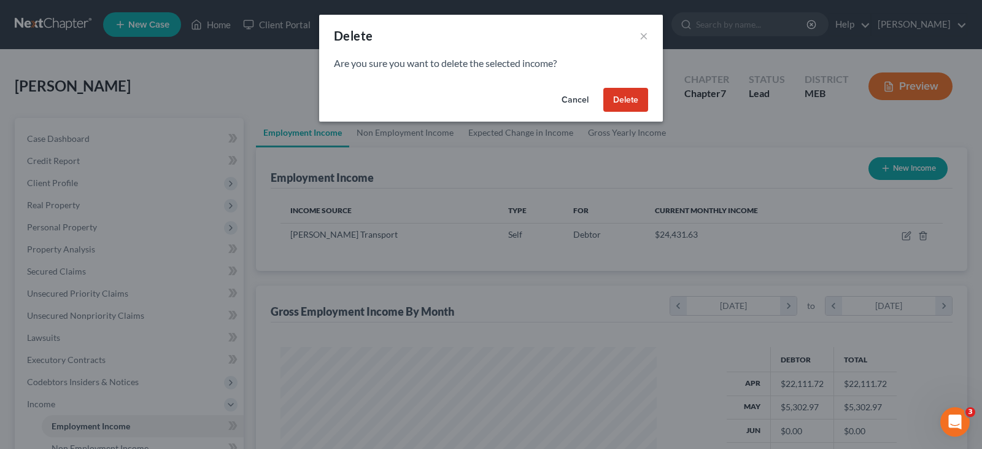
click at [611, 96] on button "Delete" at bounding box center [625, 100] width 45 height 25
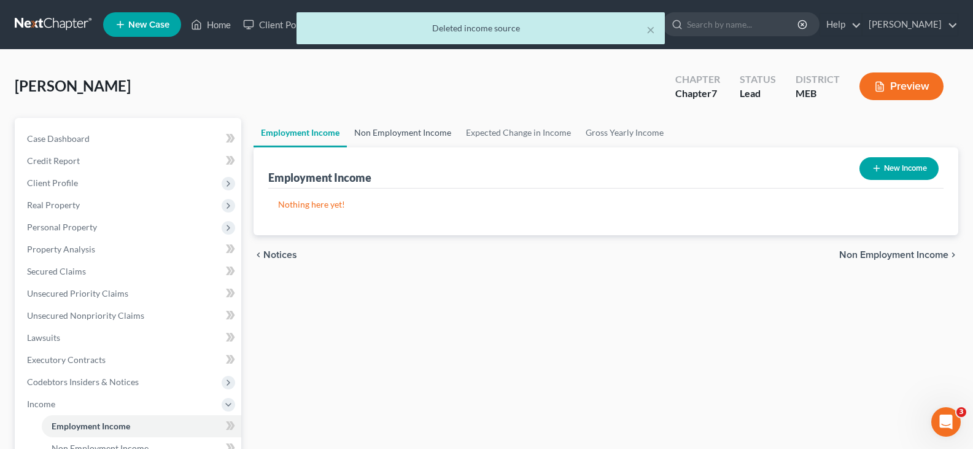
click at [407, 133] on link "Non Employment Income" at bounding box center [403, 132] width 112 height 29
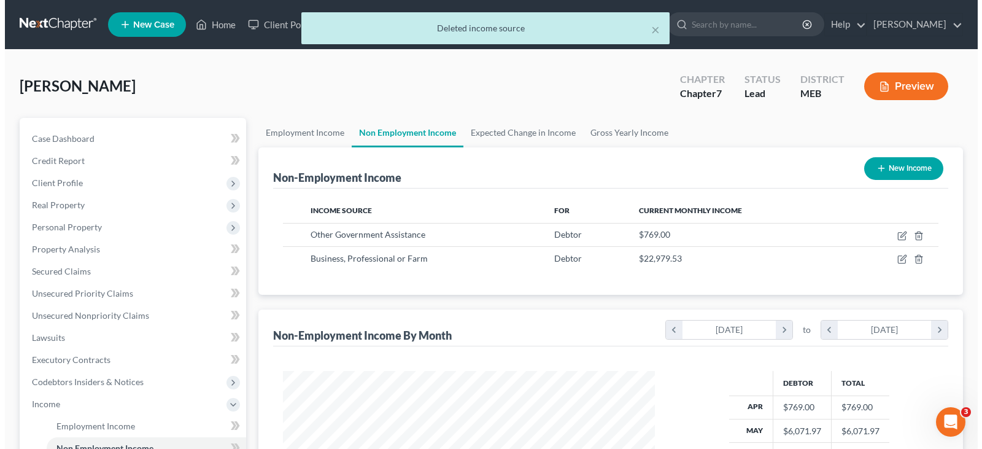
scroll to position [220, 396]
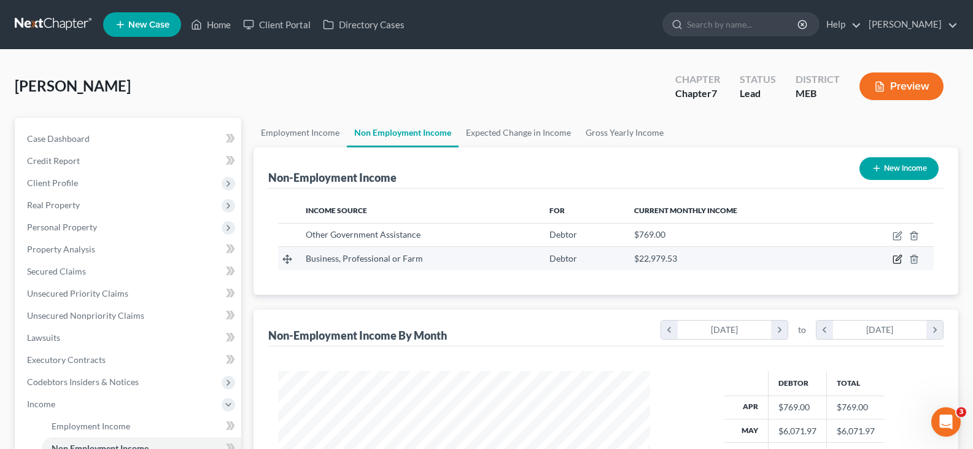
click at [896, 258] on icon "button" at bounding box center [897, 259] width 10 height 10
select select "10"
select select "3"
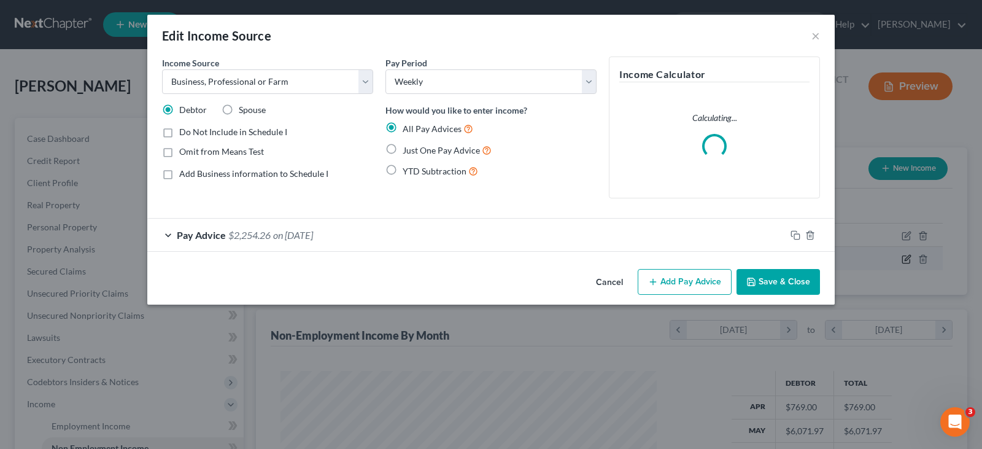
scroll to position [220, 401]
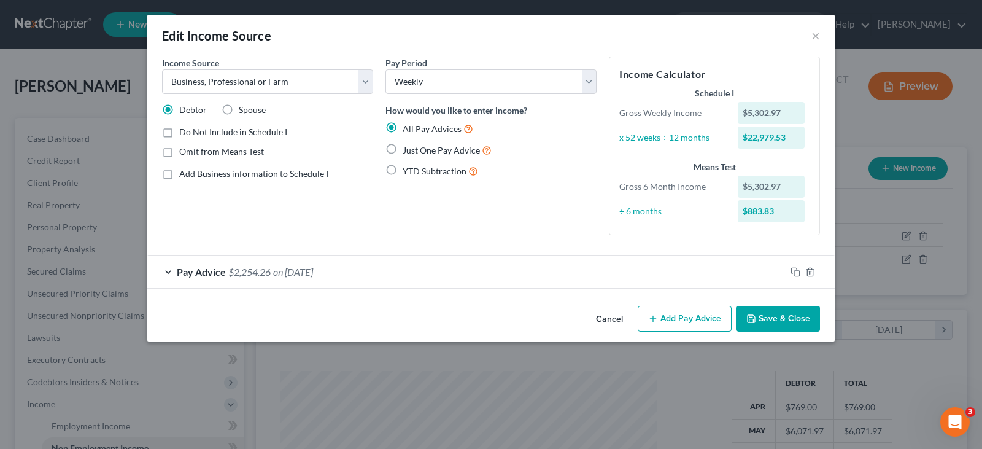
click at [671, 322] on button "Add Pay Advice" at bounding box center [685, 319] width 94 height 26
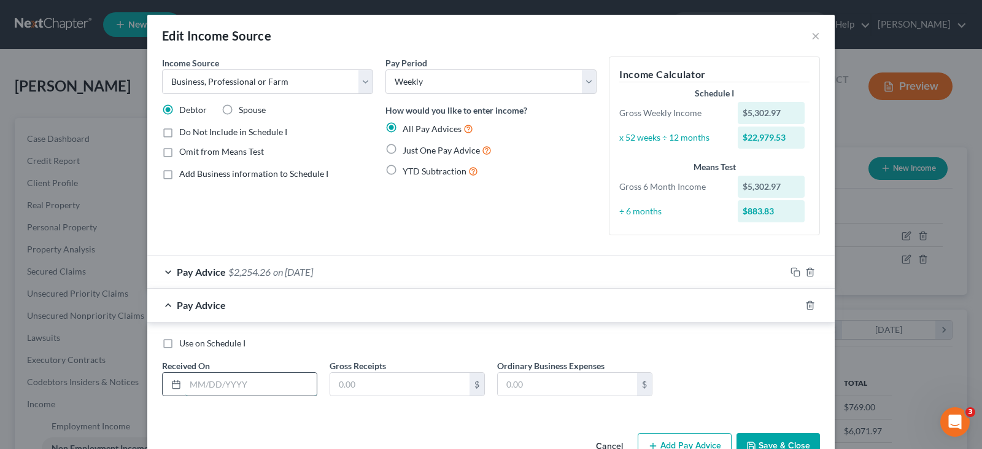
click at [191, 387] on input "text" at bounding box center [250, 384] width 131 height 23
type input "04/28/2025"
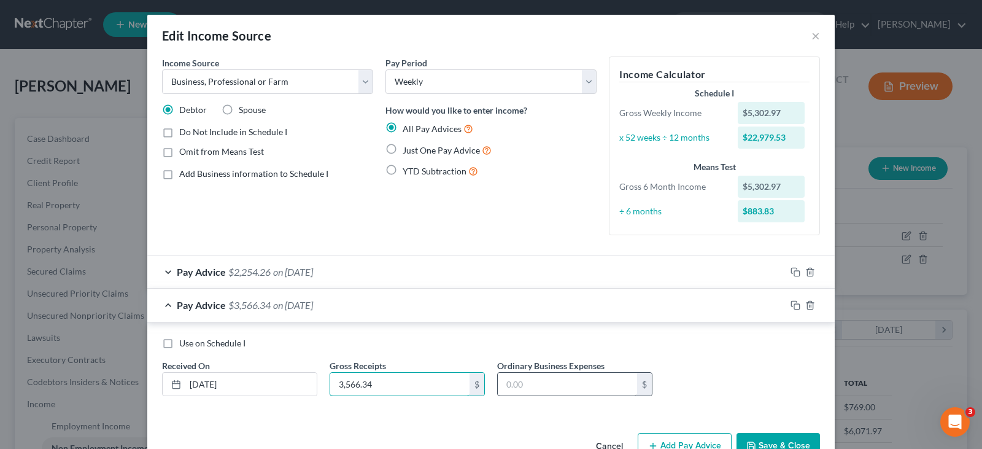
type input "3,566.34"
click at [531, 382] on input "text" at bounding box center [567, 384] width 139 height 23
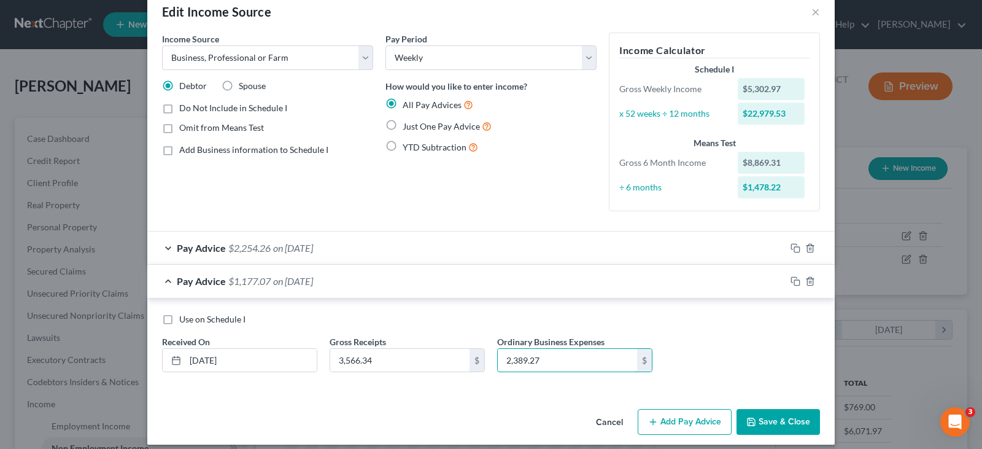
scroll to position [34, 0]
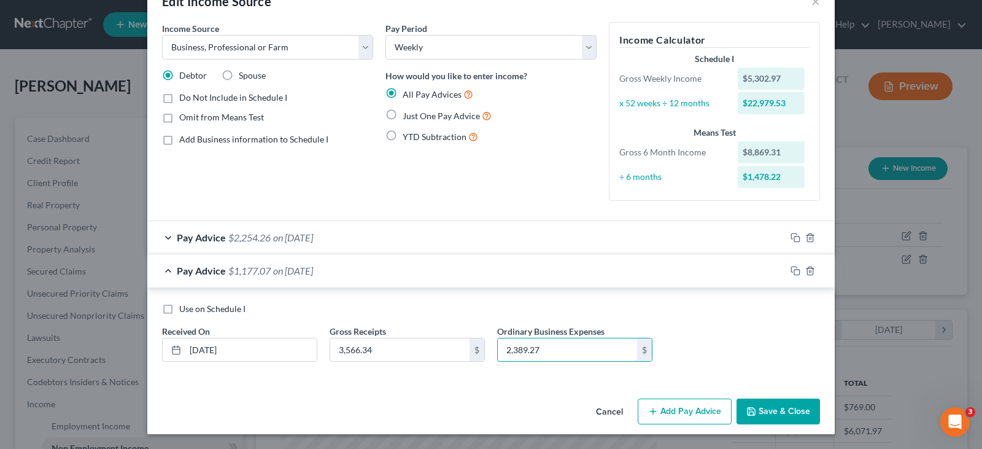
type input "2,389.27"
click at [678, 411] on button "Add Pay Advice" at bounding box center [685, 411] width 94 height 26
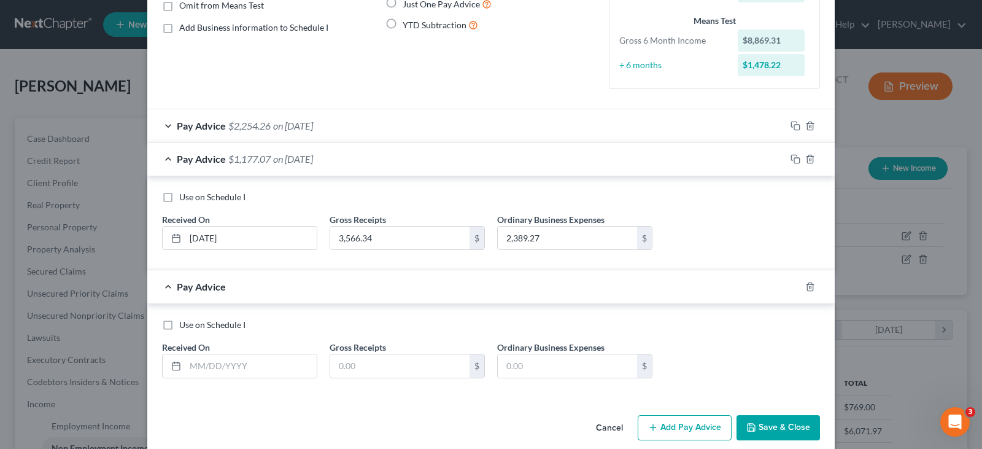
scroll to position [162, 0]
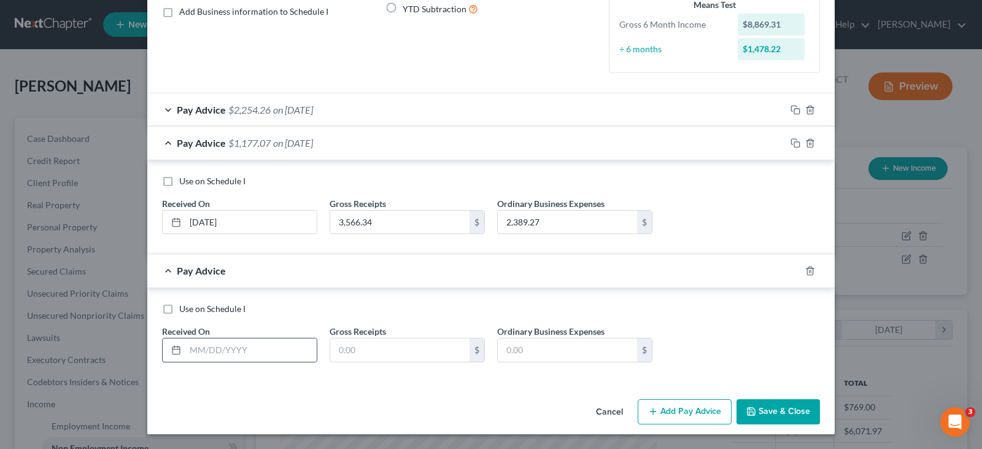
click at [265, 361] on div at bounding box center [239, 350] width 155 height 25
click at [257, 352] on input "text" at bounding box center [250, 349] width 131 height 23
type input "04/21/2025"
click at [375, 342] on input "text" at bounding box center [399, 349] width 139 height 23
type input "7,129.08"
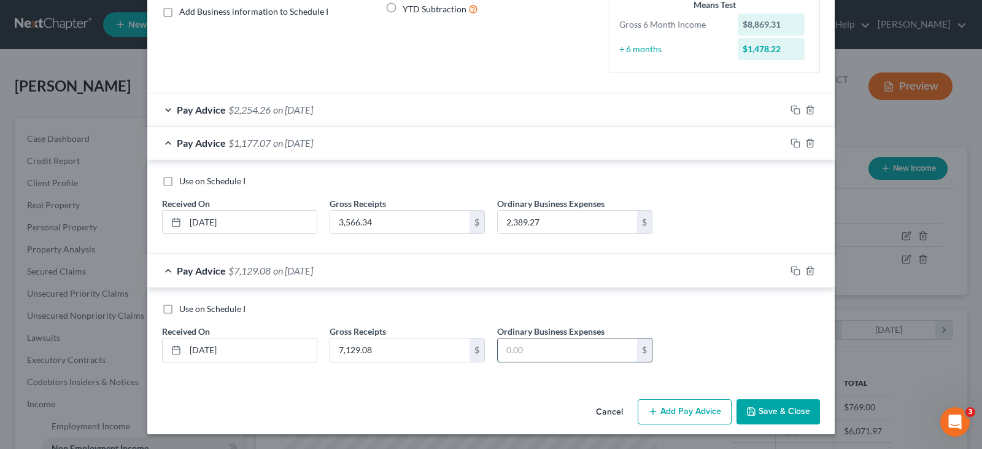
click at [585, 342] on input "text" at bounding box center [567, 349] width 139 height 23
type input "3,627.50"
click at [678, 411] on button "Add Pay Advice" at bounding box center [685, 412] width 94 height 26
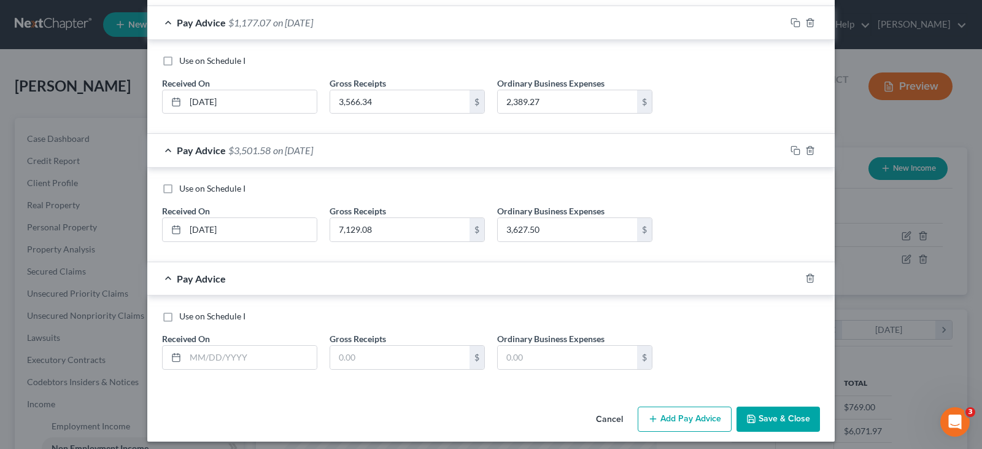
scroll to position [290, 0]
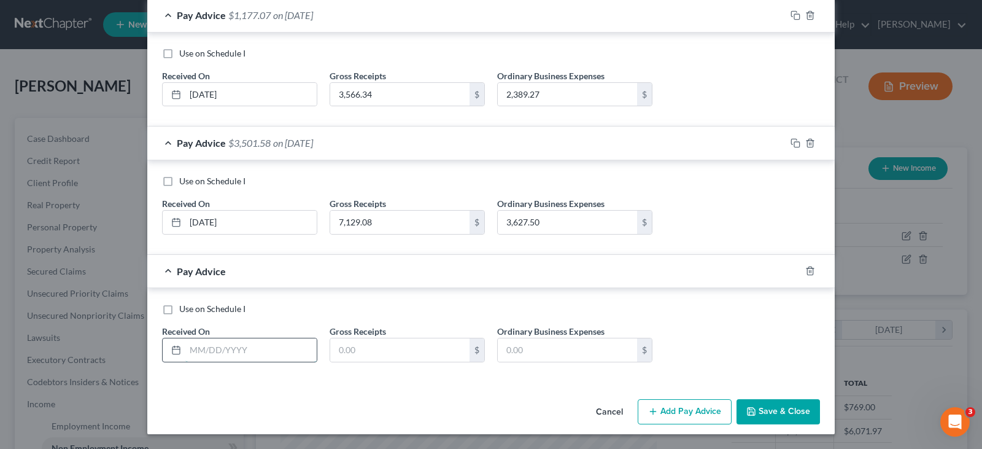
click at [269, 348] on input "text" at bounding box center [250, 349] width 131 height 23
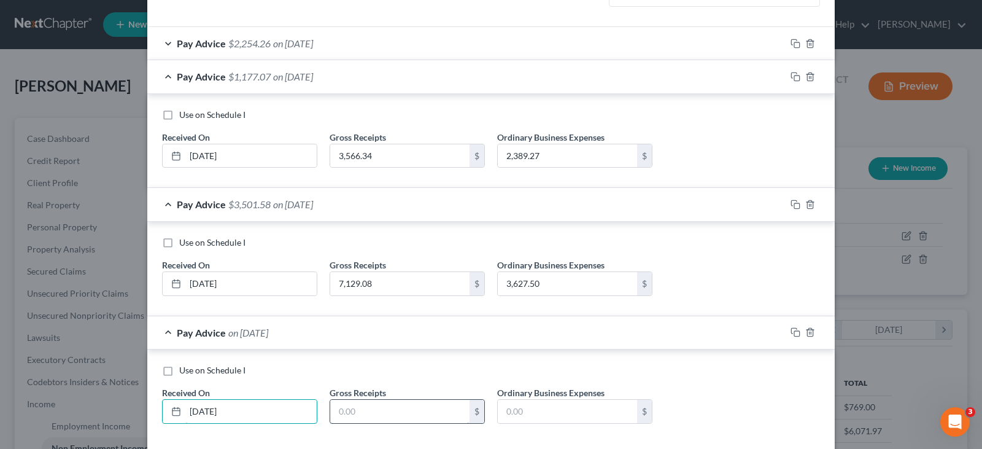
type input "04/14/2025"
click at [371, 405] on input "text" at bounding box center [399, 411] width 139 height 23
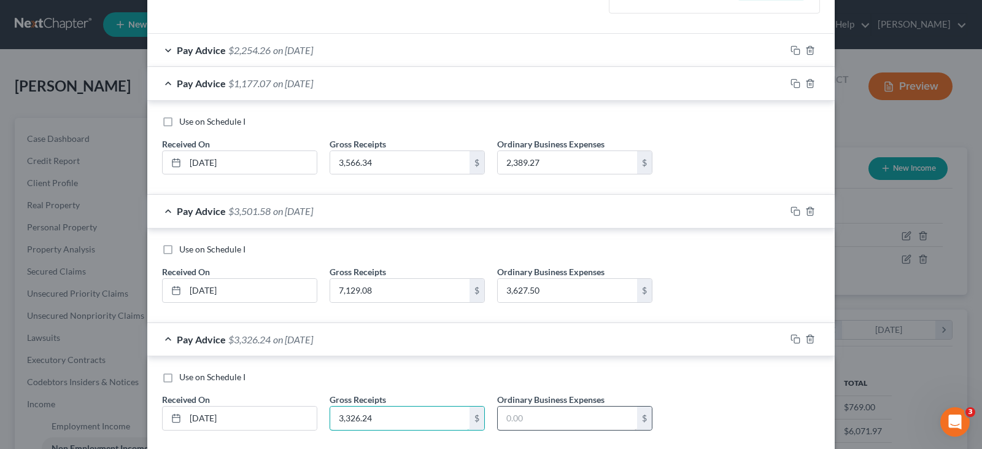
scroll to position [290, 0]
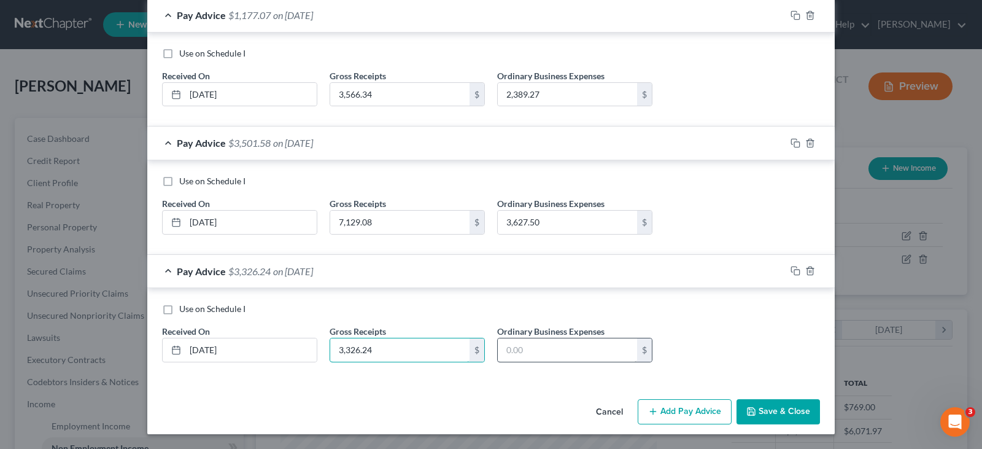
type input "3,326.24"
click at [525, 346] on input "text" at bounding box center [567, 349] width 139 height 23
type input "2,790.37"
click at [664, 408] on button "Add Pay Advice" at bounding box center [685, 412] width 94 height 26
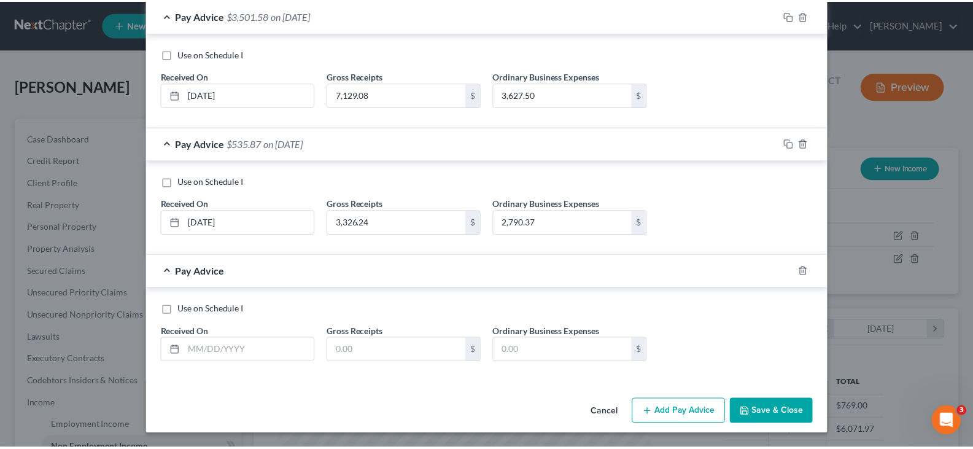
scroll to position [417, 0]
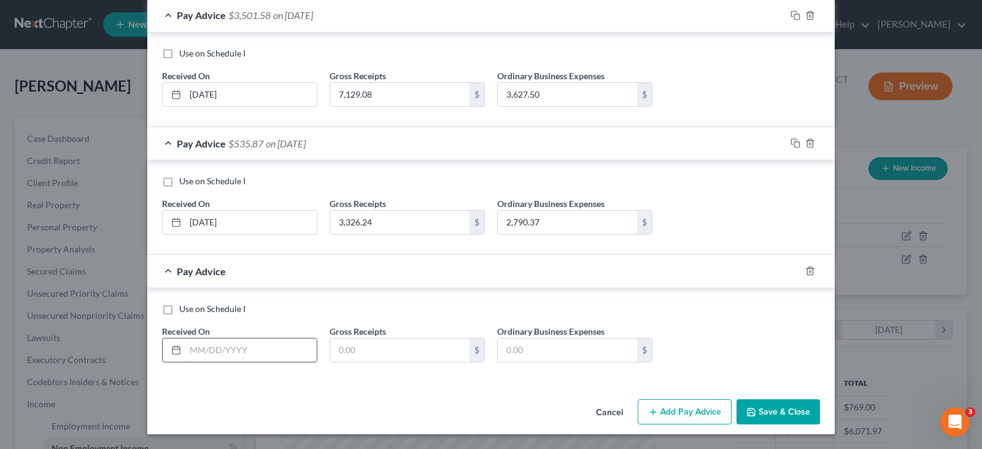
click at [257, 344] on input "text" at bounding box center [250, 349] width 131 height 23
type input "04/07/2025"
click at [392, 358] on input "text" at bounding box center [399, 349] width 139 height 23
type input "8,090.06"
click at [543, 354] on input "text" at bounding box center [567, 349] width 139 height 23
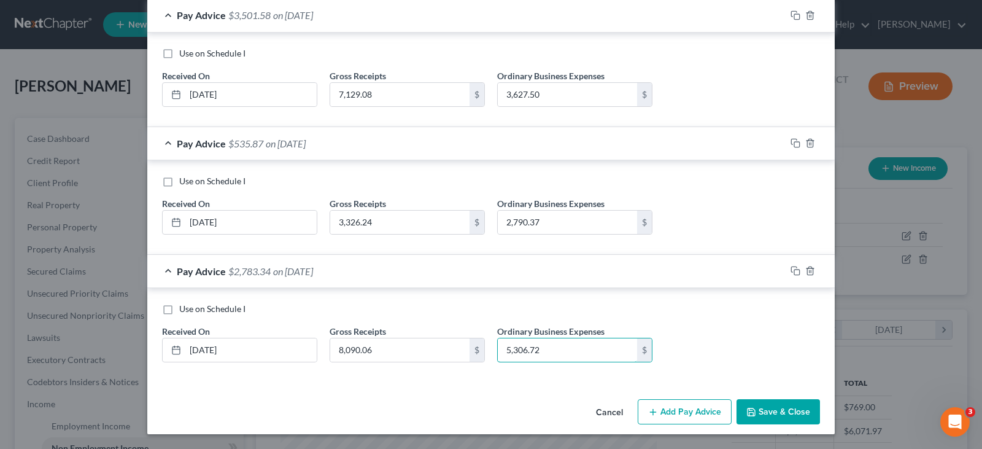
type input "5,306.72"
click at [752, 420] on button "Save & Close" at bounding box center [777, 412] width 83 height 26
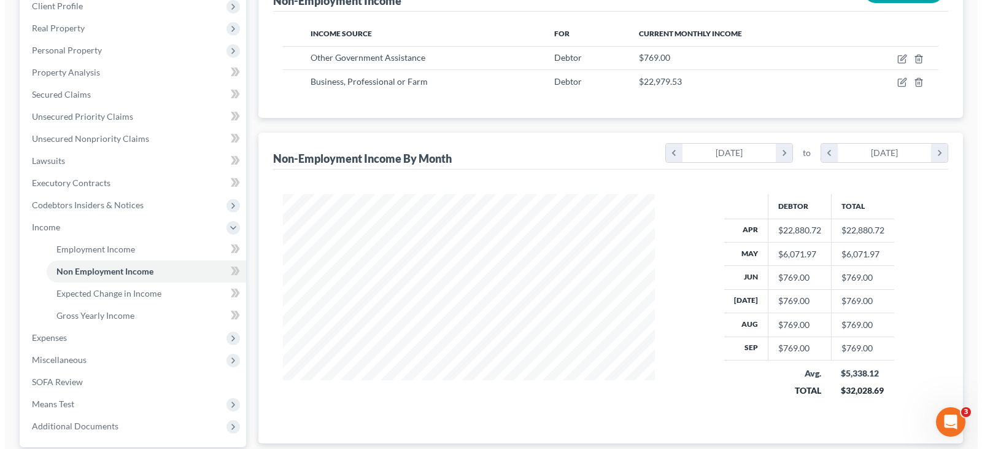
scroll to position [0, 0]
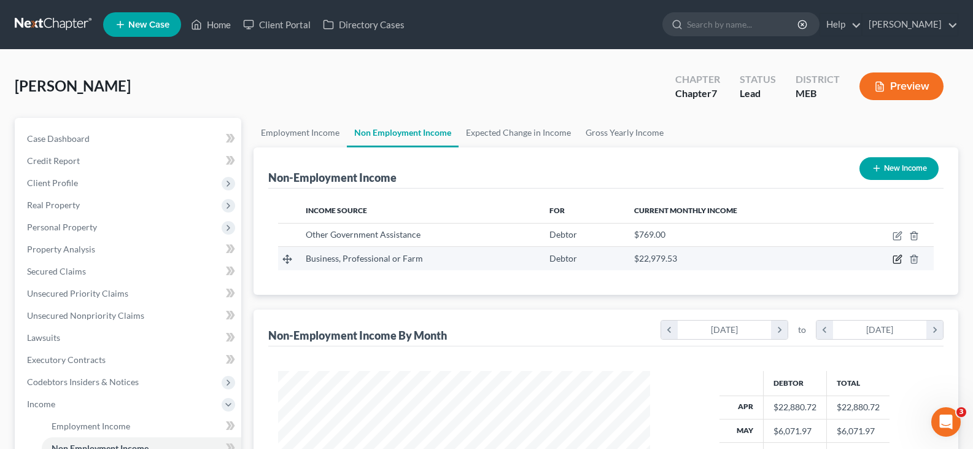
click at [895, 257] on icon "button" at bounding box center [897, 259] width 10 height 10
select select "10"
select select "3"
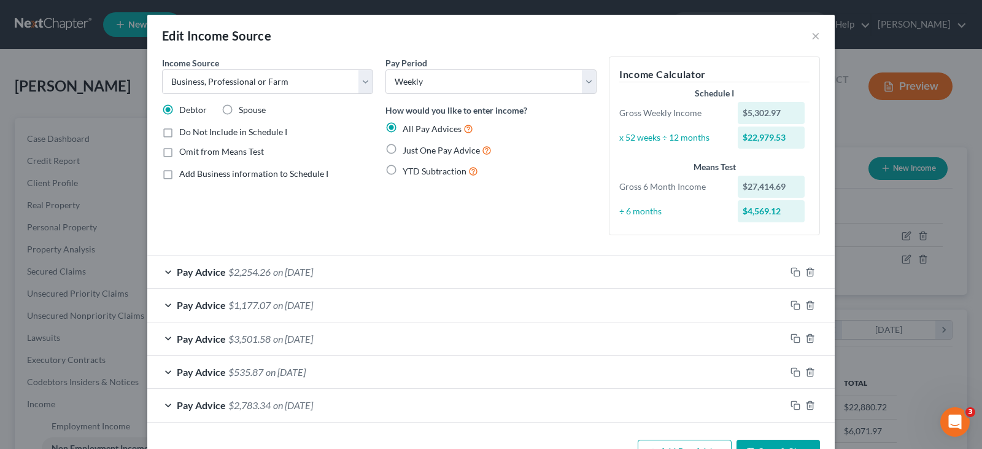
scroll to position [41, 0]
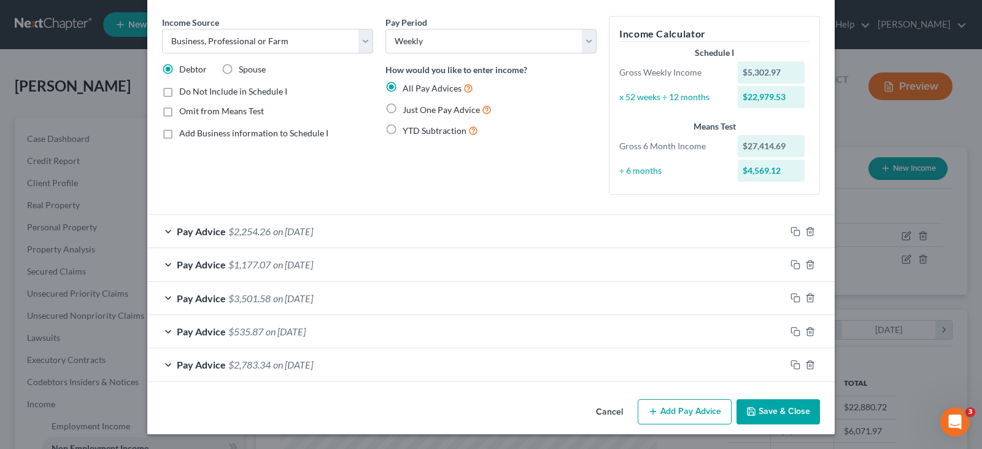
click at [667, 413] on button "Add Pay Advice" at bounding box center [685, 412] width 94 height 26
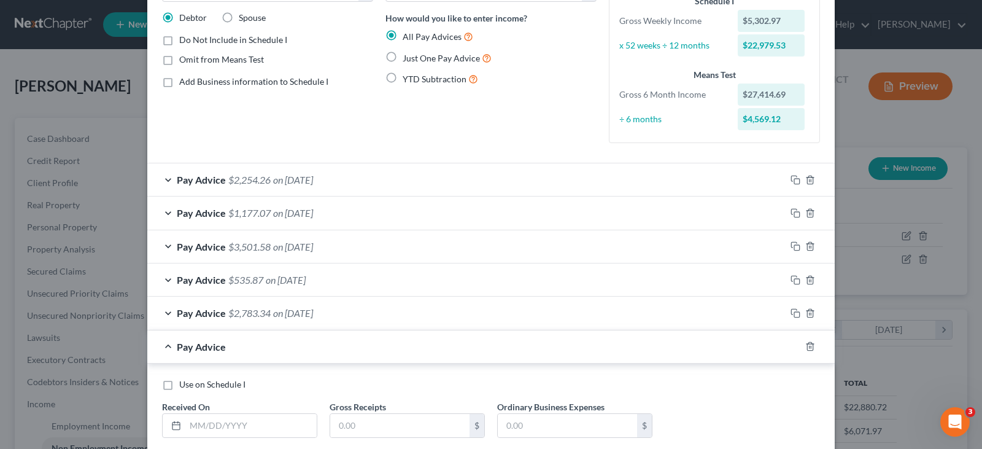
scroll to position [163, 0]
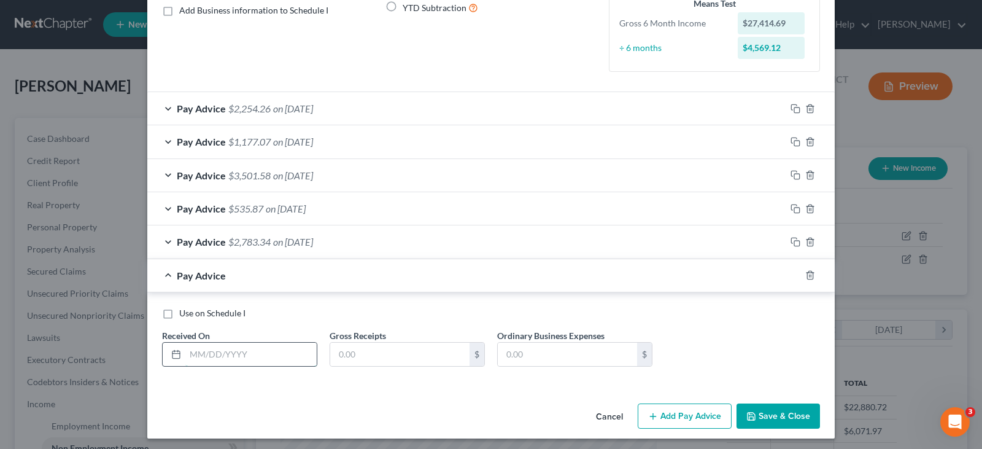
click at [212, 357] on input "text" at bounding box center [250, 353] width 131 height 23
type input "09/29/2025"
click at [362, 359] on input "text" at bounding box center [399, 353] width 139 height 23
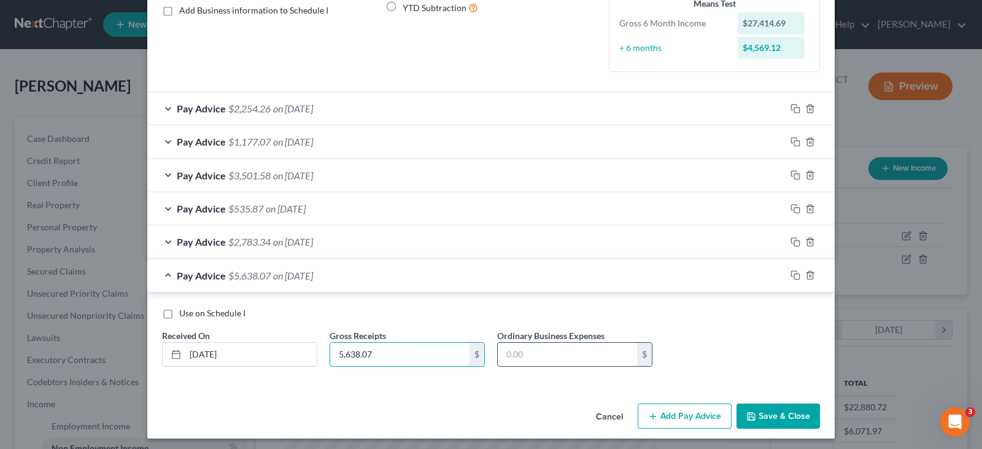
type input "5,638.07"
click at [569, 342] on div "$" at bounding box center [574, 354] width 155 height 25
click at [539, 351] on input "text" at bounding box center [567, 353] width 139 height 23
type input "3,377.50"
click at [673, 414] on button "Add Pay Advice" at bounding box center [685, 416] width 94 height 26
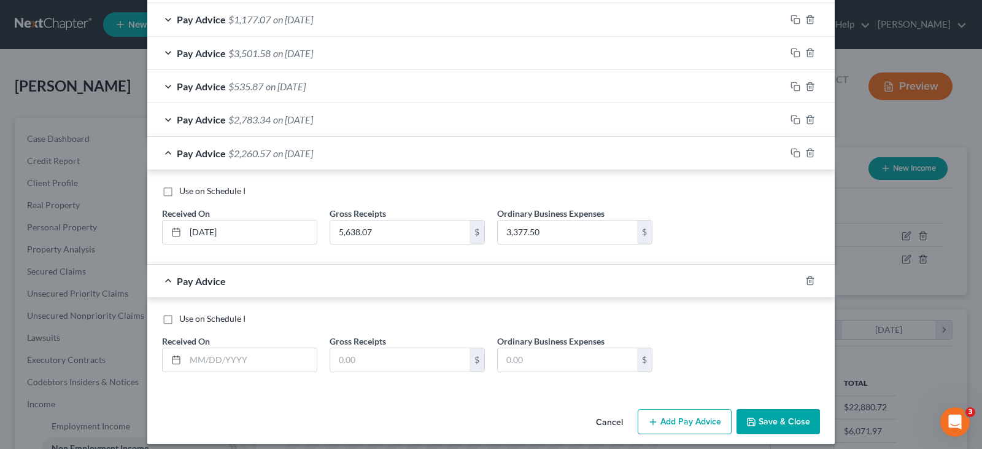
scroll to position [286, 0]
click at [218, 360] on input "text" at bounding box center [250, 358] width 131 height 23
type input "09/22/2025"
click at [362, 350] on input "text" at bounding box center [399, 358] width 139 height 23
type input "5,077.61"
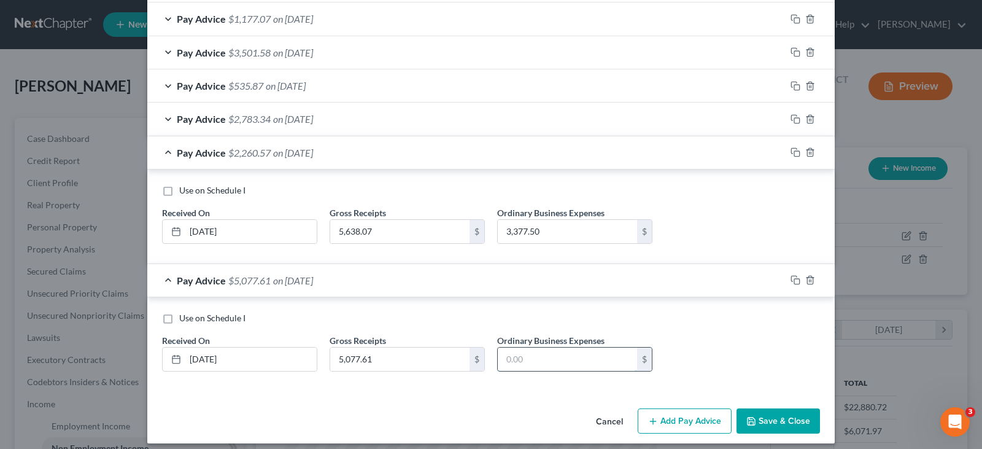
click at [530, 366] on input "text" at bounding box center [567, 358] width 139 height 23
type input "3,415.88"
click at [687, 419] on button "Add Pay Advice" at bounding box center [685, 421] width 94 height 26
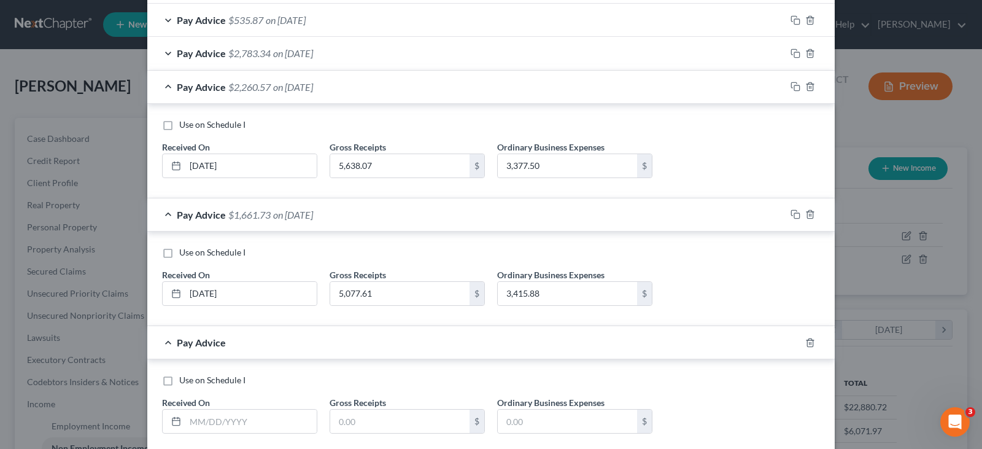
scroll to position [423, 0]
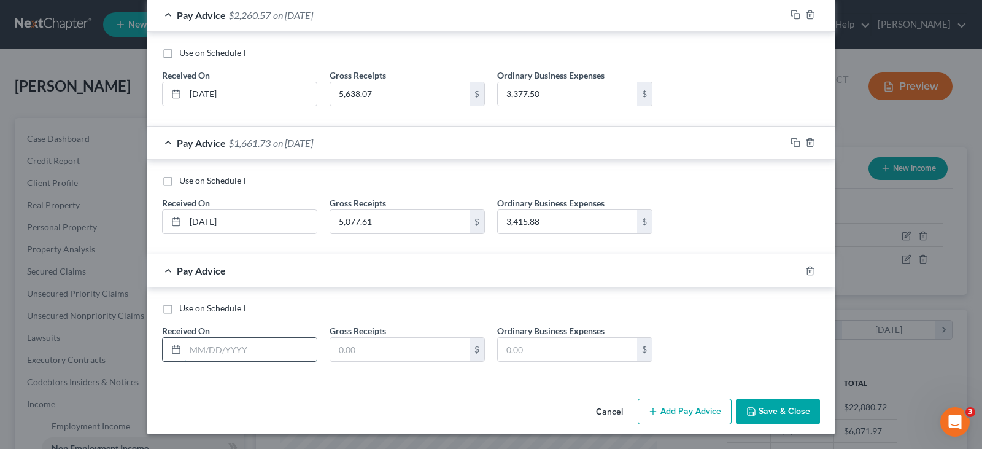
click at [189, 348] on input "text" at bounding box center [250, 349] width 131 height 23
type input "09/15/2025"
click at [377, 344] on input "text" at bounding box center [399, 349] width 139 height 23
type input "5,295.33"
click at [527, 358] on input "text" at bounding box center [567, 349] width 139 height 23
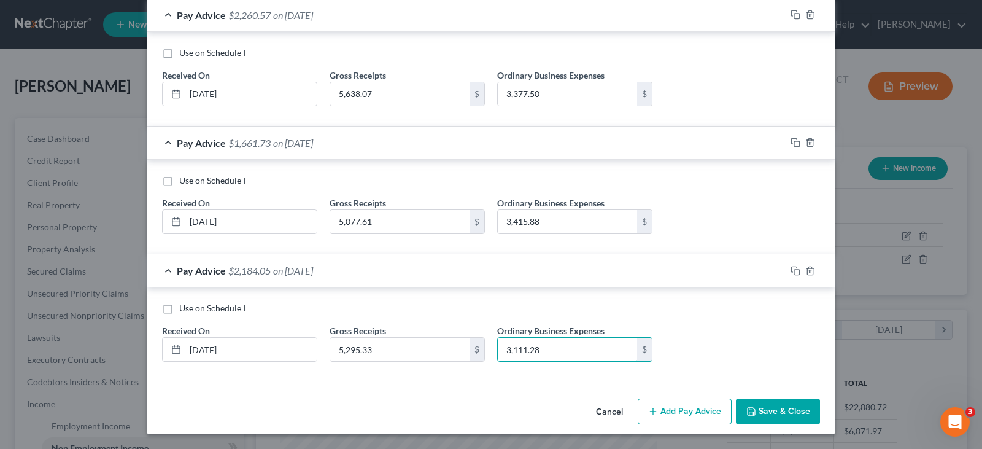
type input "3,111.28"
click at [689, 412] on button "Add Pay Advice" at bounding box center [685, 411] width 94 height 26
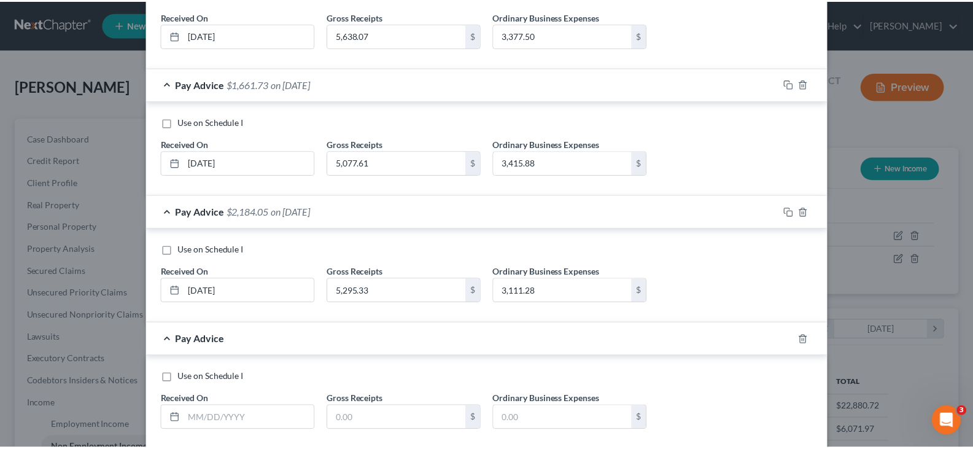
scroll to position [551, 0]
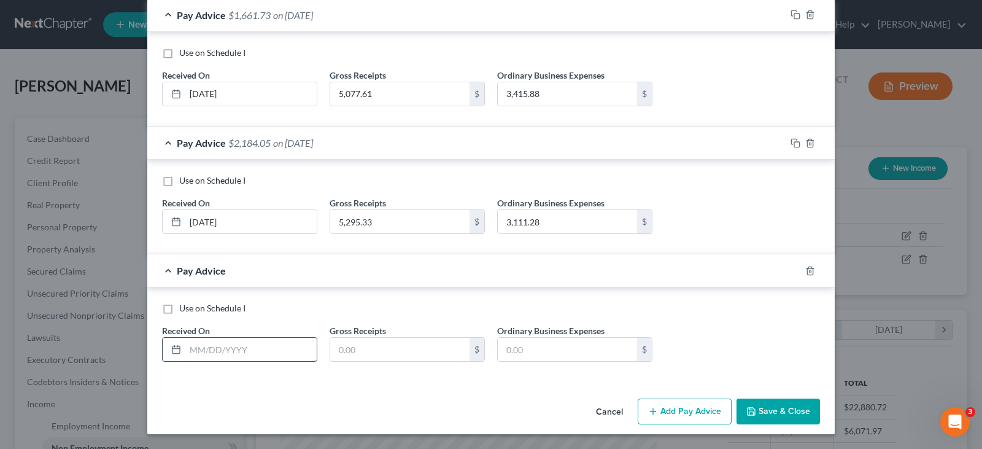
click at [199, 360] on input "text" at bounding box center [250, 349] width 131 height 23
type input "09/08/2025"
click at [413, 354] on input "text" at bounding box center [399, 349] width 139 height 23
type input "3,585.86"
click at [546, 349] on input "text" at bounding box center [567, 349] width 139 height 23
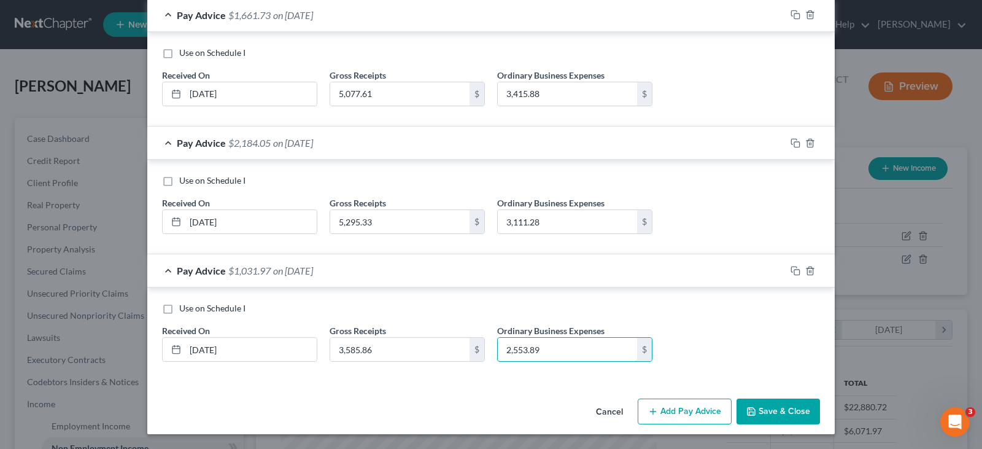
type input "2,553.89"
click at [763, 409] on button "Save & Close" at bounding box center [777, 411] width 83 height 26
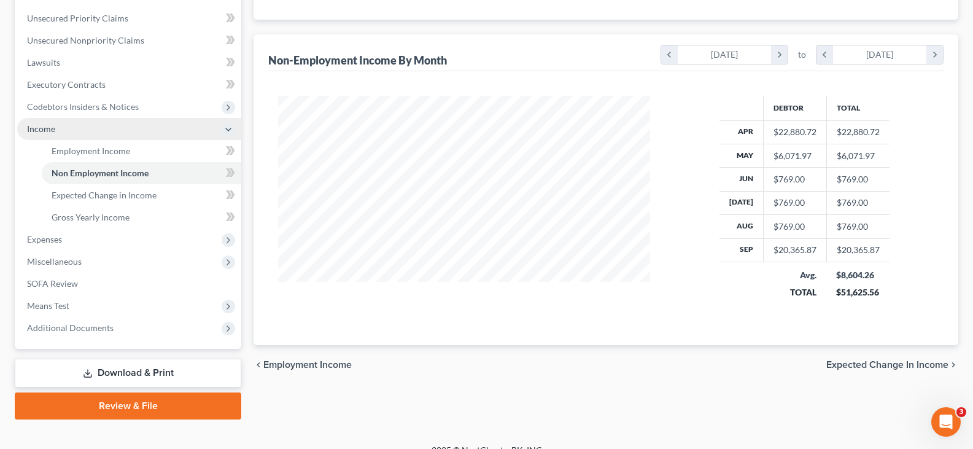
scroll to position [292, 0]
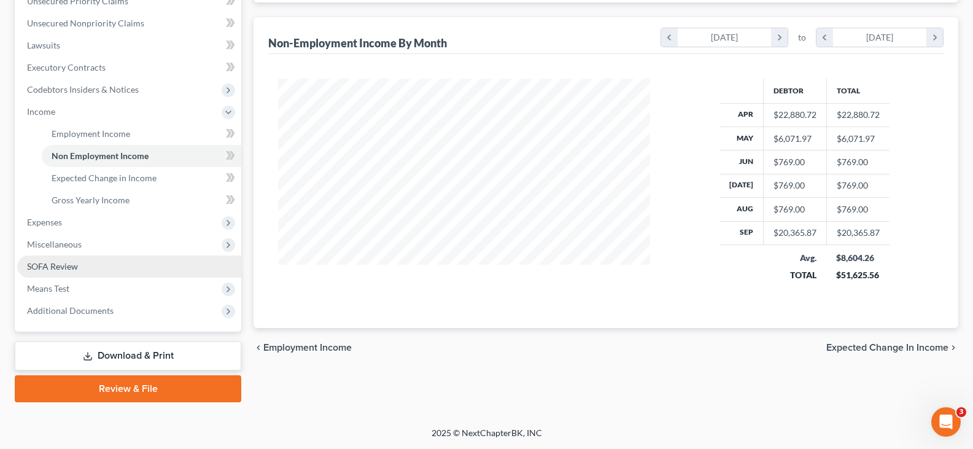
click at [102, 264] on link "SOFA Review" at bounding box center [129, 266] width 224 height 22
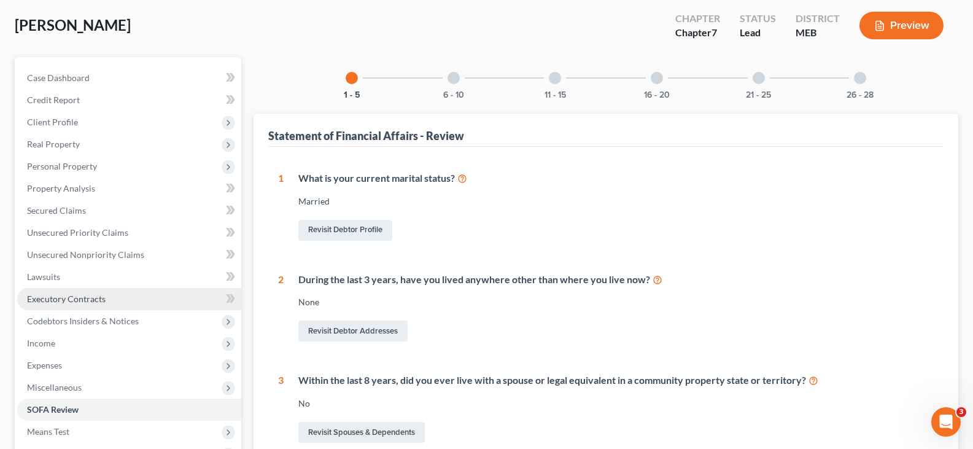
scroll to position [61, 0]
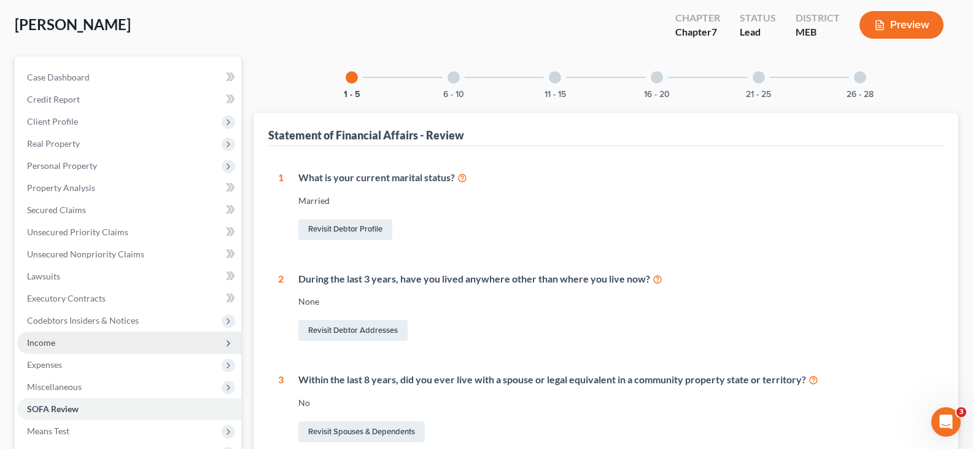
click at [41, 346] on span "Income" at bounding box center [41, 342] width 28 height 10
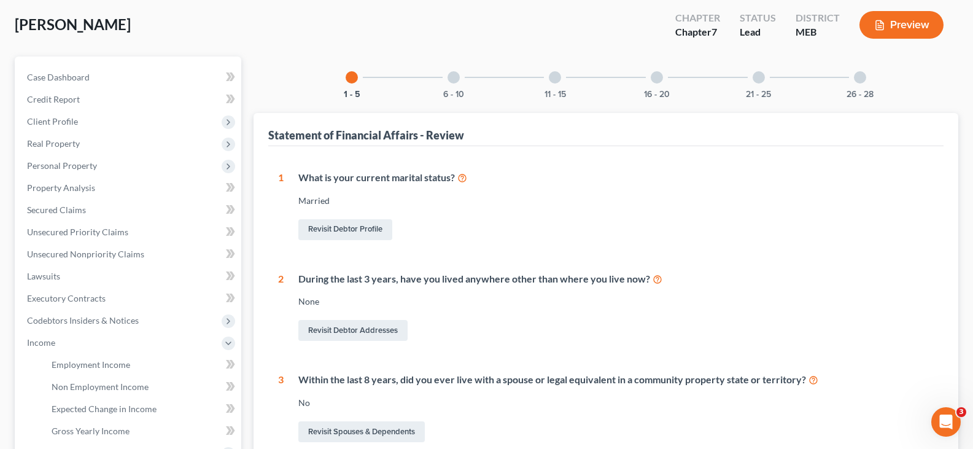
scroll to position [0, 0]
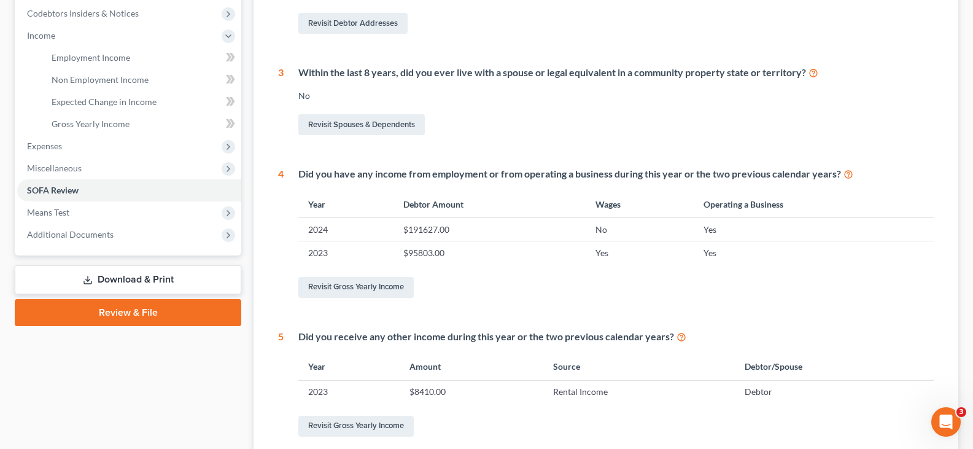
click at [165, 284] on link "Download & Print" at bounding box center [128, 279] width 226 height 29
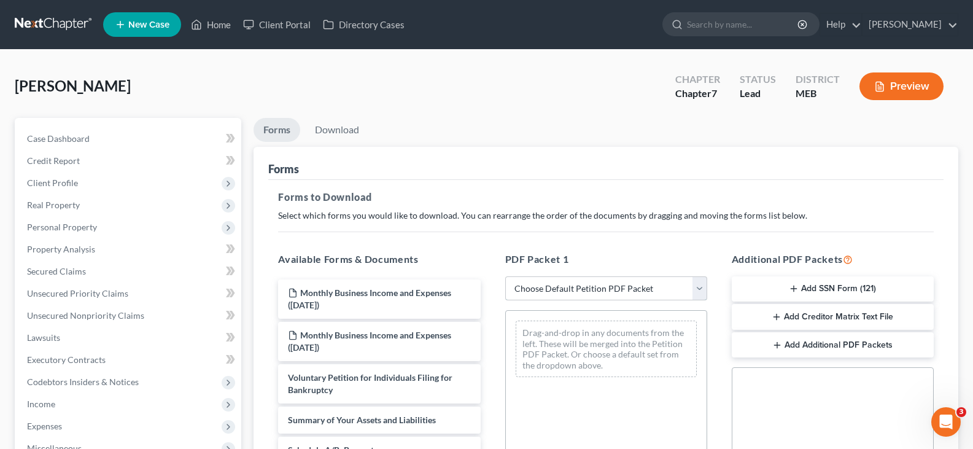
click at [616, 288] on select "Choose Default Petition PDF Packet Complete Bankruptcy Petition (all forms and …" at bounding box center [606, 288] width 202 height 25
click at [617, 290] on select "Choose Default Petition PDF Packet Complete Bankruptcy Petition (all forms and …" at bounding box center [606, 288] width 202 height 25
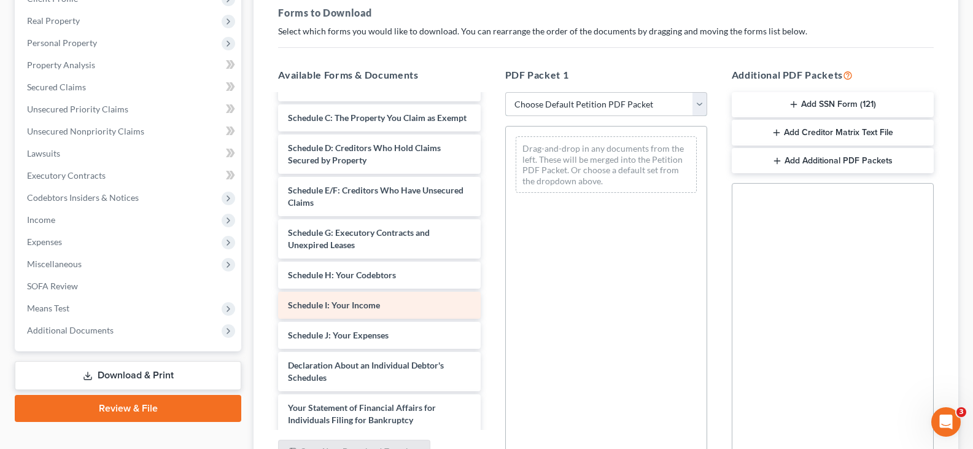
scroll to position [184, 0]
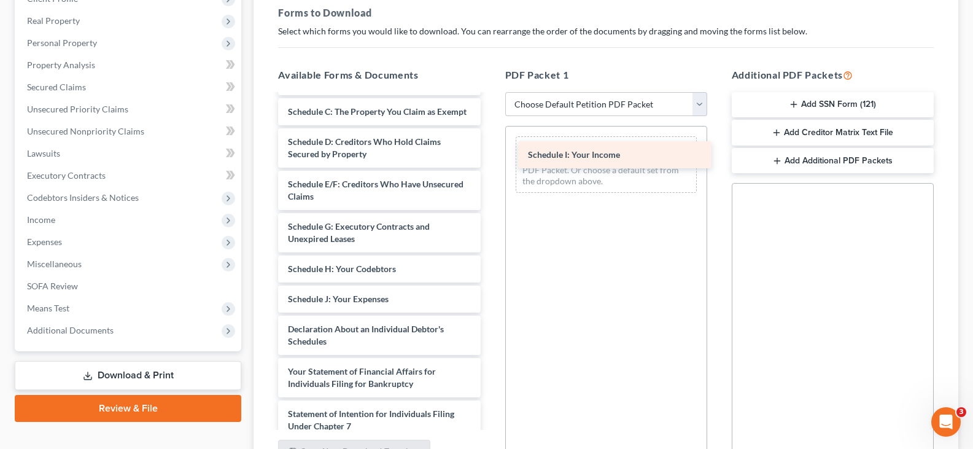
drag, startPoint x: 336, startPoint y: 313, endPoint x: 578, endPoint y: 153, distance: 290.1
click at [490, 153] on div "Schedule I: Your Income Monthly Business Income and Expenses (10/06/2025) Month…" at bounding box center [379, 262] width 222 height 703
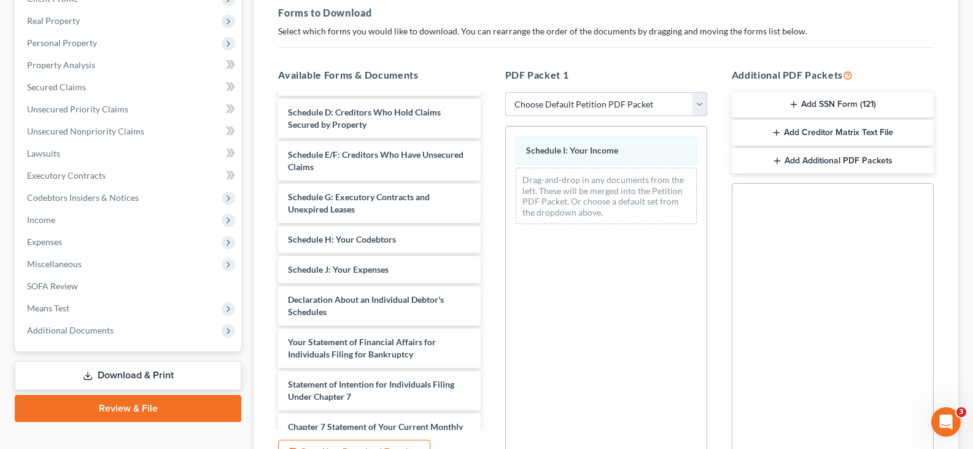
scroll to position [200, 0]
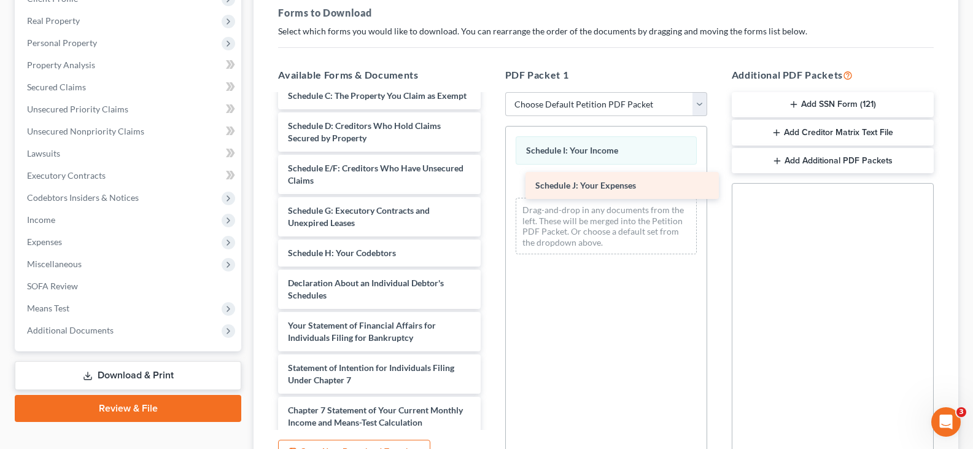
drag, startPoint x: 333, startPoint y: 292, endPoint x: 579, endPoint y: 184, distance: 268.5
click at [490, 183] on div "Schedule J: Your Expenses Monthly Business Income and Expenses (10/06/2025) Mon…" at bounding box center [379, 231] width 222 height 673
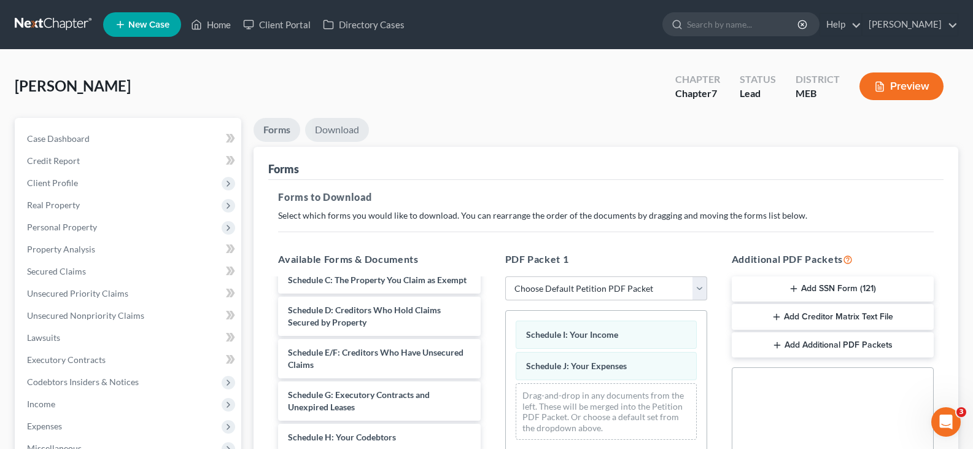
click at [341, 137] on link "Download" at bounding box center [337, 130] width 64 height 24
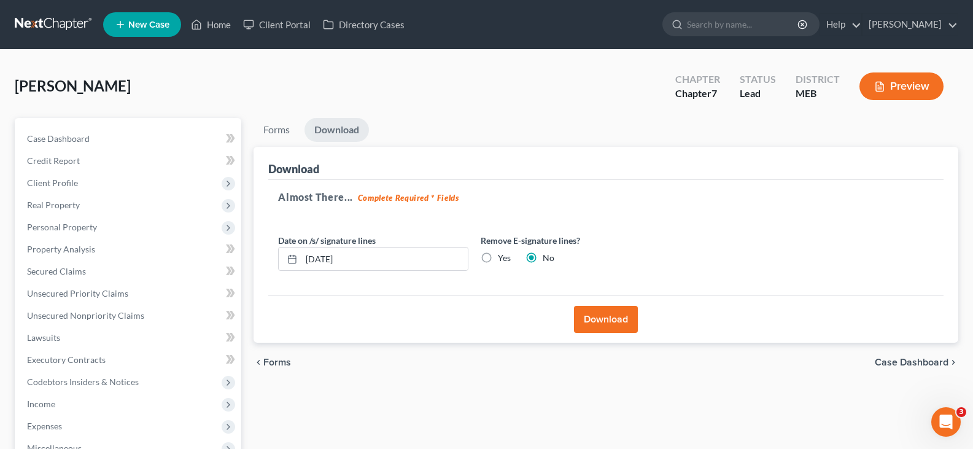
click at [594, 323] on button "Download" at bounding box center [606, 319] width 64 height 27
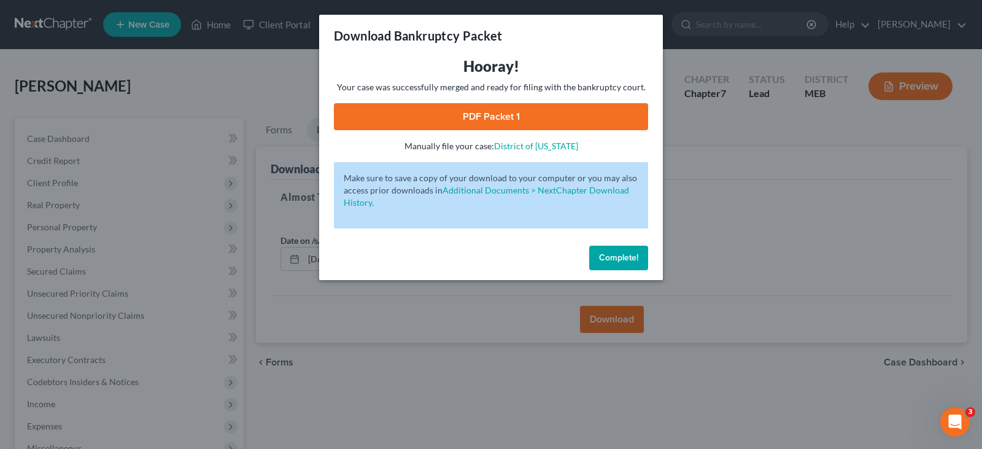
click at [495, 121] on link "PDF Packet 1" at bounding box center [491, 116] width 314 height 27
click at [619, 260] on span "Complete!" at bounding box center [618, 257] width 39 height 10
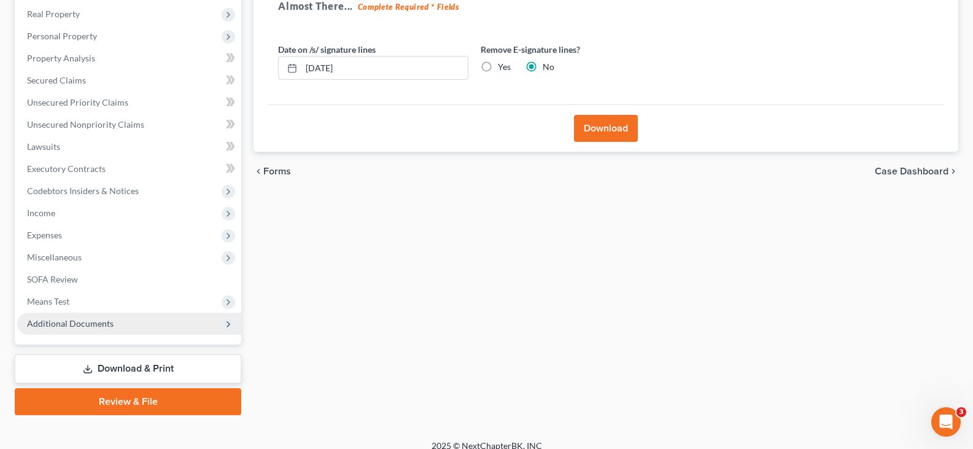
scroll to position [204, 0]
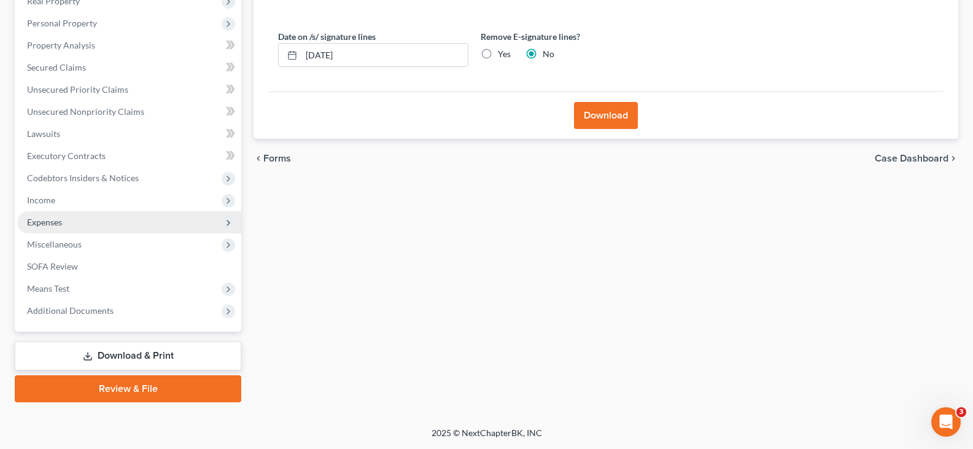
click at [47, 224] on span "Expenses" at bounding box center [44, 222] width 35 height 10
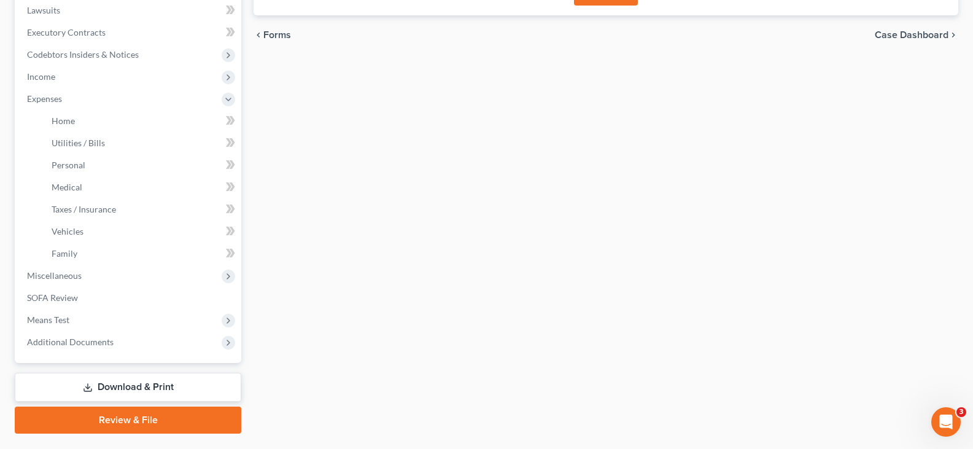
scroll to position [358, 0]
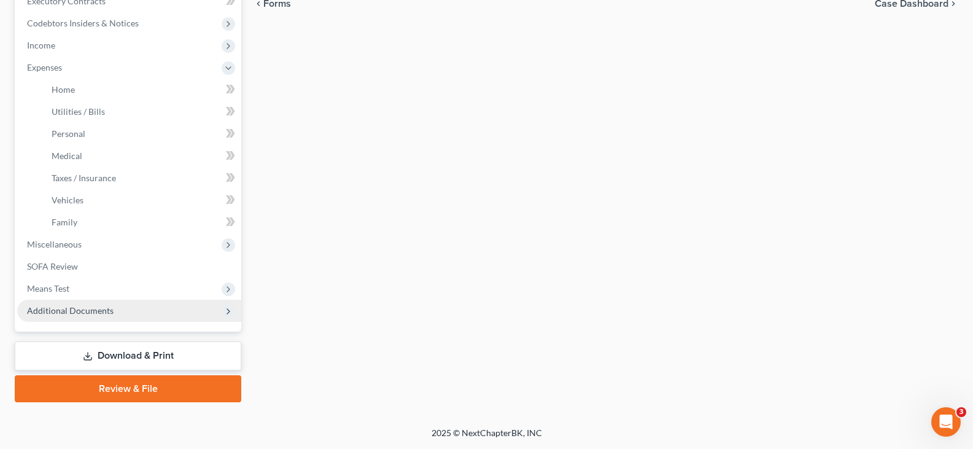
click at [91, 314] on span "Additional Documents" at bounding box center [70, 310] width 87 height 10
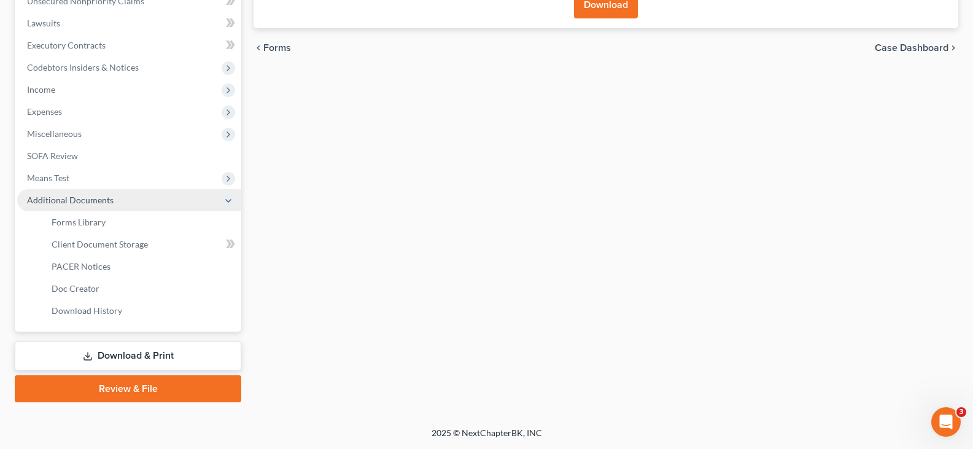
scroll to position [314, 0]
click at [72, 225] on span "Forms Library" at bounding box center [79, 222] width 54 height 10
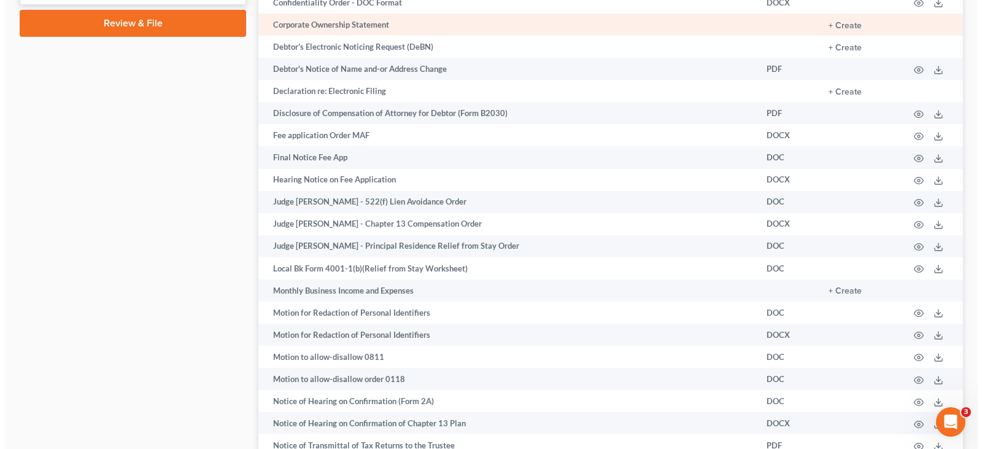
scroll to position [805, 0]
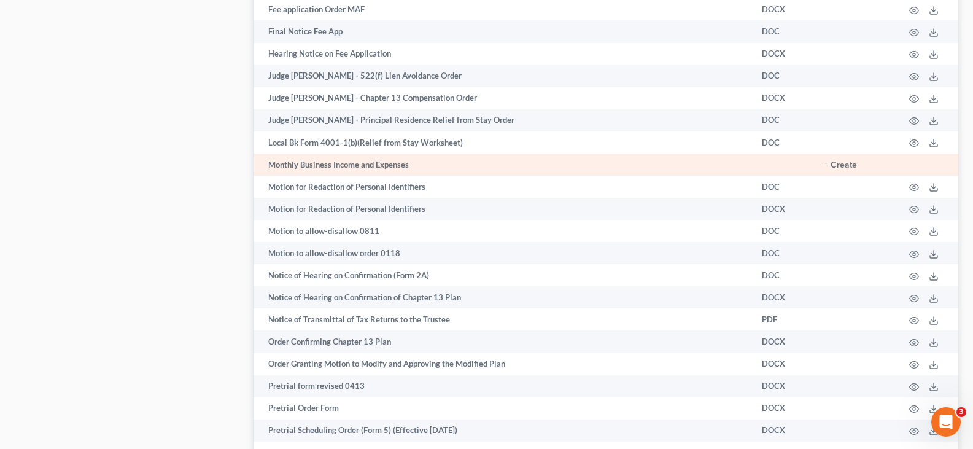
click at [324, 162] on td "Monthly Business Income and Expenses" at bounding box center [502, 164] width 498 height 22
click at [844, 164] on button "+ Create" at bounding box center [840, 165] width 33 height 9
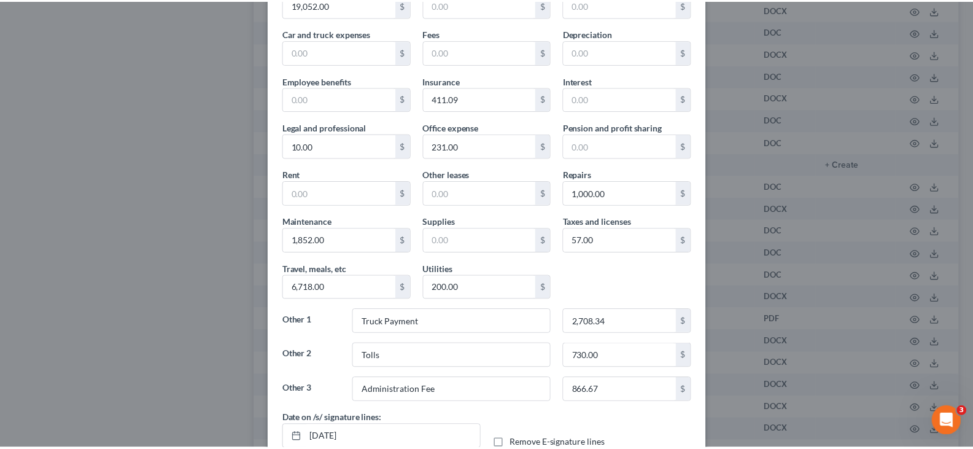
scroll to position [0, 0]
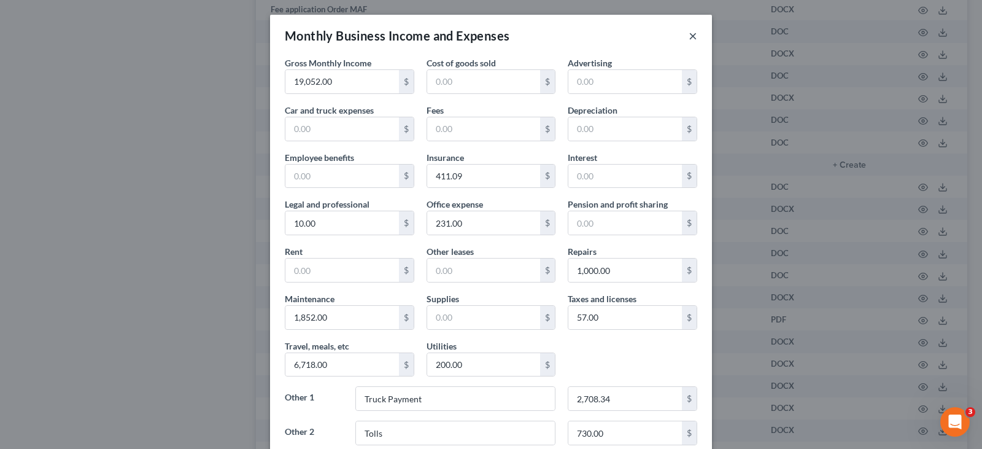
click at [690, 36] on button "×" at bounding box center [693, 35] width 9 height 15
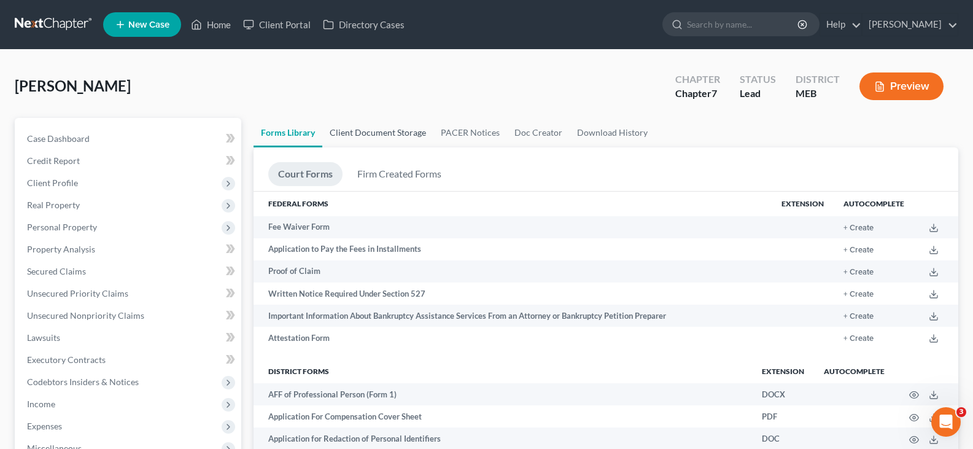
click at [371, 136] on link "Client Document Storage" at bounding box center [377, 132] width 111 height 29
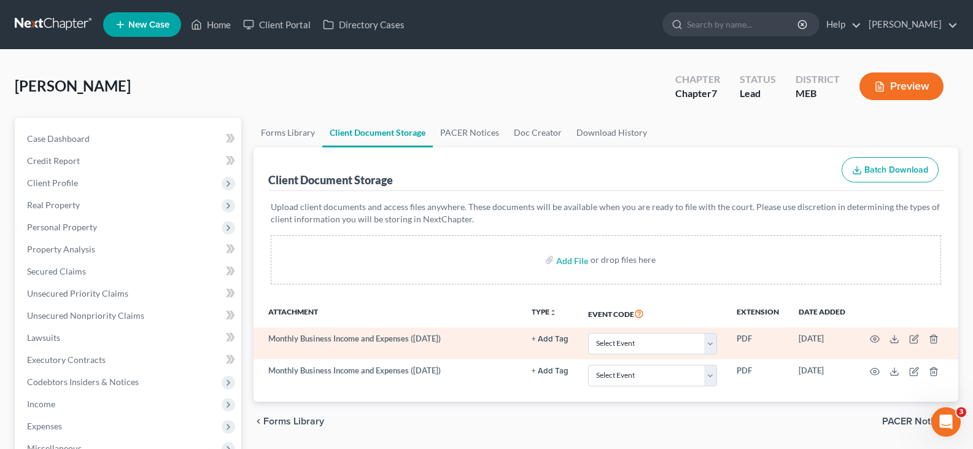
click at [830, 336] on td "Oct 6, 2025" at bounding box center [822, 343] width 66 height 32
click at [891, 341] on icon at bounding box center [894, 341] width 7 height 2
click at [934, 338] on icon "button" at bounding box center [934, 339] width 10 height 10
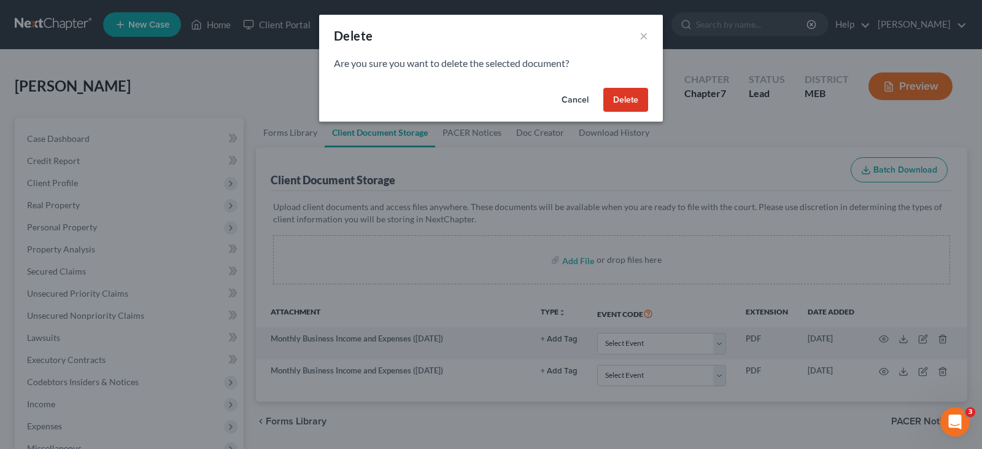
click at [627, 105] on button "Delete" at bounding box center [625, 100] width 45 height 25
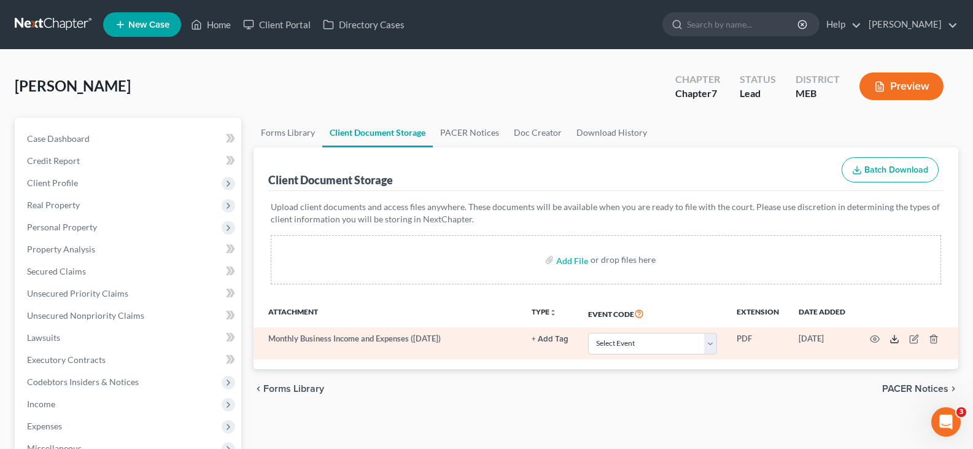
click at [893, 335] on icon at bounding box center [894, 339] width 10 height 10
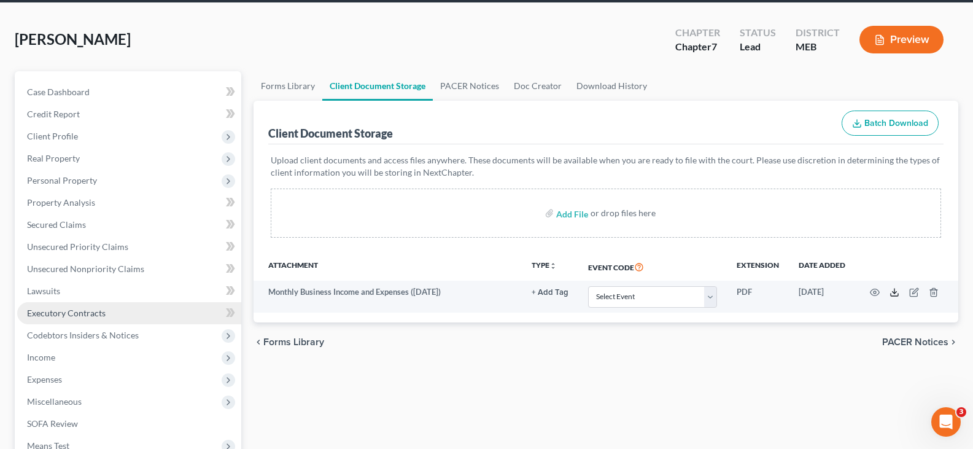
scroll to position [123, 0]
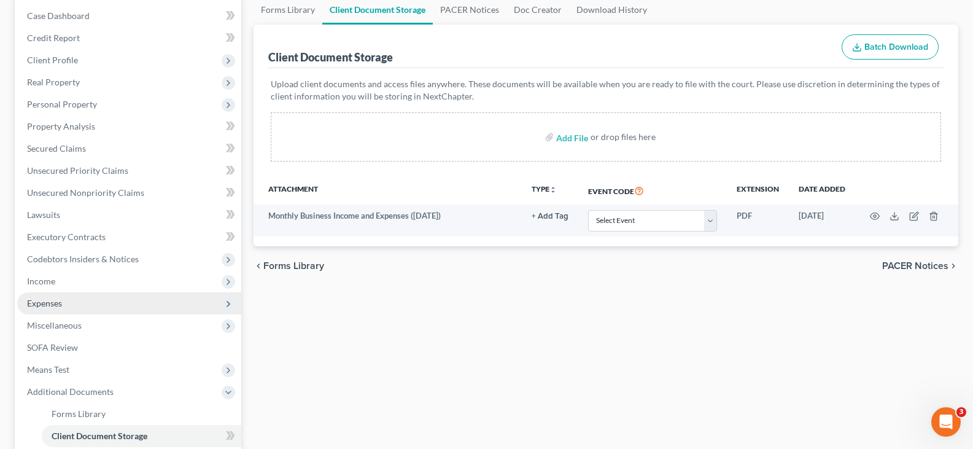
click at [73, 299] on span "Expenses" at bounding box center [129, 303] width 224 height 22
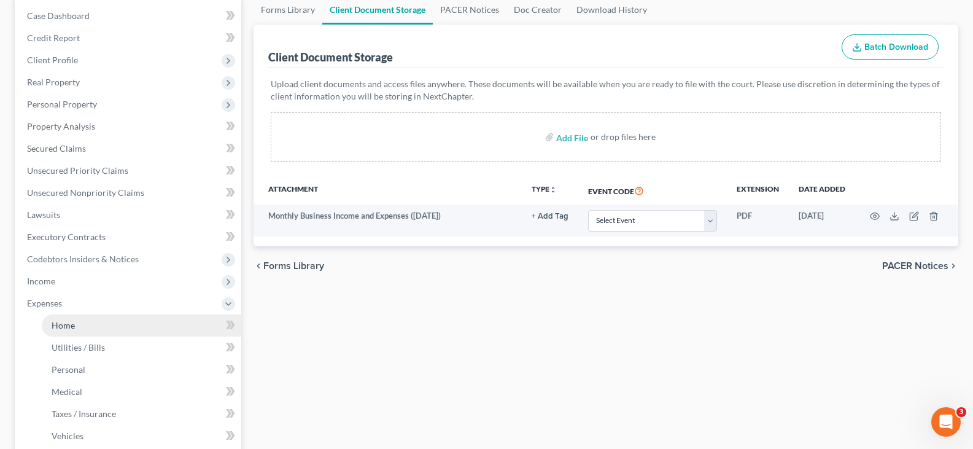
click at [70, 325] on span "Home" at bounding box center [63, 325] width 23 height 10
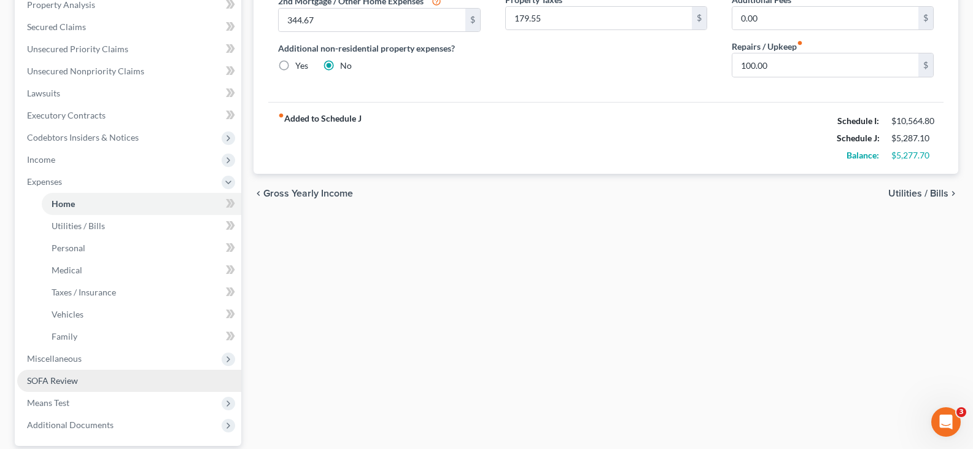
scroll to position [245, 0]
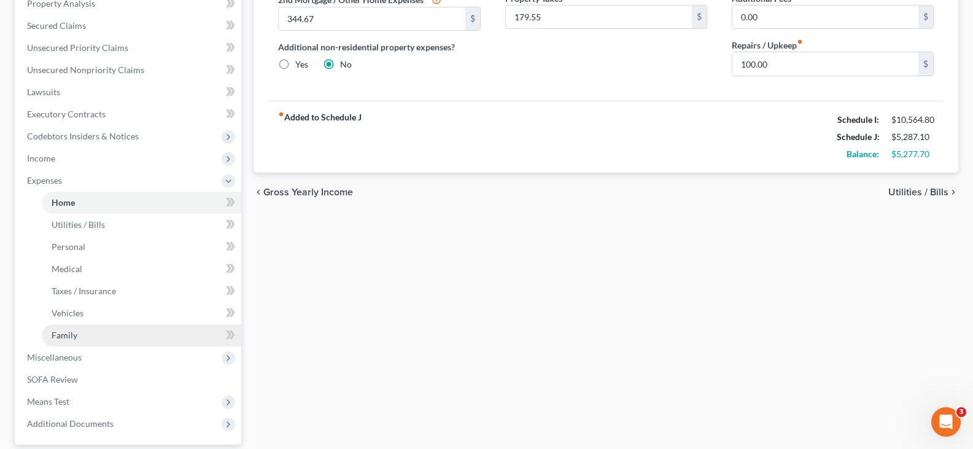
click at [60, 335] on span "Family" at bounding box center [65, 335] width 26 height 10
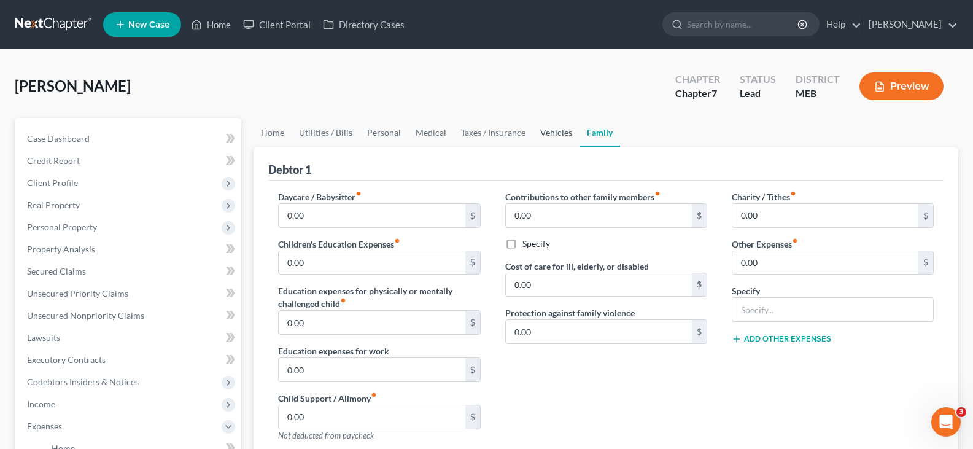
click at [553, 136] on link "Vehicles" at bounding box center [556, 132] width 47 height 29
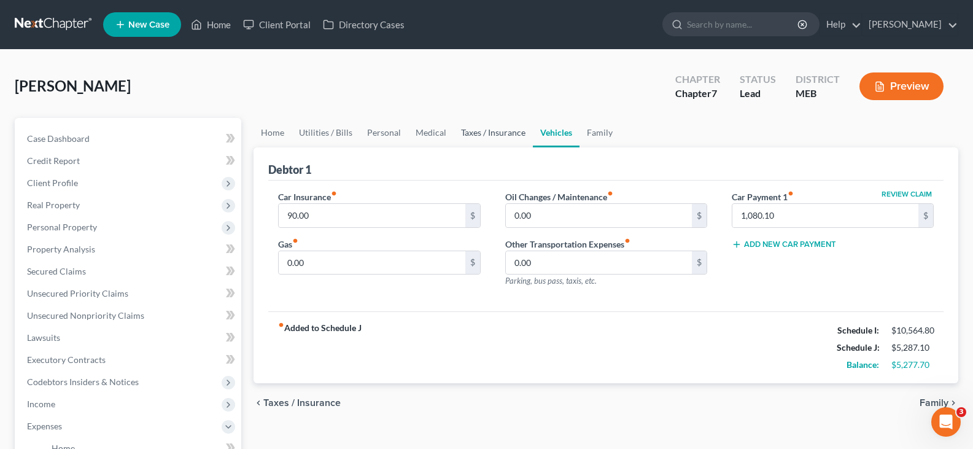
click at [498, 129] on link "Taxes / Insurance" at bounding box center [493, 132] width 79 height 29
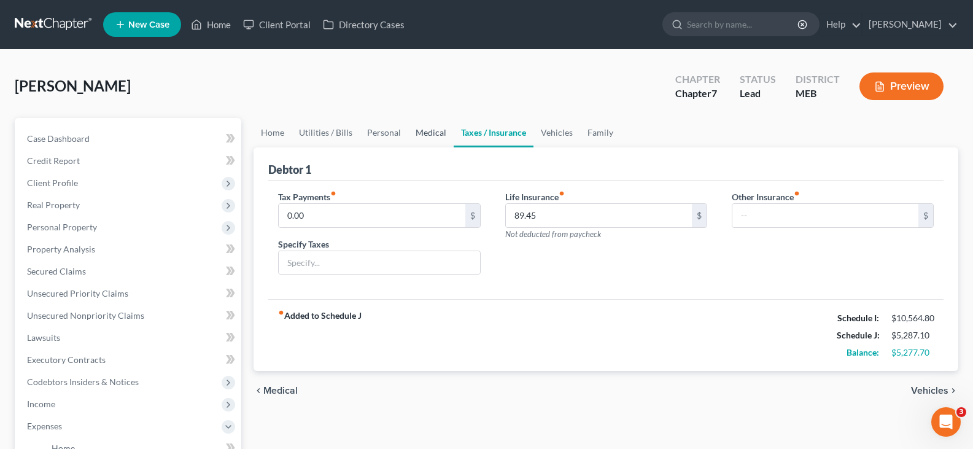
click at [428, 133] on link "Medical" at bounding box center [430, 132] width 45 height 29
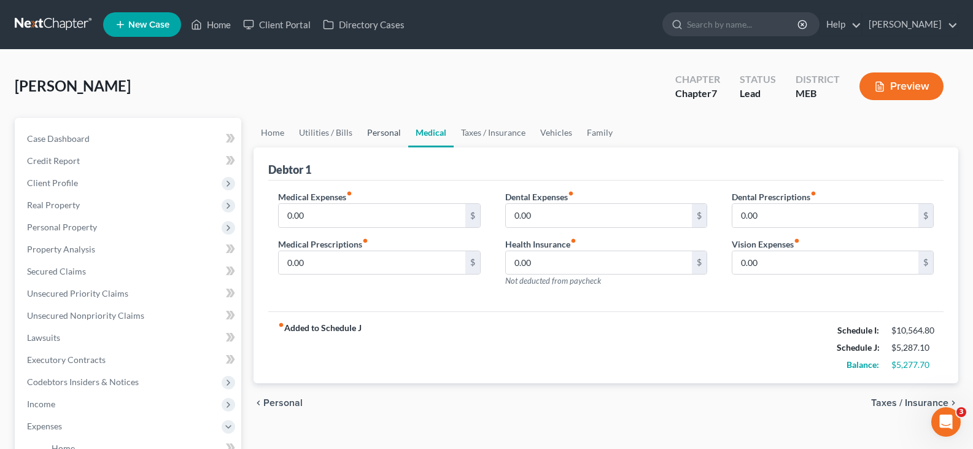
click at [376, 138] on link "Personal" at bounding box center [384, 132] width 48 height 29
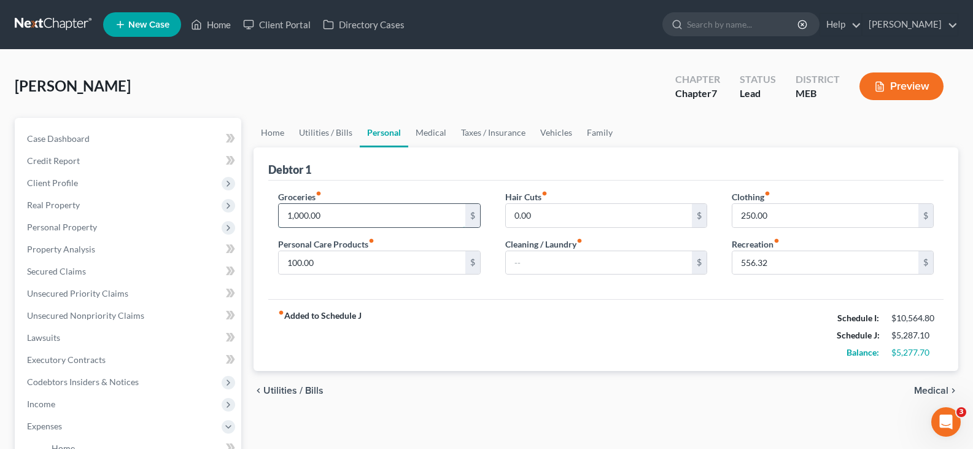
click at [293, 217] on input "1,000.00" at bounding box center [372, 215] width 186 height 23
type input "1,769.00"
click at [341, 133] on link "Utilities / Bills" at bounding box center [326, 132] width 68 height 29
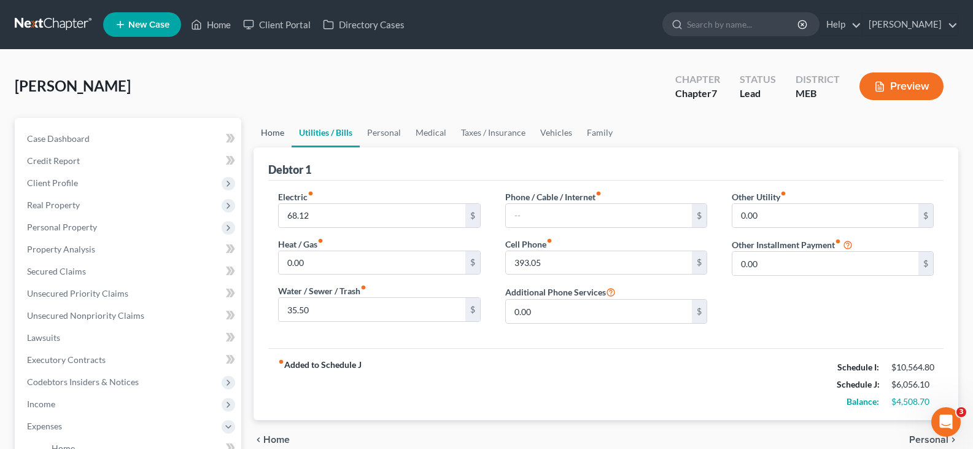
click at [273, 132] on link "Home" at bounding box center [272, 132] width 38 height 29
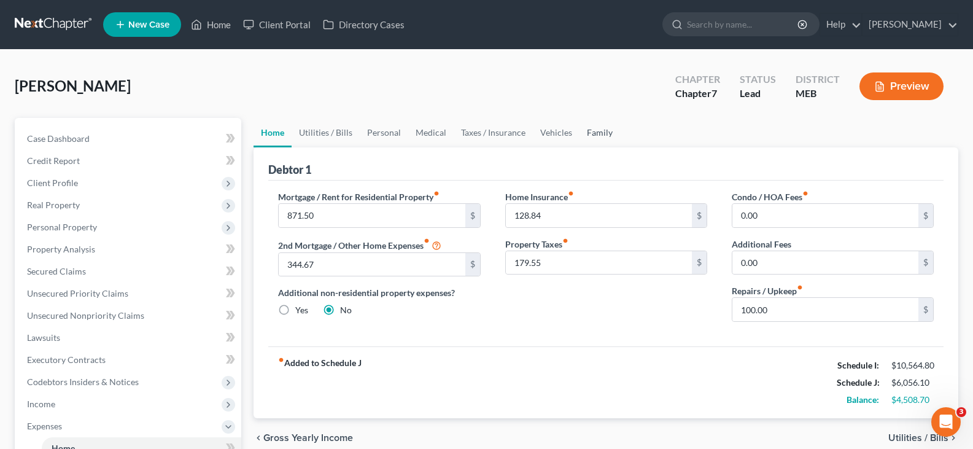
click at [595, 134] on link "Family" at bounding box center [599, 132] width 41 height 29
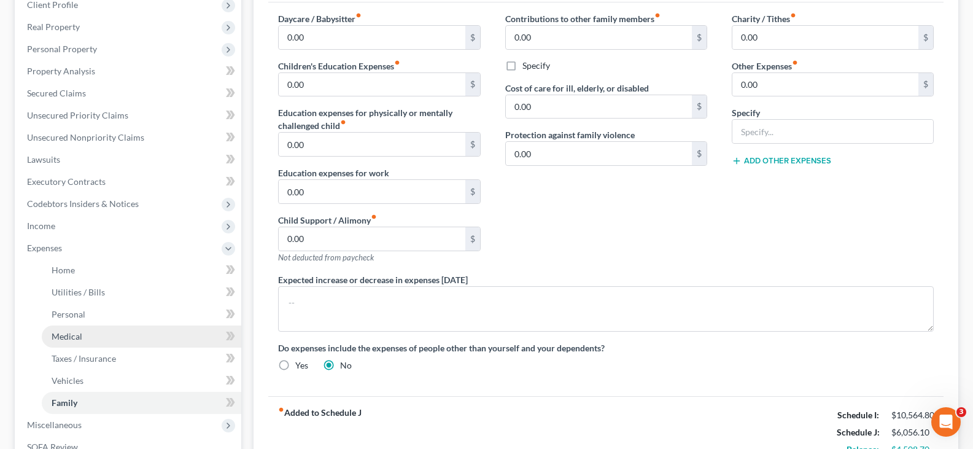
scroll to position [184, 0]
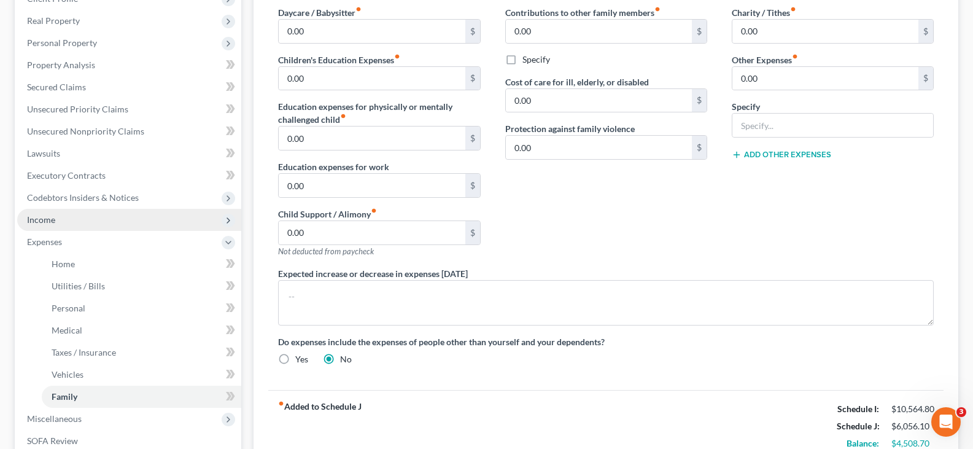
click at [36, 218] on span "Income" at bounding box center [41, 219] width 28 height 10
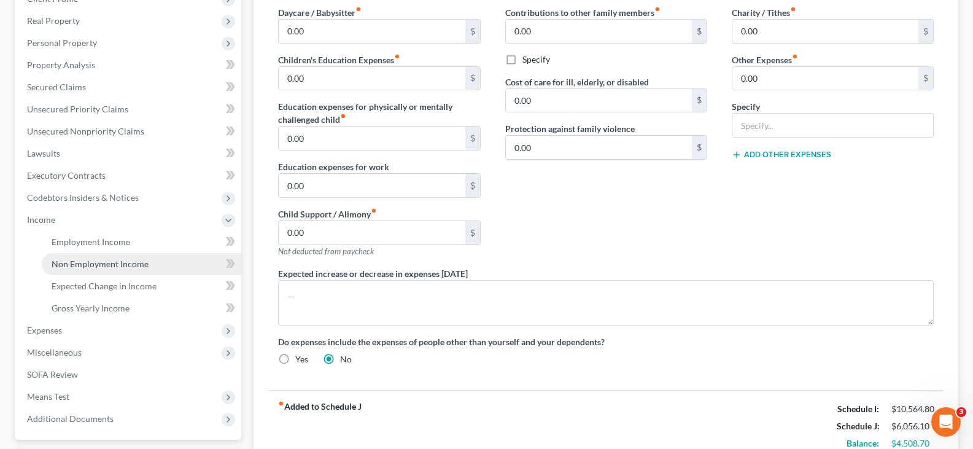
click at [120, 265] on span "Non Employment Income" at bounding box center [100, 263] width 97 height 10
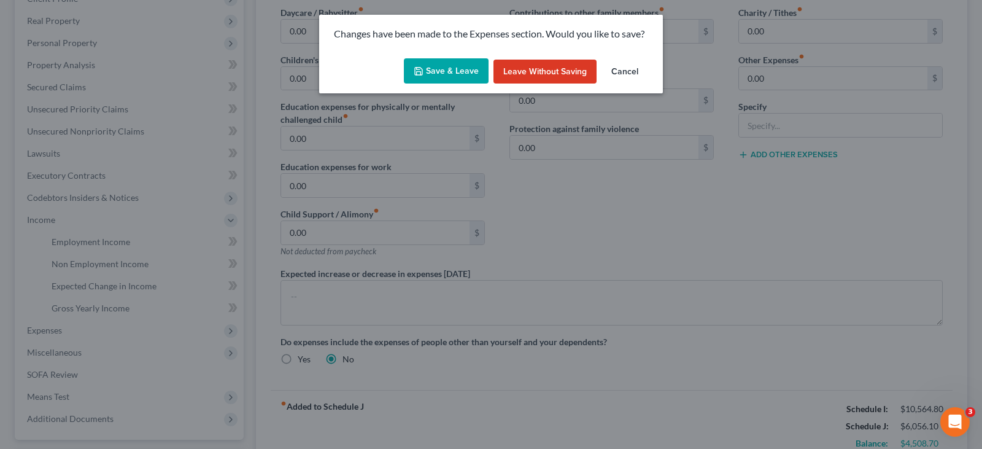
click at [427, 68] on button "Save & Leave" at bounding box center [446, 71] width 85 height 26
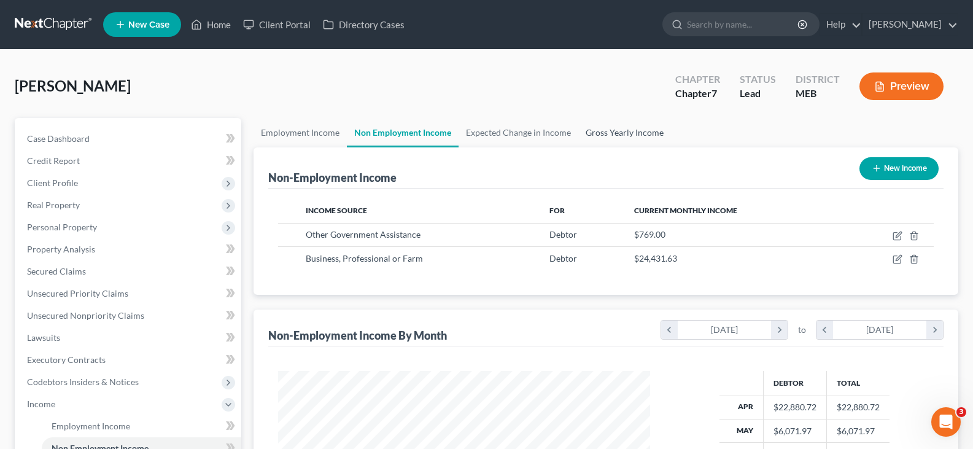
click at [602, 129] on link "Gross Yearly Income" at bounding box center [624, 132] width 93 height 29
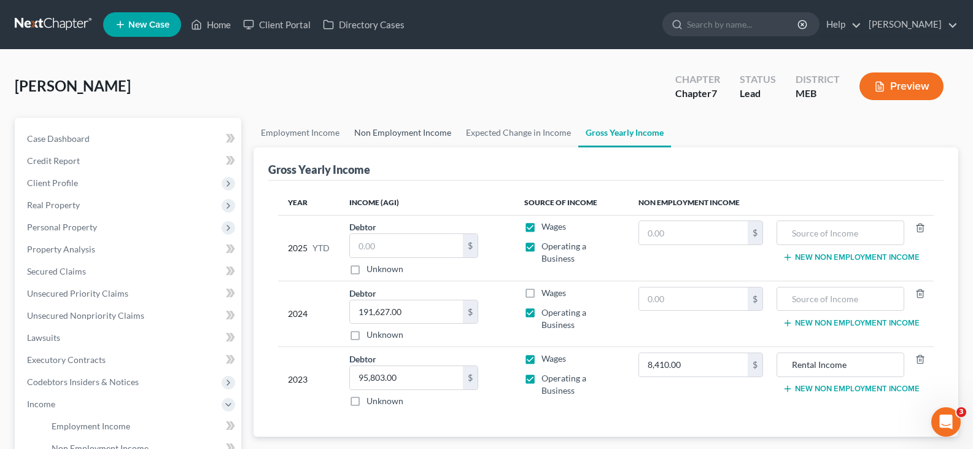
click at [419, 132] on link "Non Employment Income" at bounding box center [403, 132] width 112 height 29
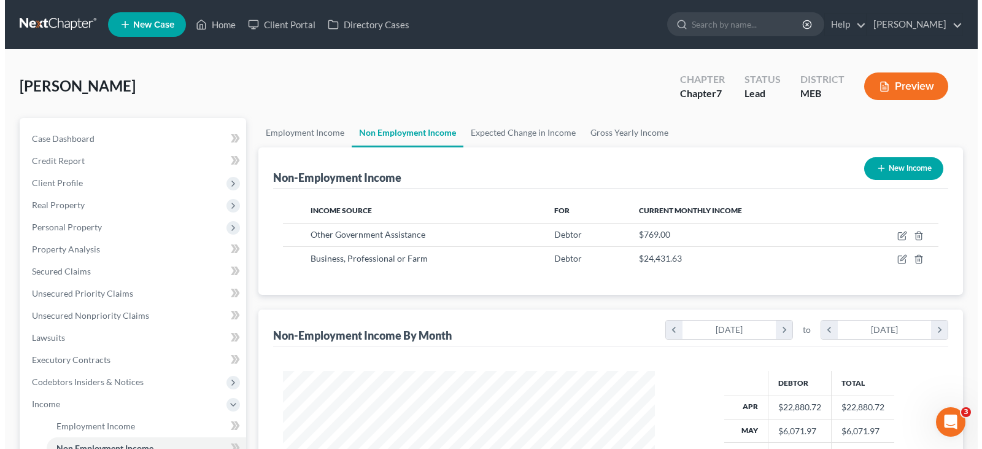
scroll to position [220, 396]
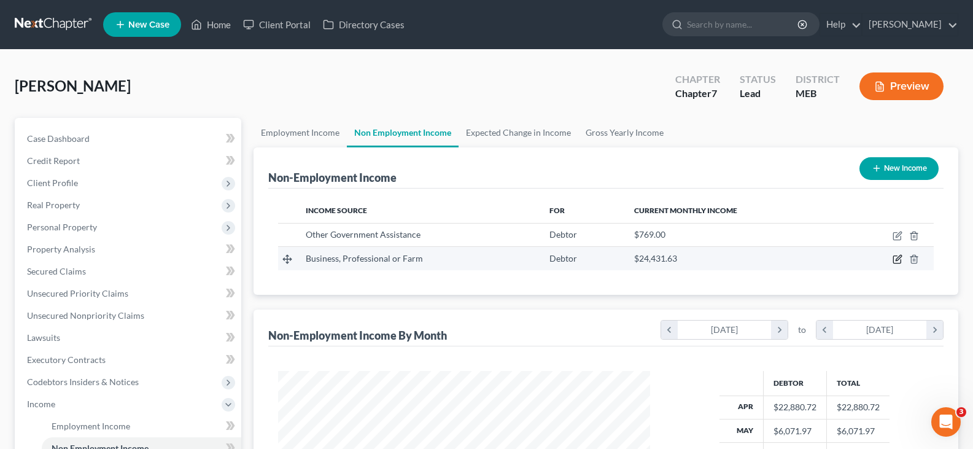
click at [895, 259] on icon "button" at bounding box center [897, 259] width 10 height 10
select select "10"
select select "3"
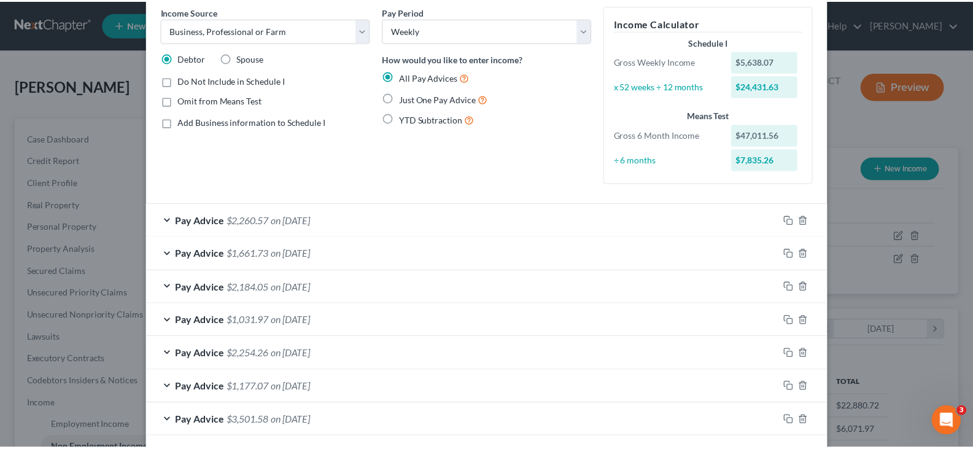
scroll to position [0, 0]
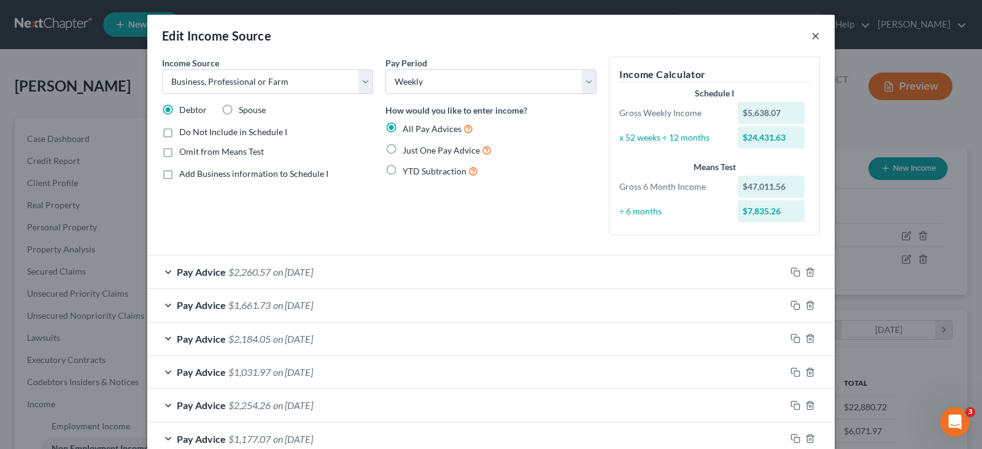
click at [811, 35] on button "×" at bounding box center [815, 35] width 9 height 15
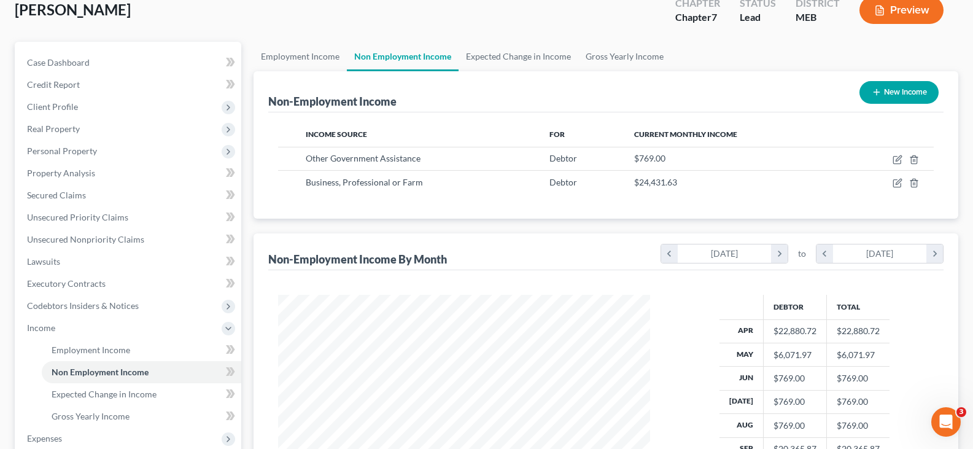
scroll to position [61, 0]
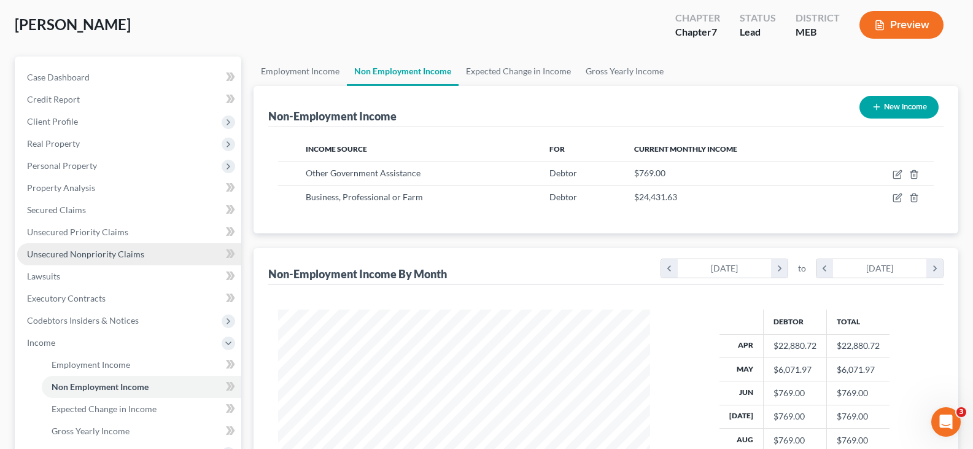
click at [85, 252] on span "Unsecured Nonpriority Claims" at bounding box center [85, 254] width 117 height 10
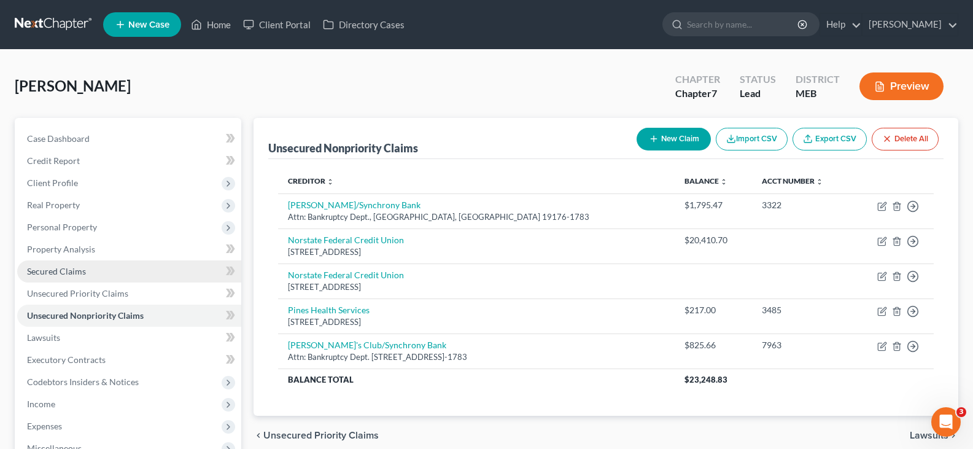
click at [65, 270] on span "Secured Claims" at bounding box center [56, 271] width 59 height 10
